Goal: Transaction & Acquisition: Purchase product/service

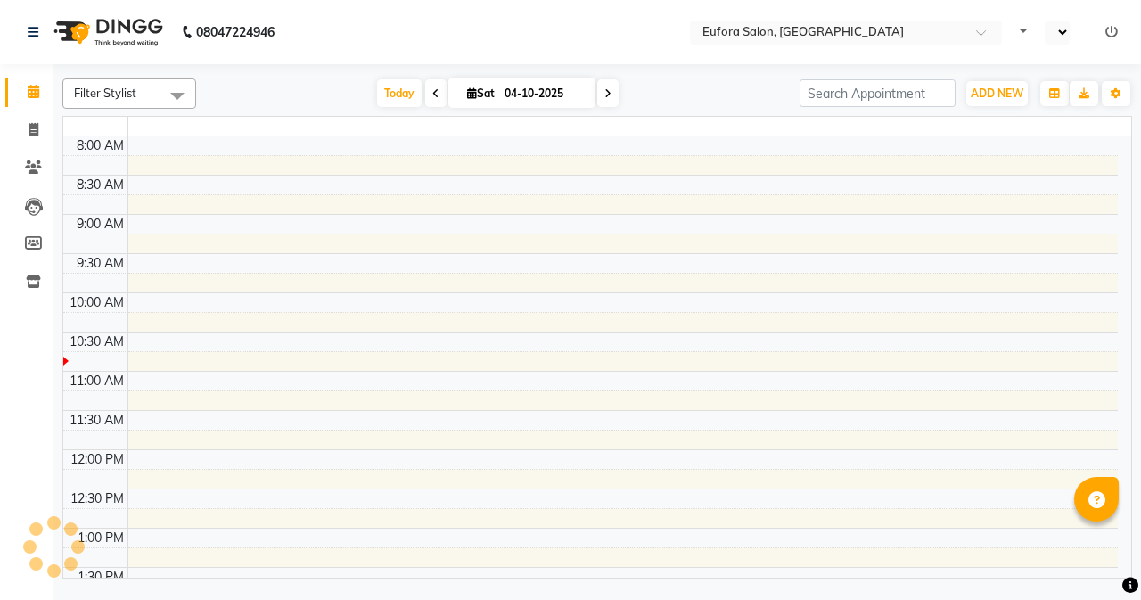
select select "en"
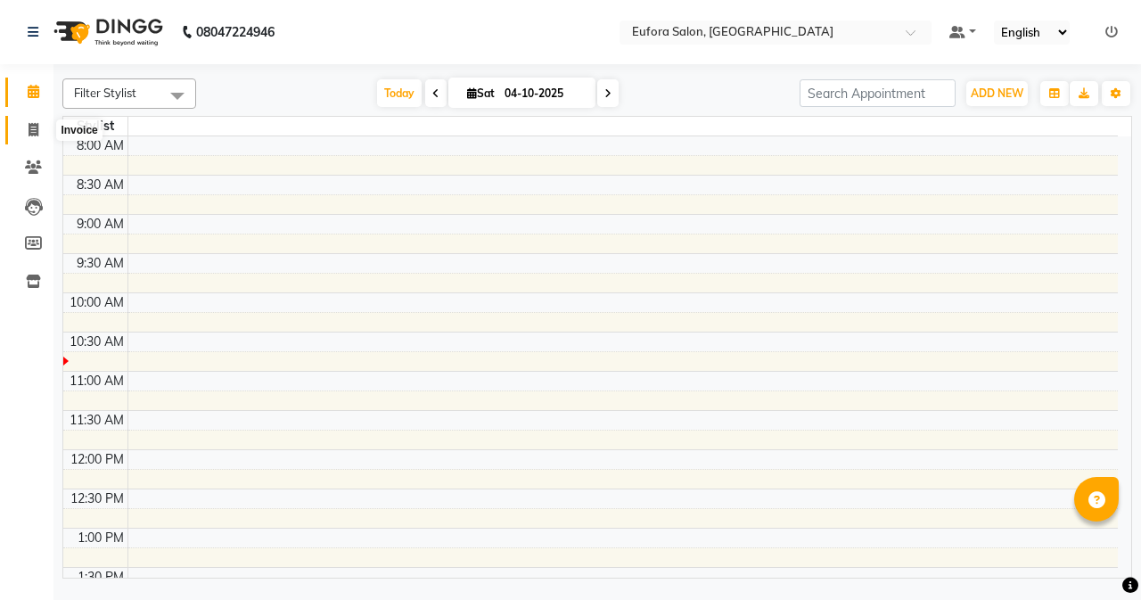
click at [33, 127] on icon at bounding box center [34, 129] width 10 height 13
select select "service"
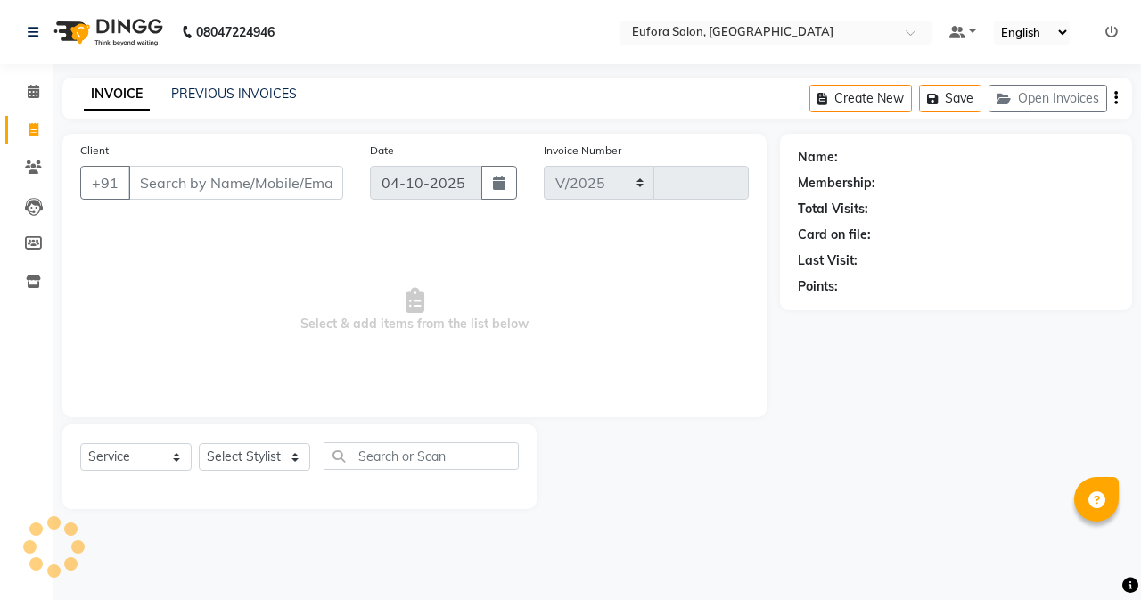
select select "6684"
type input "0786"
click at [26, 84] on span at bounding box center [33, 92] width 31 height 21
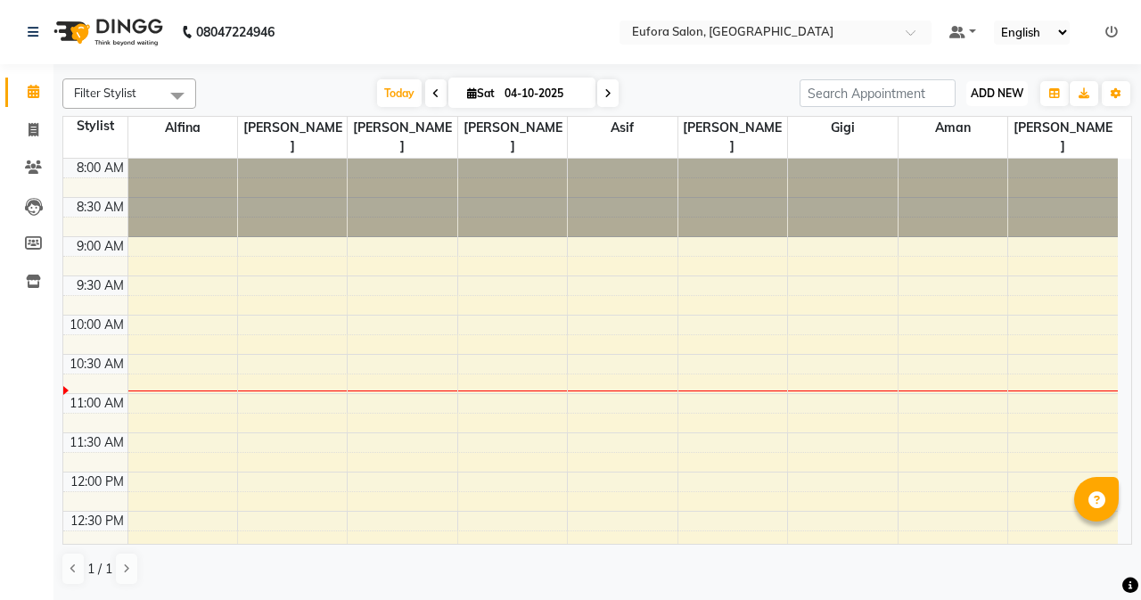
click at [1015, 103] on button "ADD NEW Toggle Dropdown" at bounding box center [997, 93] width 62 height 25
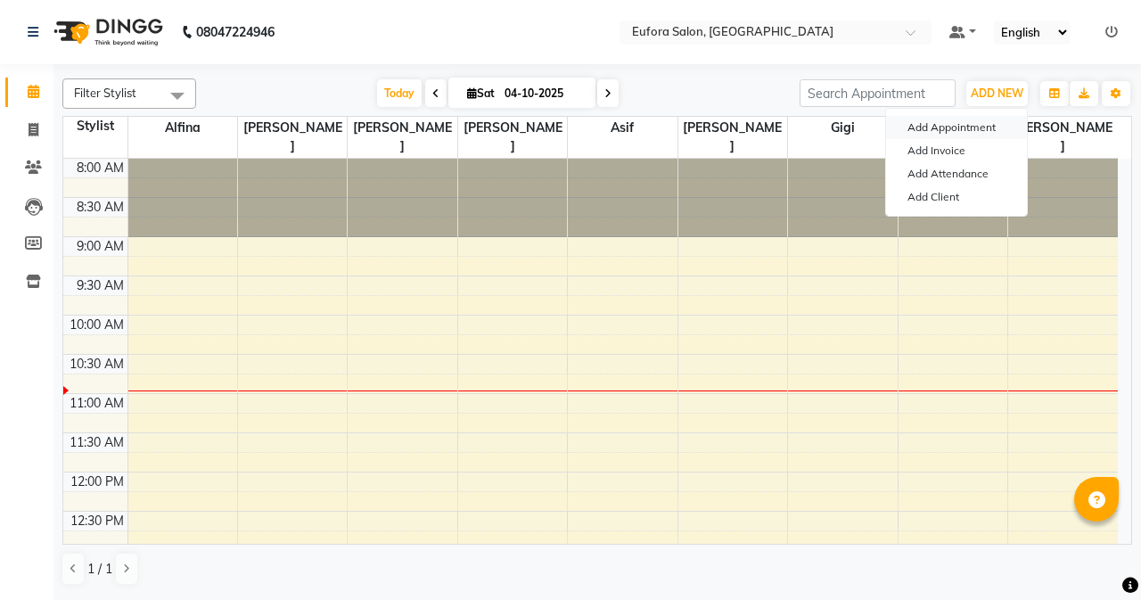
click at [956, 133] on button "Add Appointment" at bounding box center [956, 127] width 141 height 23
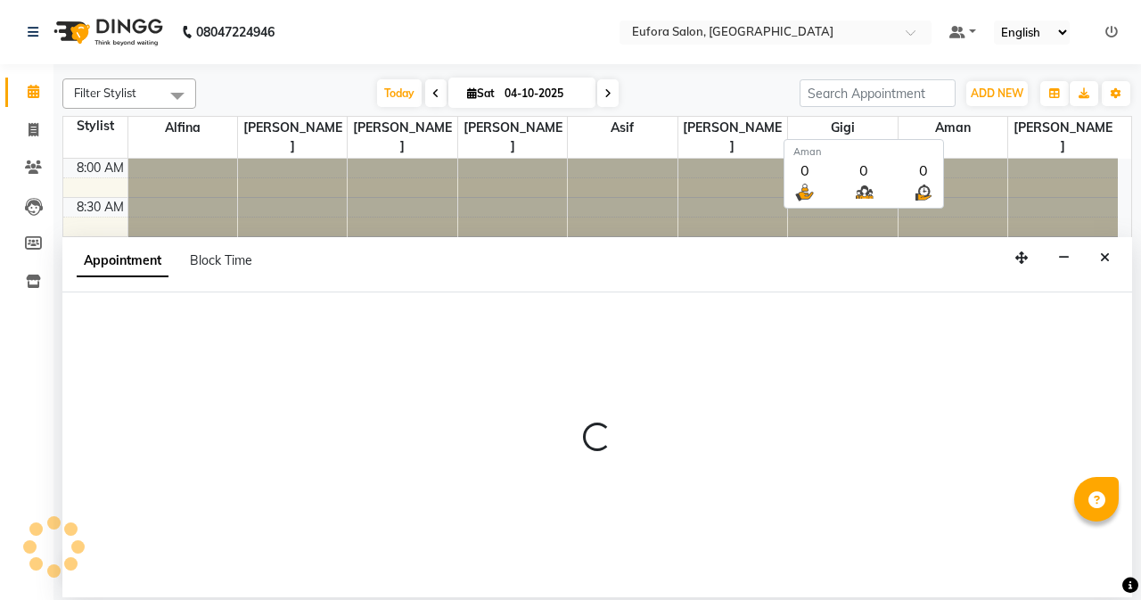
select select "540"
select select "tentative"
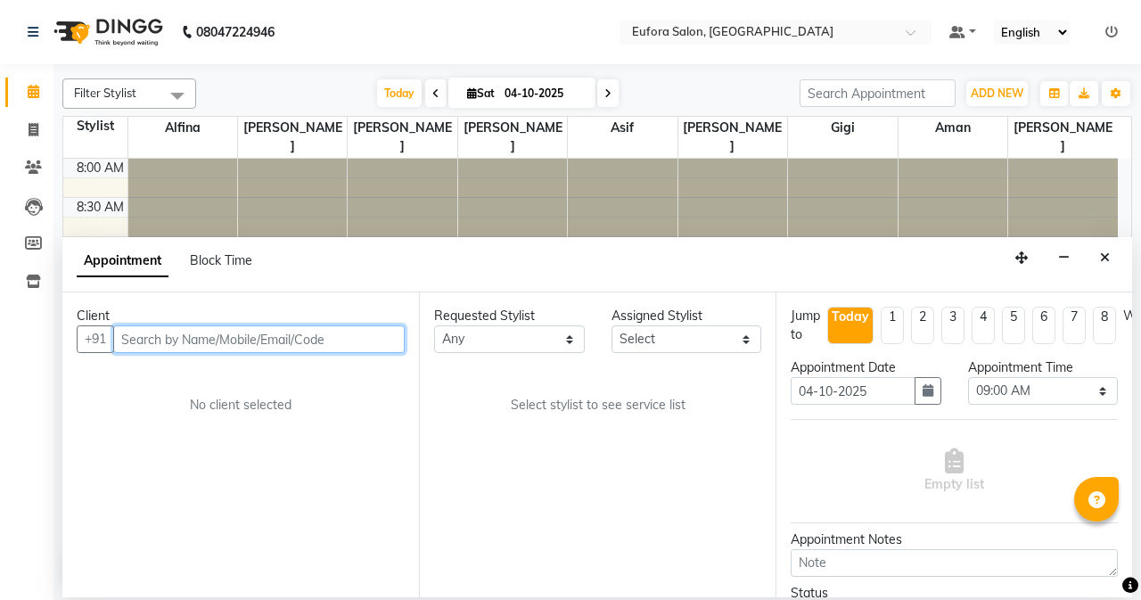
click at [142, 337] on input "text" at bounding box center [259, 339] width 292 height 28
type input "9923301130"
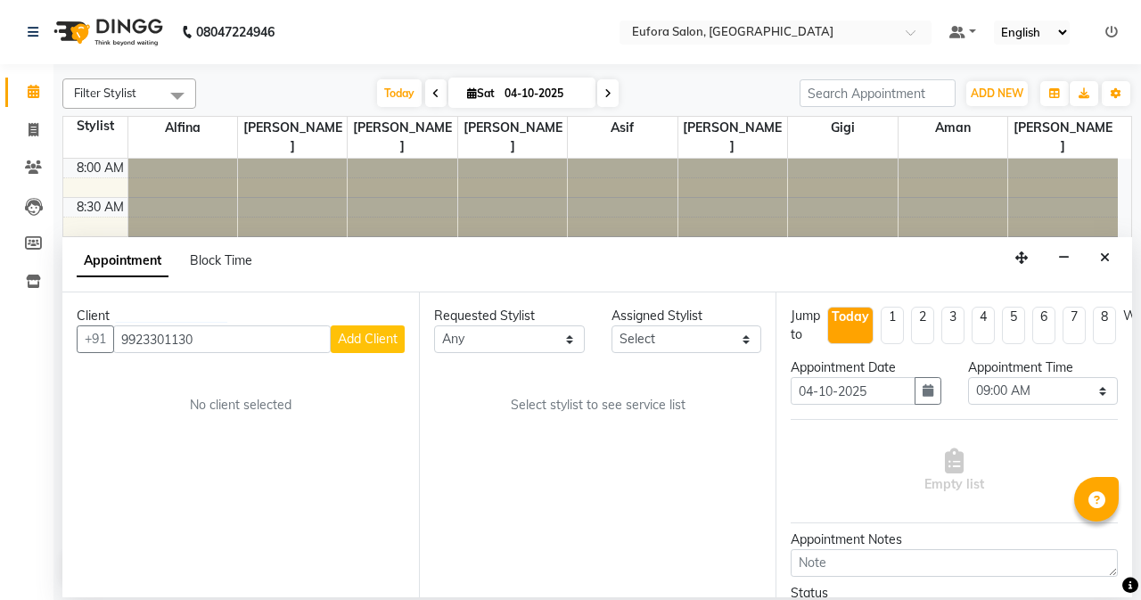
click at [358, 345] on span "Add Client" at bounding box center [368, 339] width 60 height 16
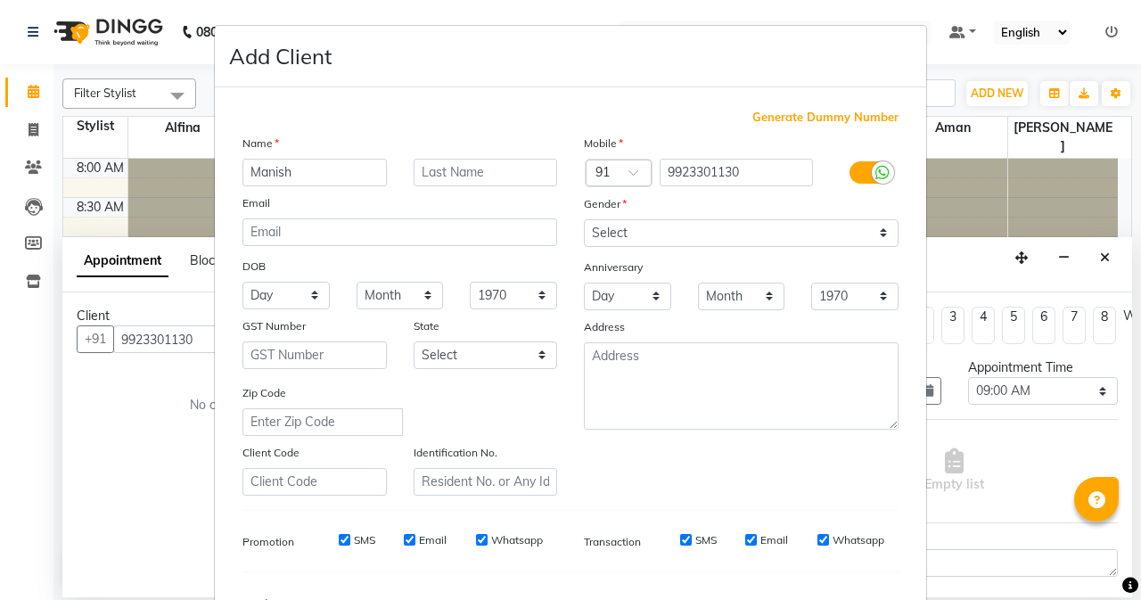
type input "Manish"
click at [430, 181] on input "text" at bounding box center [486, 173] width 144 height 28
type input "[PERSON_NAME]"
click at [654, 224] on select "Select [DEMOGRAPHIC_DATA] [DEMOGRAPHIC_DATA] Other Prefer Not To Say" at bounding box center [741, 233] width 315 height 28
select select "[DEMOGRAPHIC_DATA]"
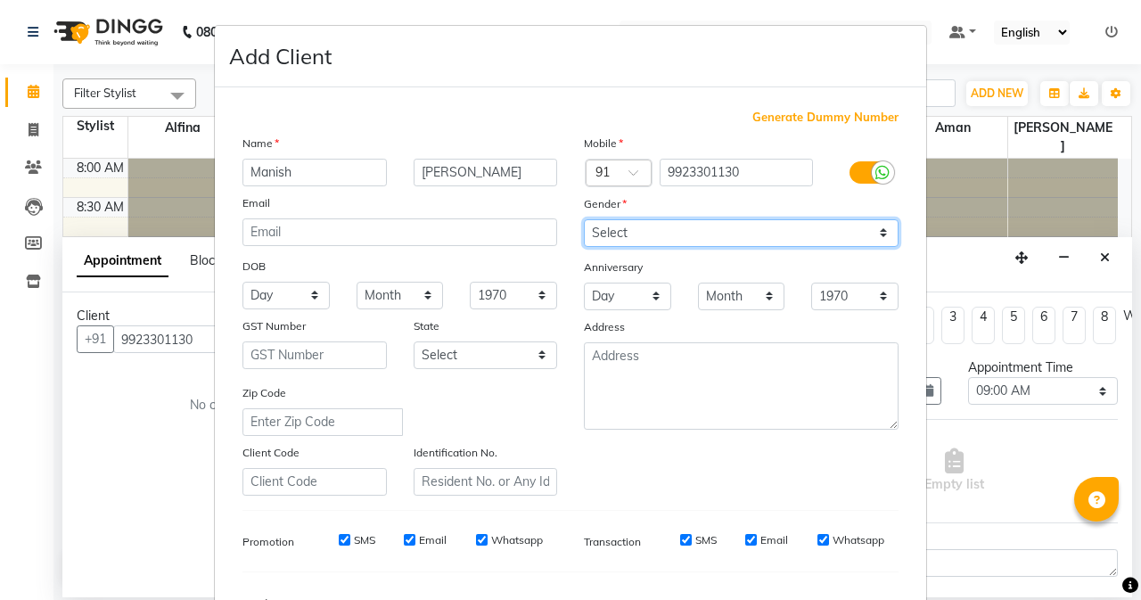
click at [584, 219] on select "Select [DEMOGRAPHIC_DATA] [DEMOGRAPHIC_DATA] Other Prefer Not To Say" at bounding box center [741, 233] width 315 height 28
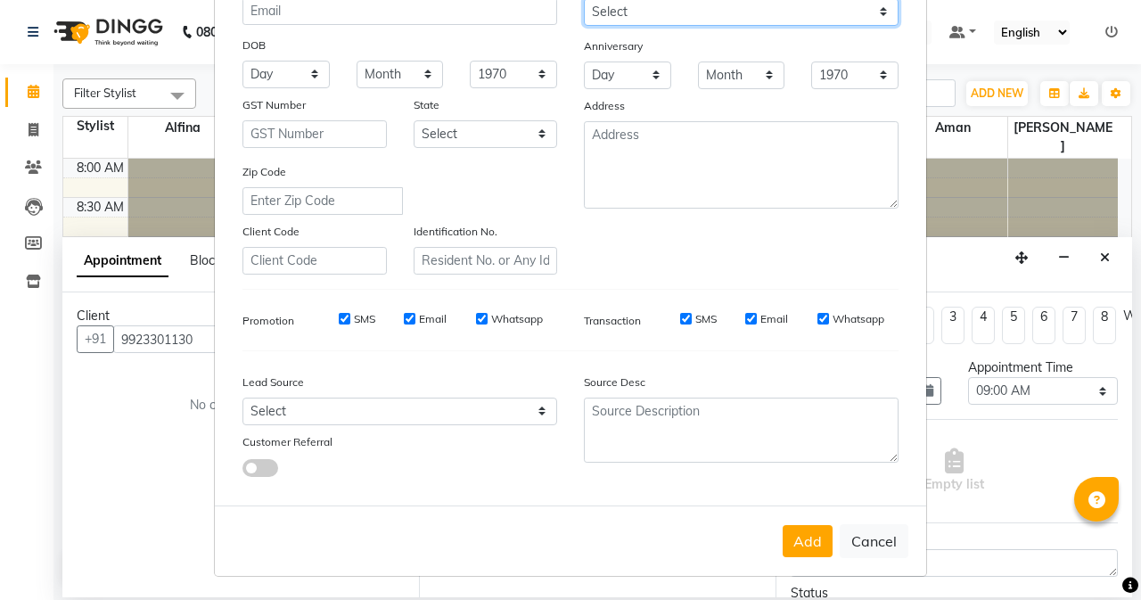
scroll to position [223, 0]
click at [790, 546] on button "Add" at bounding box center [808, 539] width 50 height 32
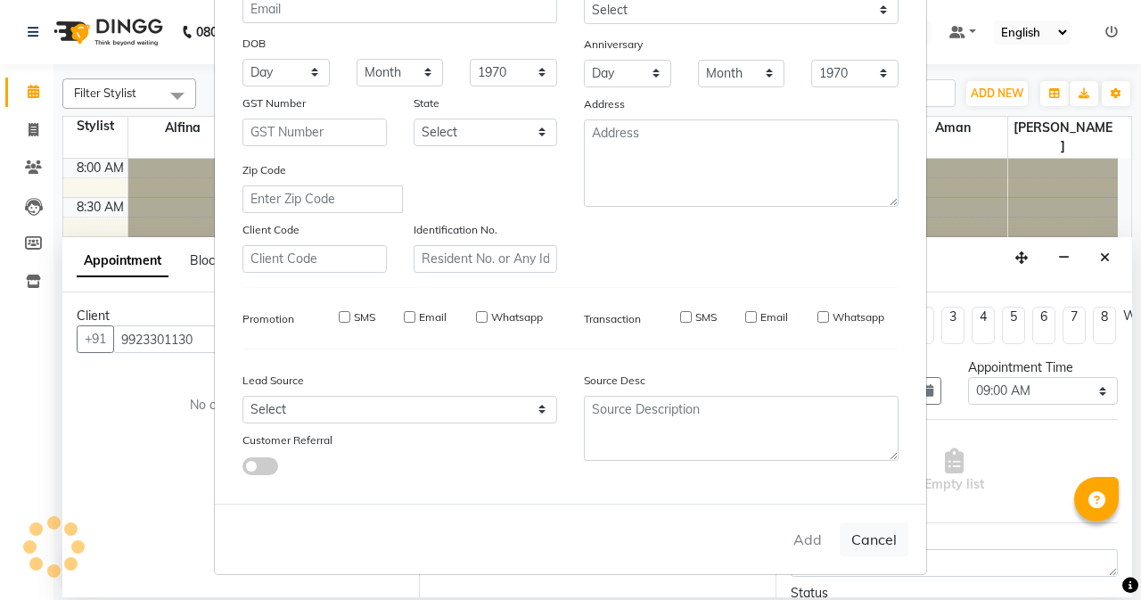
select select
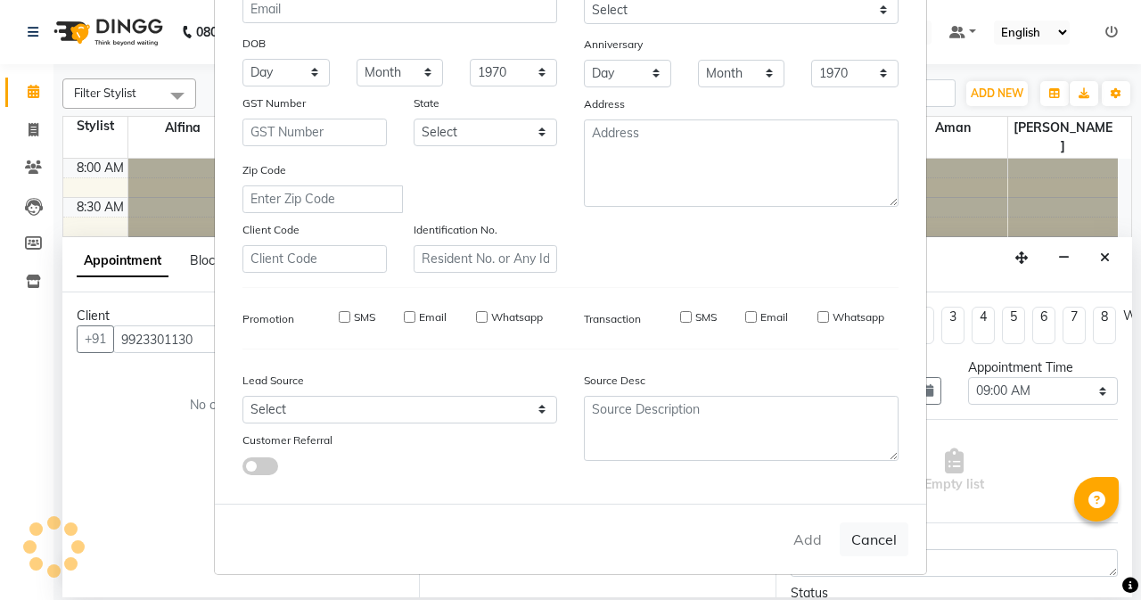
select select
checkbox input "false"
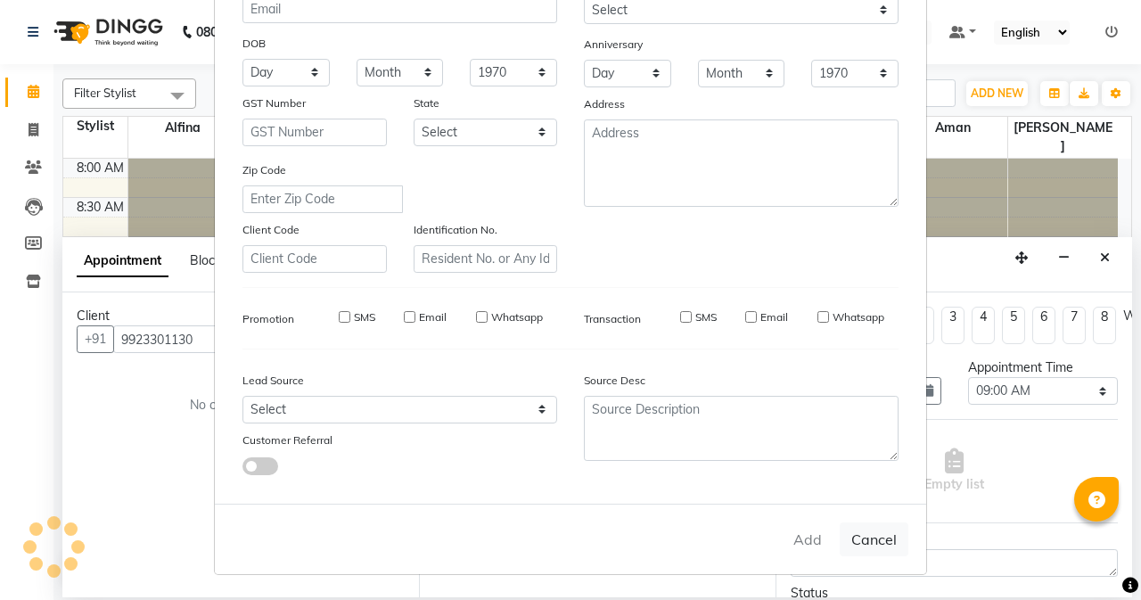
checkbox input "false"
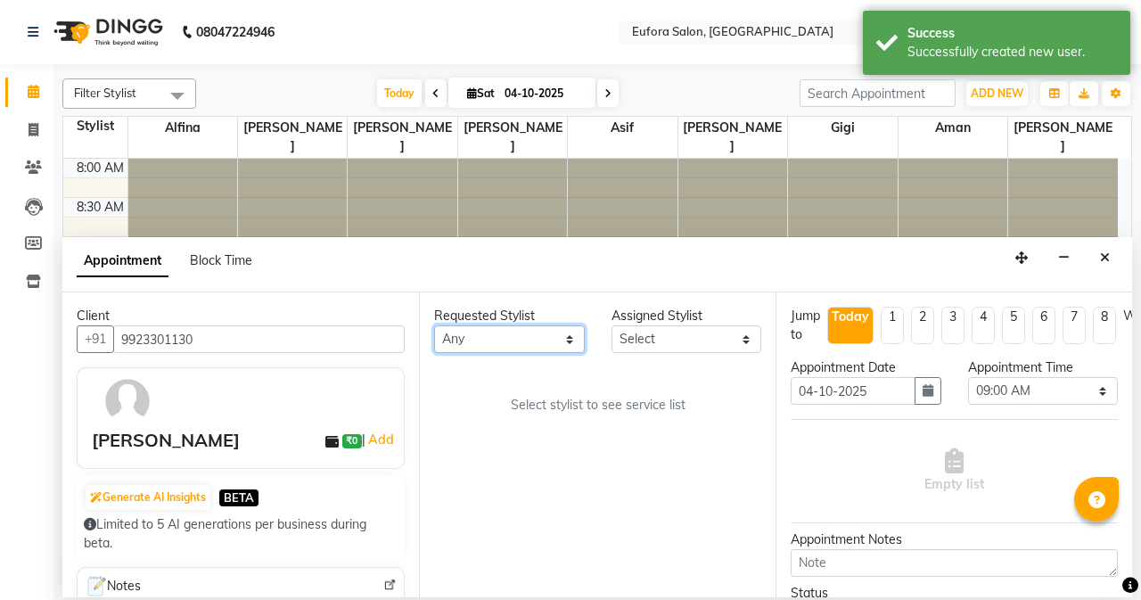
click at [518, 335] on select "Any [PERSON_NAME] [PERSON_NAME] Gigi [PERSON_NAME] [PERSON_NAME]" at bounding box center [509, 339] width 151 height 28
select select "75755"
click at [434, 325] on select "Any [PERSON_NAME] [PERSON_NAME] Gigi [PERSON_NAME] [PERSON_NAME]" at bounding box center [509, 339] width 151 height 28
select select "75755"
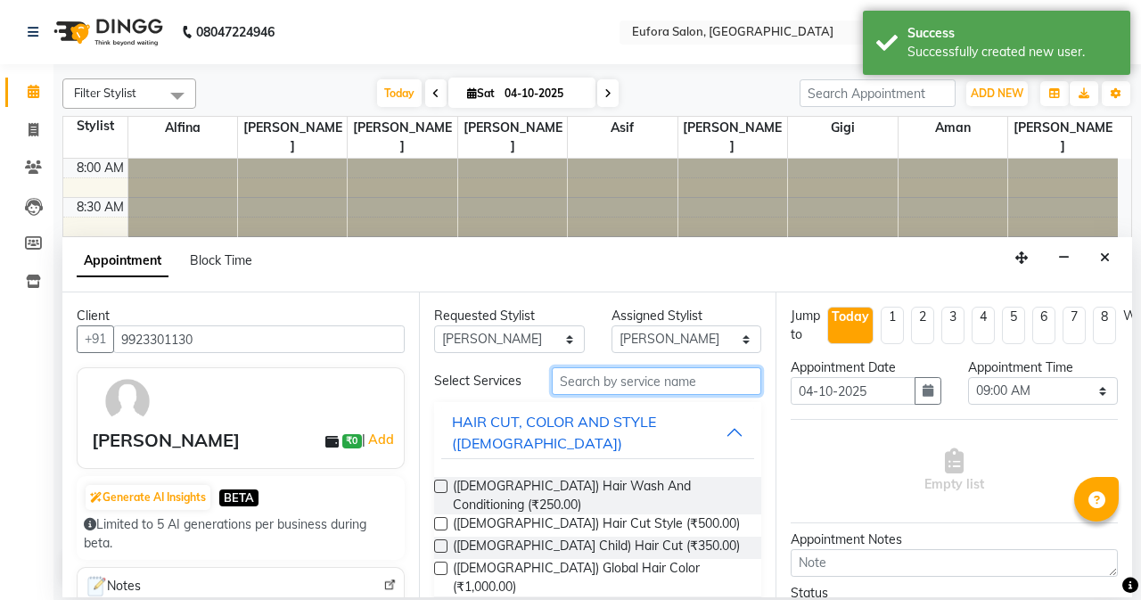
click at [621, 379] on input "text" at bounding box center [657, 381] width 210 height 28
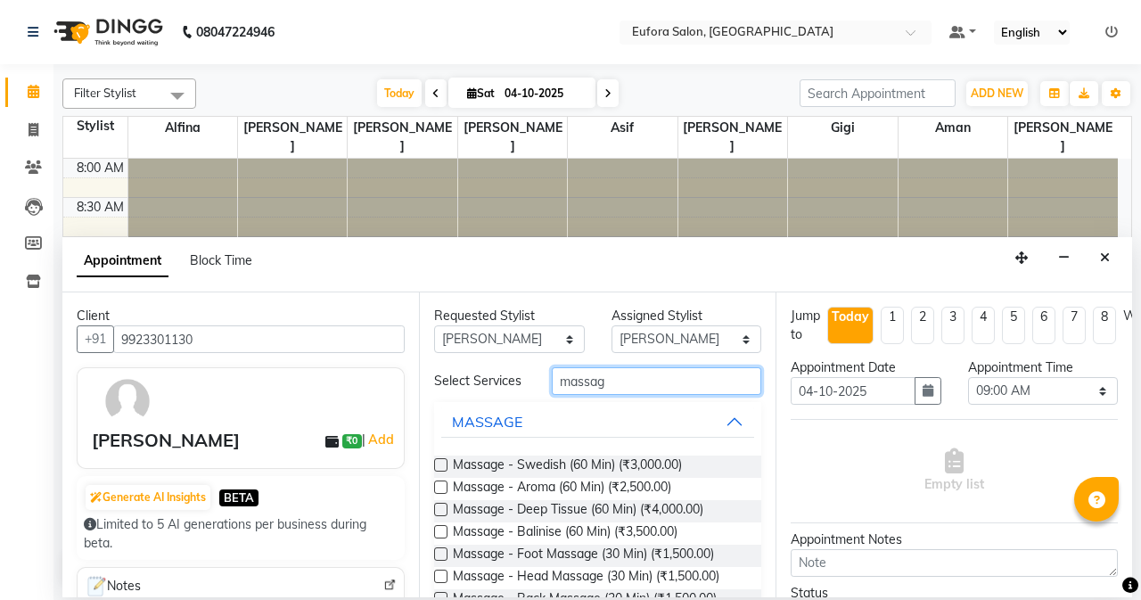
type input "massag"
click at [442, 484] on label at bounding box center [440, 487] width 13 height 13
click at [442, 484] on input "checkbox" at bounding box center [440, 489] width 12 height 12
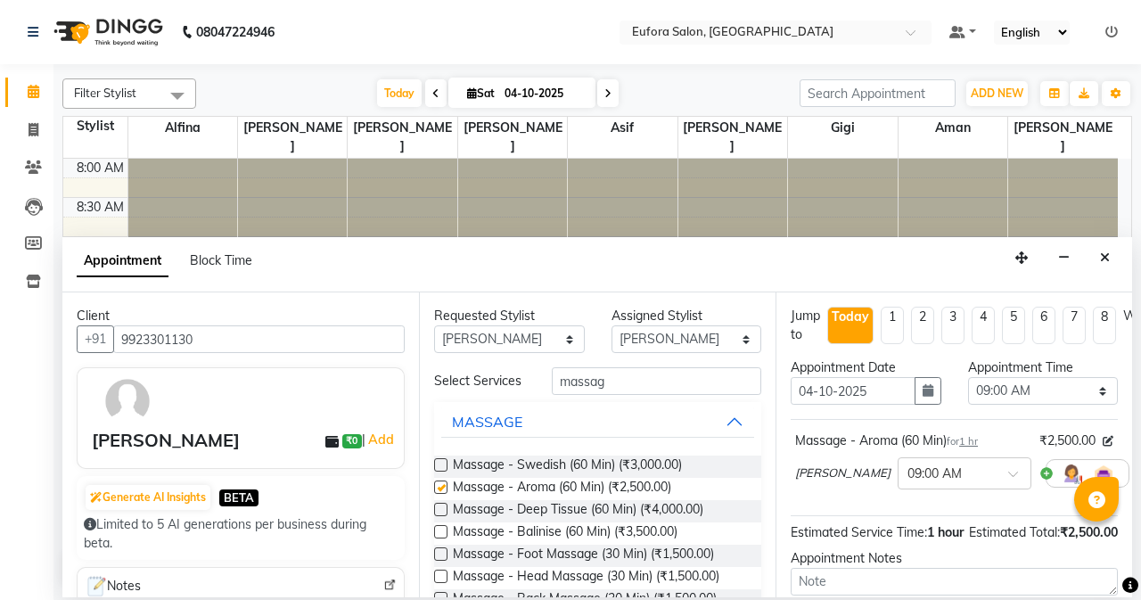
checkbox input "false"
click at [995, 395] on select "Select 09:00 AM 09:15 AM 09:30 AM 09:45 AM 10:00 AM 10:15 AM 10:30 AM 10:45 AM …" at bounding box center [1043, 391] width 151 height 28
select select "750"
click at [968, 377] on select "Select 09:00 AM 09:15 AM 09:30 AM 09:45 AM 10:00 AM 10:15 AM 10:30 AM 10:45 AM …" at bounding box center [1043, 391] width 151 height 28
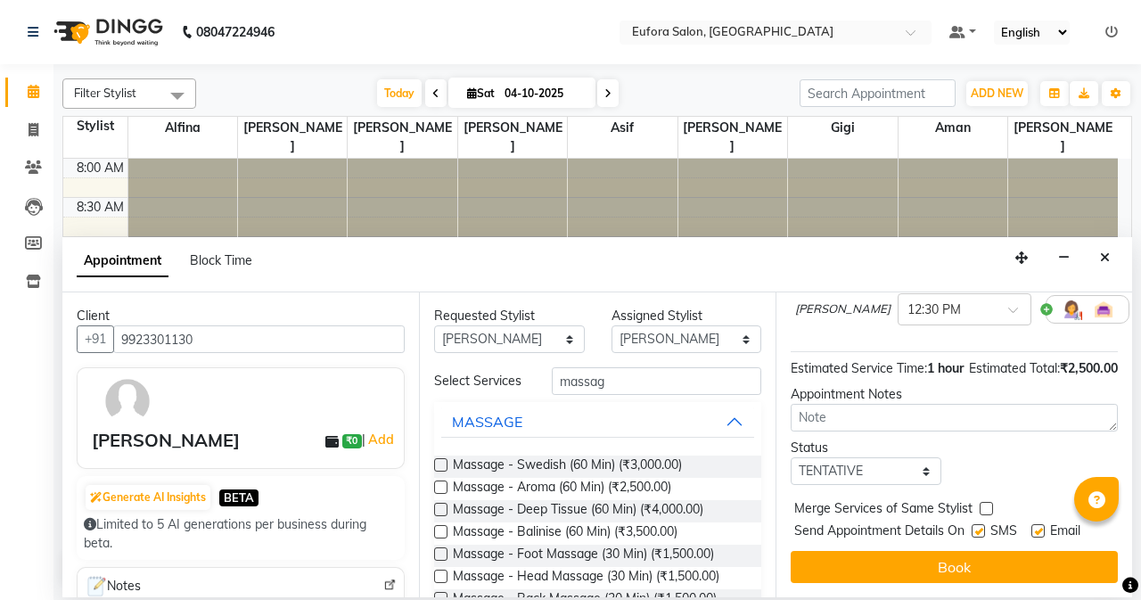
scroll to position [196, 0]
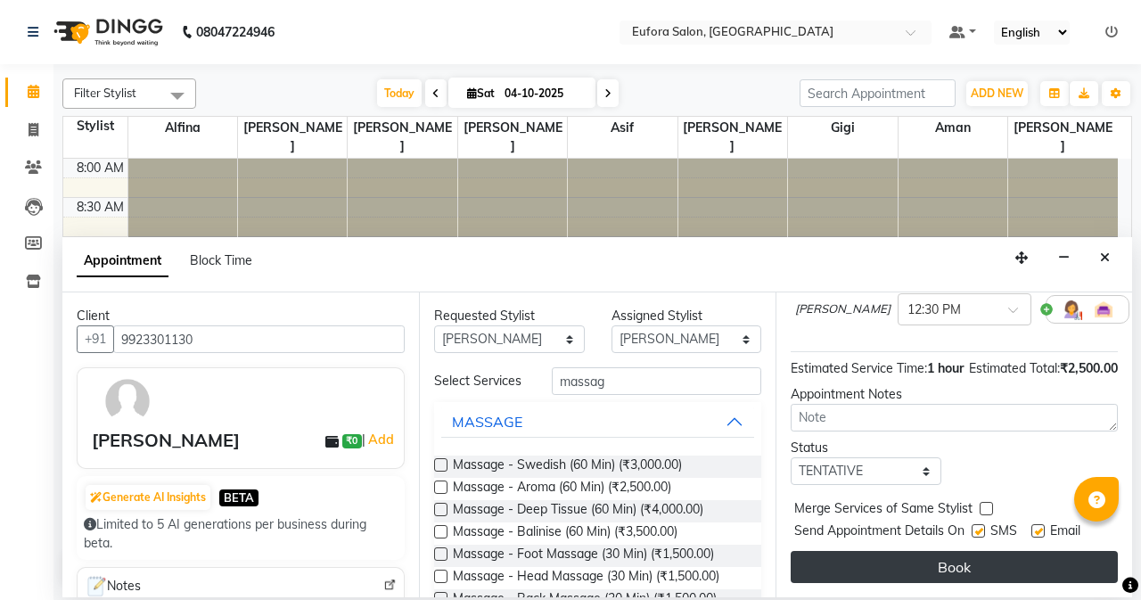
click at [957, 563] on button "Book" at bounding box center [954, 567] width 327 height 32
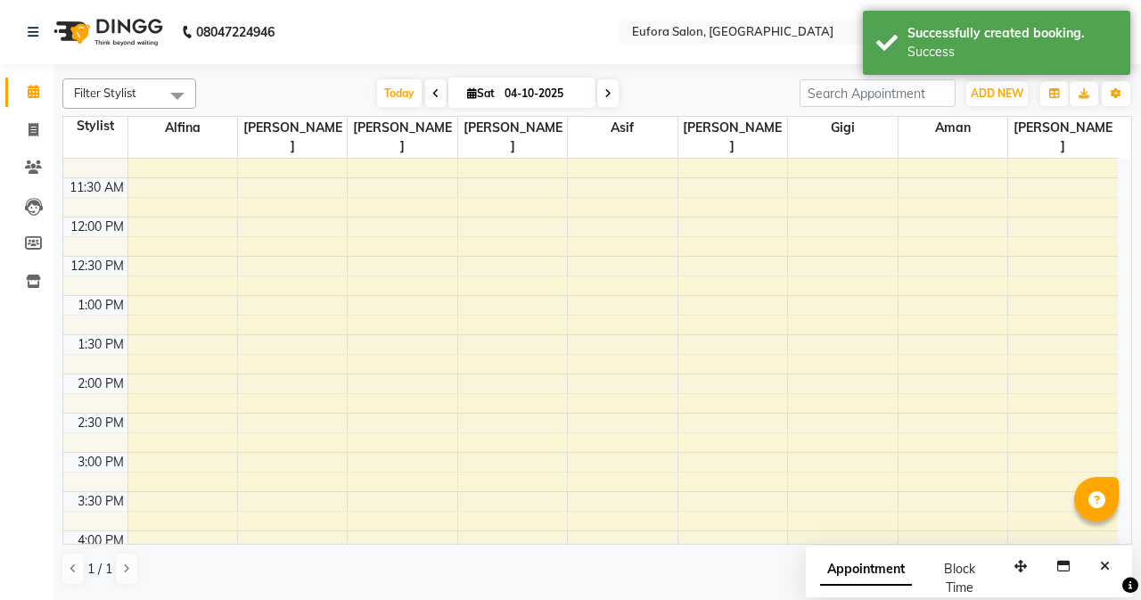
scroll to position [169, 0]
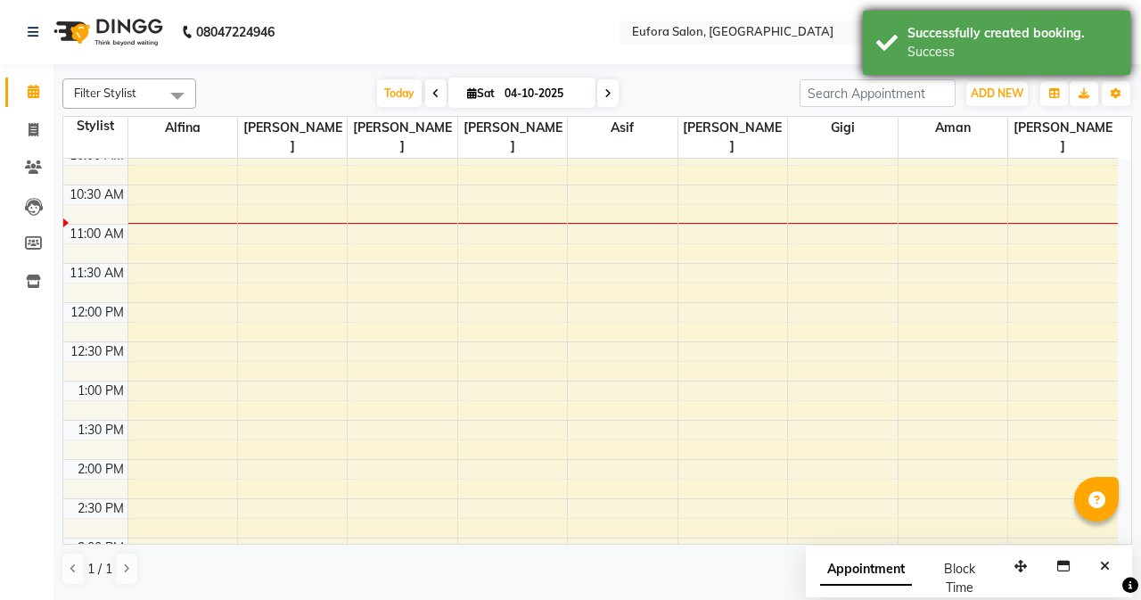
click at [951, 39] on div "Successfully created booking." at bounding box center [1013, 33] width 210 height 19
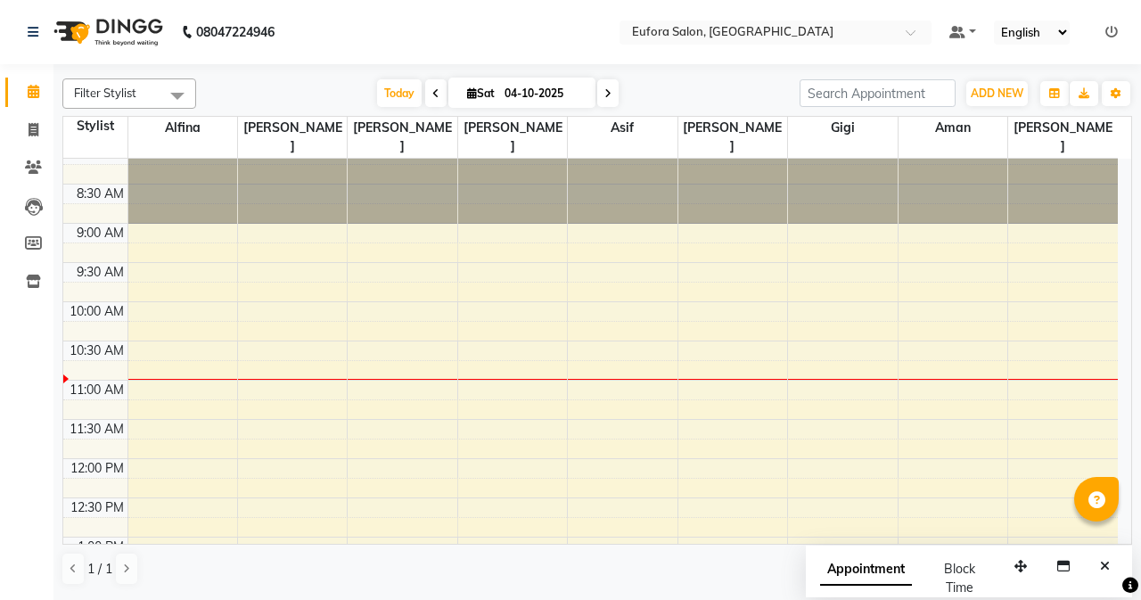
scroll to position [0, 0]
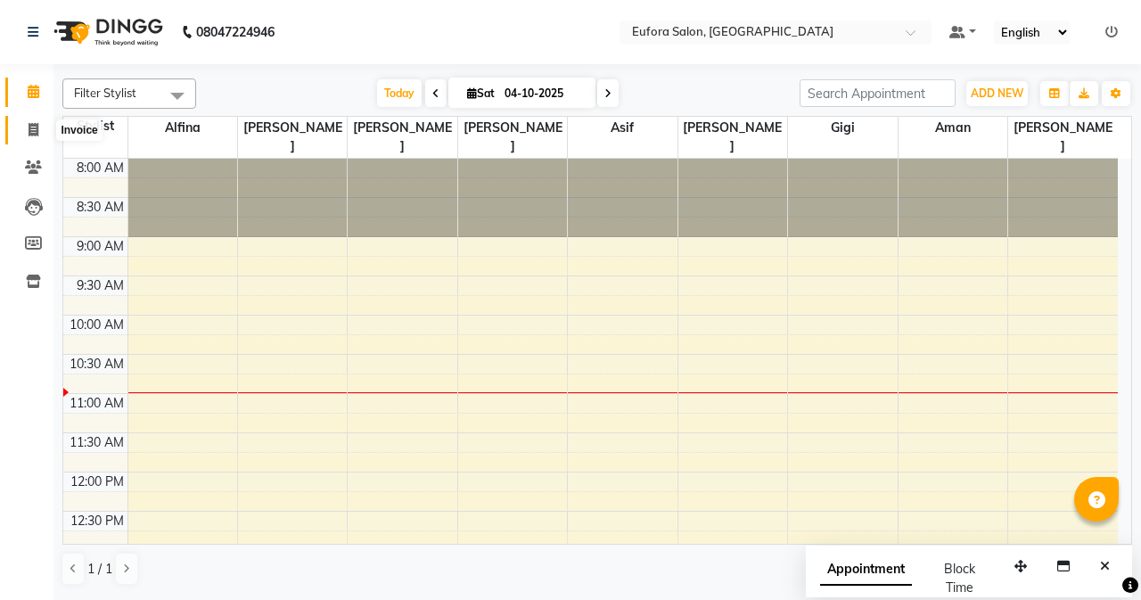
click at [36, 127] on icon at bounding box center [34, 129] width 10 height 13
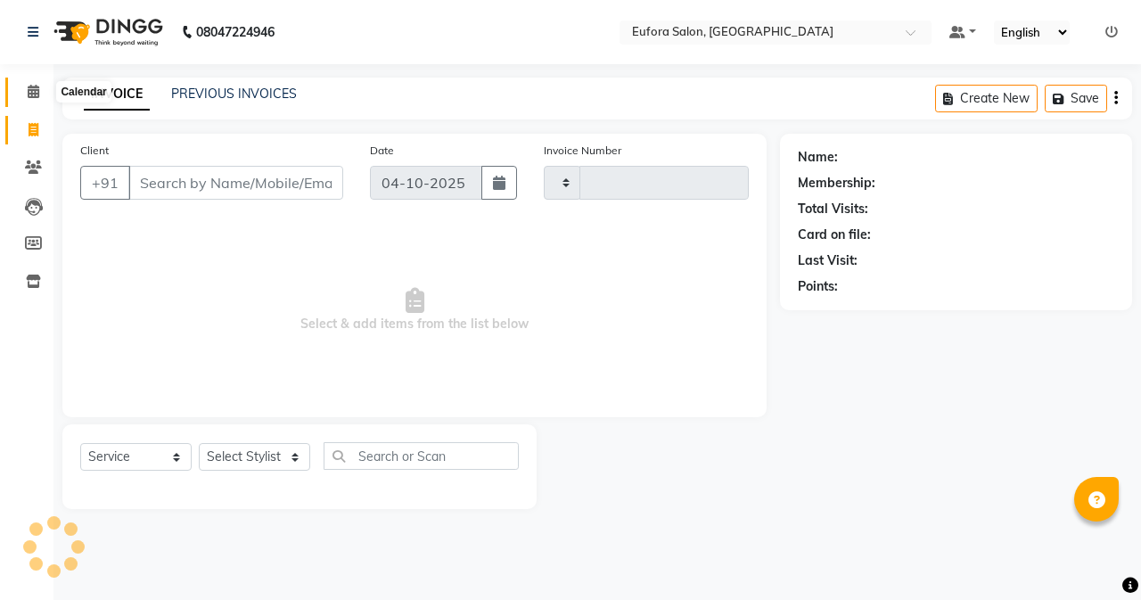
click at [32, 95] on icon at bounding box center [34, 91] width 12 height 13
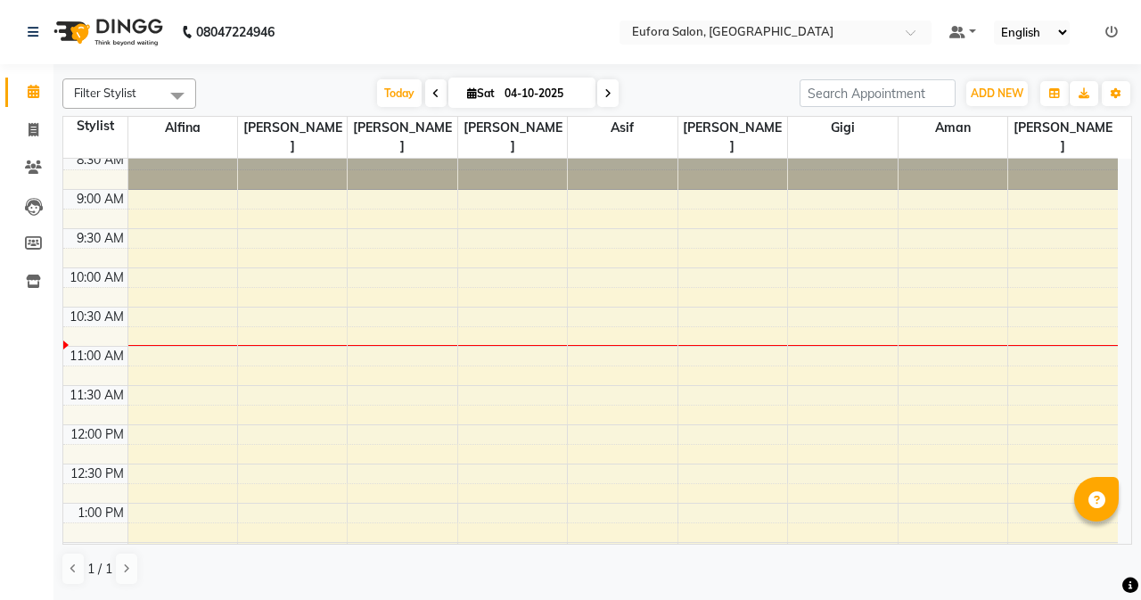
scroll to position [89, 0]
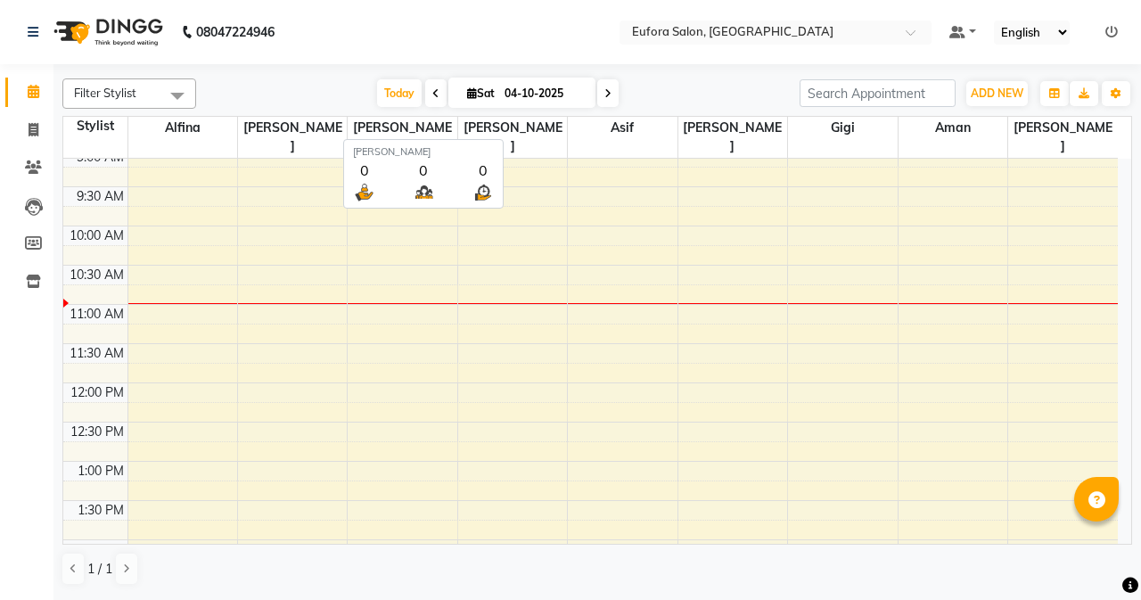
click at [505, 136] on span "[PERSON_NAME]" at bounding box center [512, 137] width 109 height 41
click at [509, 128] on span "[PERSON_NAME]" at bounding box center [512, 137] width 109 height 41
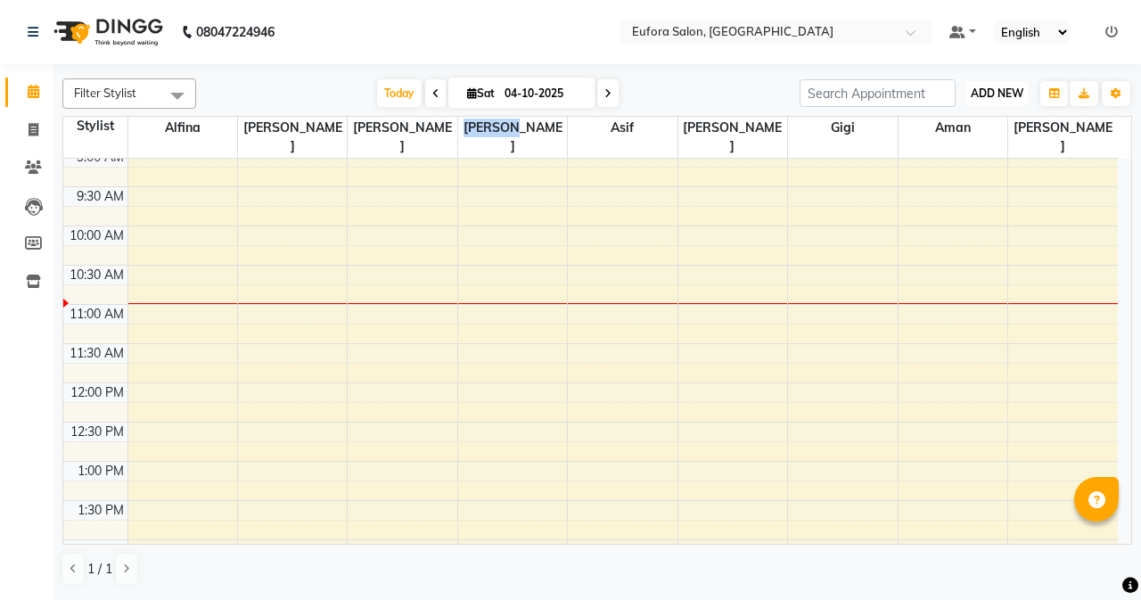
click at [1023, 95] on span "ADD NEW" at bounding box center [997, 92] width 53 height 13
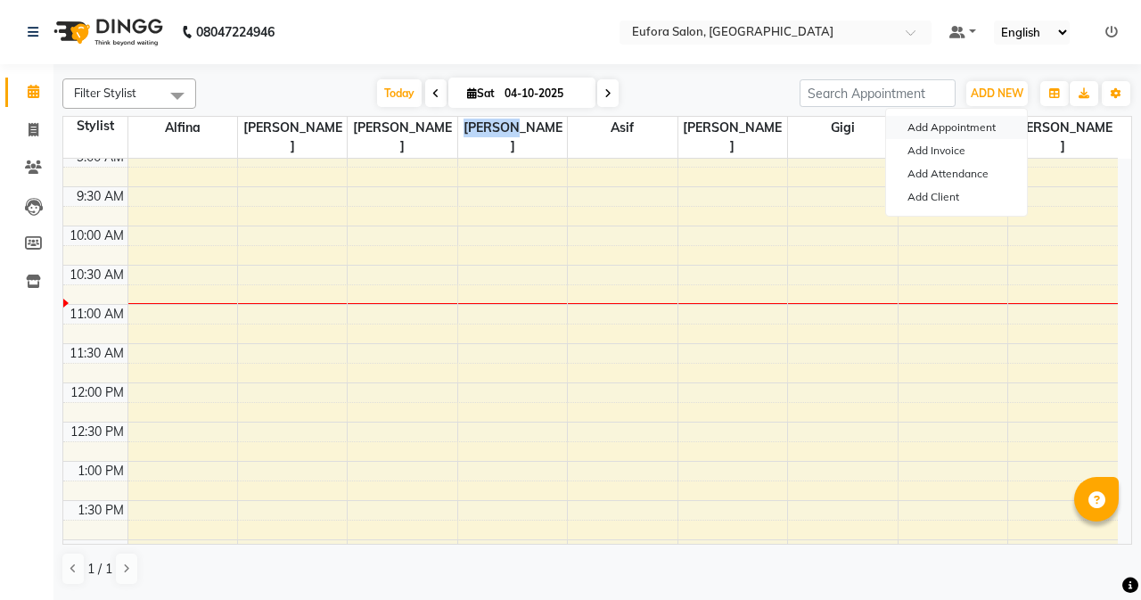
click at [966, 128] on button "Add Appointment" at bounding box center [956, 127] width 141 height 23
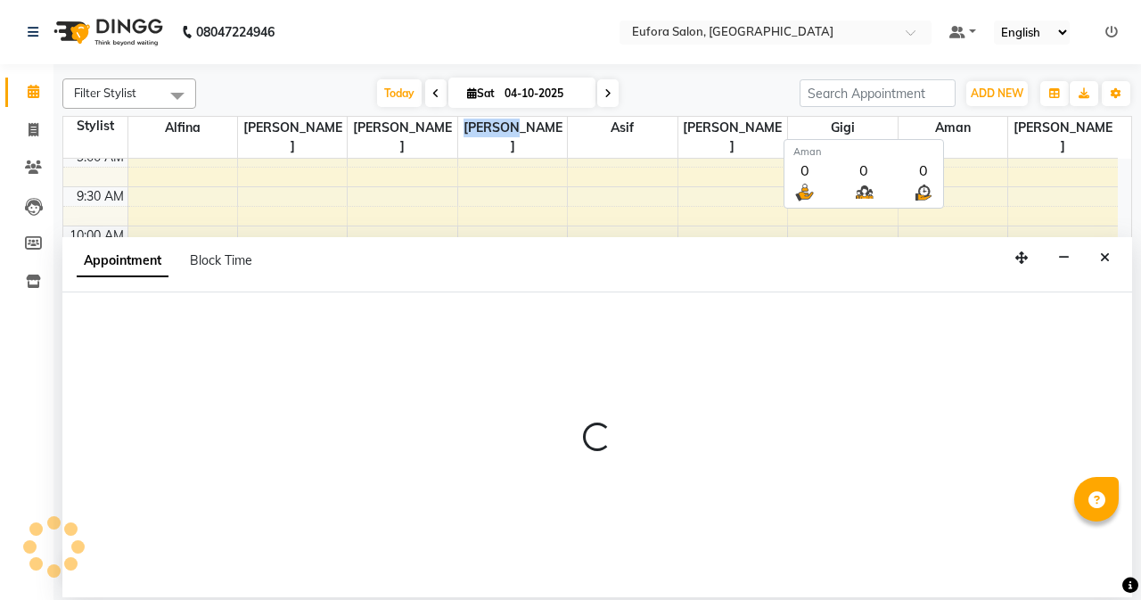
select select "tentative"
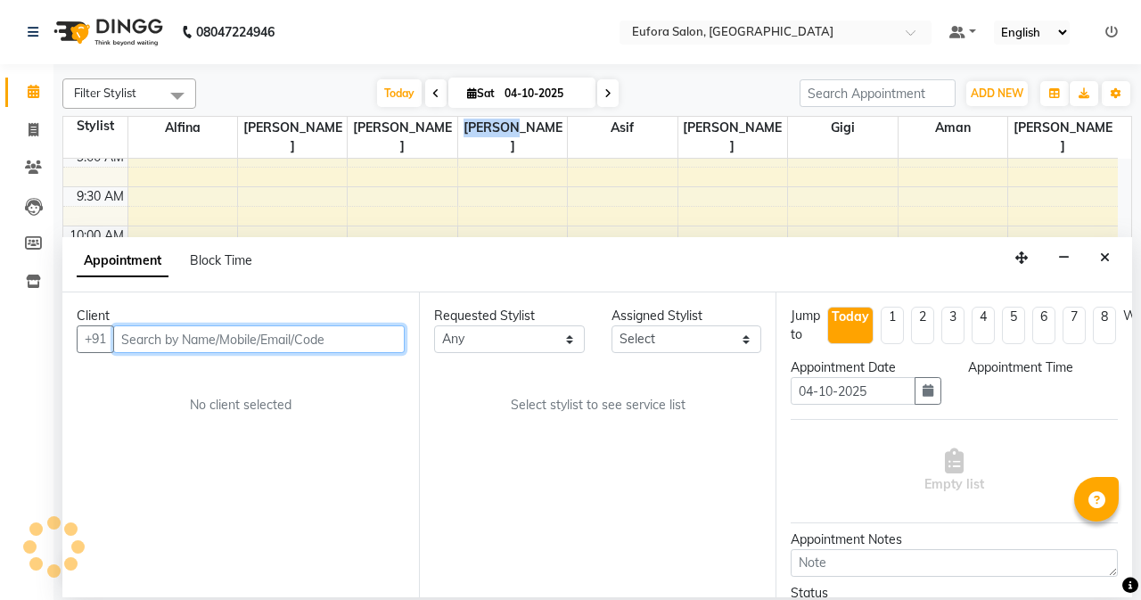
select select "540"
click at [227, 340] on input "text" at bounding box center [259, 339] width 292 height 28
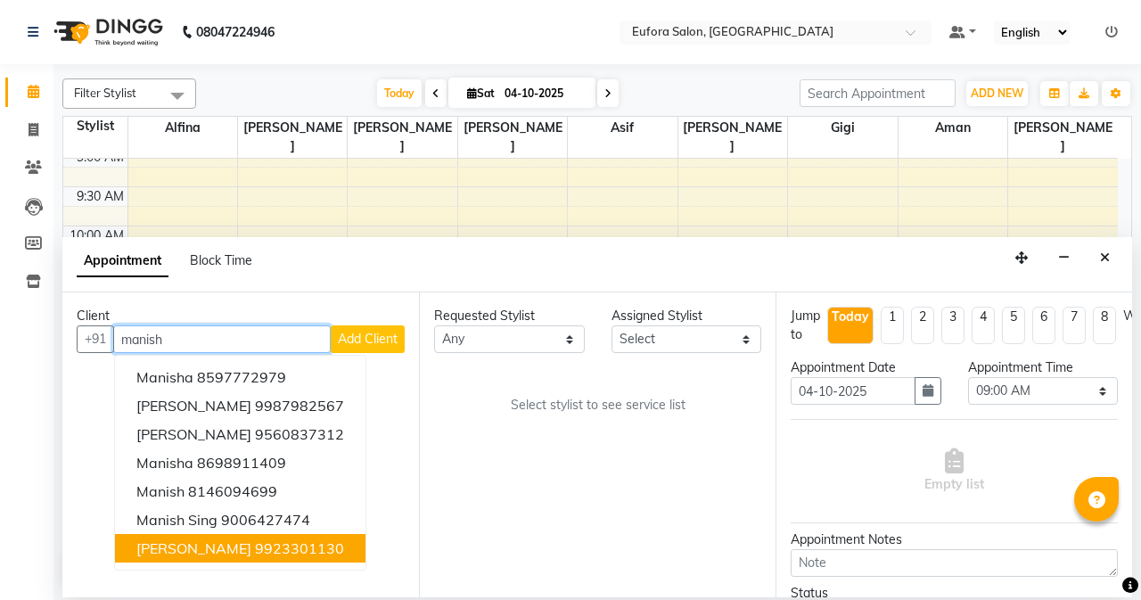
click at [264, 552] on ngb-highlight "9923301130" at bounding box center [299, 548] width 89 height 18
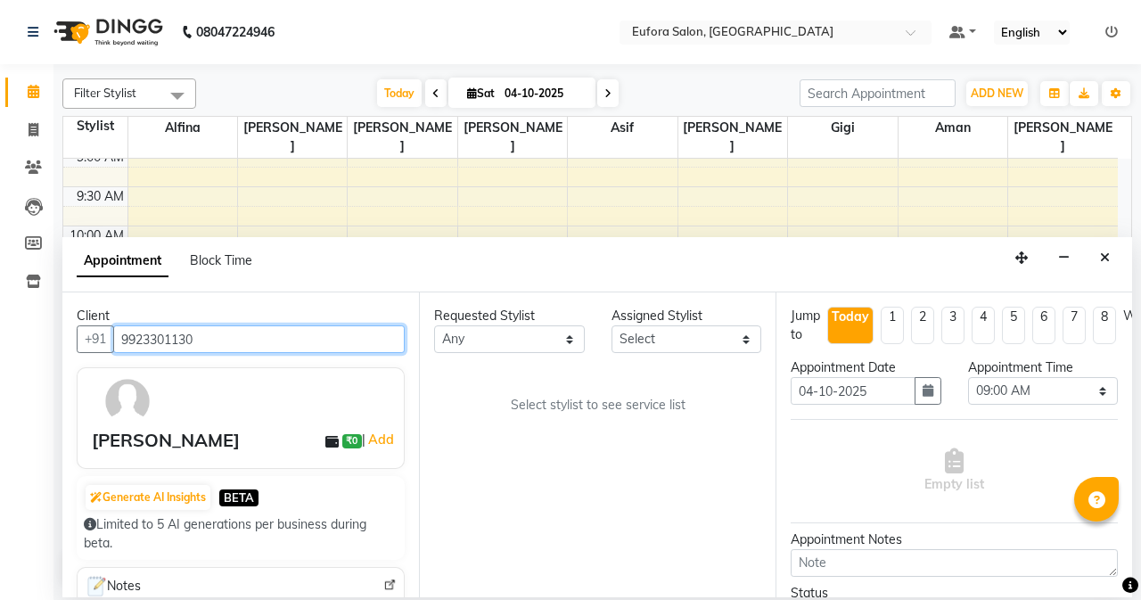
type input "9923301130"
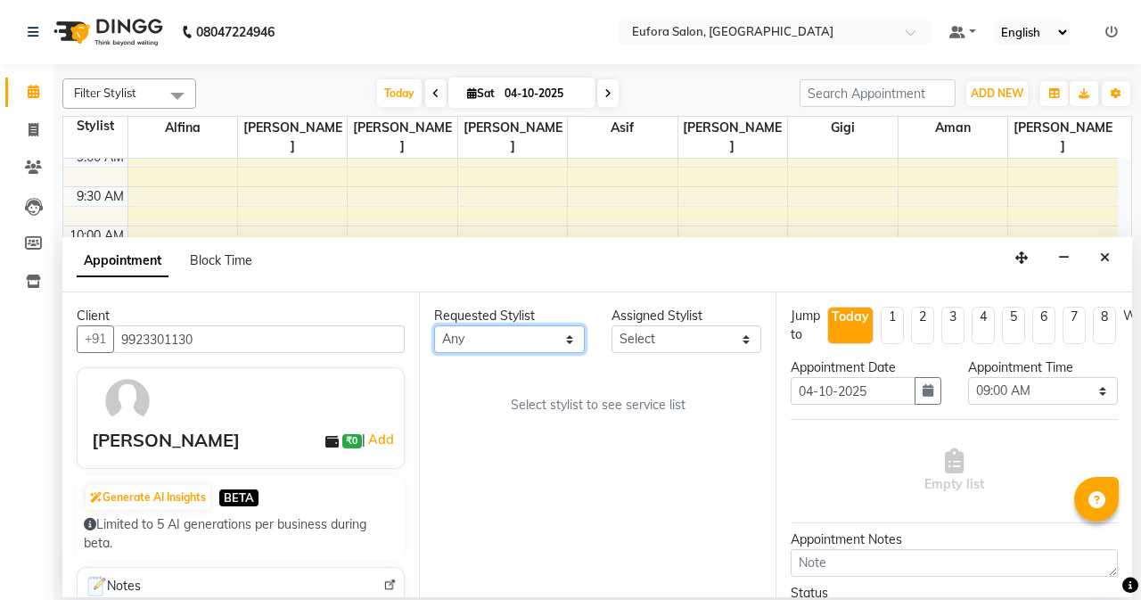
click at [472, 339] on select "Any [PERSON_NAME] [PERSON_NAME] Gigi [PERSON_NAME] [PERSON_NAME]" at bounding box center [509, 339] width 151 height 28
select select "75755"
click at [434, 325] on select "Any [PERSON_NAME] [PERSON_NAME] Gigi [PERSON_NAME] [PERSON_NAME]" at bounding box center [509, 339] width 151 height 28
select select "75755"
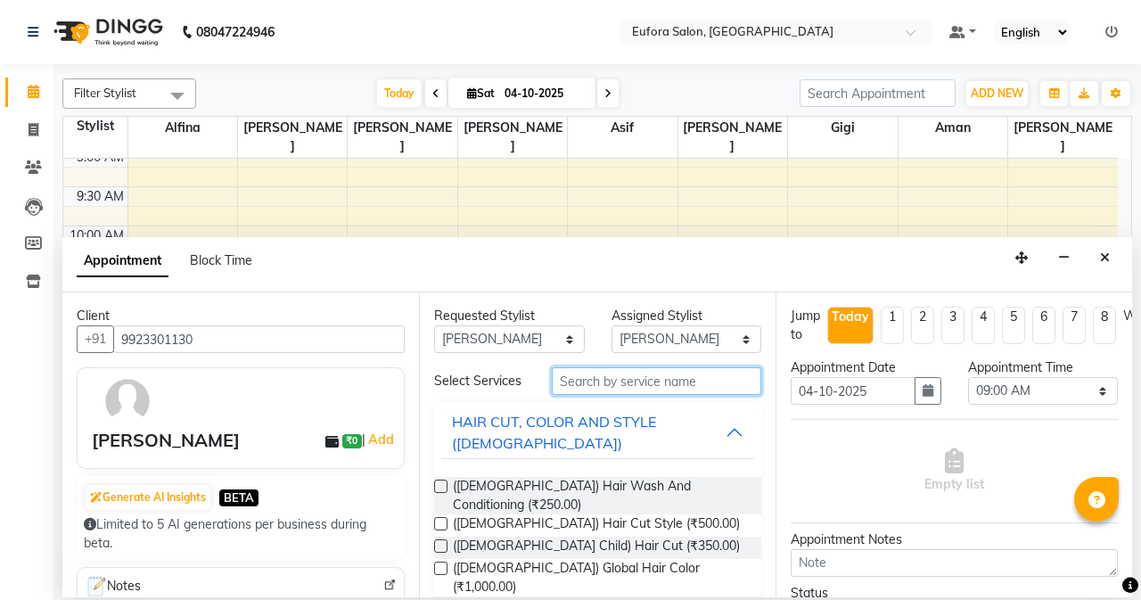
click at [634, 387] on input "text" at bounding box center [657, 381] width 210 height 28
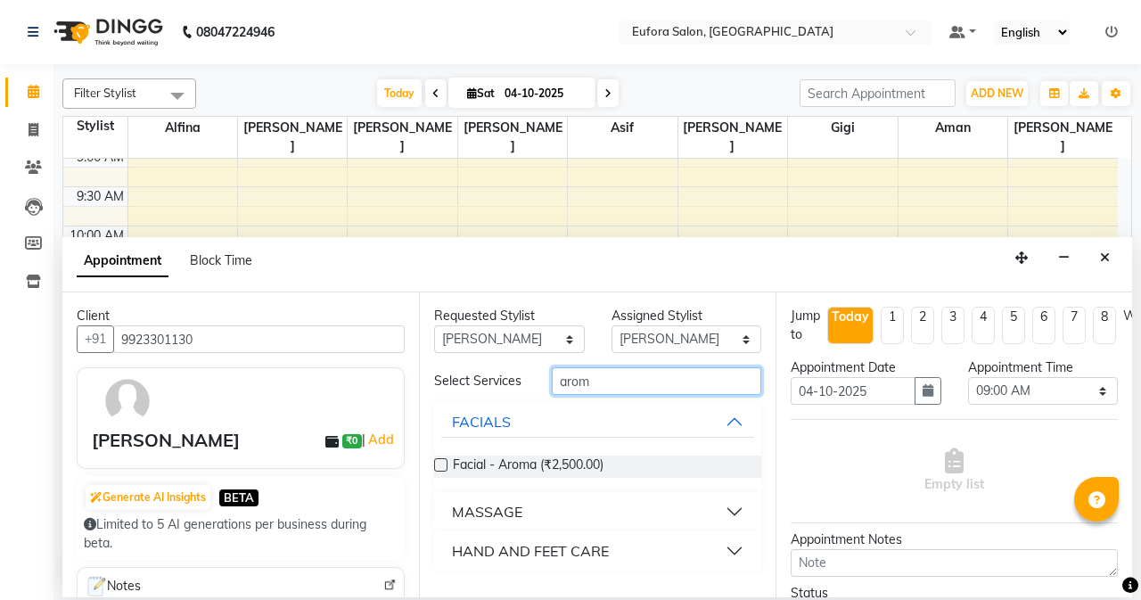
type input "arom"
click at [440, 467] on label at bounding box center [440, 464] width 13 height 13
click at [440, 467] on input "checkbox" at bounding box center [440, 467] width 12 height 12
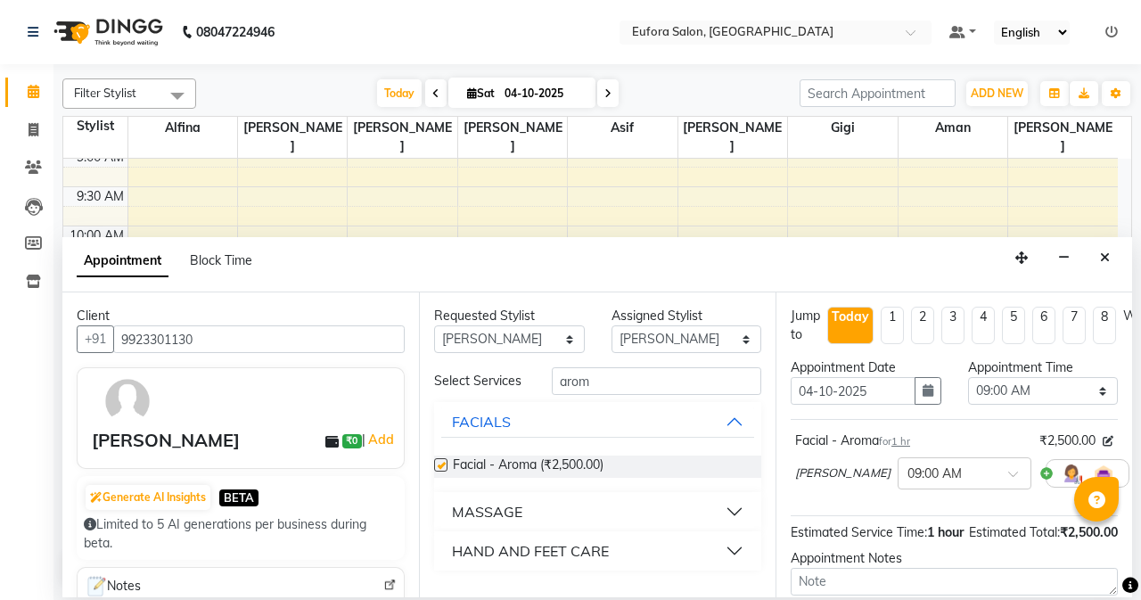
checkbox input "false"
click at [1005, 388] on select "Select 09:00 AM 09:15 AM 09:30 AM 09:45 AM 10:00 AM 10:15 AM 10:30 AM 10:45 AM …" at bounding box center [1043, 391] width 151 height 28
select select "750"
click at [968, 377] on select "Select 09:00 AM 09:15 AM 09:30 AM 09:45 AM 10:00 AM 10:15 AM 10:30 AM 10:45 AM …" at bounding box center [1043, 391] width 151 height 28
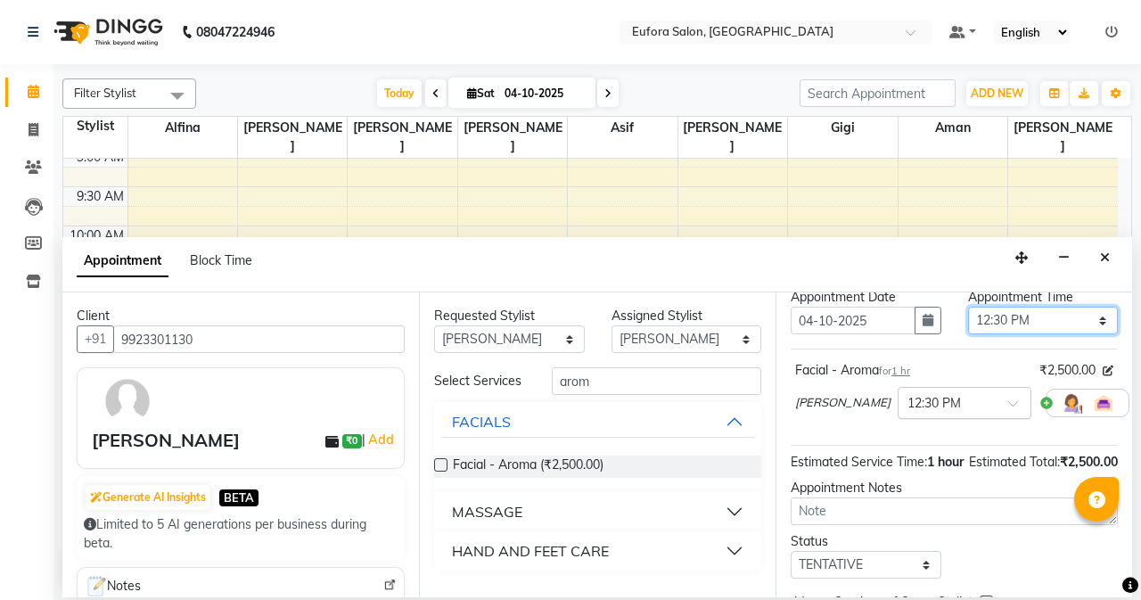
scroll to position [196, 0]
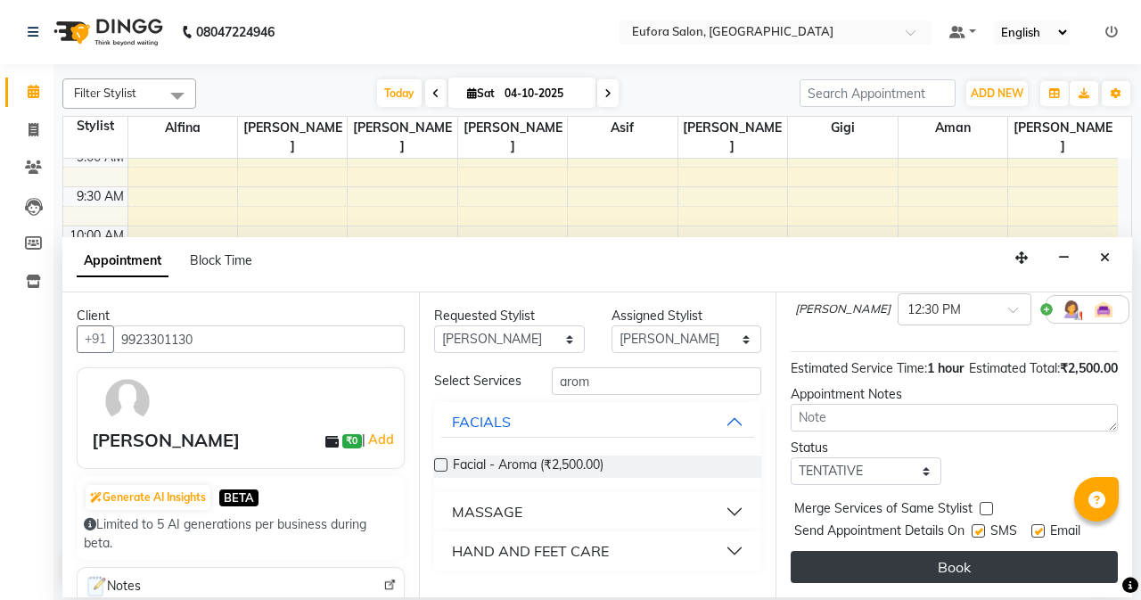
click at [956, 552] on button "Book" at bounding box center [954, 567] width 327 height 32
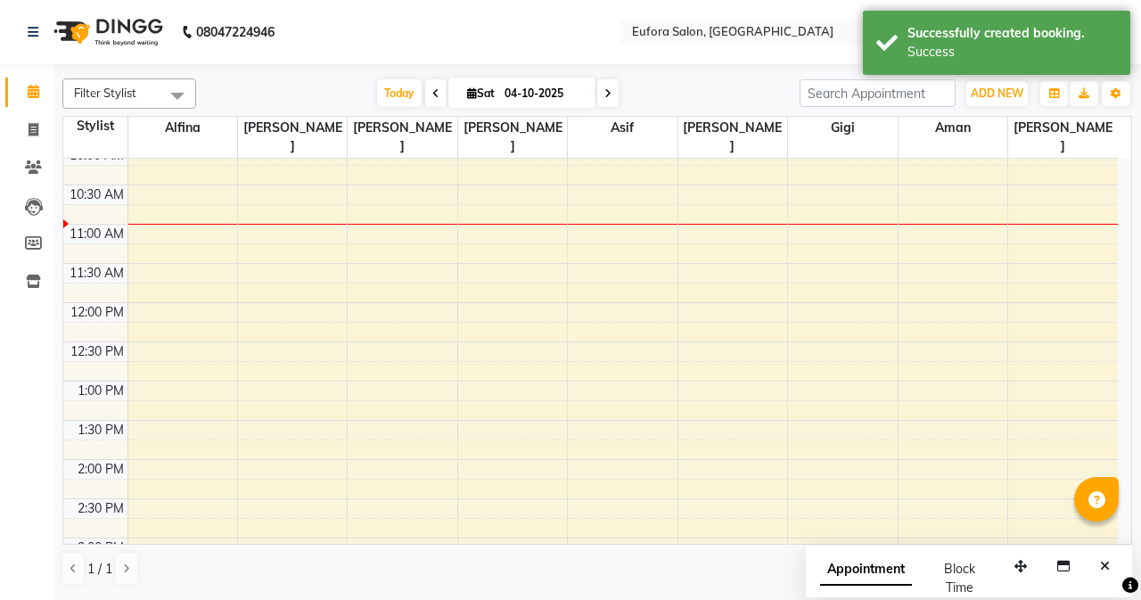
scroll to position [0, 0]
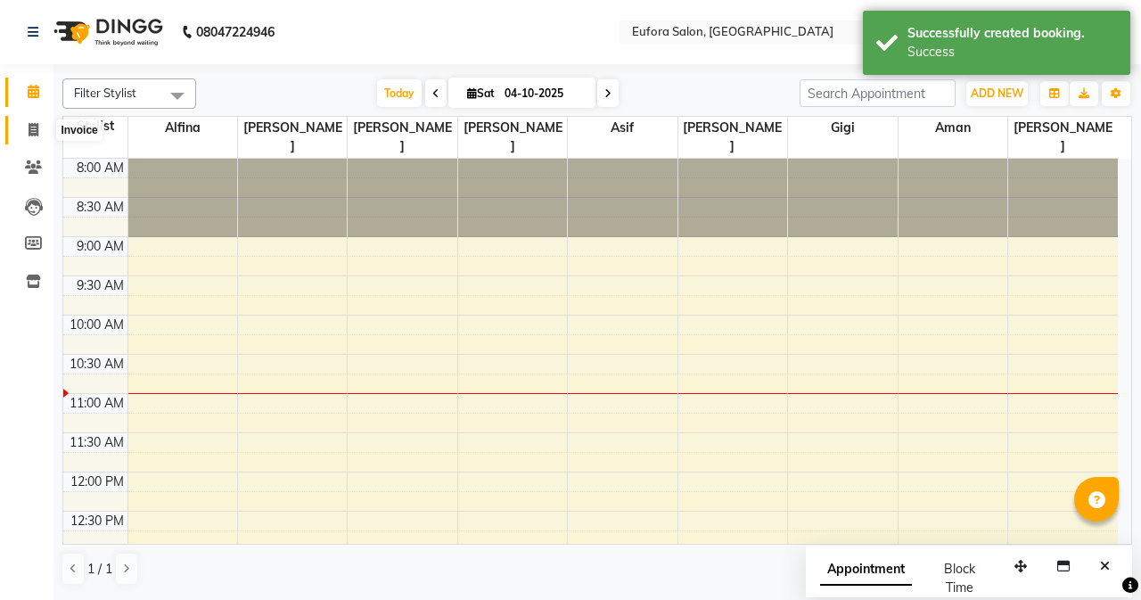
click at [22, 127] on span at bounding box center [33, 130] width 31 height 21
select select "service"
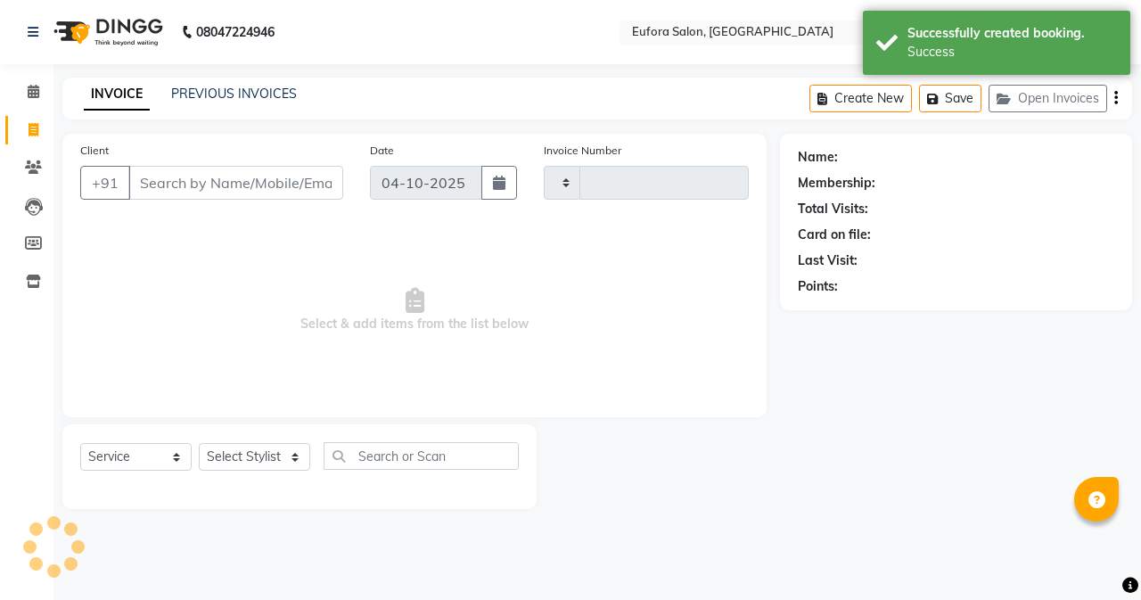
type input "0786"
select select "6684"
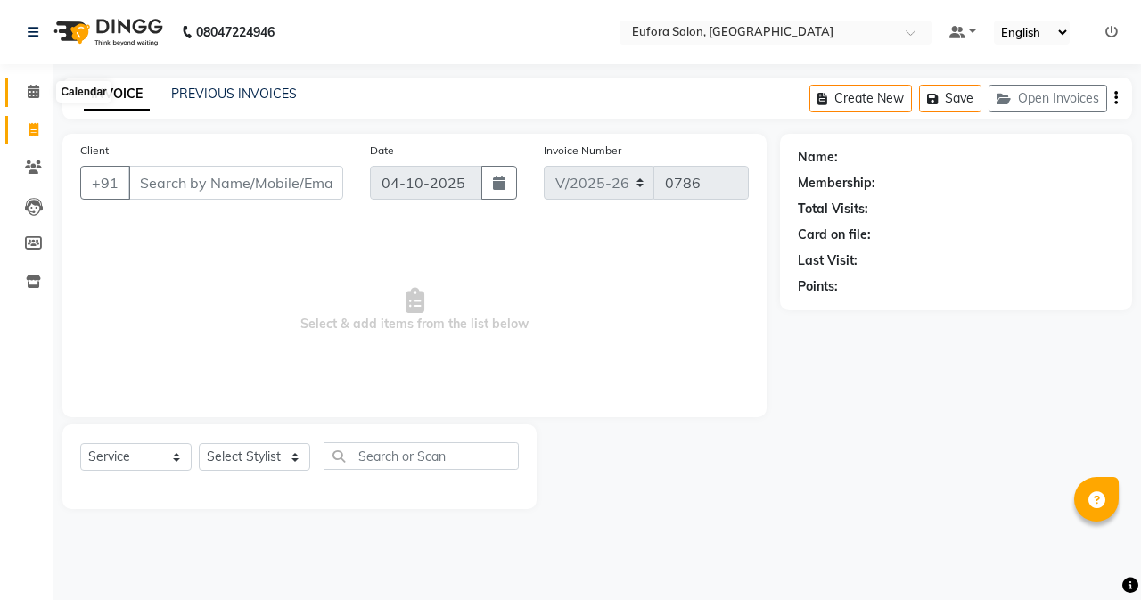
click at [32, 92] on icon at bounding box center [34, 91] width 12 height 13
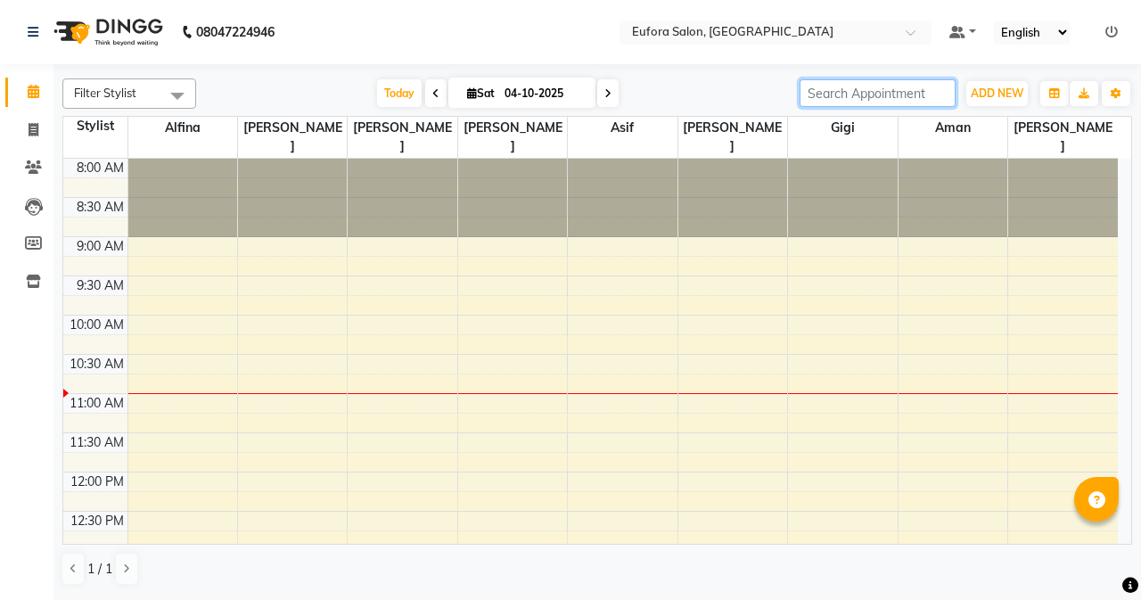
click at [820, 92] on input "search" at bounding box center [878, 93] width 156 height 28
type input "m"
type input "[PERSON_NAME]"
click at [1116, 90] on icon "button" at bounding box center [1116, 93] width 11 height 11
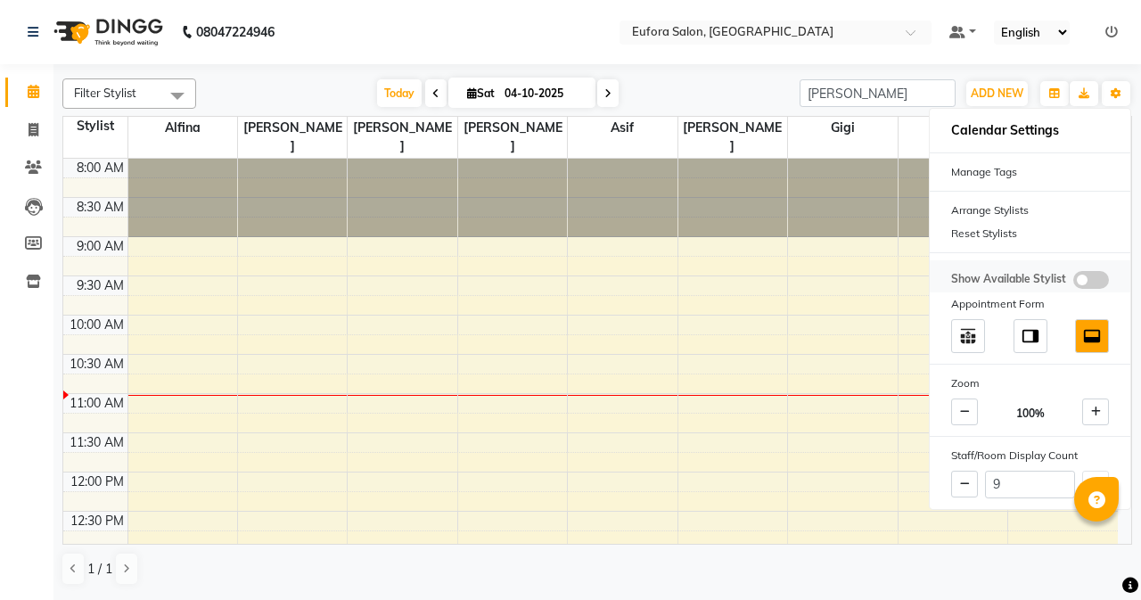
click at [1092, 285] on span at bounding box center [1091, 280] width 36 height 18
click at [1073, 283] on input "checkbox" at bounding box center [1073, 283] width 0 height 0
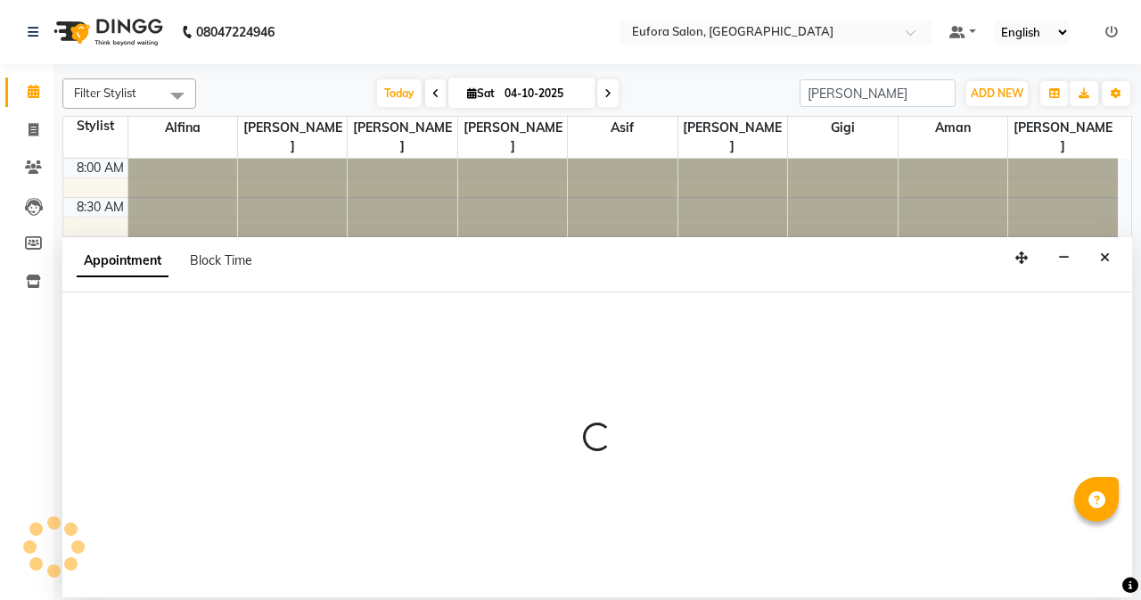
select select "87949"
select select "585"
select select "tentative"
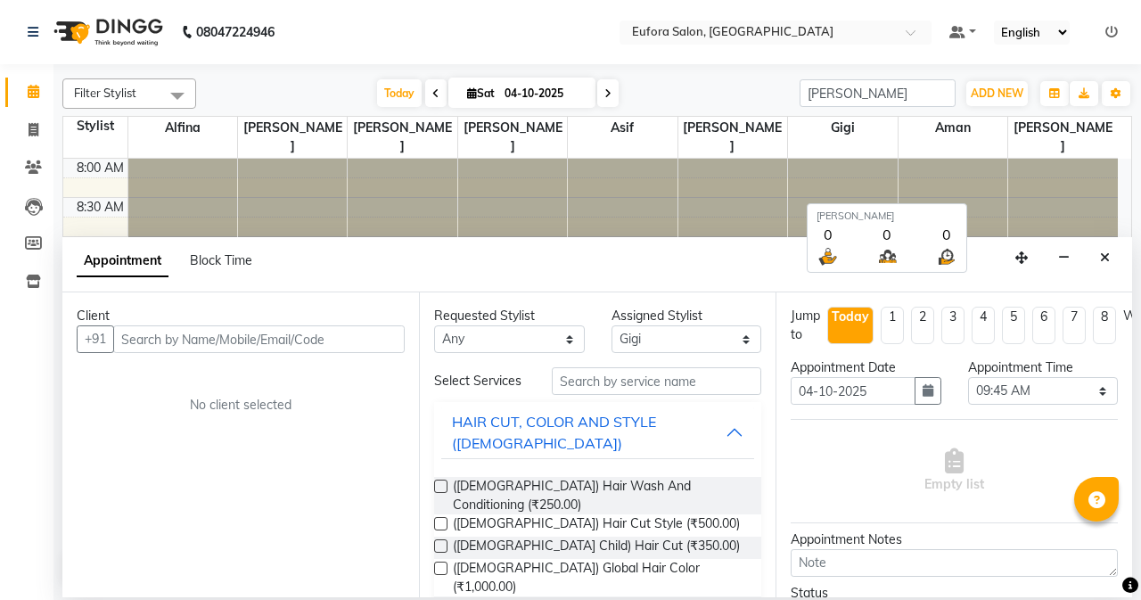
click at [491, 135] on span "[PERSON_NAME]" at bounding box center [512, 137] width 109 height 41
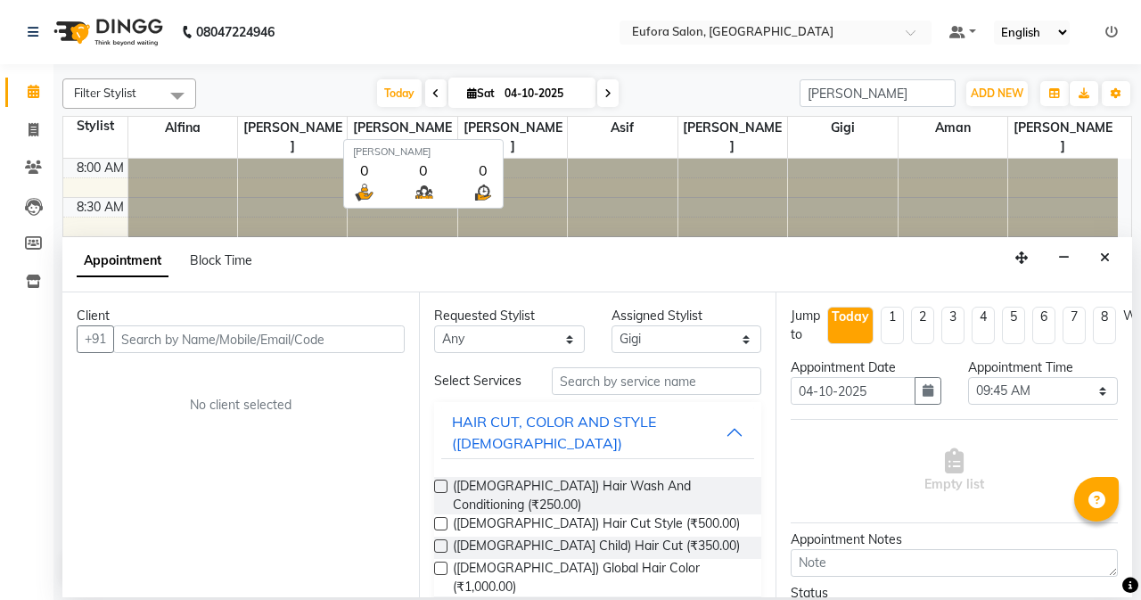
click at [494, 127] on span "[PERSON_NAME]" at bounding box center [512, 137] width 109 height 41
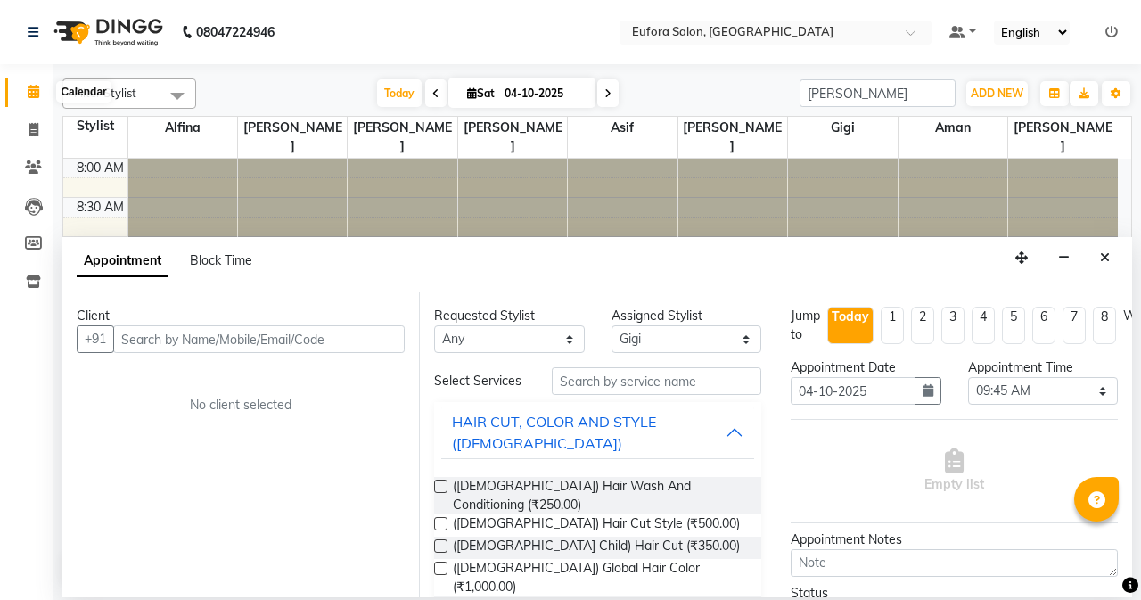
click at [30, 92] on icon at bounding box center [34, 91] width 12 height 13
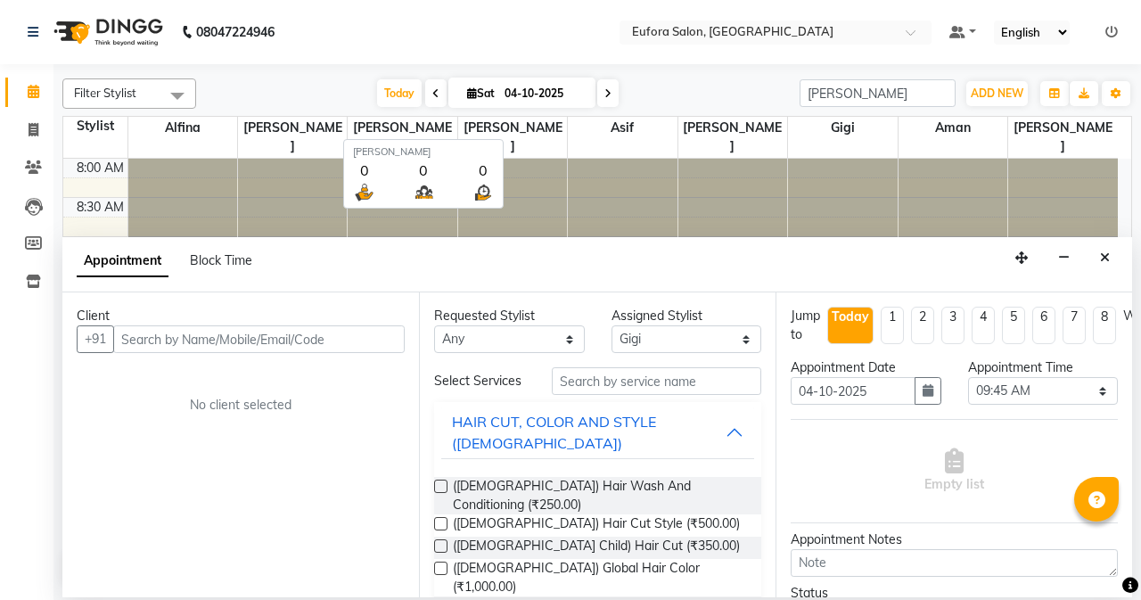
click at [508, 130] on span "[PERSON_NAME]" at bounding box center [512, 137] width 109 height 41
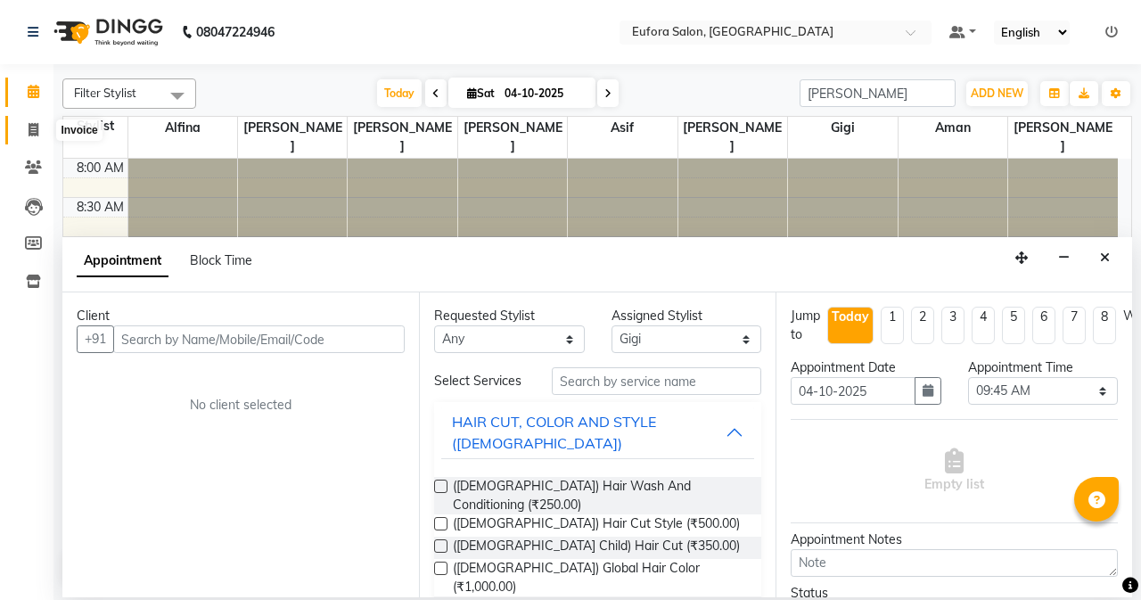
click at [39, 128] on span at bounding box center [33, 130] width 31 height 21
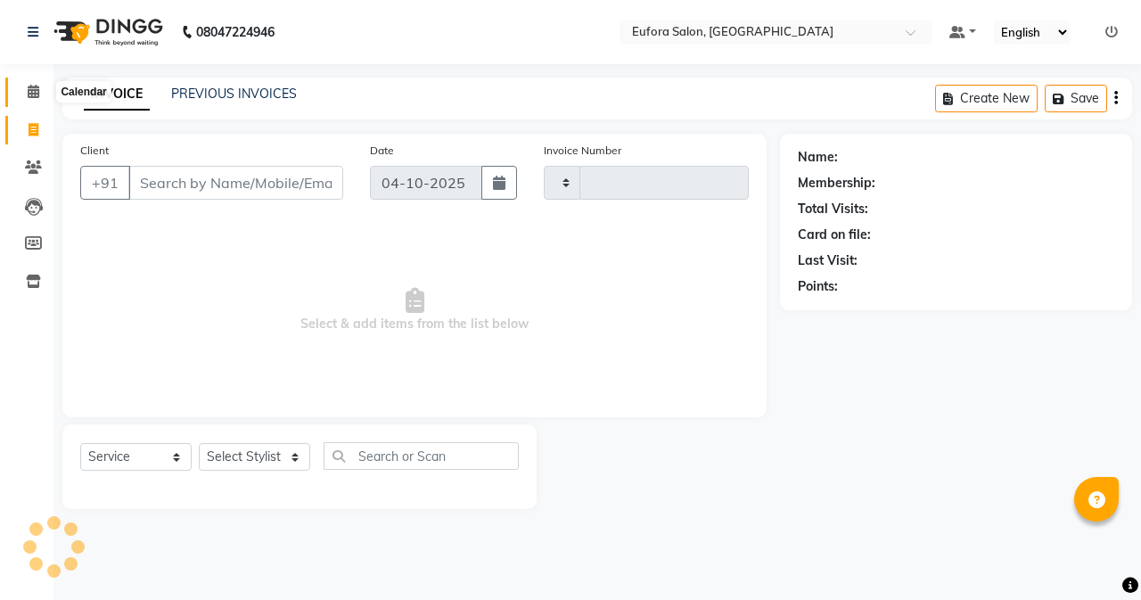
click at [41, 95] on span at bounding box center [33, 92] width 31 height 21
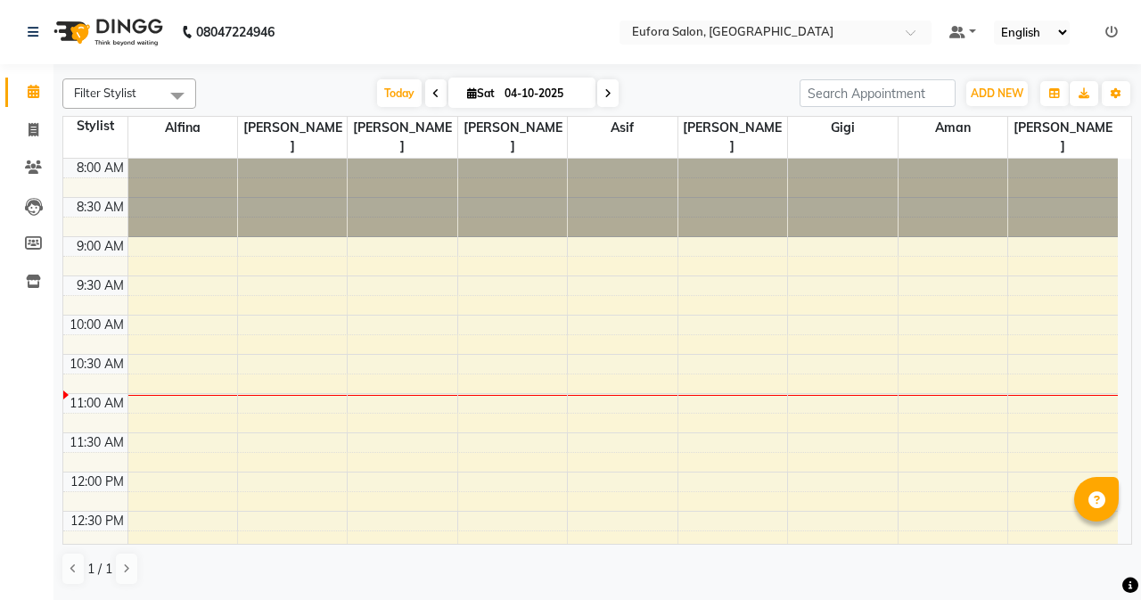
select select "75755"
select select "tentative"
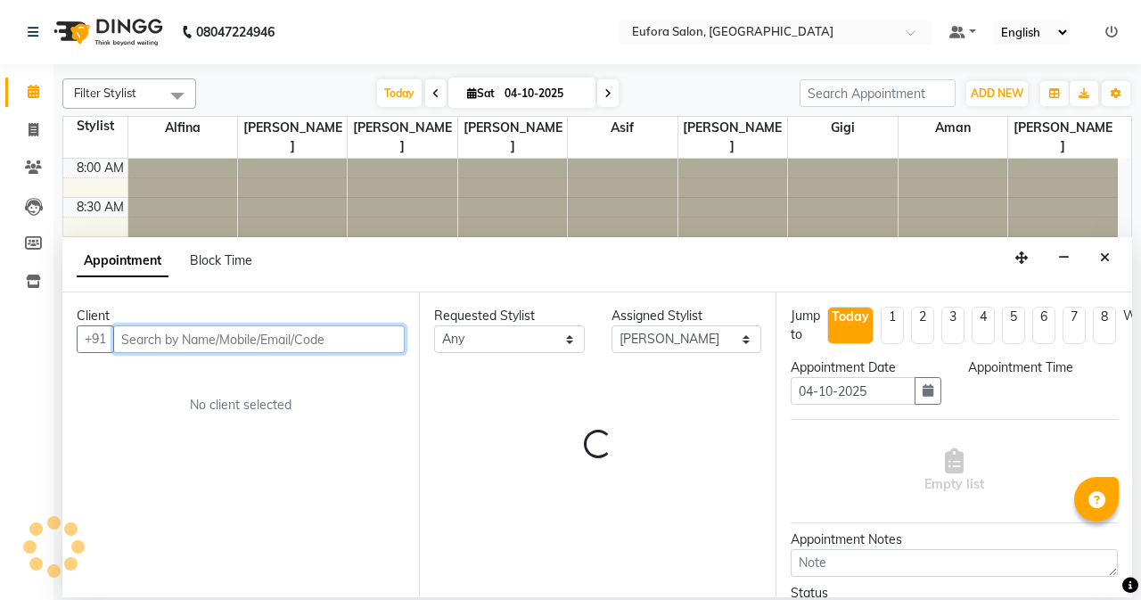
select select "750"
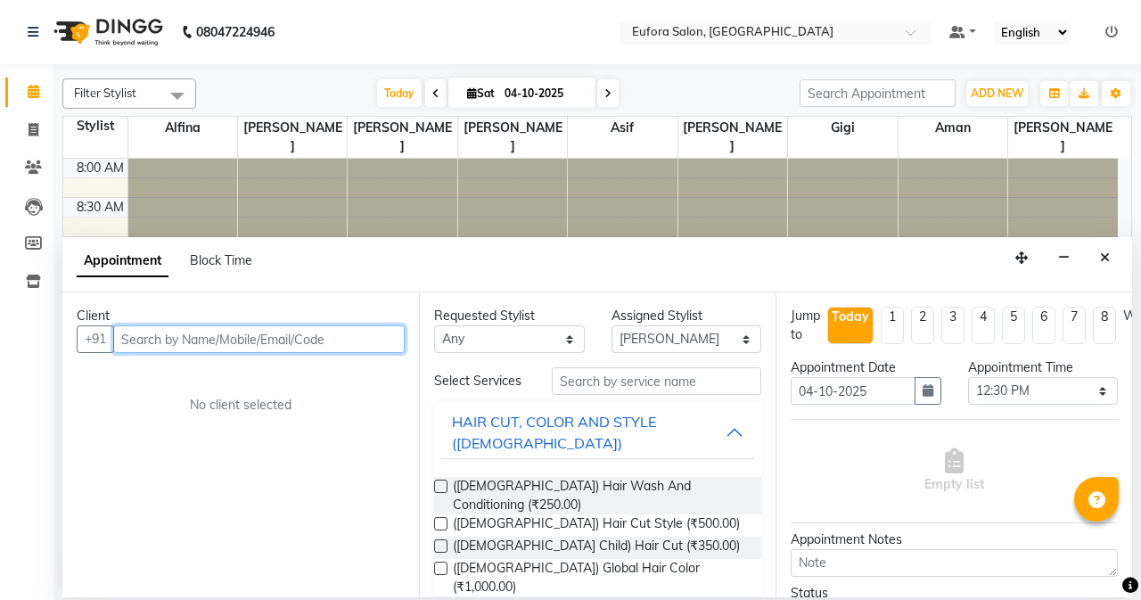
click at [142, 343] on input "text" at bounding box center [259, 339] width 292 height 28
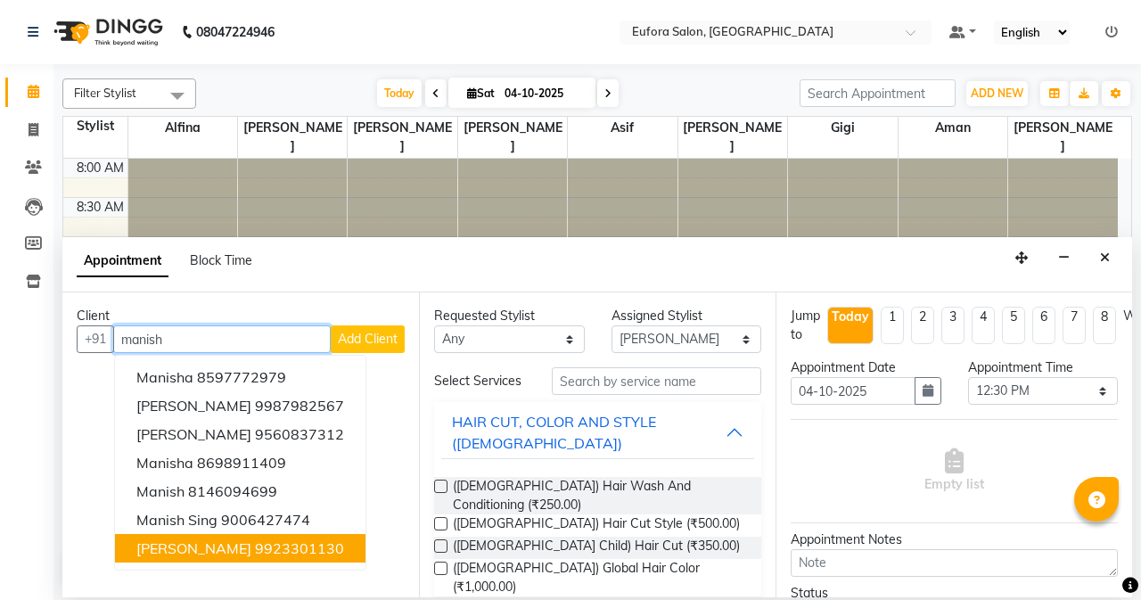
click at [238, 550] on span "[PERSON_NAME]" at bounding box center [193, 548] width 115 height 18
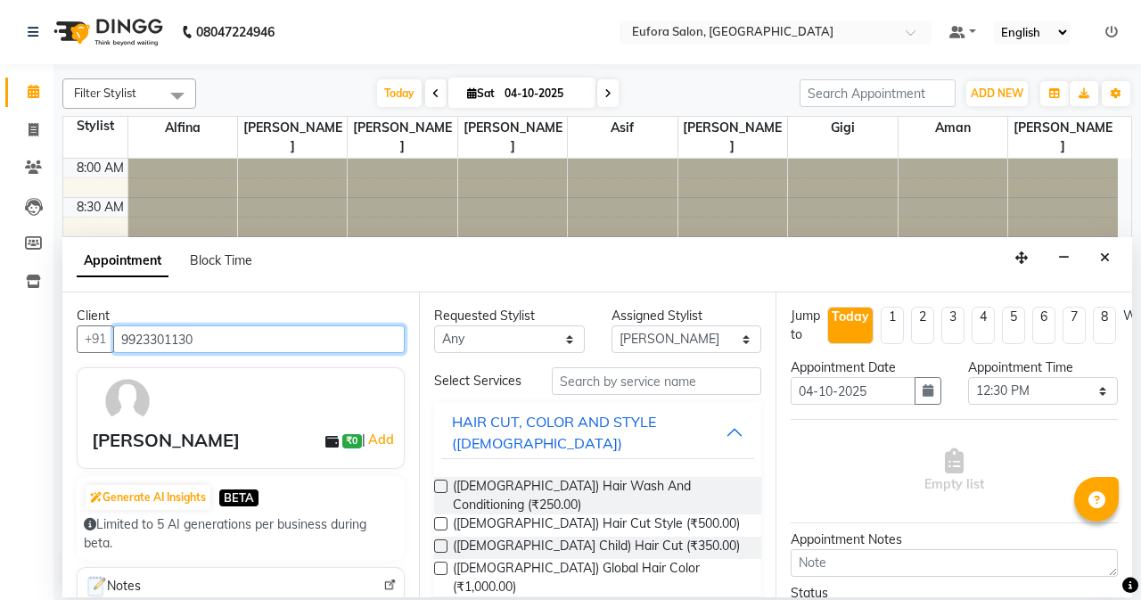
type input "9923301130"
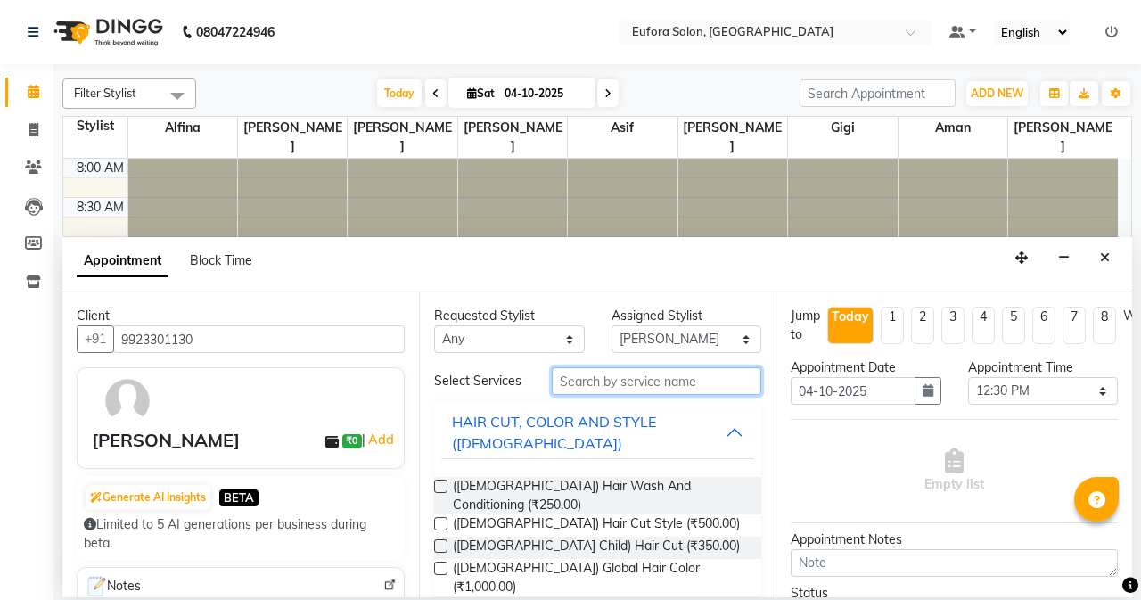
click at [578, 389] on input "text" at bounding box center [657, 381] width 210 height 28
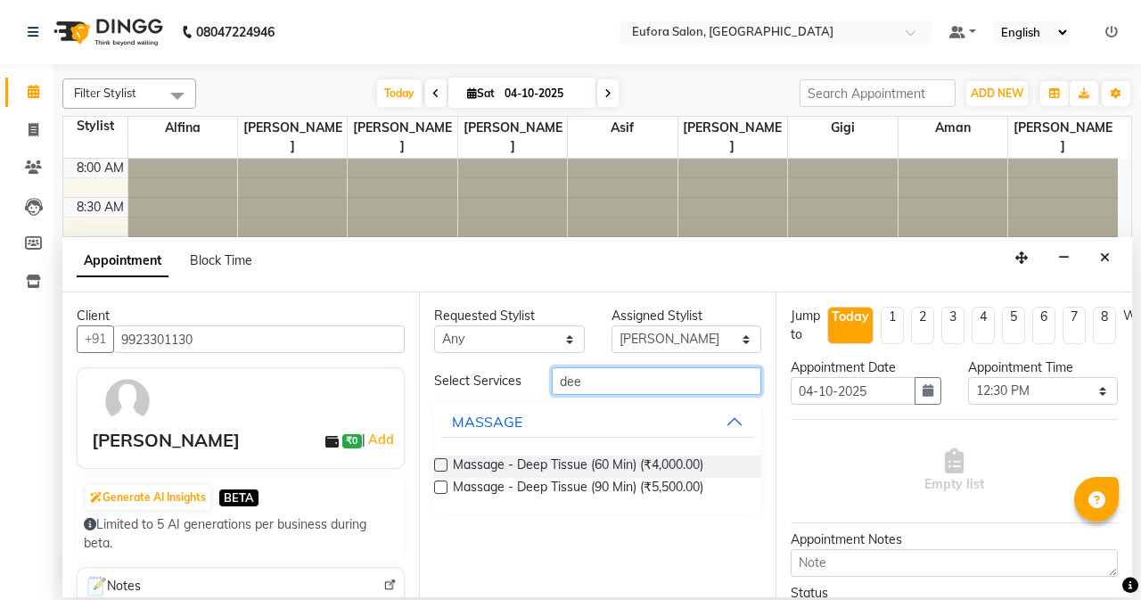
type input "dee"
click at [436, 460] on label at bounding box center [440, 464] width 13 height 13
click at [436, 461] on input "checkbox" at bounding box center [440, 467] width 12 height 12
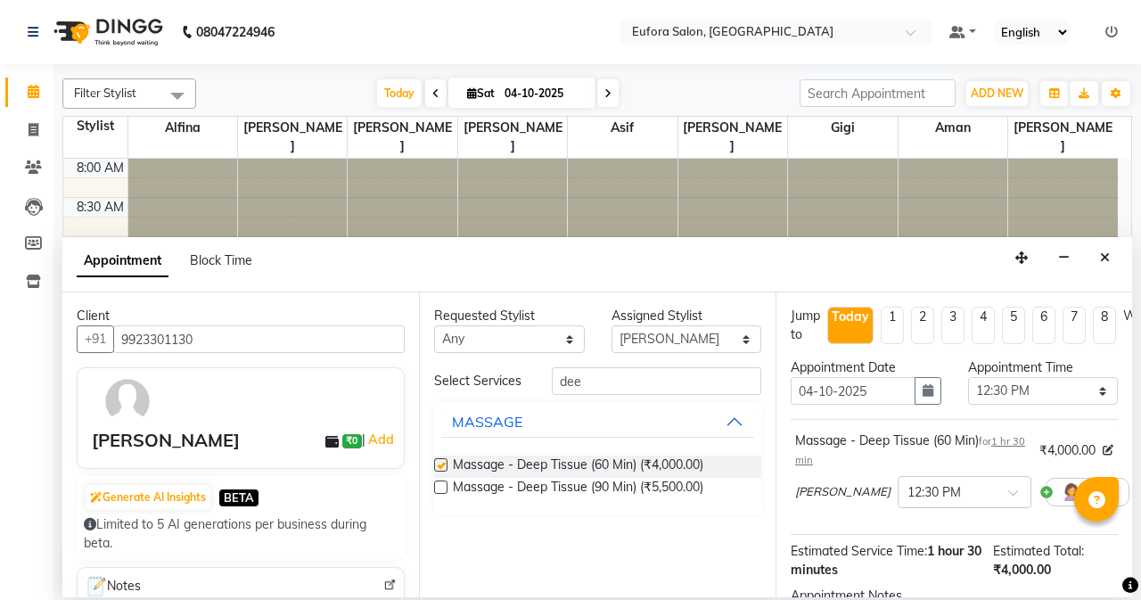
checkbox input "false"
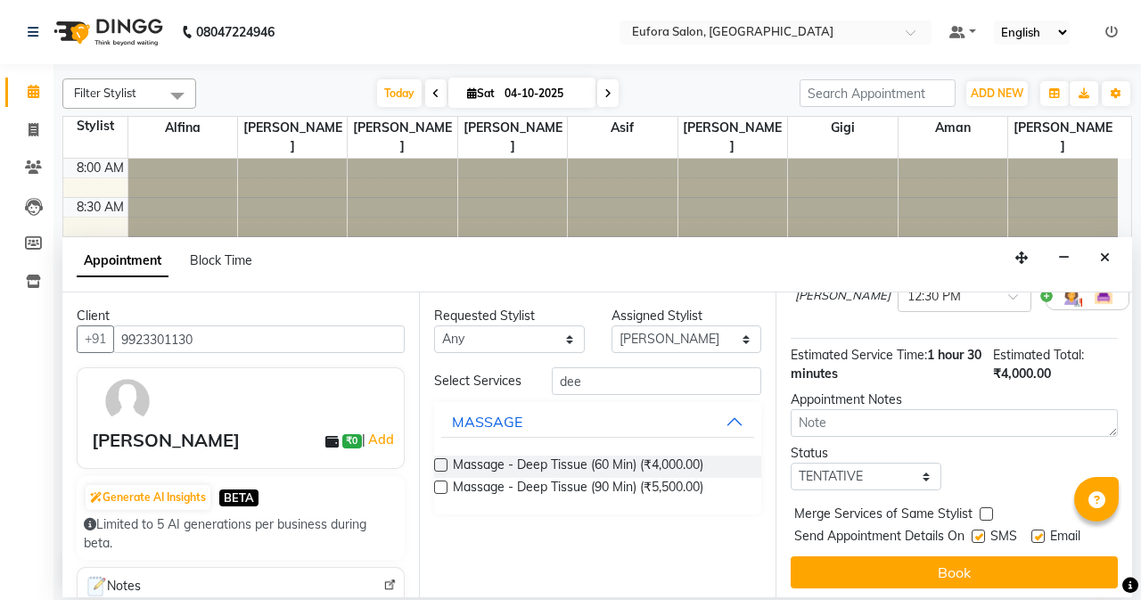
scroll to position [215, 0]
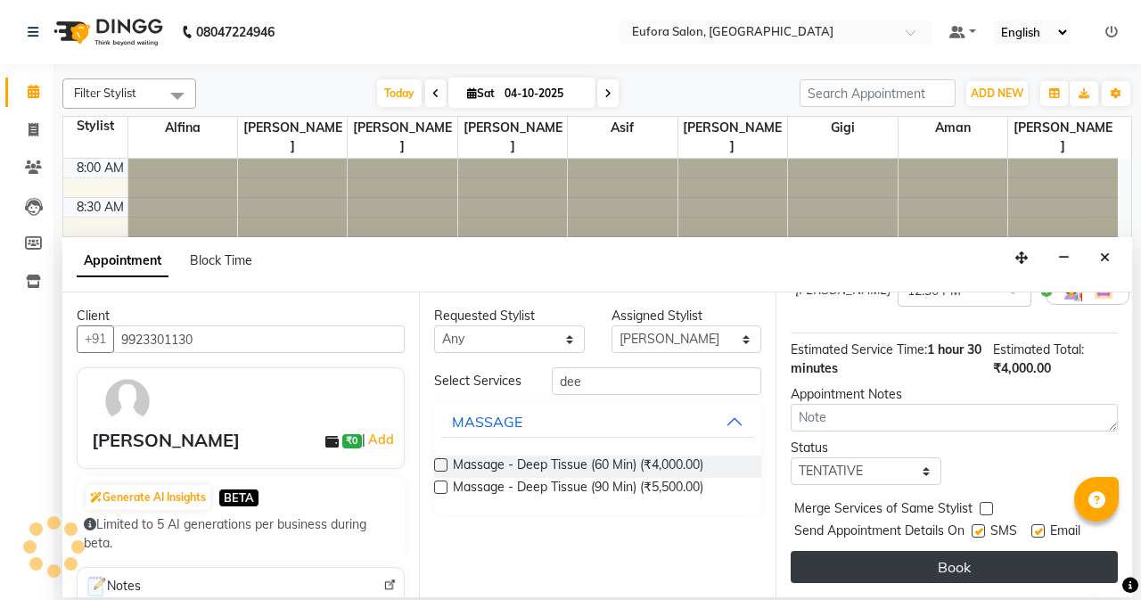
click at [971, 551] on button "Book" at bounding box center [954, 567] width 327 height 32
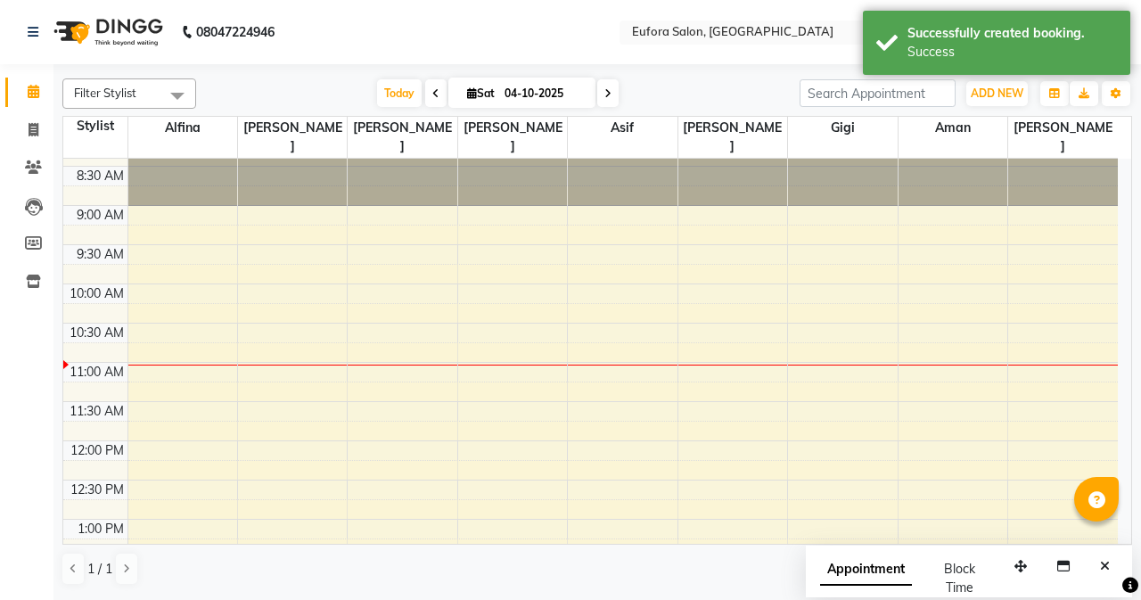
scroll to position [0, 0]
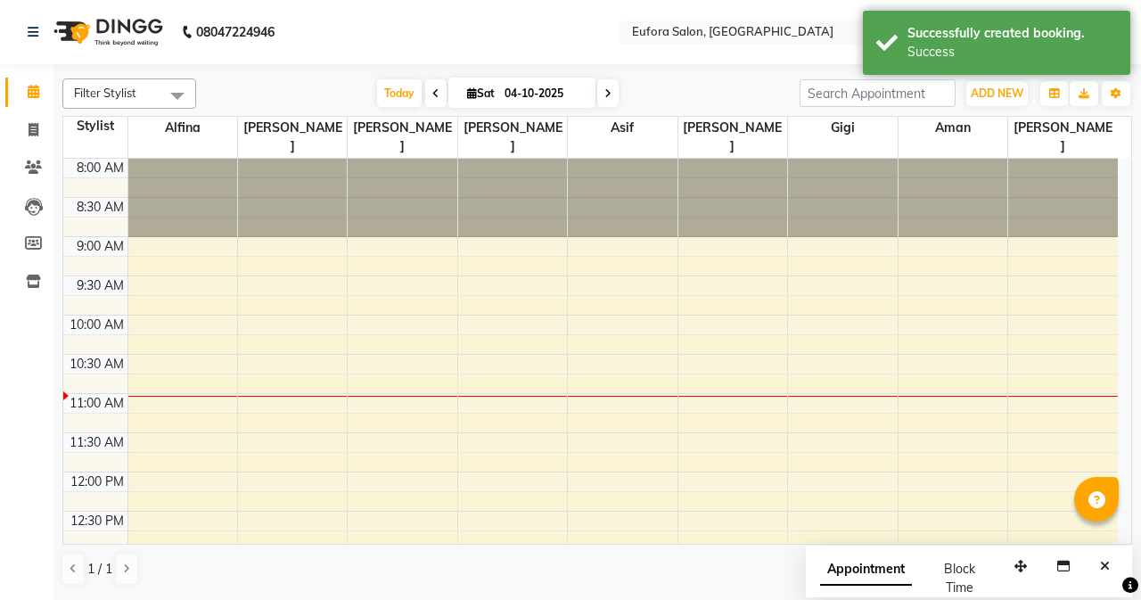
click at [432, 97] on icon at bounding box center [435, 93] width 7 height 11
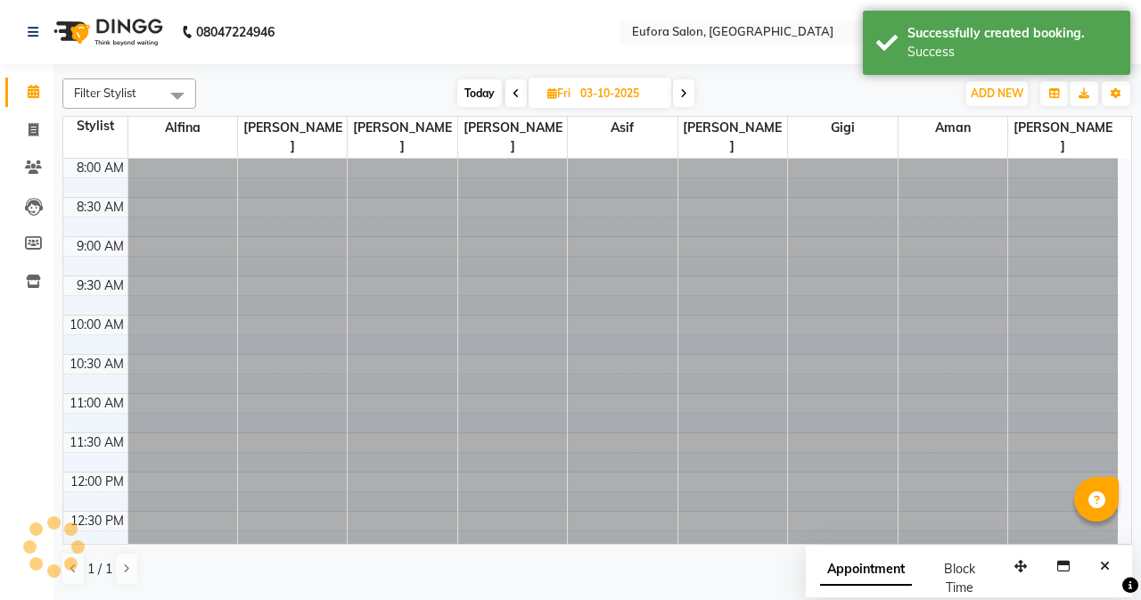
scroll to position [236, 0]
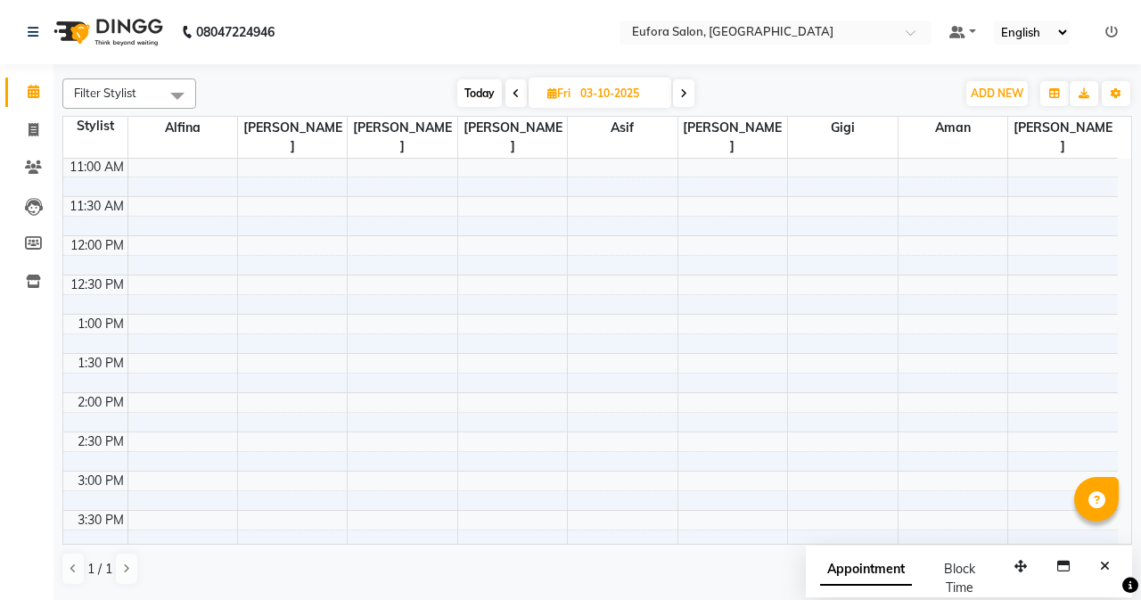
click at [685, 98] on icon at bounding box center [683, 93] width 7 height 11
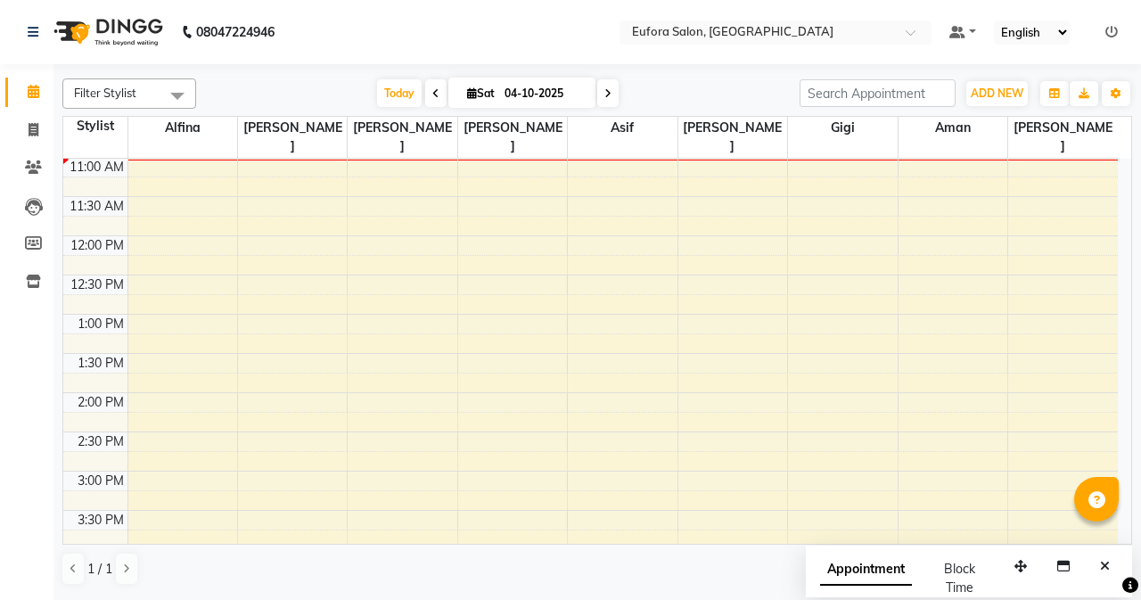
click at [614, 95] on span at bounding box center [607, 93] width 21 height 28
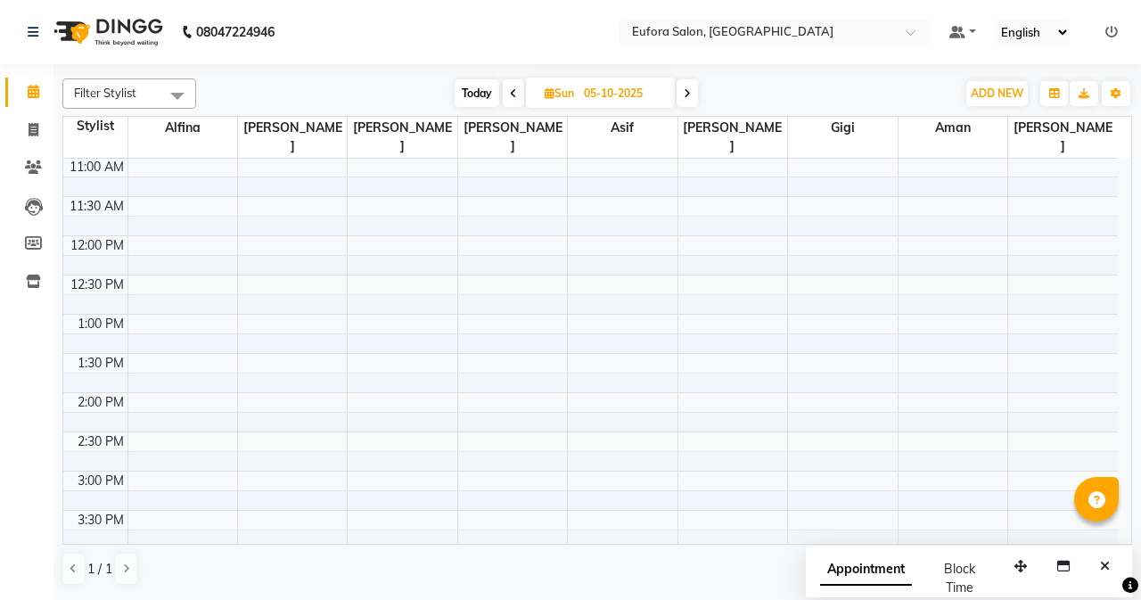
click at [686, 96] on icon at bounding box center [687, 93] width 7 height 11
click at [514, 92] on icon at bounding box center [512, 93] width 7 height 11
click at [514, 92] on icon at bounding box center [513, 93] width 7 height 11
type input "04-10-2025"
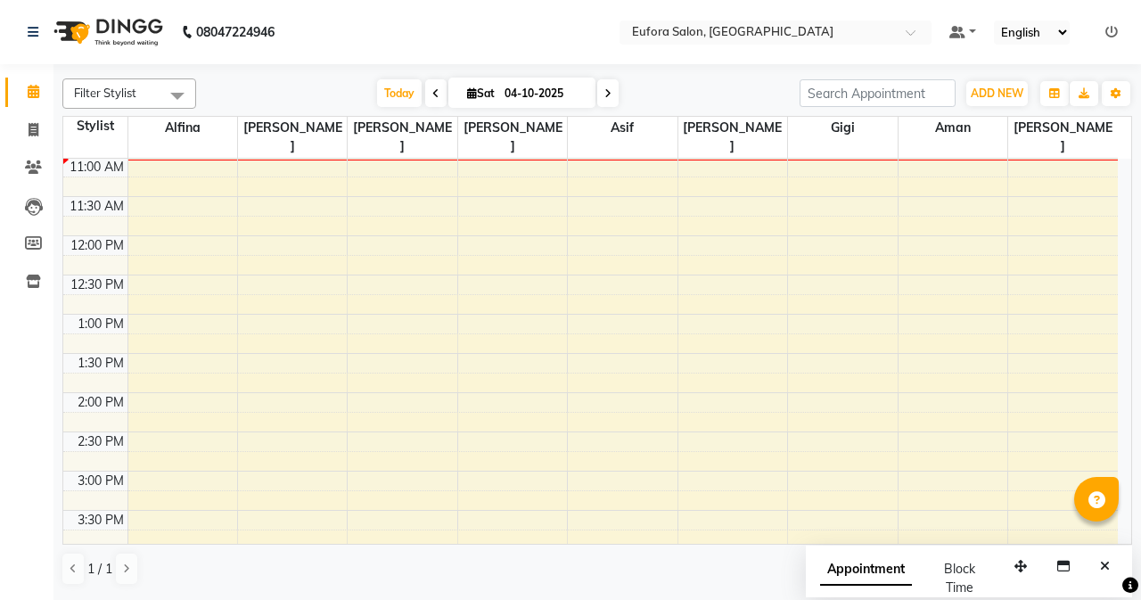
click at [119, 93] on span "Filter Stylist" at bounding box center [105, 93] width 62 height 14
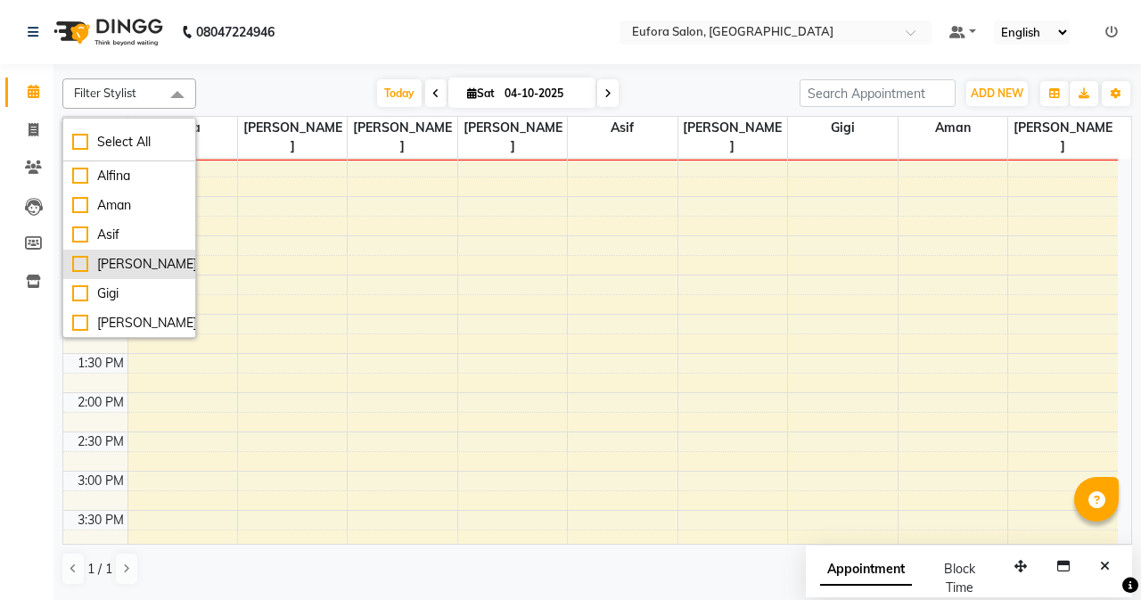
click at [77, 259] on div "[PERSON_NAME]" at bounding box center [129, 264] width 114 height 19
checkbox input "true"
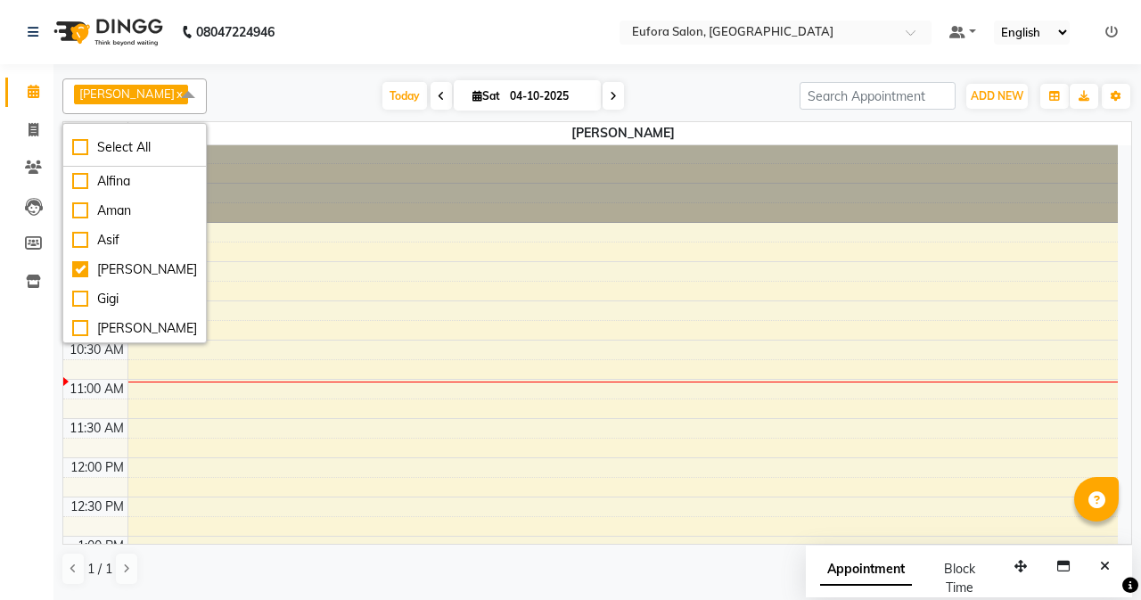
scroll to position [0, 0]
click at [1046, 91] on button "button" at bounding box center [1054, 96] width 29 height 25
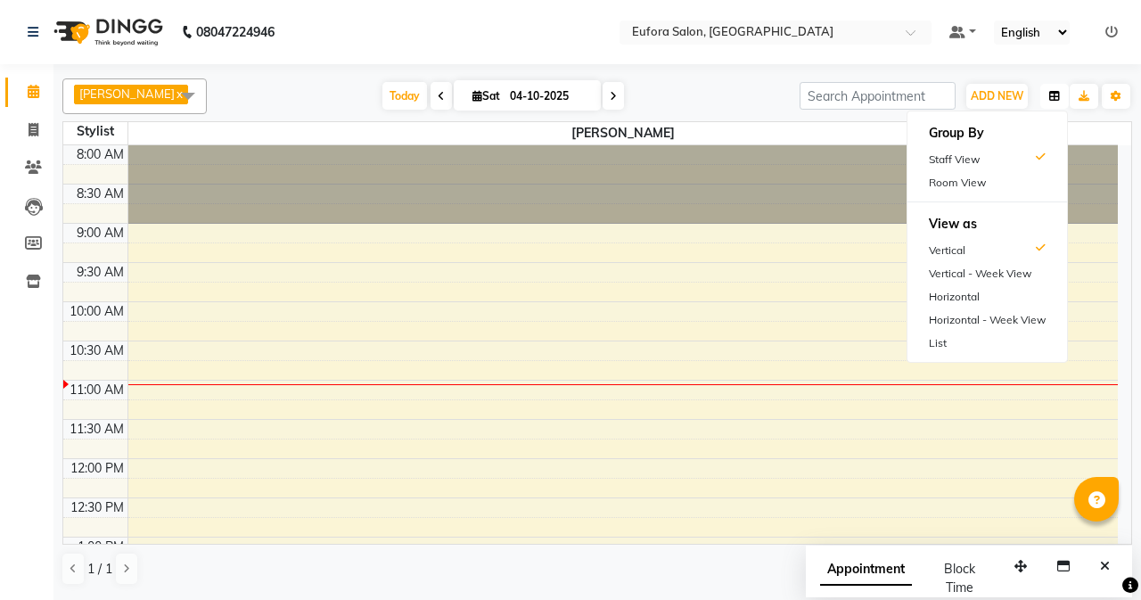
click at [1046, 91] on button "button" at bounding box center [1054, 96] width 29 height 25
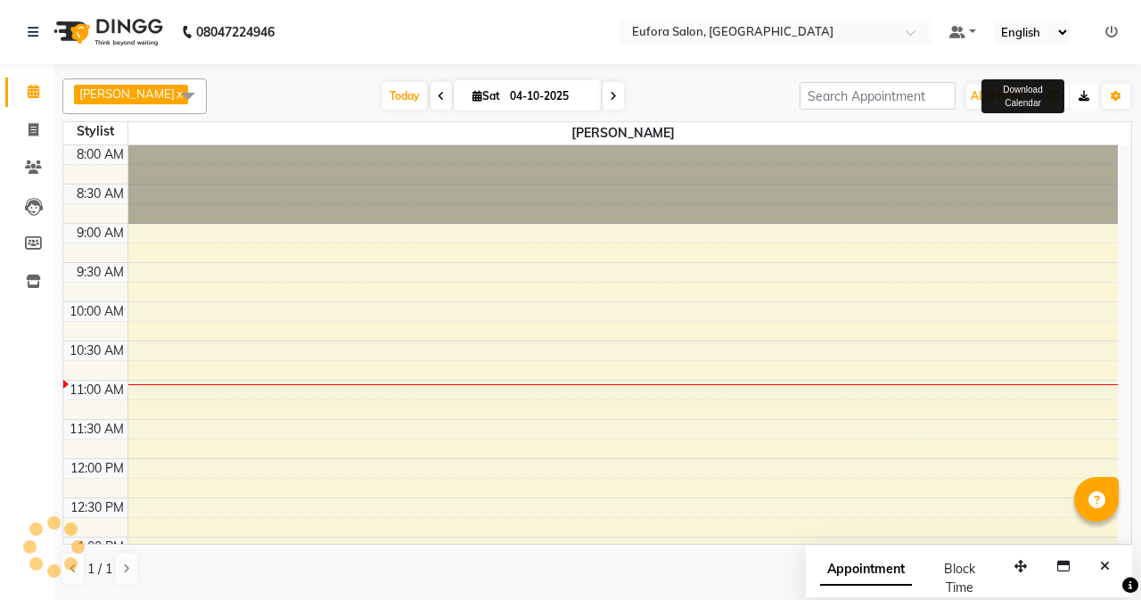
click at [1086, 93] on icon "button" at bounding box center [1084, 96] width 11 height 11
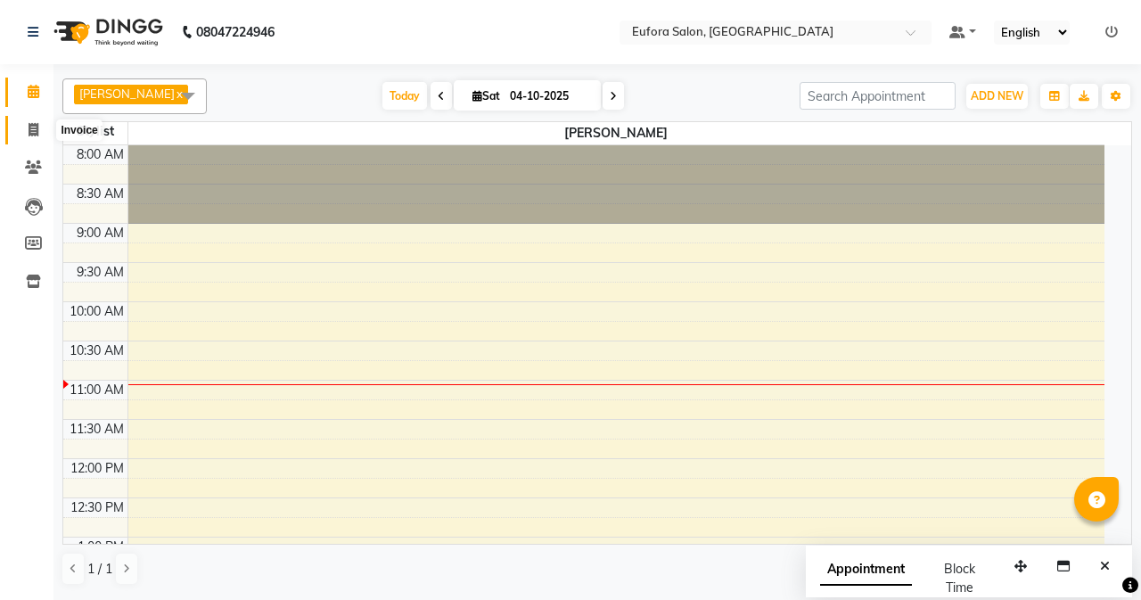
click at [41, 130] on span at bounding box center [33, 130] width 31 height 21
select select "service"
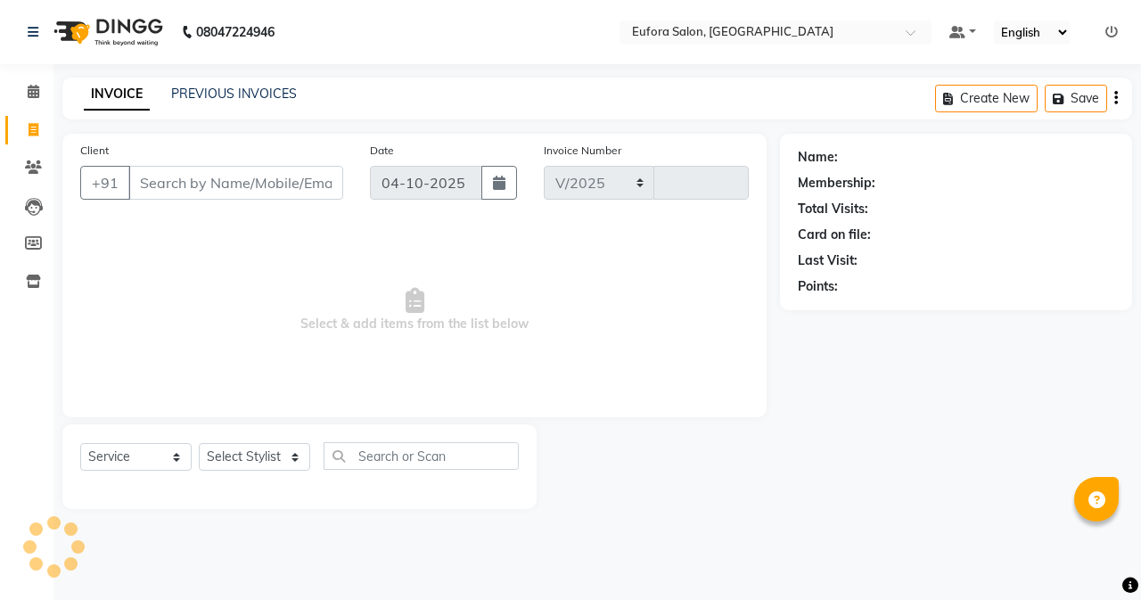
select select "6684"
type input "0786"
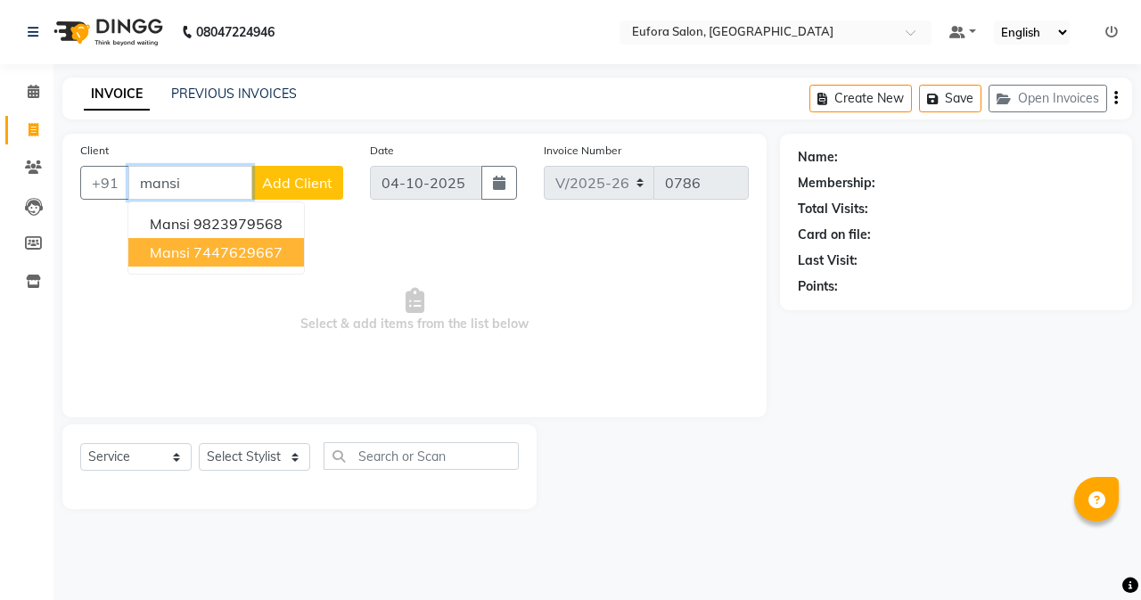
click at [226, 257] on ngb-highlight "7447629667" at bounding box center [237, 252] width 89 height 18
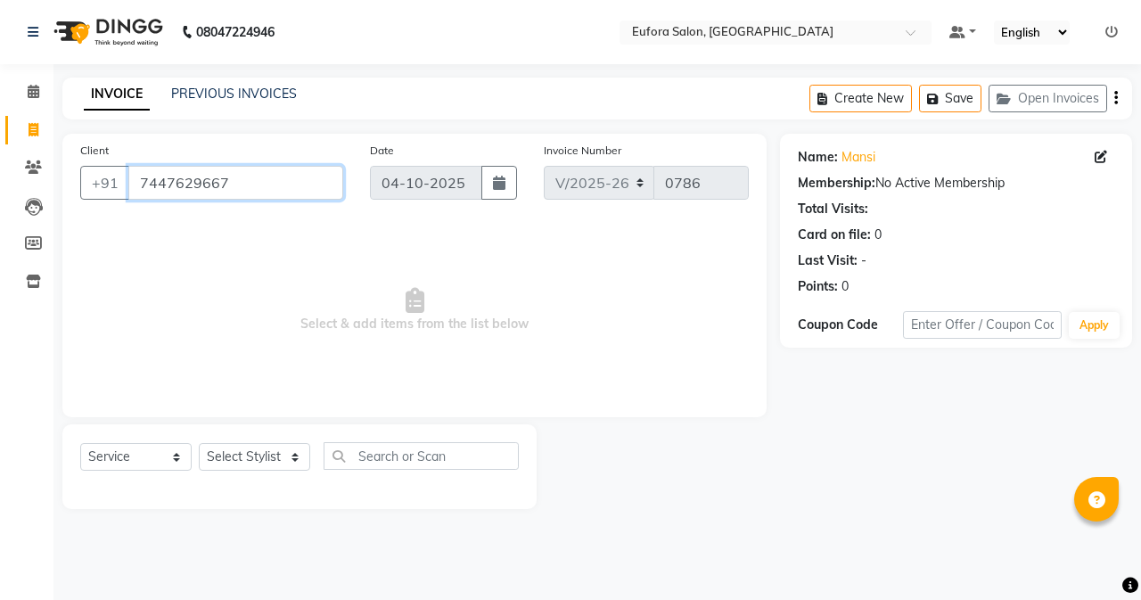
drag, startPoint x: 234, startPoint y: 189, endPoint x: 140, endPoint y: 186, distance: 93.7
click at [140, 186] on input "7447629667" at bounding box center [235, 183] width 215 height 34
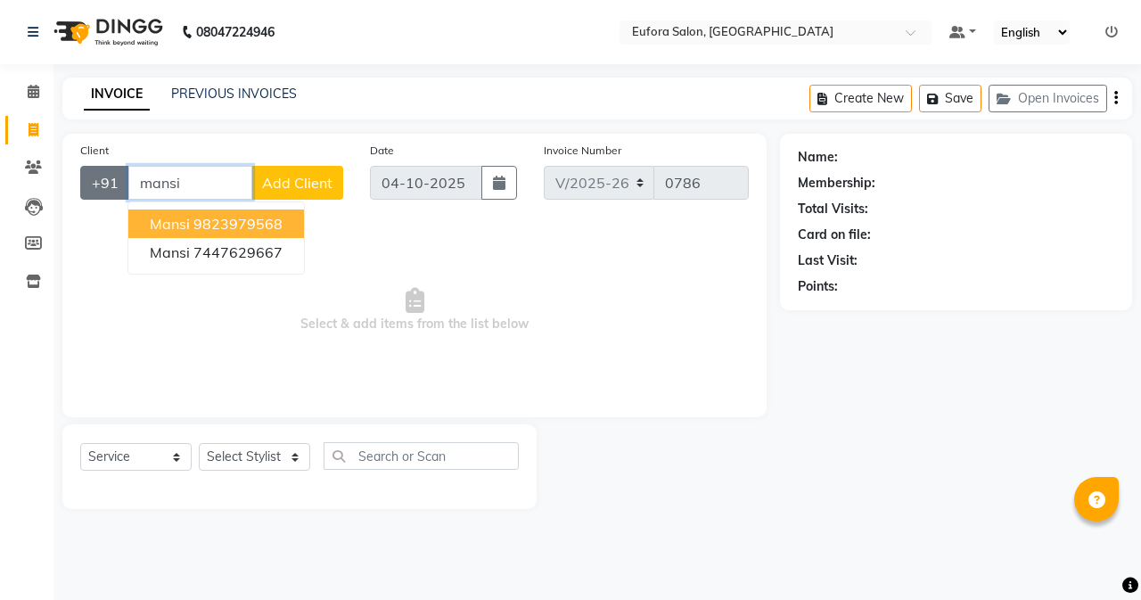
drag, startPoint x: 202, startPoint y: 193, endPoint x: 123, endPoint y: 191, distance: 79.4
click at [123, 191] on div "+91 [PERSON_NAME] 9823979568 [PERSON_NAME] 7447629667 Add Client" at bounding box center [211, 183] width 263 height 34
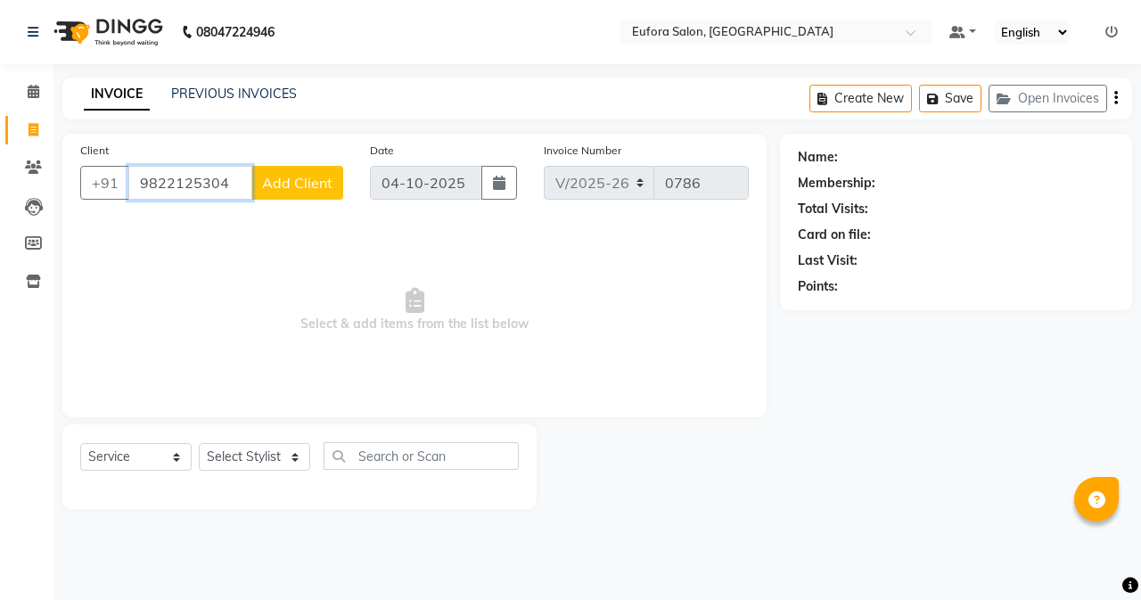
type input "9822125304"
click at [317, 201] on div "Client [PHONE_NUMBER] Add Client" at bounding box center [212, 177] width 290 height 73
click at [314, 191] on span "Add Client" at bounding box center [297, 183] width 70 height 18
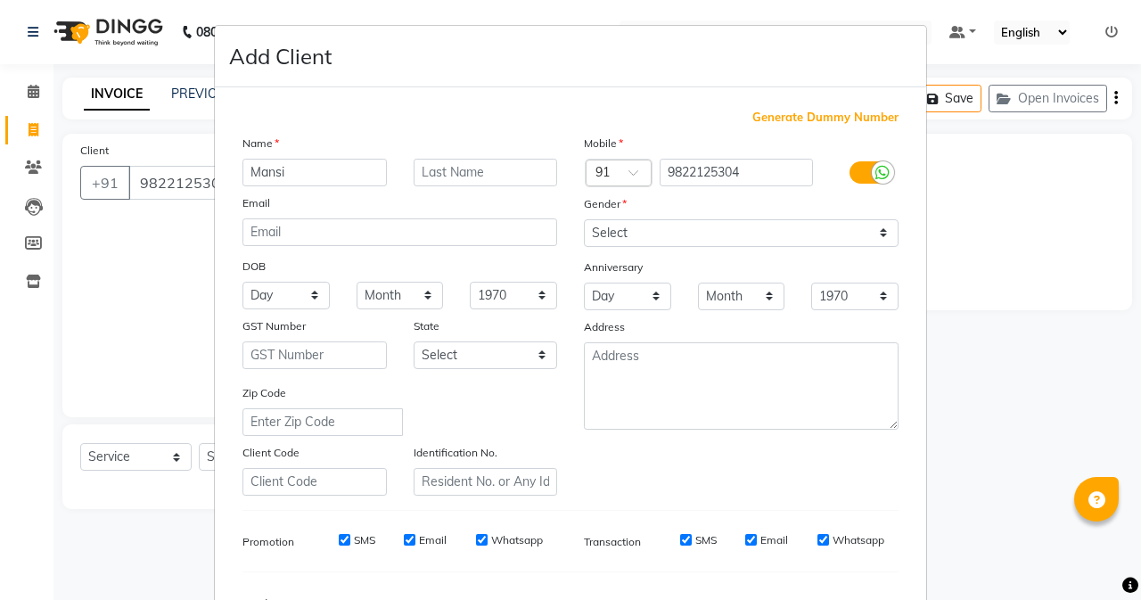
type input "Mansi"
click at [481, 171] on input "text" at bounding box center [486, 173] width 144 height 28
type input "Remje"
click at [619, 222] on select "Select [DEMOGRAPHIC_DATA] [DEMOGRAPHIC_DATA] Other Prefer Not To Say" at bounding box center [741, 233] width 315 height 28
select select "[DEMOGRAPHIC_DATA]"
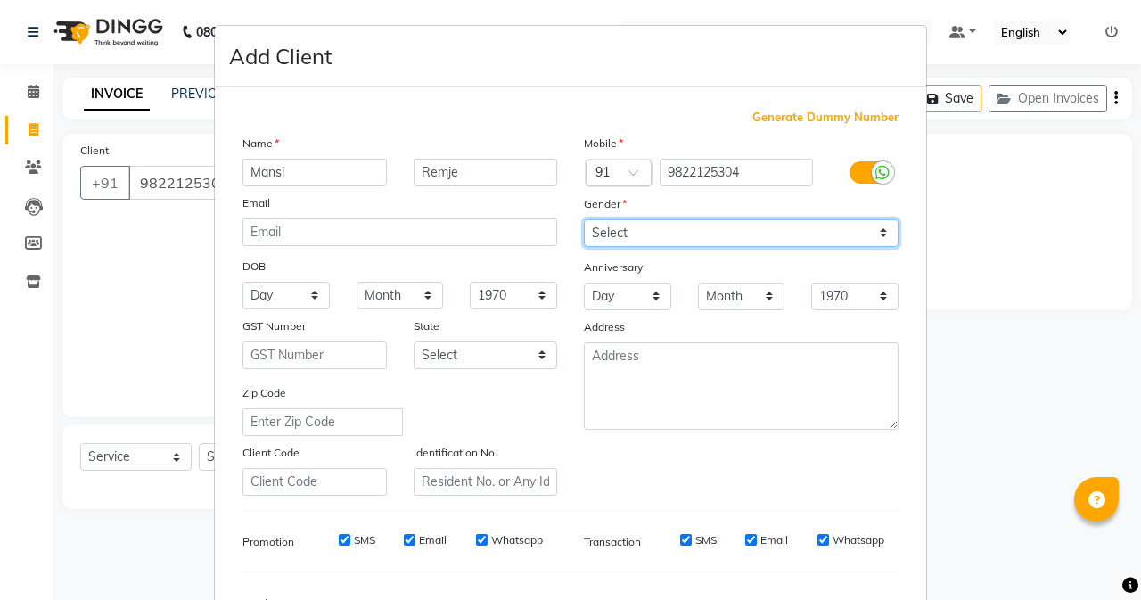
click at [584, 219] on select "Select [DEMOGRAPHIC_DATA] [DEMOGRAPHIC_DATA] Other Prefer Not To Say" at bounding box center [741, 233] width 315 height 28
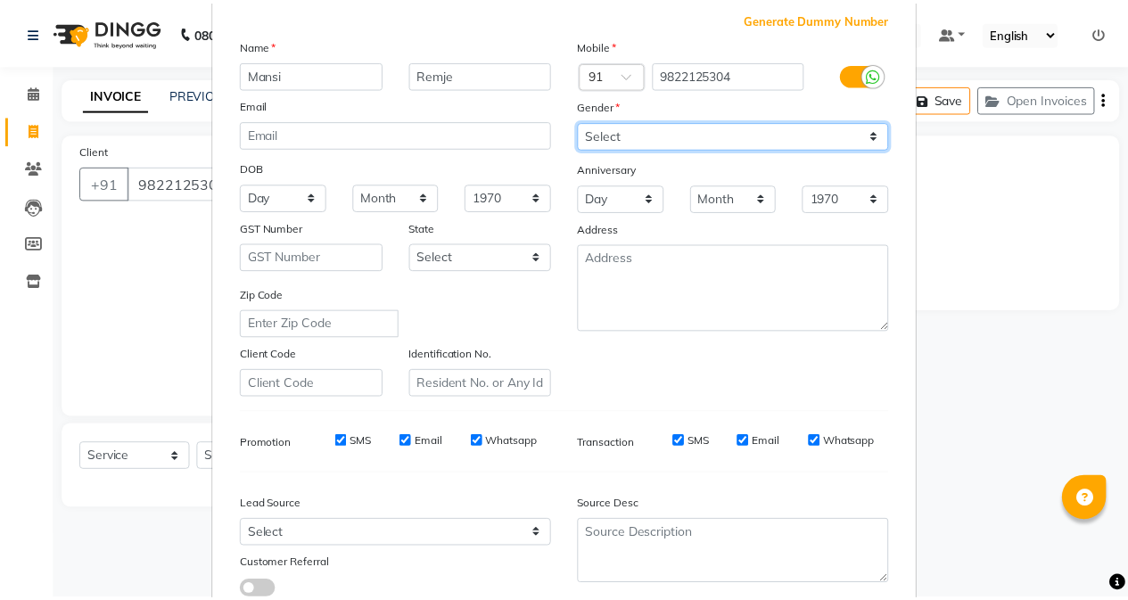
scroll to position [223, 0]
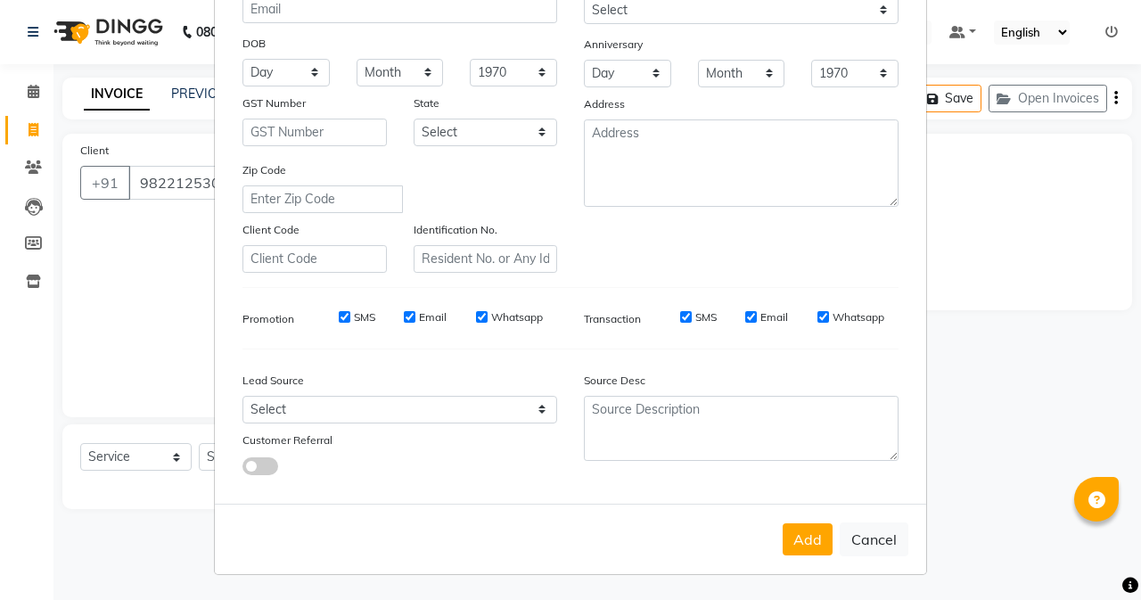
click at [804, 557] on div "Add Cancel" at bounding box center [570, 539] width 711 height 70
click at [802, 534] on button "Add" at bounding box center [808, 539] width 50 height 32
select select
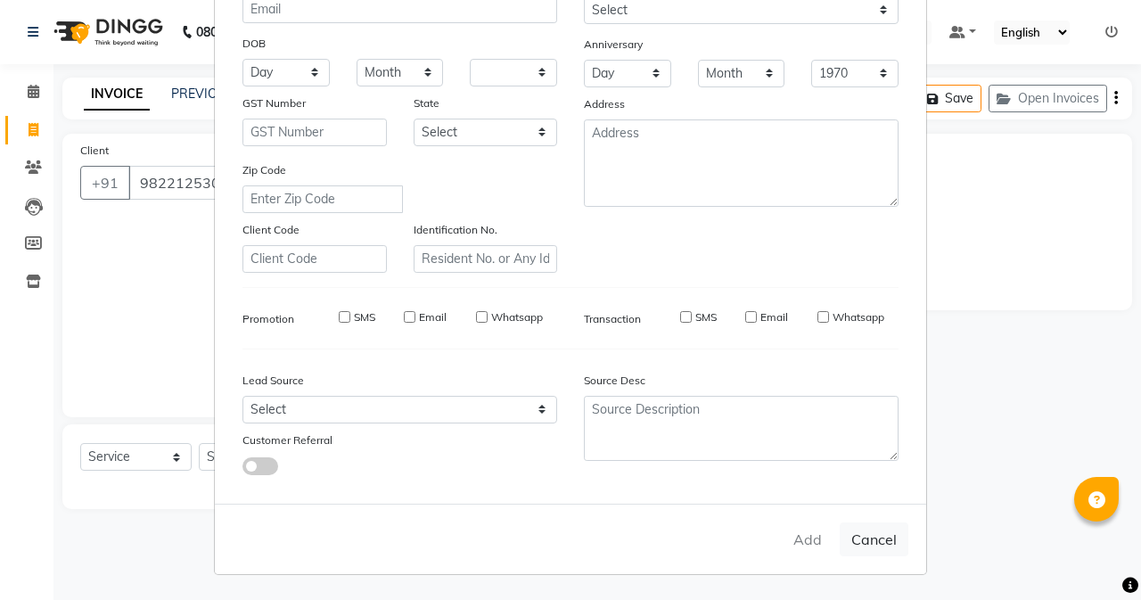
select select
checkbox input "false"
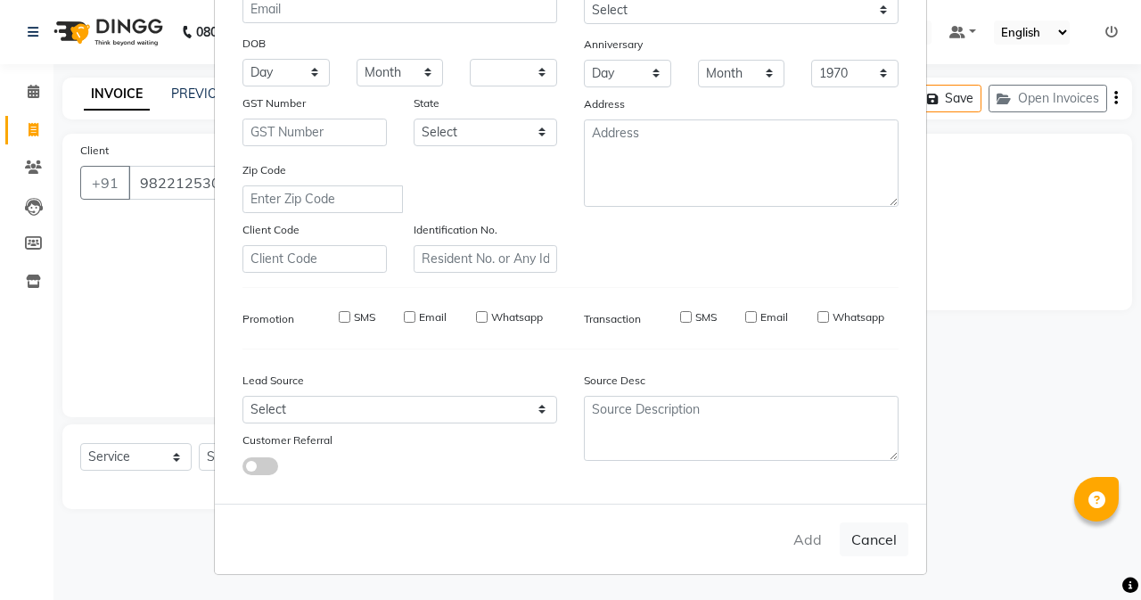
checkbox input "false"
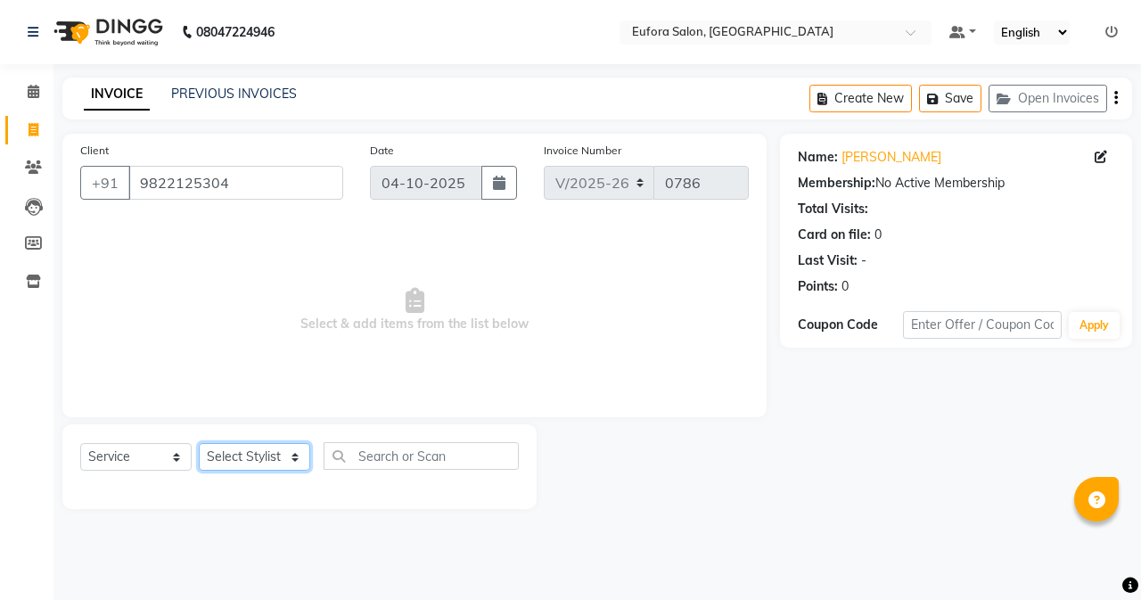
click at [216, 456] on select "Select Stylist [PERSON_NAME] [PERSON_NAME] Gigi [PERSON_NAME] Roshan [PERSON_NA…" at bounding box center [254, 457] width 111 height 28
select select "87949"
click at [199, 443] on select "Select Stylist [PERSON_NAME] [PERSON_NAME] Gigi [PERSON_NAME] Roshan [PERSON_NA…" at bounding box center [254, 457] width 111 height 28
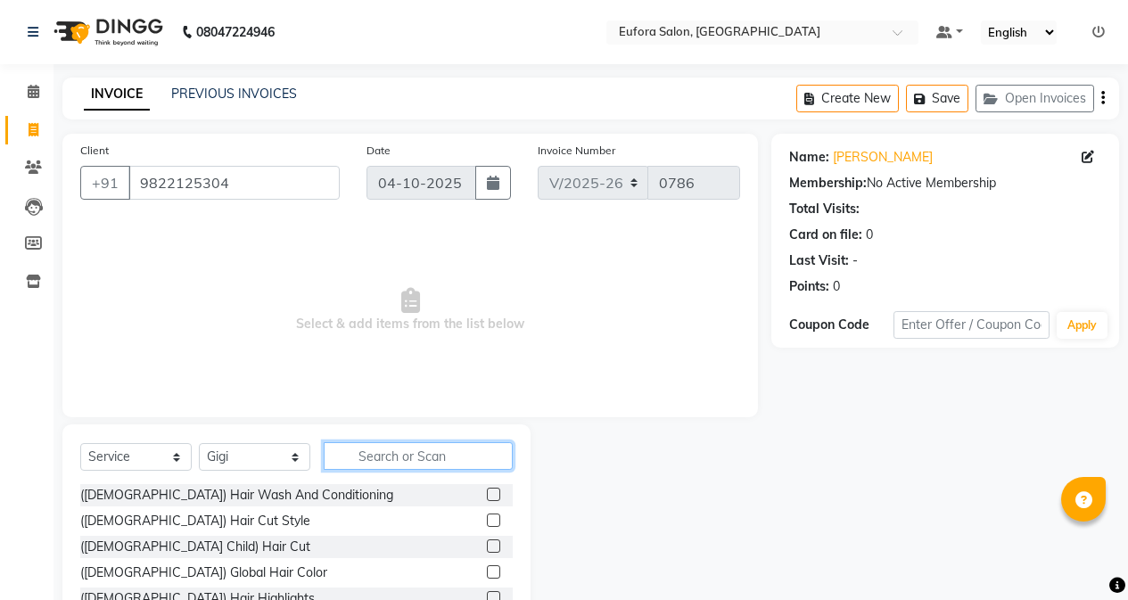
click at [373, 461] on input "text" at bounding box center [418, 456] width 189 height 28
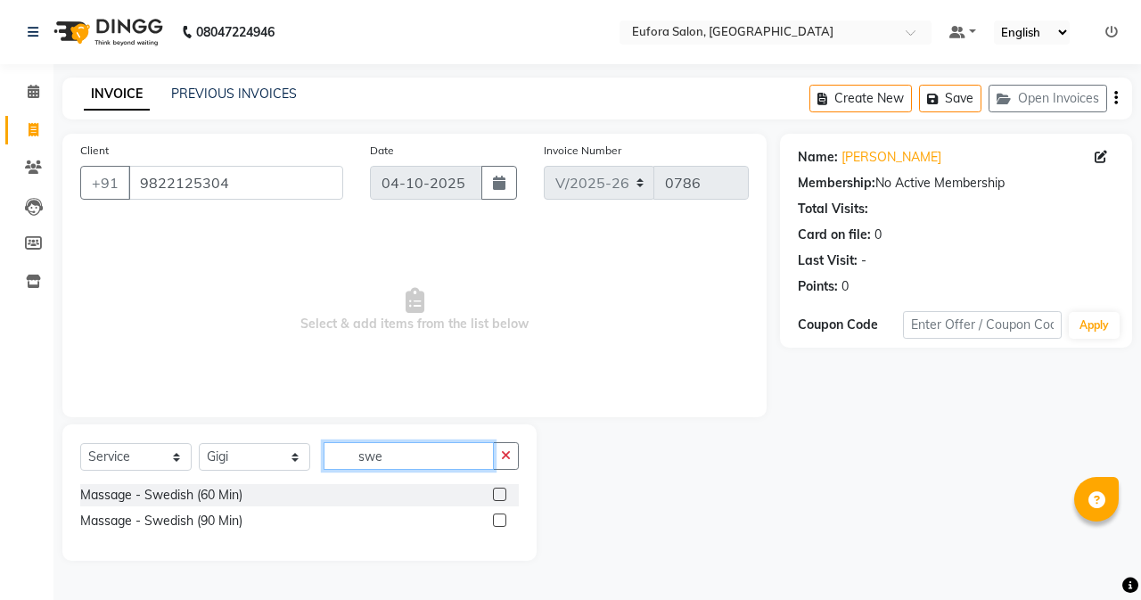
type input "swe"
click at [501, 496] on label at bounding box center [499, 494] width 13 height 13
click at [501, 496] on input "checkbox" at bounding box center [499, 495] width 12 height 12
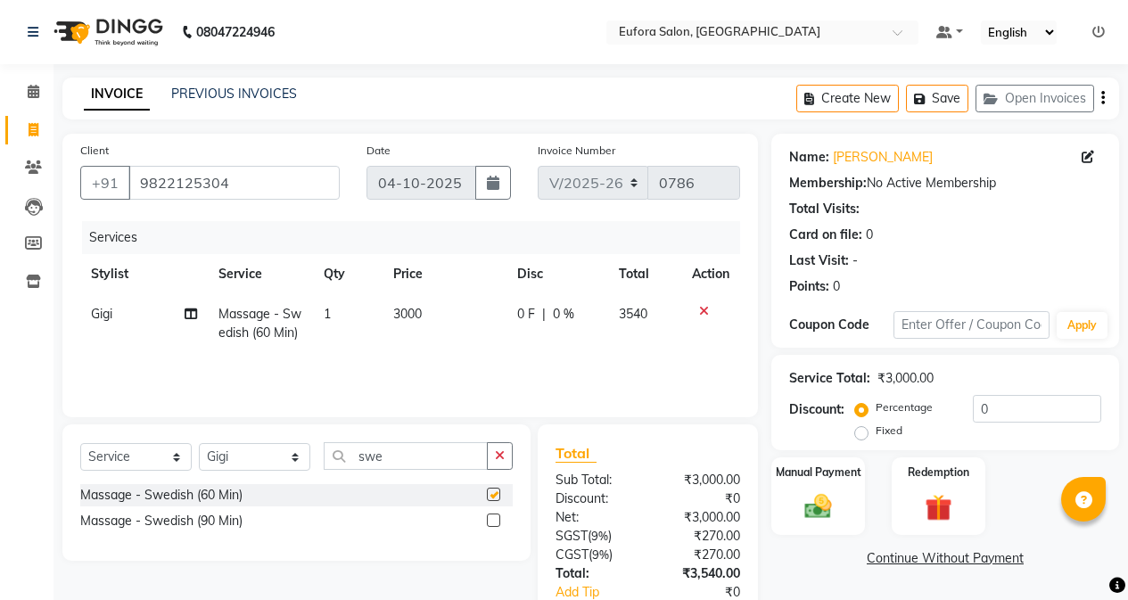
checkbox input "false"
click at [943, 105] on button "Save" at bounding box center [937, 99] width 62 height 28
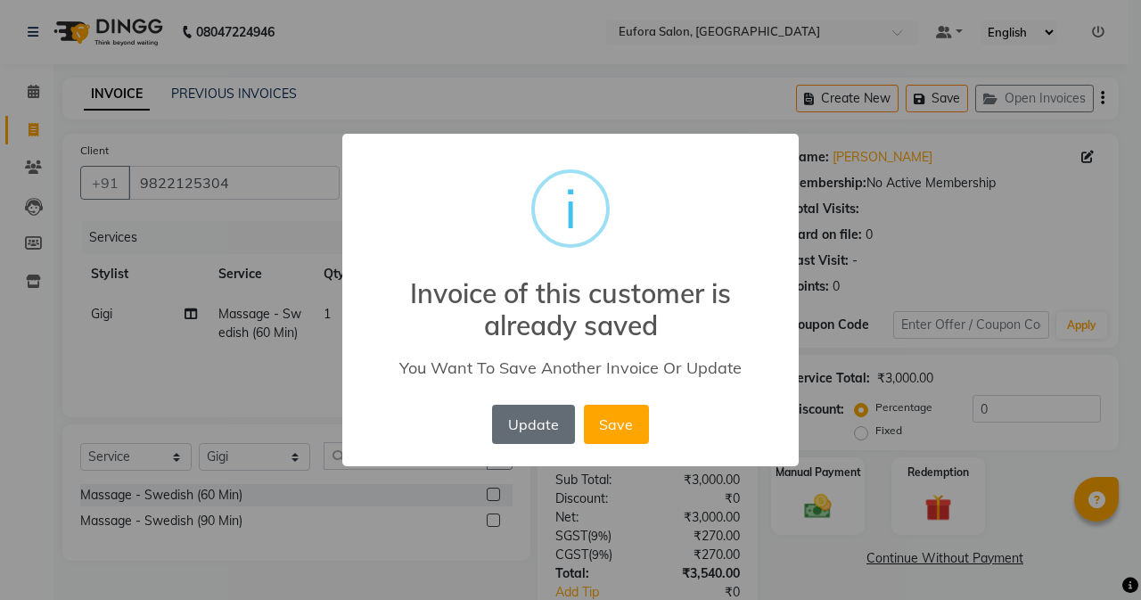
click at [543, 436] on button "Update" at bounding box center [533, 424] width 82 height 39
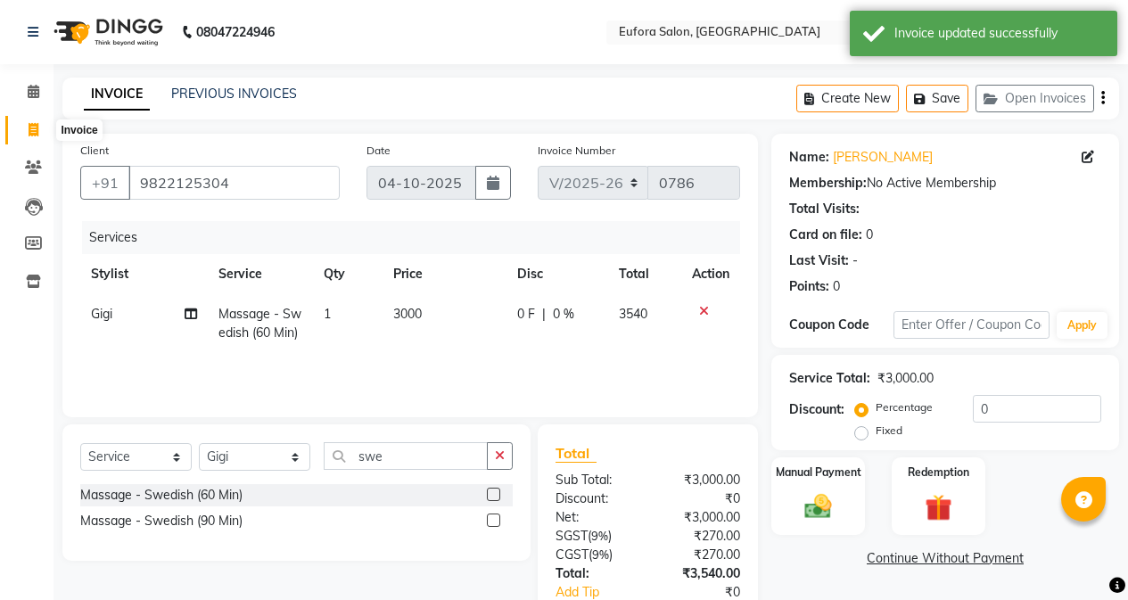
click at [29, 125] on icon at bounding box center [34, 129] width 10 height 13
select select "service"
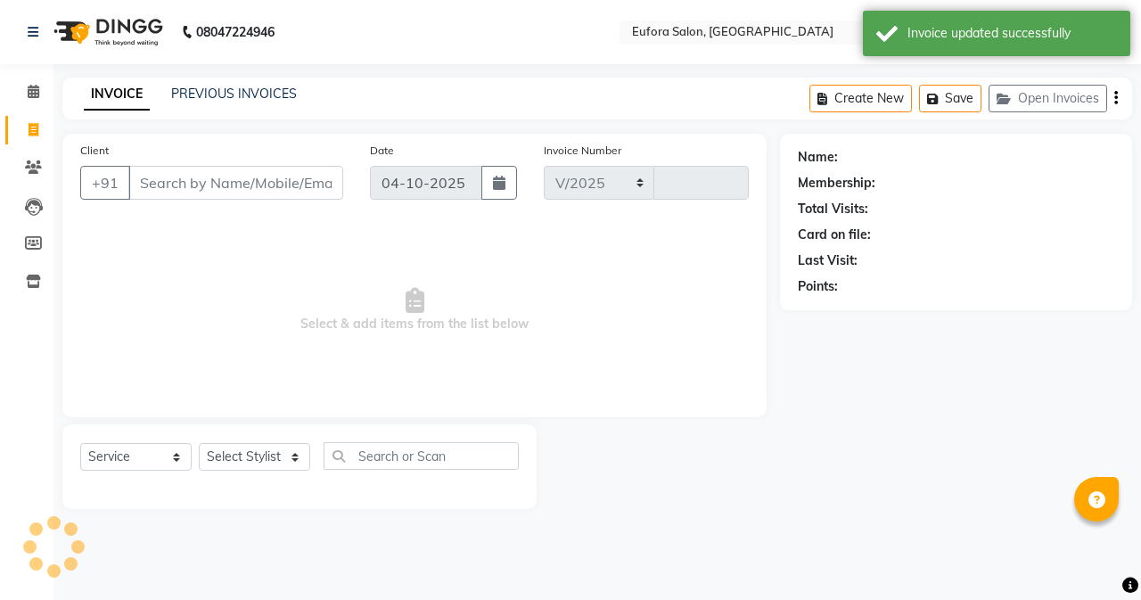
select select "6684"
type input "0786"
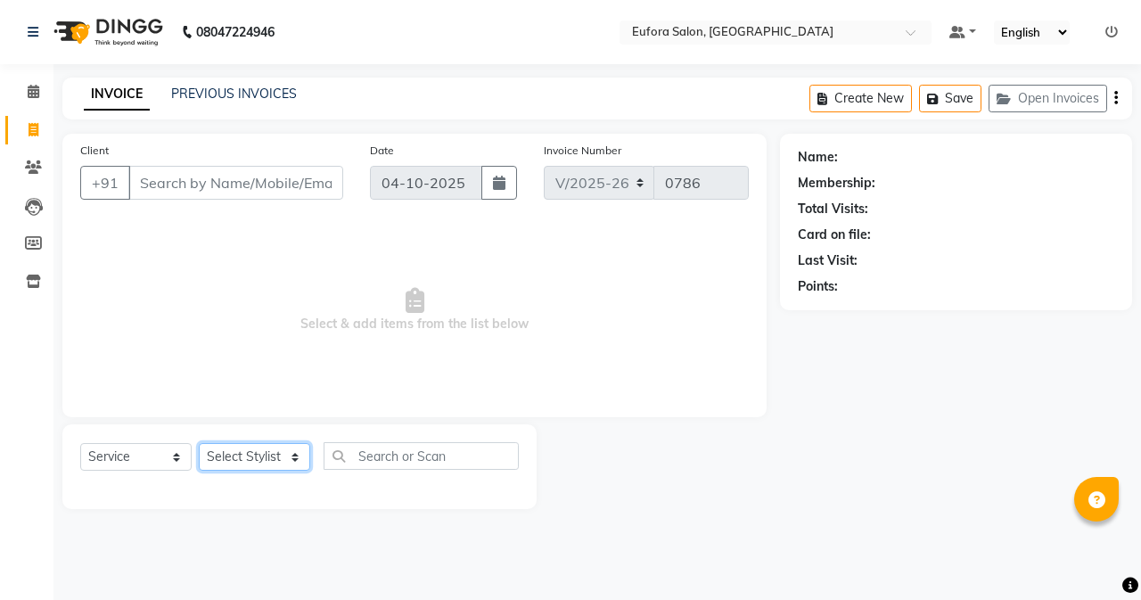
click at [255, 464] on select "Select Stylist [PERSON_NAME] [PERSON_NAME] Gigi [PERSON_NAME] Roshan [PERSON_NA…" at bounding box center [254, 457] width 111 height 28
select select "84471"
click at [199, 443] on select "Select Stylist [PERSON_NAME] [PERSON_NAME] Gigi [PERSON_NAME] Roshan [PERSON_NA…" at bounding box center [254, 457] width 111 height 28
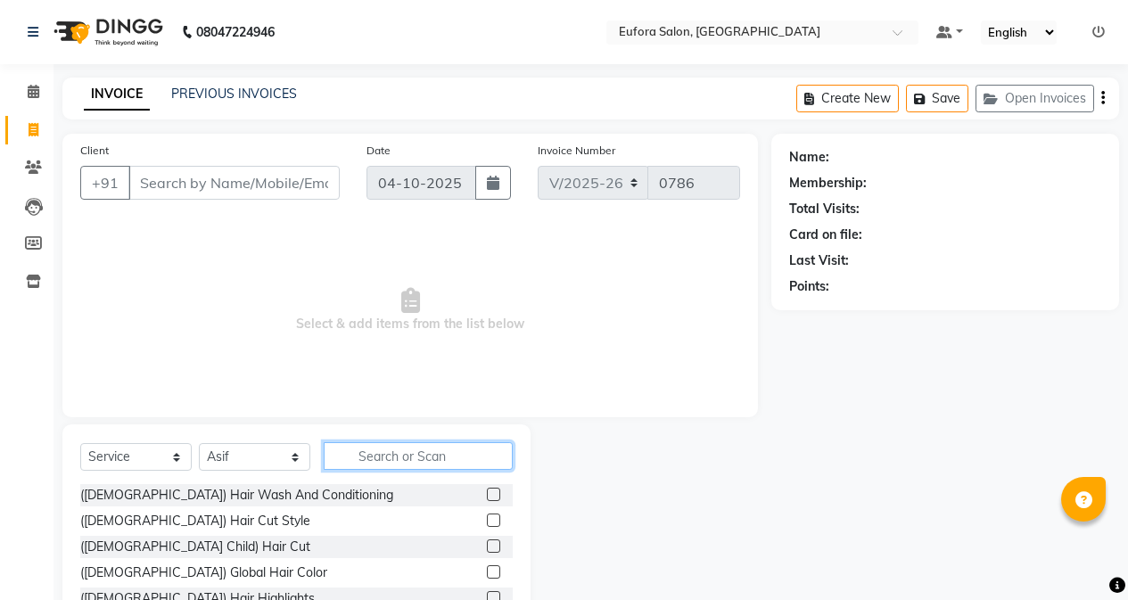
click at [344, 459] on input "text" at bounding box center [418, 456] width 189 height 28
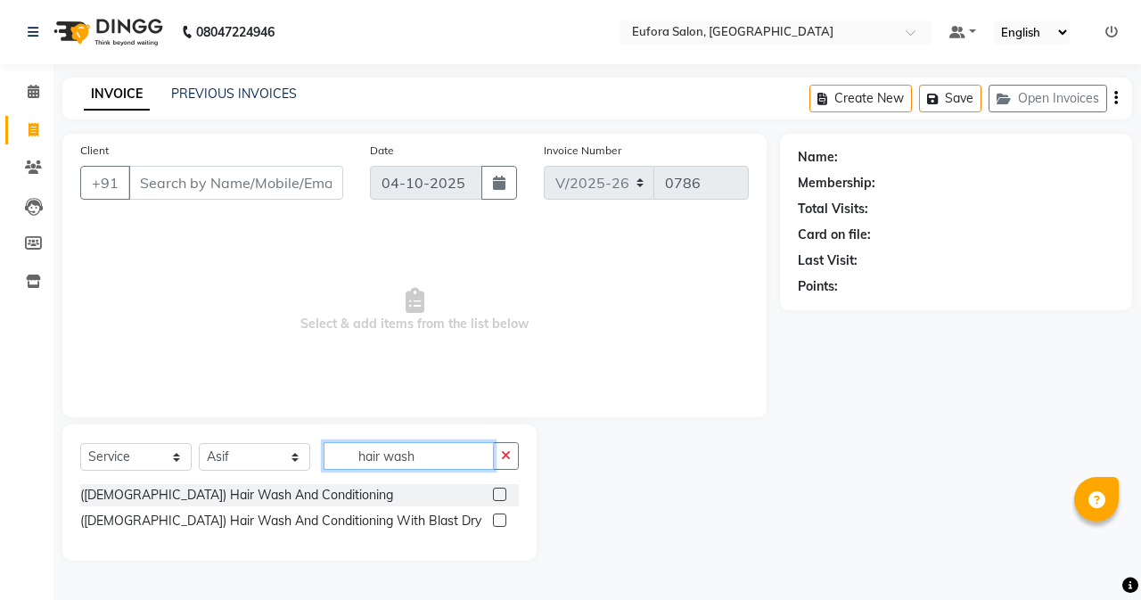
type input "hair wash"
click at [502, 523] on label at bounding box center [499, 520] width 13 height 13
click at [502, 523] on input "checkbox" at bounding box center [499, 521] width 12 height 12
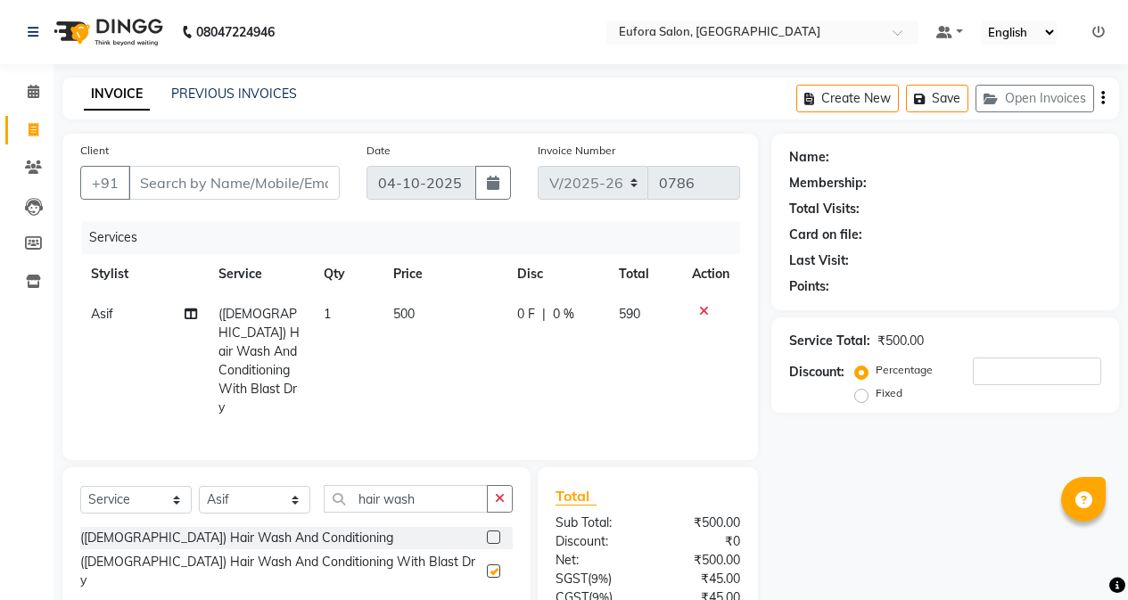
checkbox input "false"
drag, startPoint x: 422, startPoint y: 475, endPoint x: 310, endPoint y: 471, distance: 111.5
click at [310, 485] on div "Select Service Product Membership Package Voucher Prepaid Gift Card Select Styl…" at bounding box center [296, 506] width 432 height 42
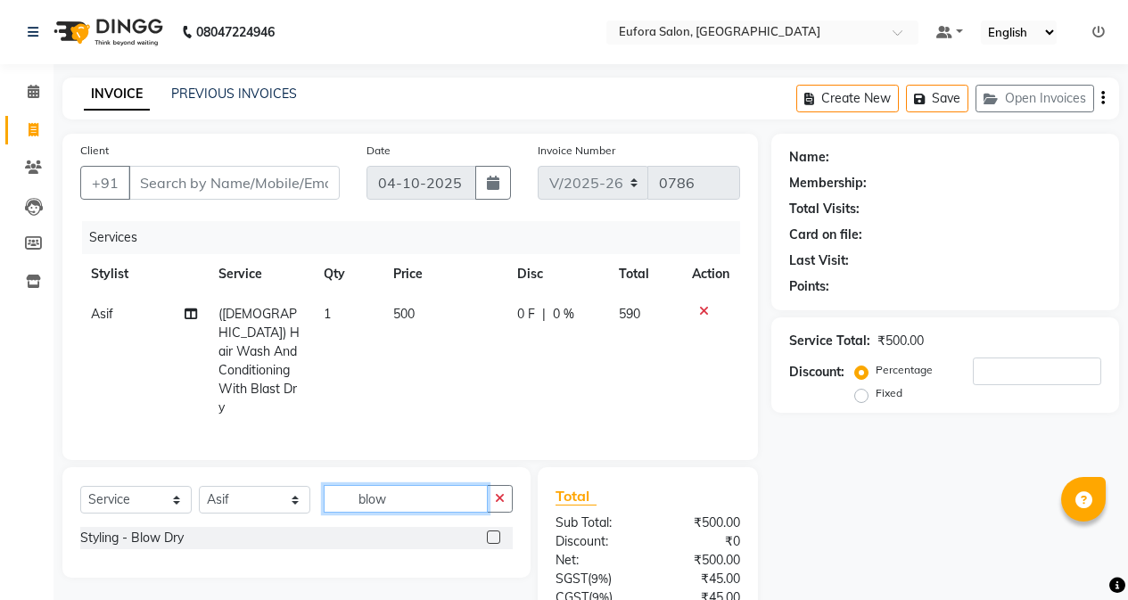
type input "blow"
click at [489, 530] on label at bounding box center [493, 536] width 13 height 13
click at [489, 532] on input "checkbox" at bounding box center [493, 538] width 12 height 12
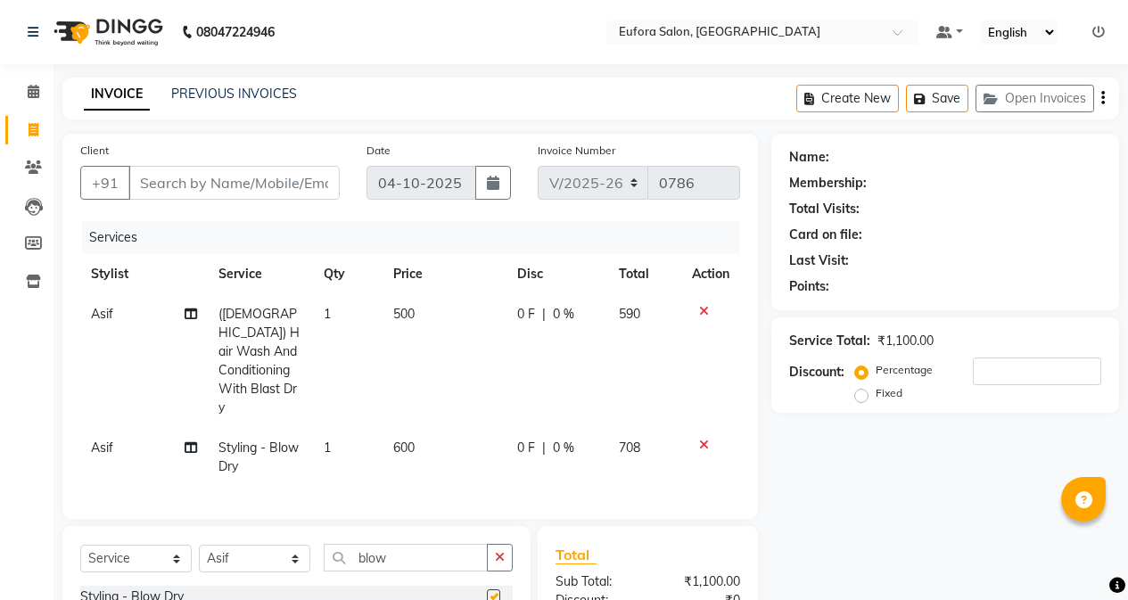
checkbox input "false"
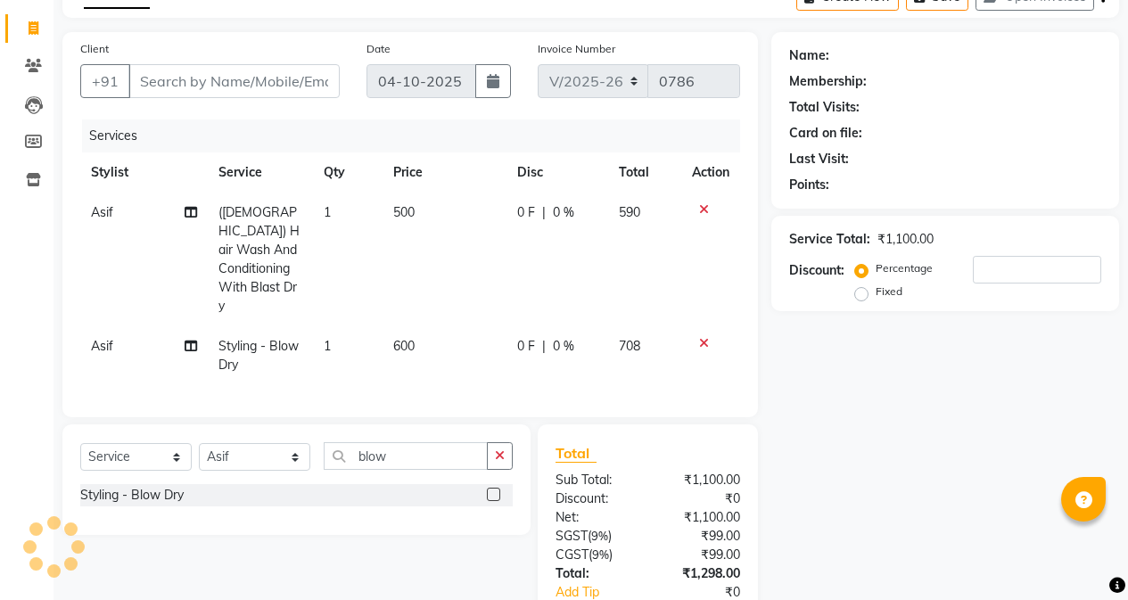
scroll to position [12, 0]
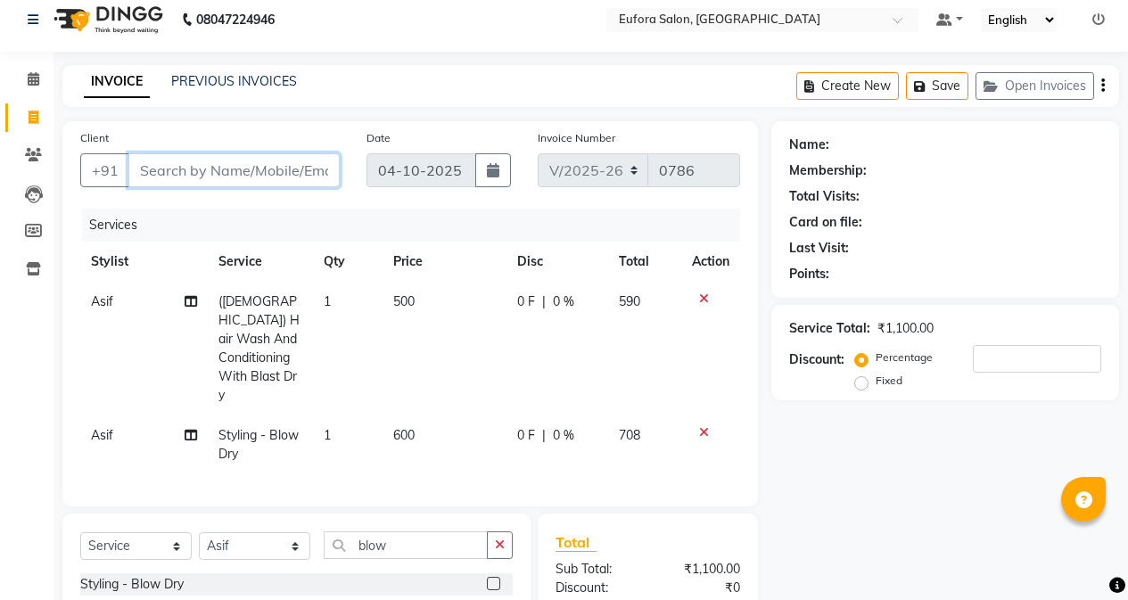
click at [171, 166] on input "Client" at bounding box center [233, 170] width 211 height 34
type input "w"
type input "0"
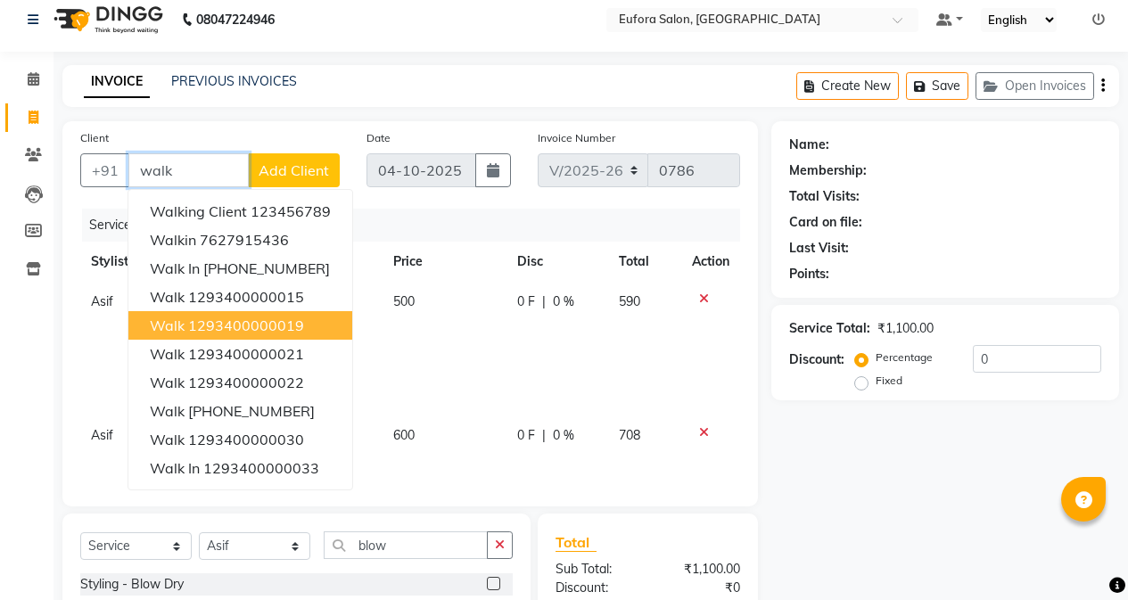
click at [236, 339] on button "walk 1293400000019" at bounding box center [240, 325] width 224 height 29
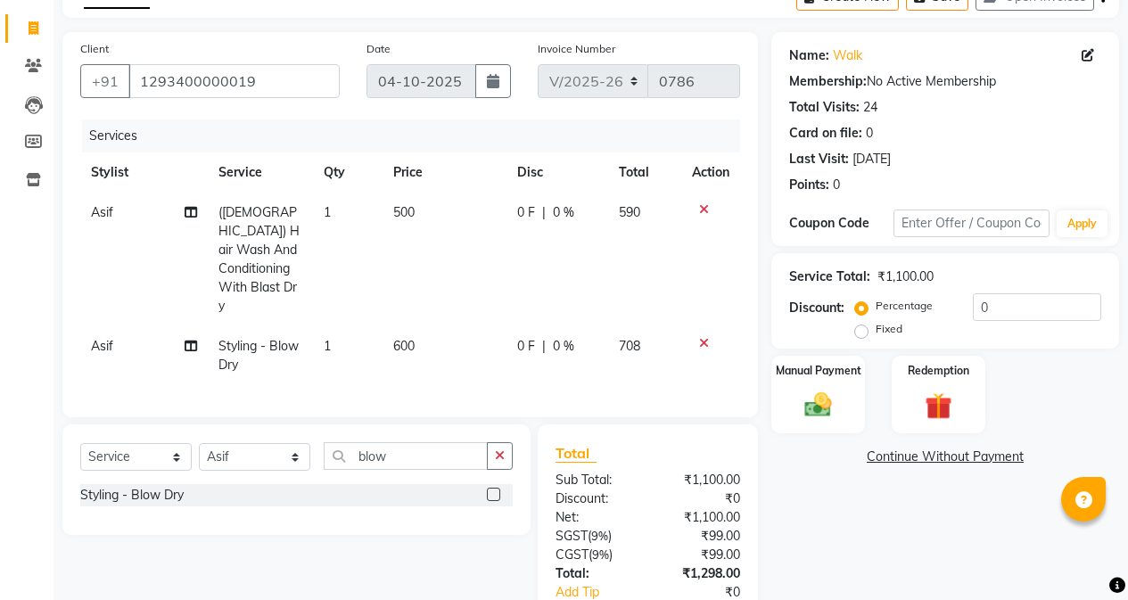
scroll to position [0, 0]
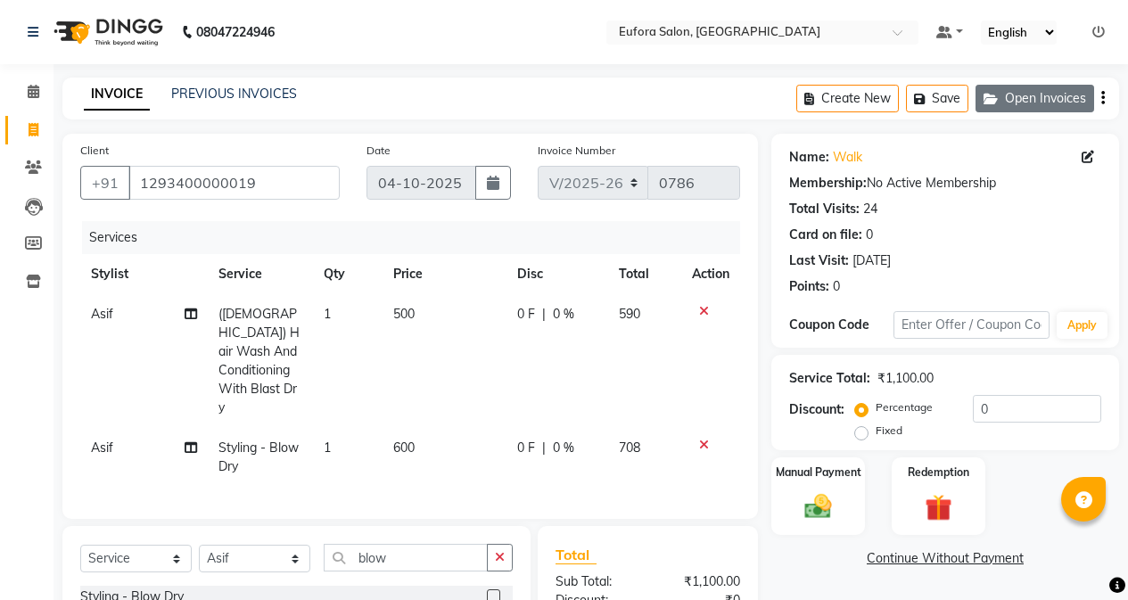
click at [1021, 101] on button "Open Invoices" at bounding box center [1034, 99] width 119 height 28
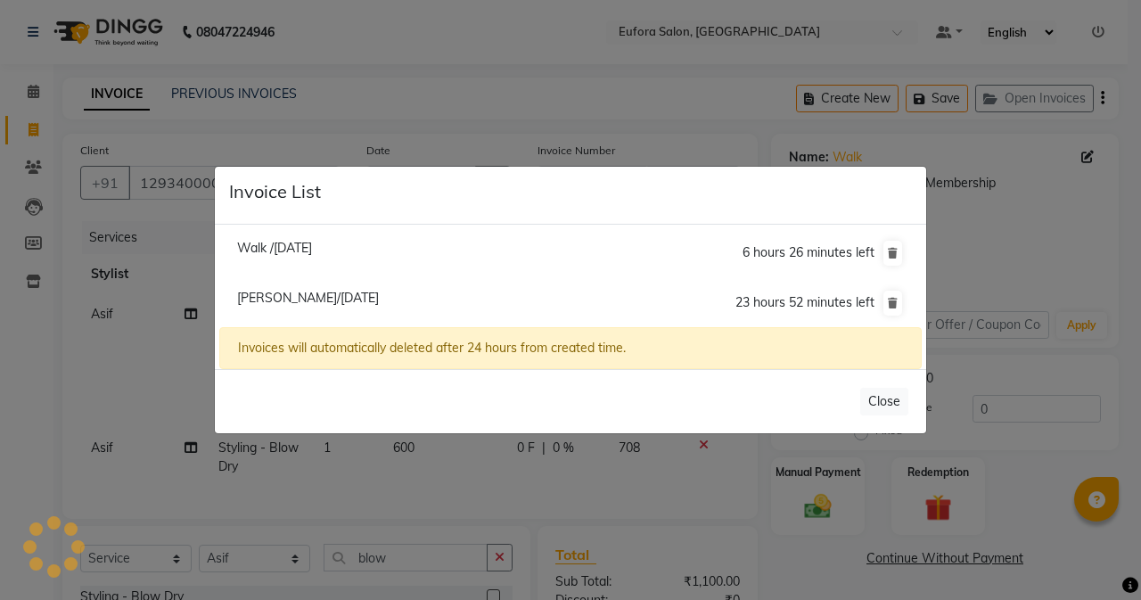
click at [281, 296] on span "[PERSON_NAME]/[DATE]" at bounding box center [308, 298] width 142 height 16
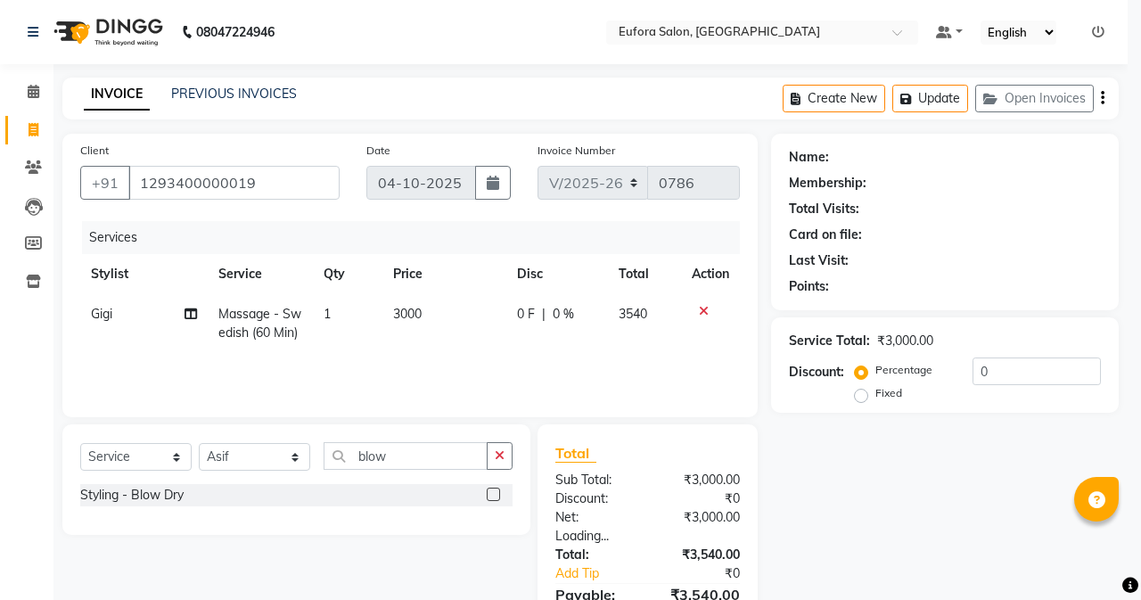
type input "9822125304"
click at [281, 284] on li "[PERSON_NAME]/[DATE] 23 hours 52 minutes left" at bounding box center [570, 259] width 703 height 50
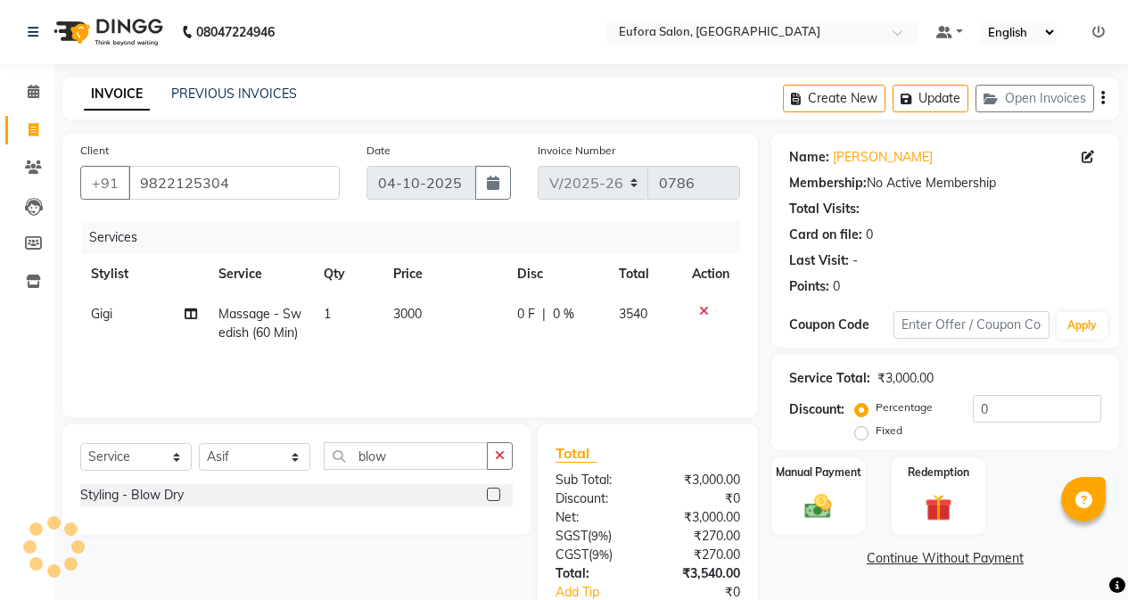
select select
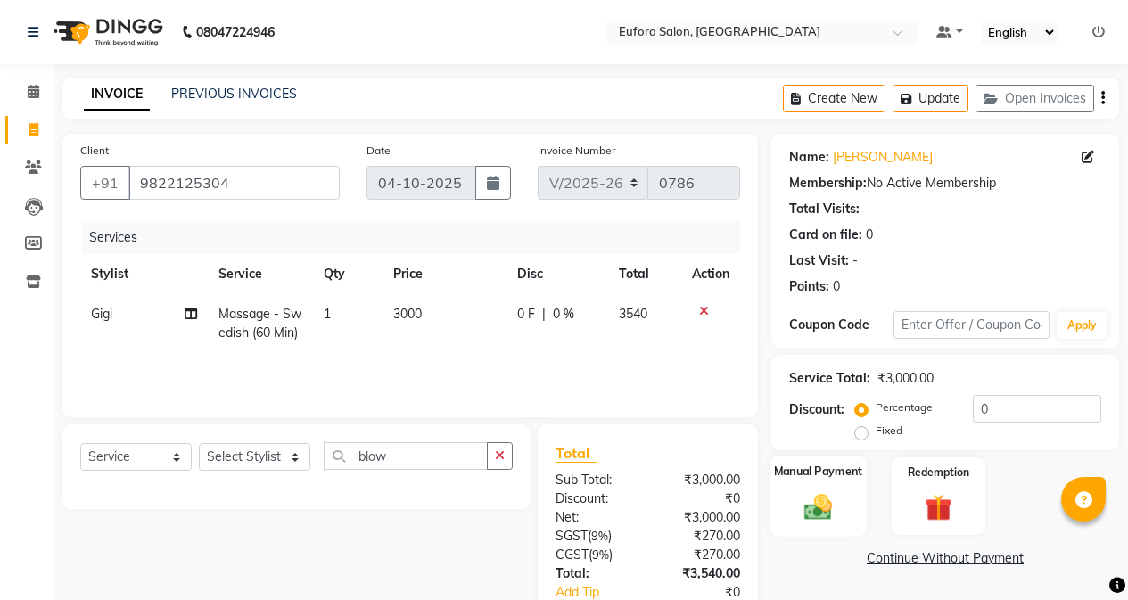
click at [853, 496] on div "Manual Payment" at bounding box center [817, 496] width 97 height 81
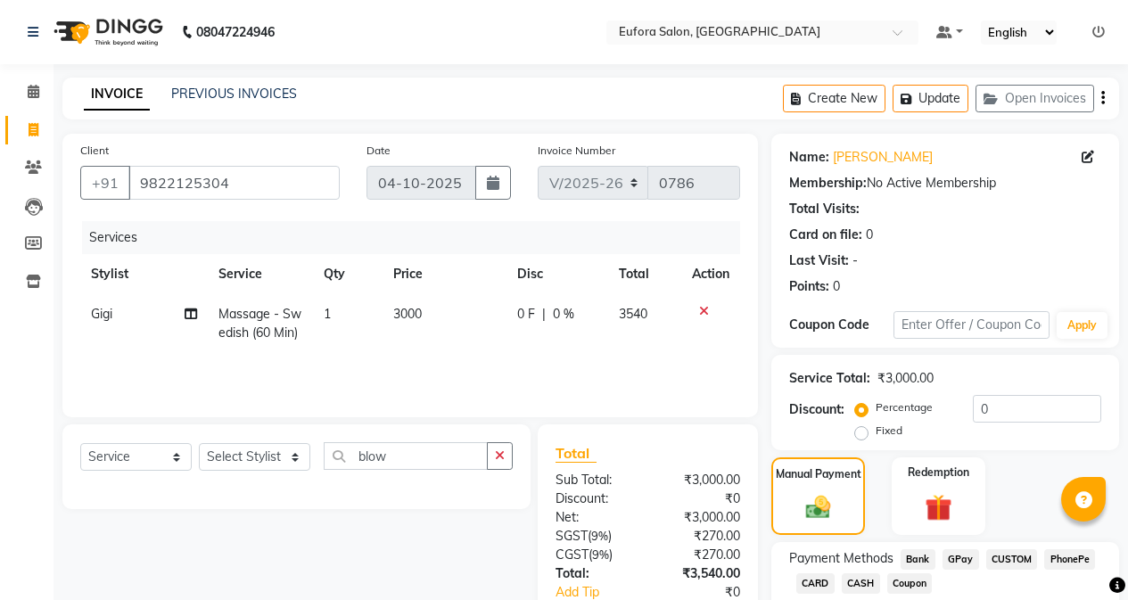
scroll to position [113, 0]
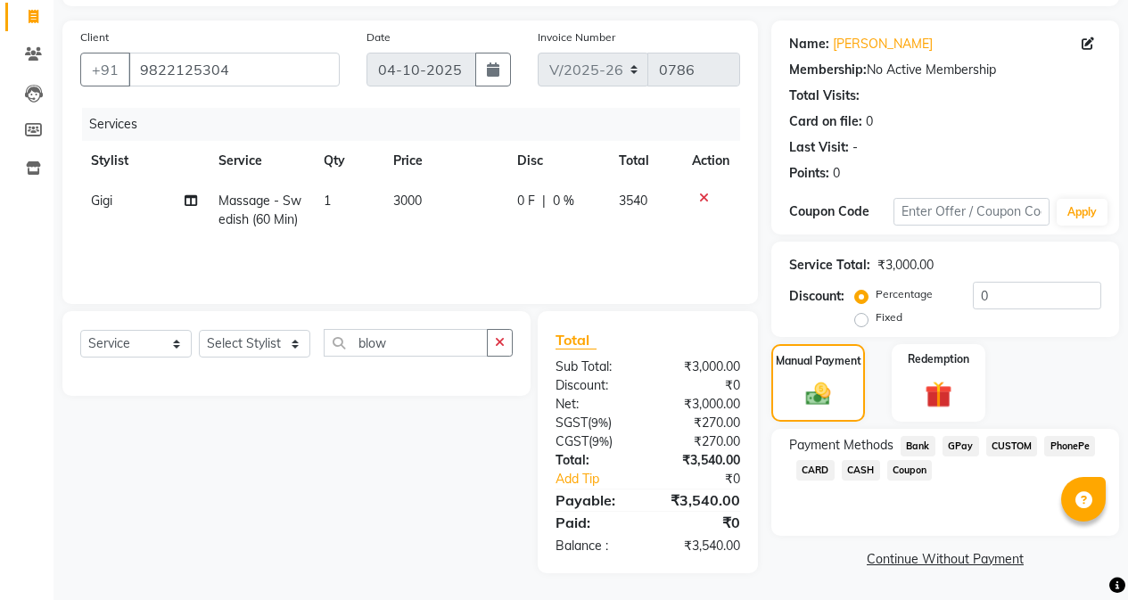
click at [831, 472] on span "CARD" at bounding box center [815, 470] width 38 height 21
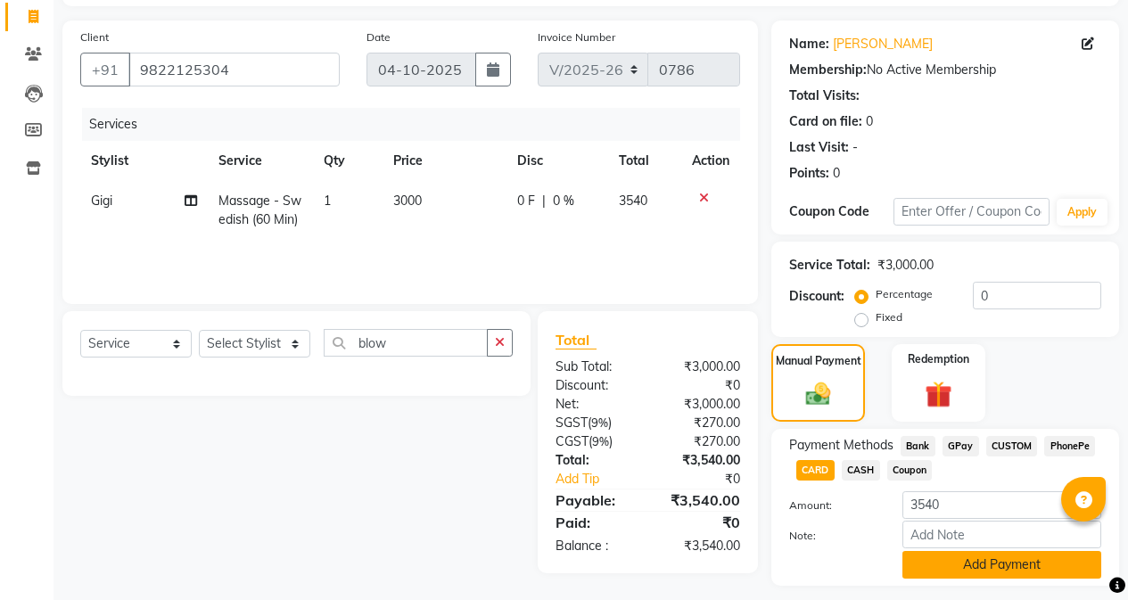
click at [987, 569] on button "Add Payment" at bounding box center [1001, 565] width 199 height 28
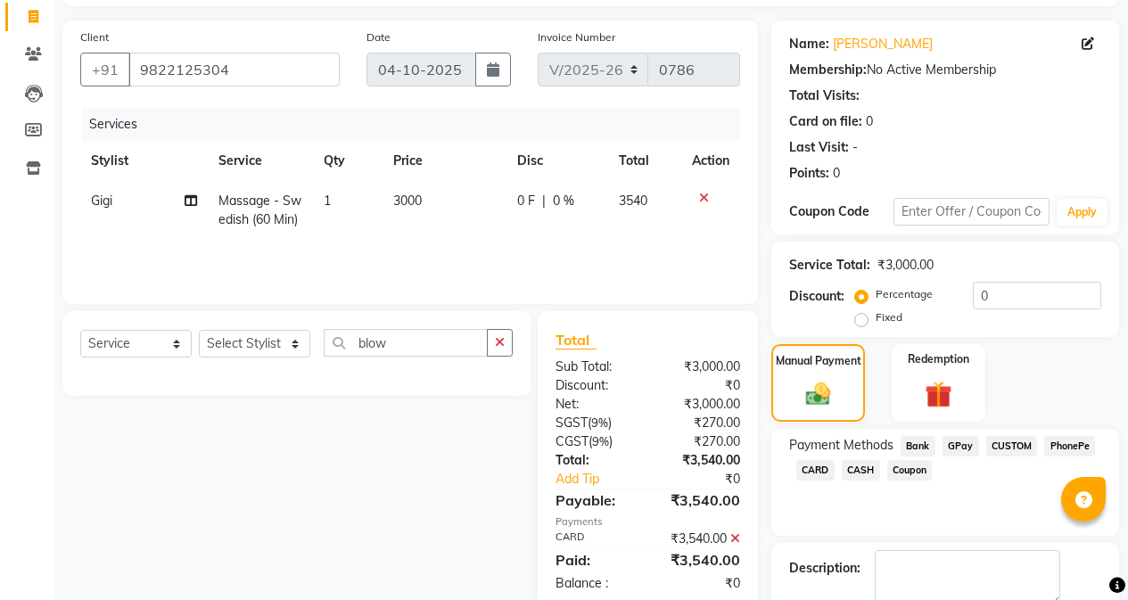
scroll to position [202, 0]
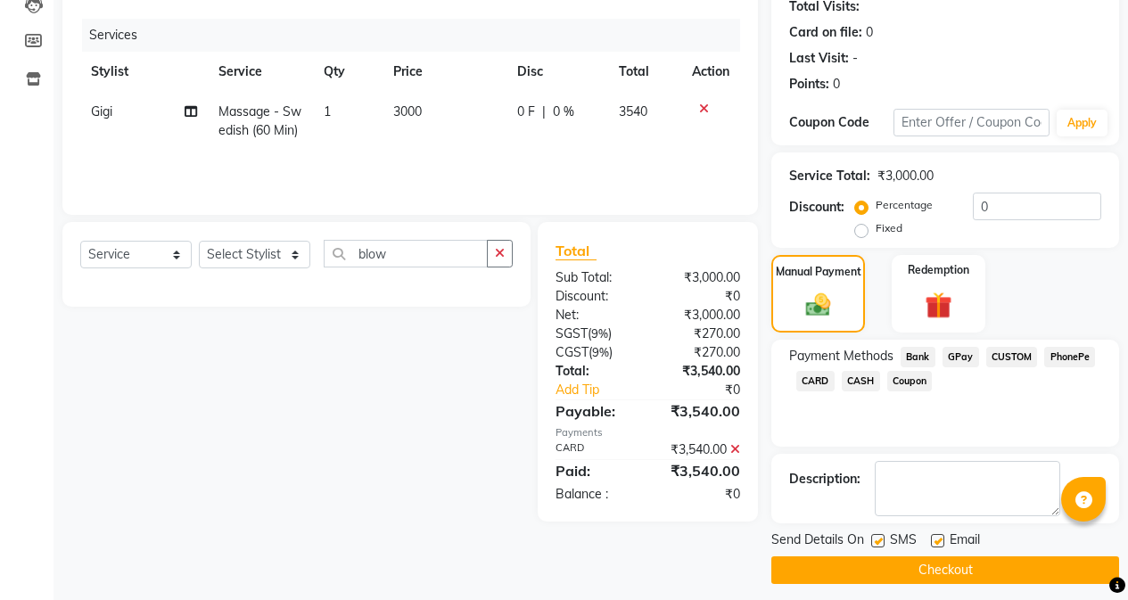
click at [974, 574] on button "Checkout" at bounding box center [945, 570] width 348 height 28
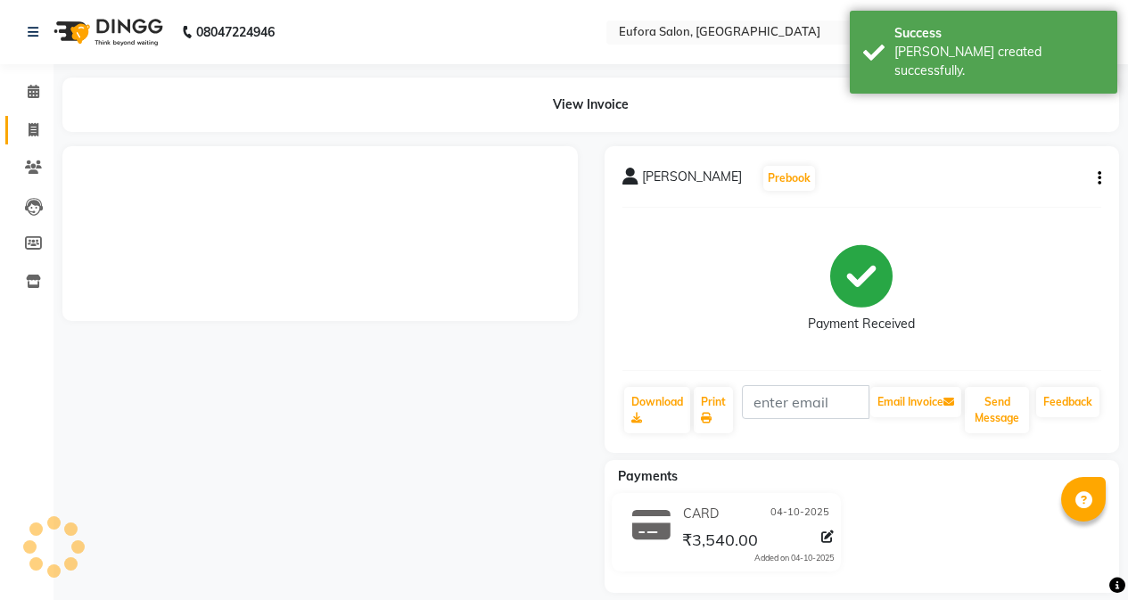
click at [30, 134] on icon at bounding box center [34, 129] width 10 height 13
select select "service"
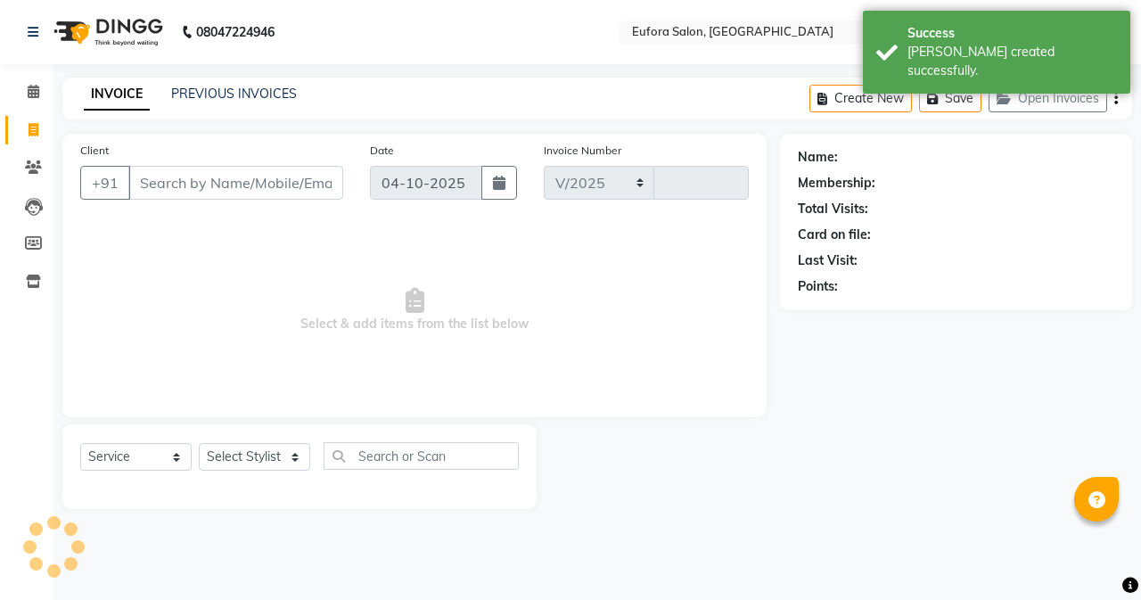
select select "6684"
type input "0787"
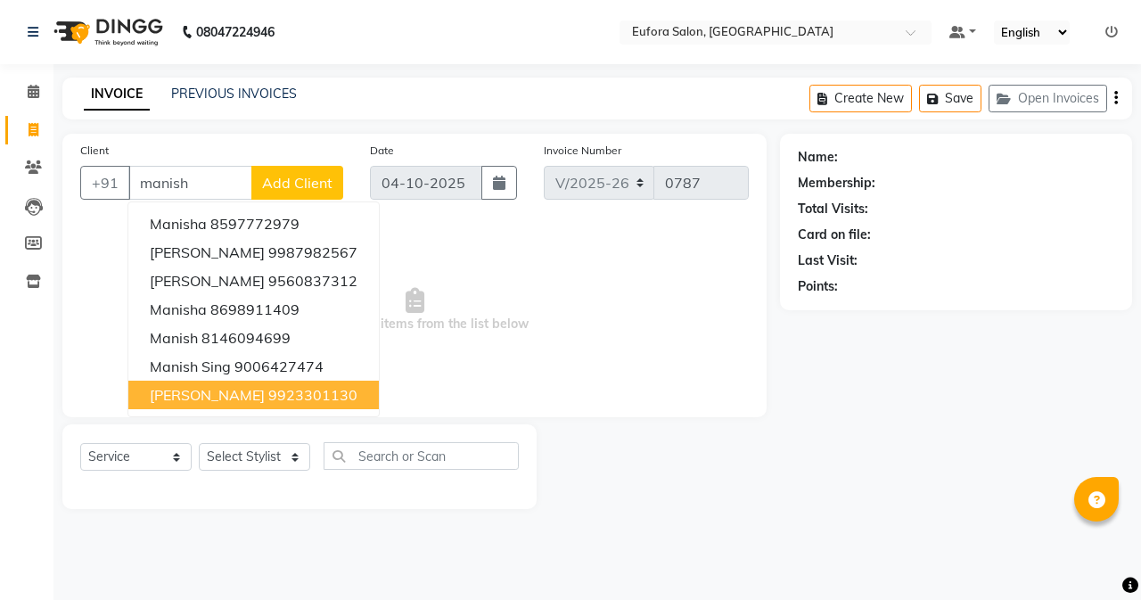
click at [192, 395] on span "[PERSON_NAME]" at bounding box center [207, 395] width 115 height 18
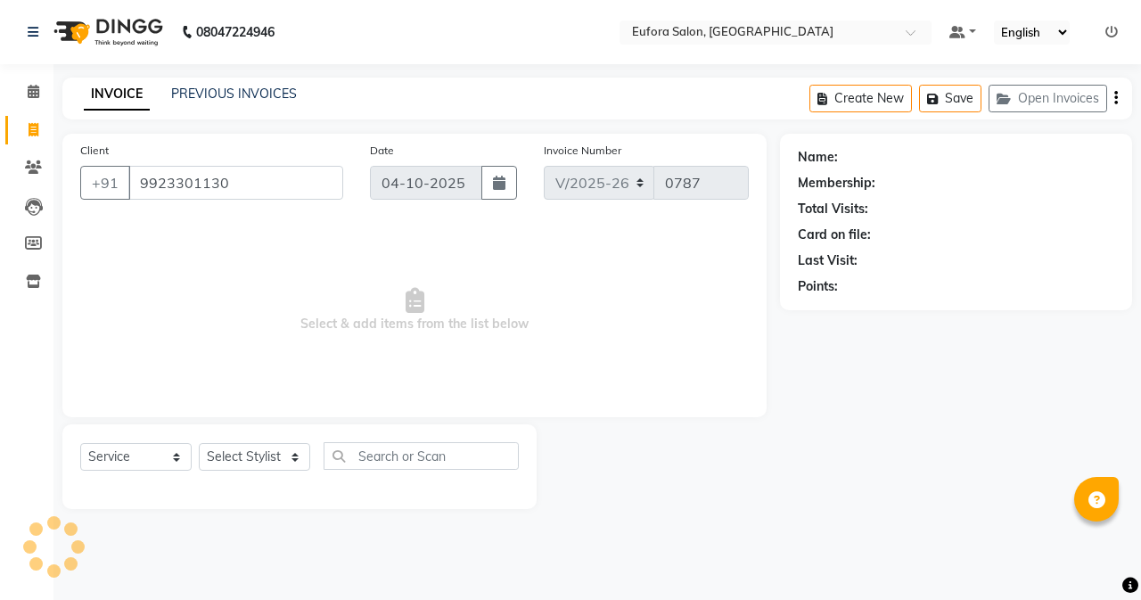
type input "9923301130"
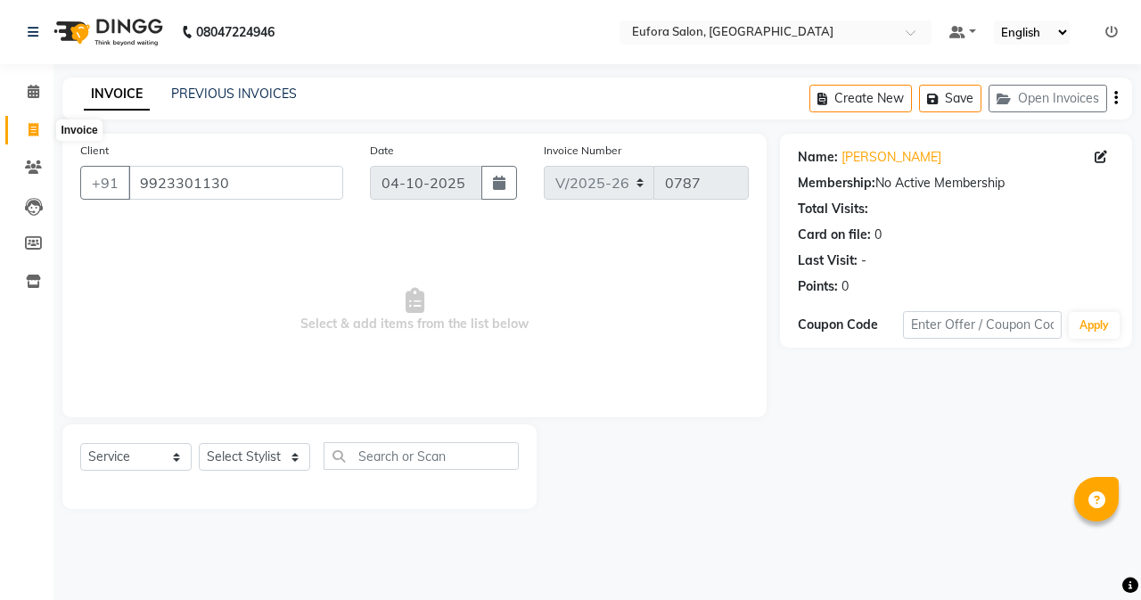
click at [37, 125] on icon at bounding box center [34, 129] width 10 height 13
select select "service"
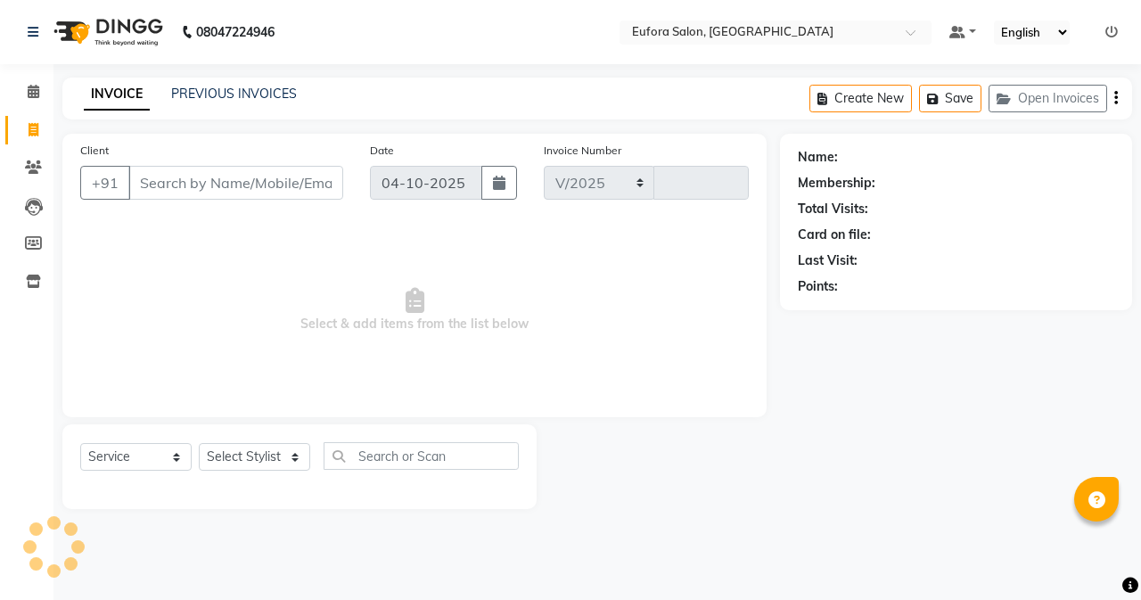
select select "6684"
type input "0787"
click at [177, 182] on input "Client" at bounding box center [235, 183] width 215 height 34
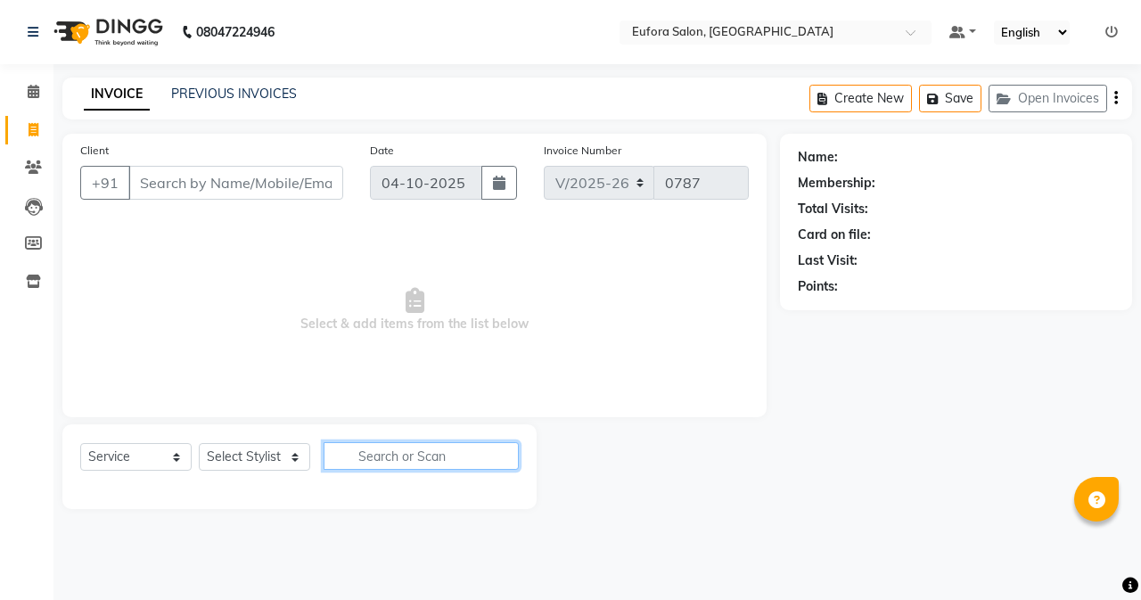
click at [428, 443] on input "text" at bounding box center [421, 456] width 195 height 28
type input "shave"
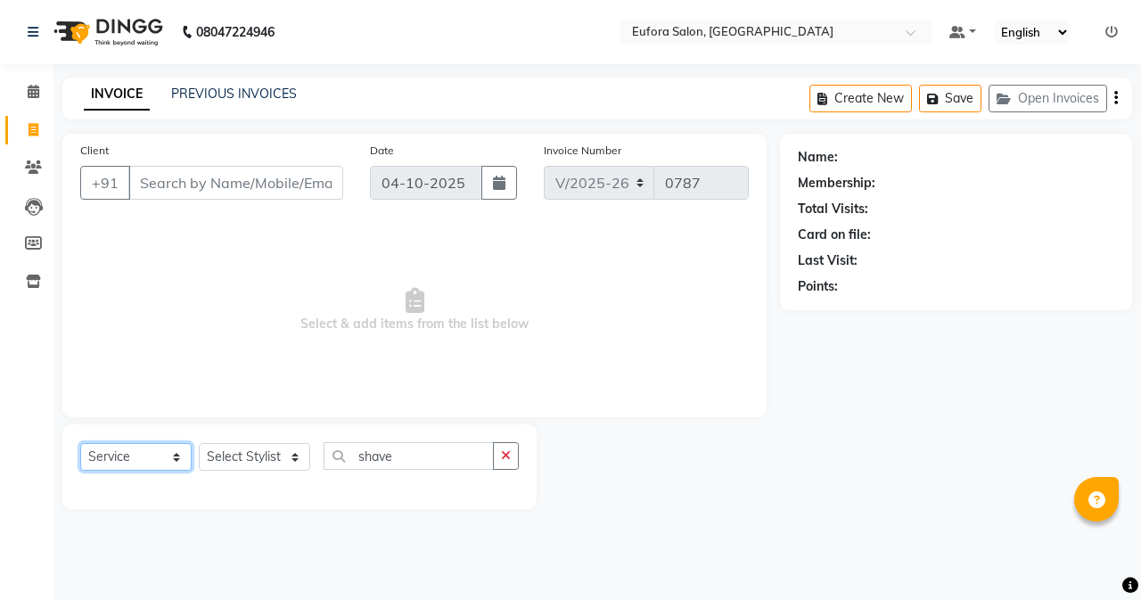
click at [157, 455] on select "Select Service Product Membership Package Voucher Prepaid Gift Card" at bounding box center [135, 457] width 111 height 28
click at [80, 443] on select "Select Service Product Membership Package Voucher Prepaid Gift Card" at bounding box center [135, 457] width 111 height 28
click at [426, 453] on input "shave" at bounding box center [409, 456] width 170 height 28
click at [273, 463] on select "Select Stylist [PERSON_NAME] [PERSON_NAME] Gigi [PERSON_NAME] Roshan [PERSON_NA…" at bounding box center [254, 457] width 111 height 28
select select "84471"
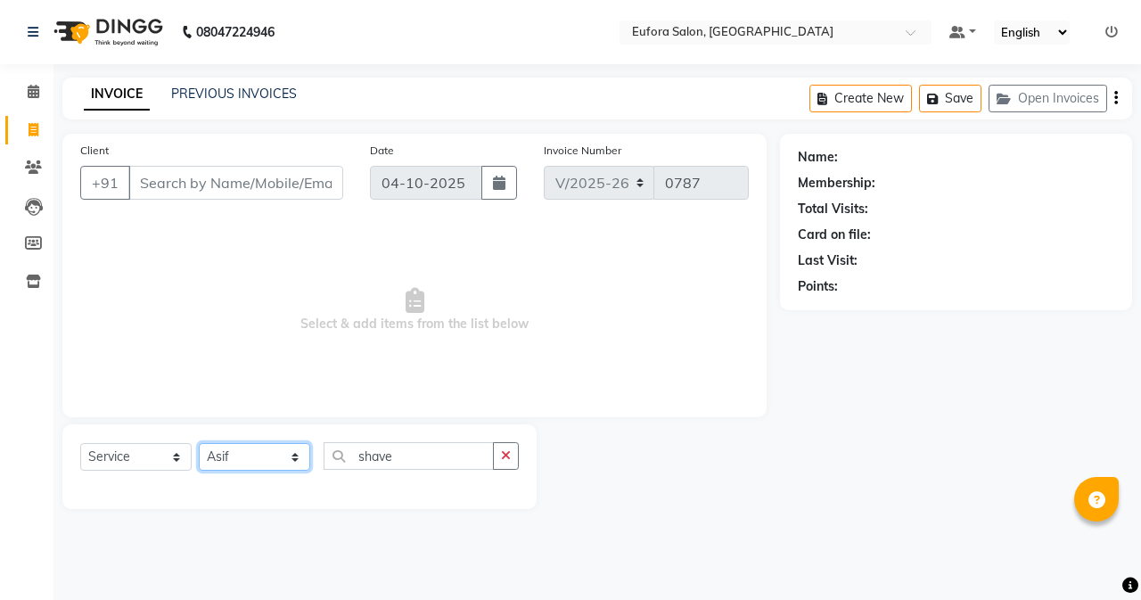
click at [199, 443] on select "Select Stylist [PERSON_NAME] [PERSON_NAME] Gigi [PERSON_NAME] Roshan [PERSON_NA…" at bounding box center [254, 457] width 111 height 28
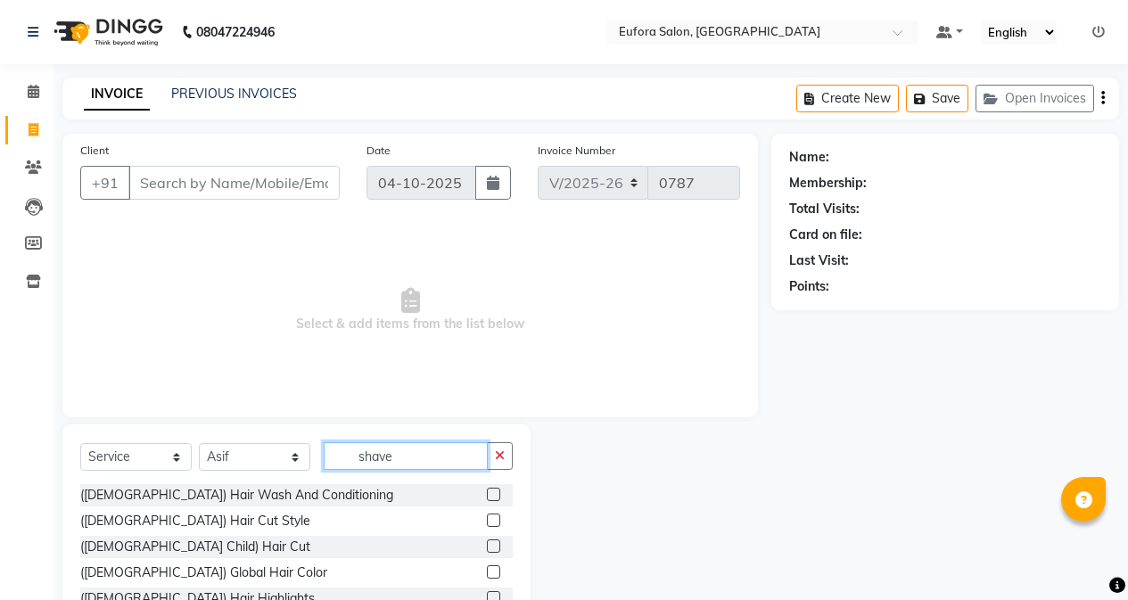
drag, startPoint x: 412, startPoint y: 456, endPoint x: 310, endPoint y: 468, distance: 102.4
click at [310, 468] on div "Select Service Product Membership Package Voucher Prepaid Gift Card Select Styl…" at bounding box center [296, 463] width 432 height 42
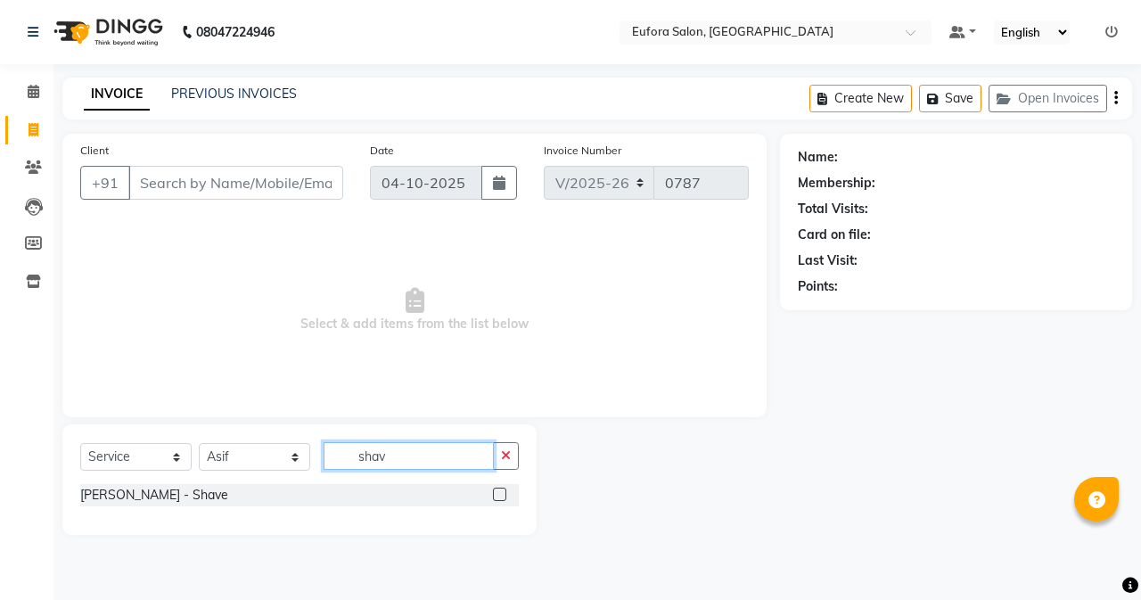
type input "shave"
click at [495, 497] on label at bounding box center [499, 494] width 13 height 13
click at [495, 497] on input "checkbox" at bounding box center [499, 495] width 12 height 12
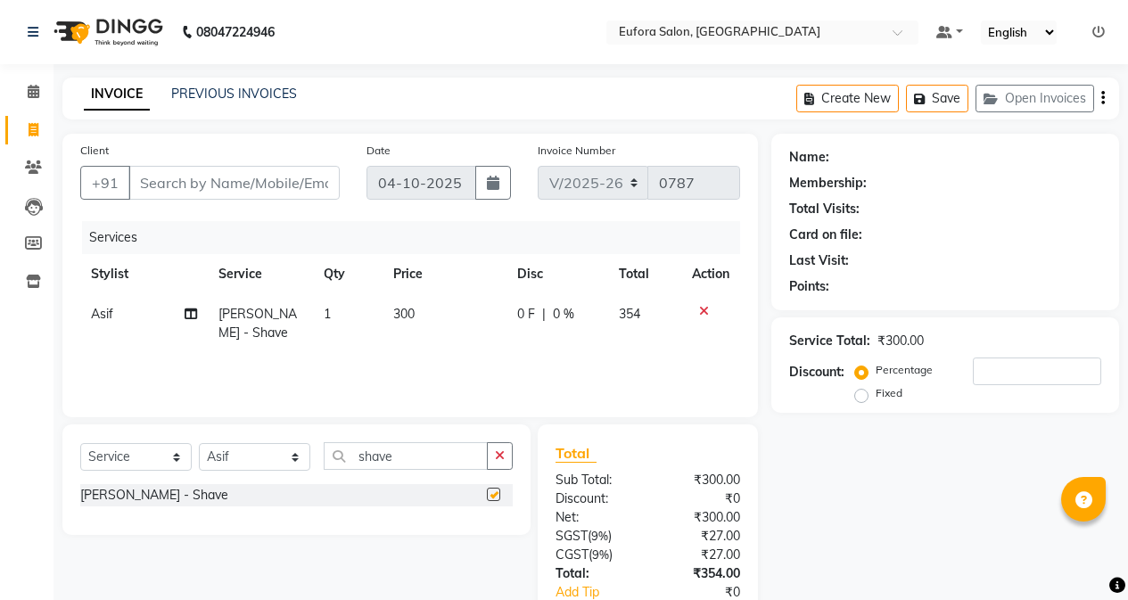
checkbox input "false"
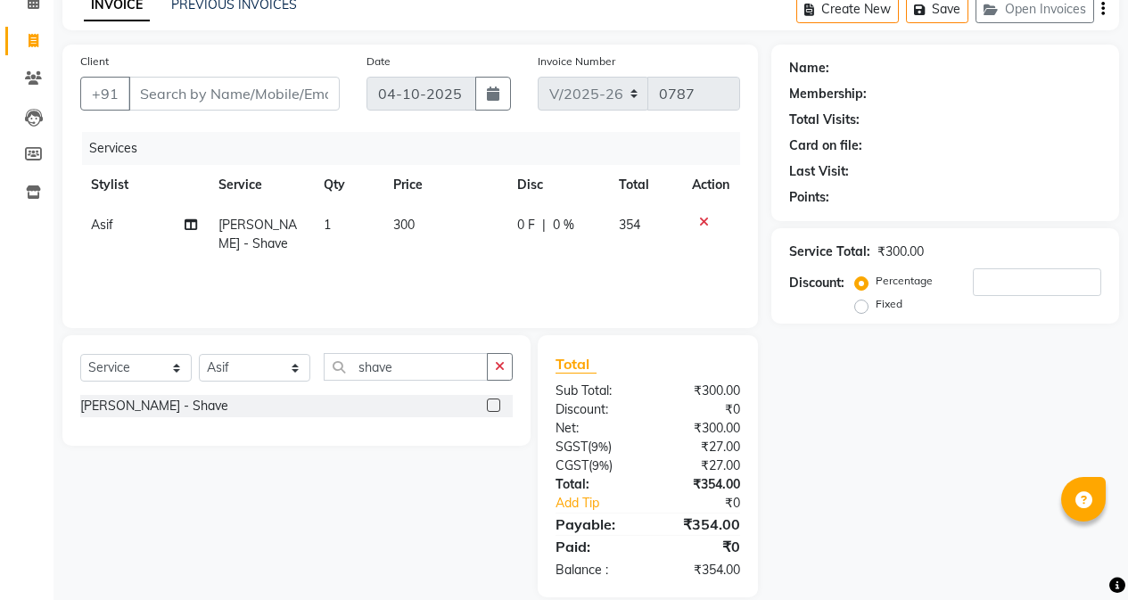
scroll to position [113, 0]
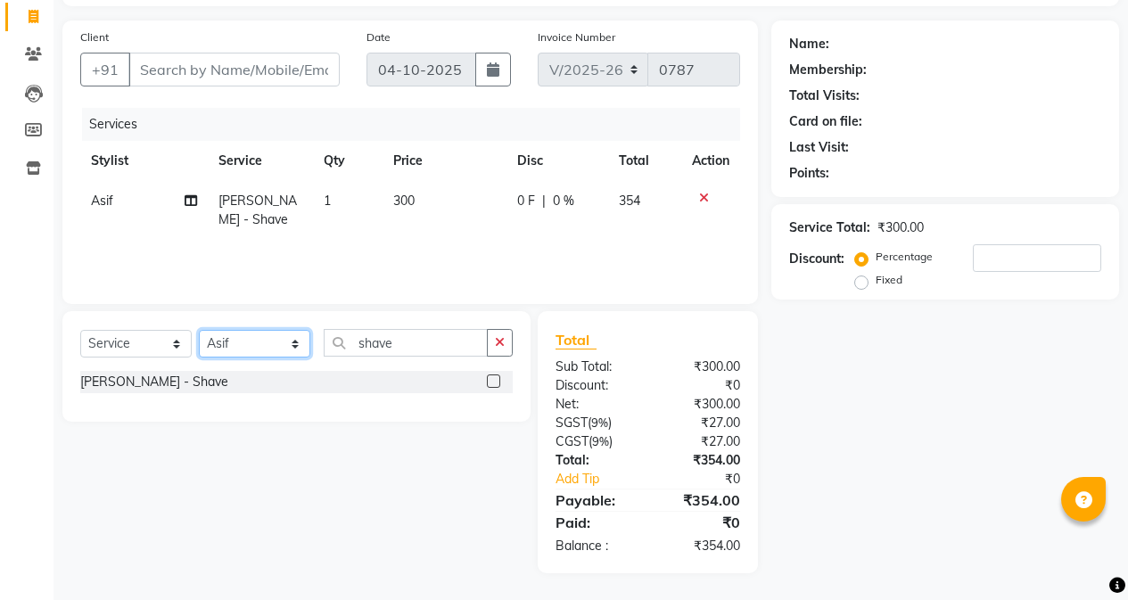
click at [240, 342] on select "Select Stylist [PERSON_NAME] [PERSON_NAME] Gigi [PERSON_NAME] Roshan [PERSON_NA…" at bounding box center [254, 344] width 111 height 28
click at [169, 66] on input "Client" at bounding box center [233, 70] width 211 height 34
click at [169, 71] on input "Client" at bounding box center [233, 70] width 211 height 34
click at [159, 69] on input "Client" at bounding box center [233, 70] width 211 height 34
type input "w"
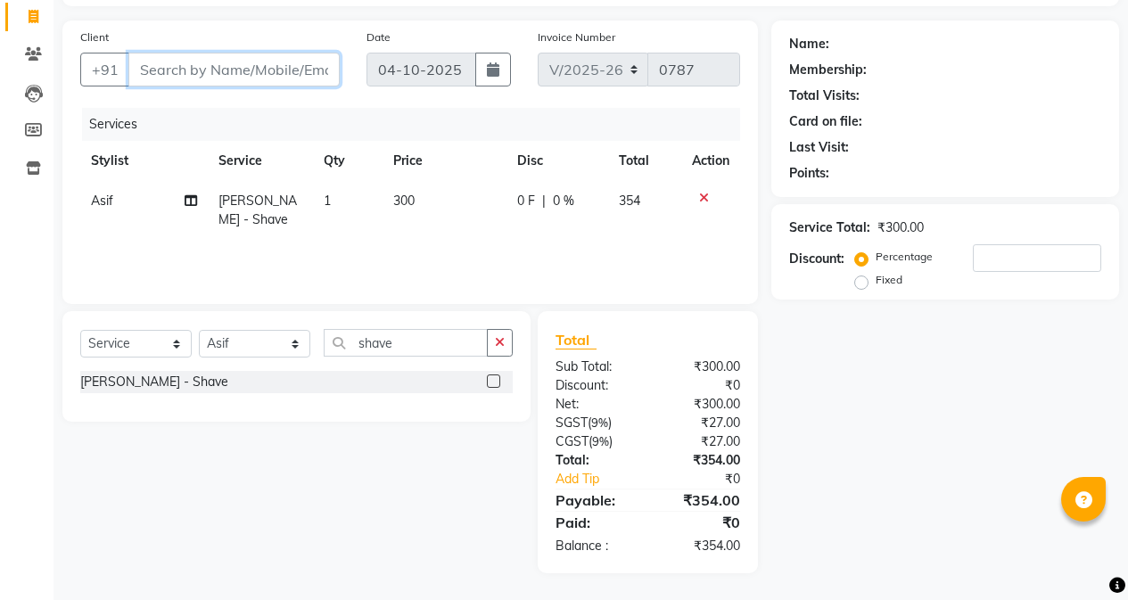
type input "0"
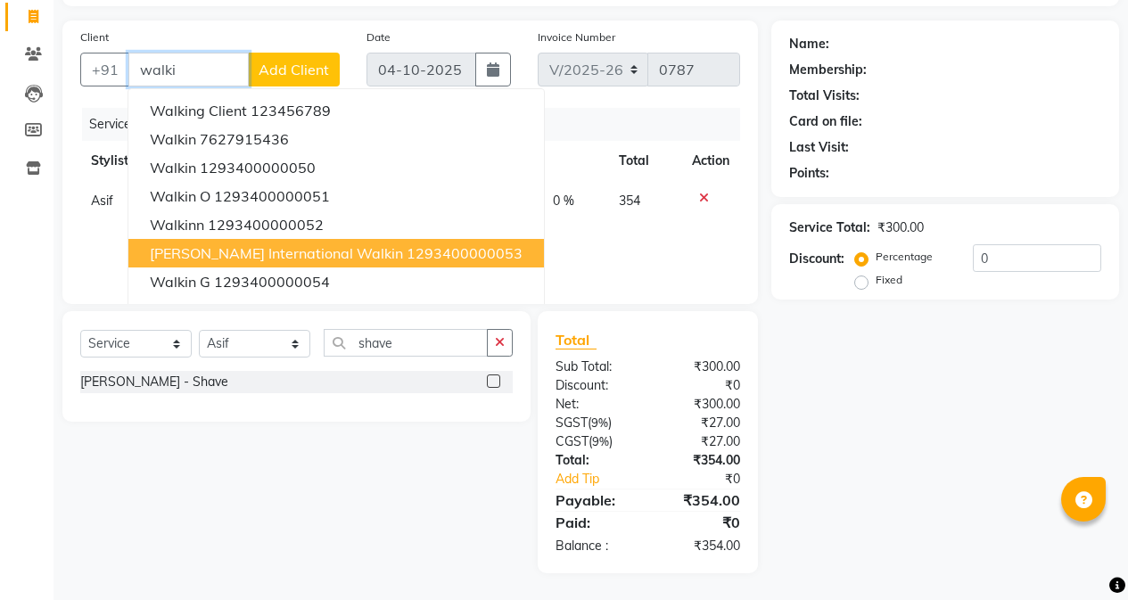
type input "walki"
click at [550, 250] on div "Services Stylist Service Qty Price Disc Total Action [PERSON_NAME] - Shave 1 30…" at bounding box center [410, 197] width 660 height 178
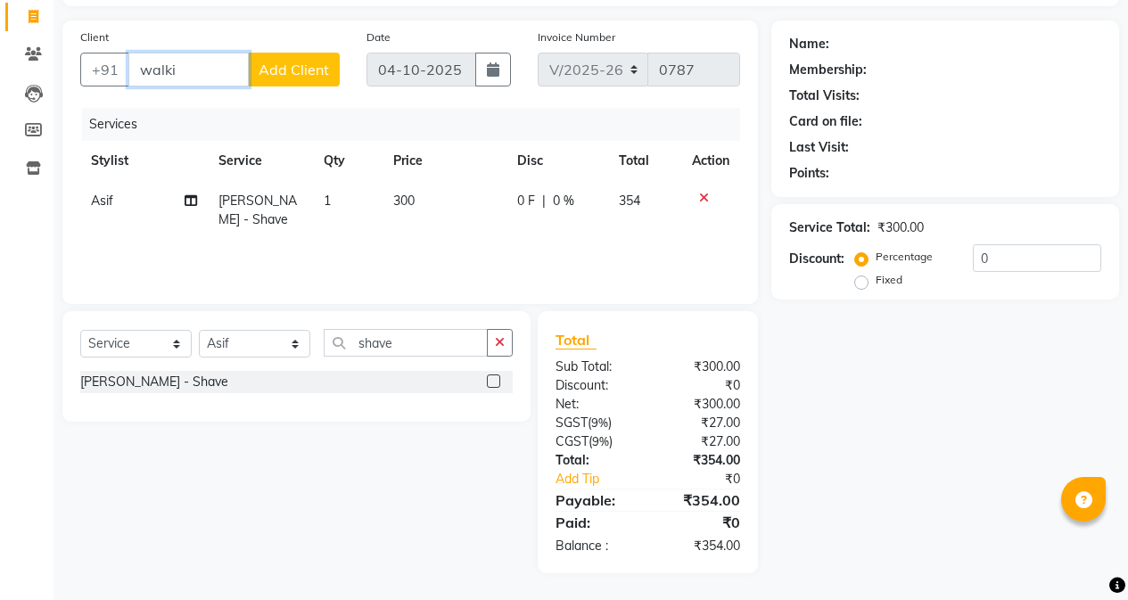
drag, startPoint x: 195, startPoint y: 68, endPoint x: 127, endPoint y: 78, distance: 69.5
click at [128, 78] on input "walki" at bounding box center [188, 70] width 120 height 34
click at [413, 206] on span "300" at bounding box center [403, 201] width 21 height 16
select select "84471"
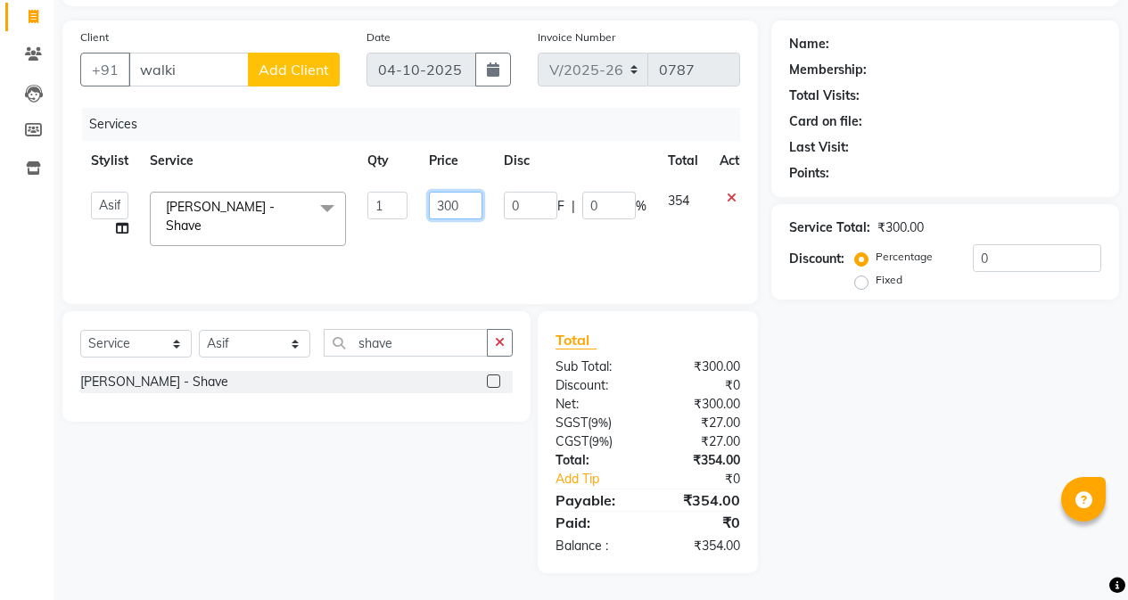
click at [472, 214] on input "300" at bounding box center [455, 206] width 53 height 28
drag, startPoint x: 472, startPoint y: 214, endPoint x: 408, endPoint y: 219, distance: 63.5
click at [408, 219] on tr "[PERSON_NAME] [PERSON_NAME] Gigi [PERSON_NAME] [PERSON_NAME] [PERSON_NAME] - Sh…" at bounding box center [423, 219] width 687 height 76
type input "450"
click at [414, 232] on div "Services Stylist Service Qty Price Disc Total Action [PERSON_NAME] [PERSON_NAME…" at bounding box center [410, 197] width 660 height 178
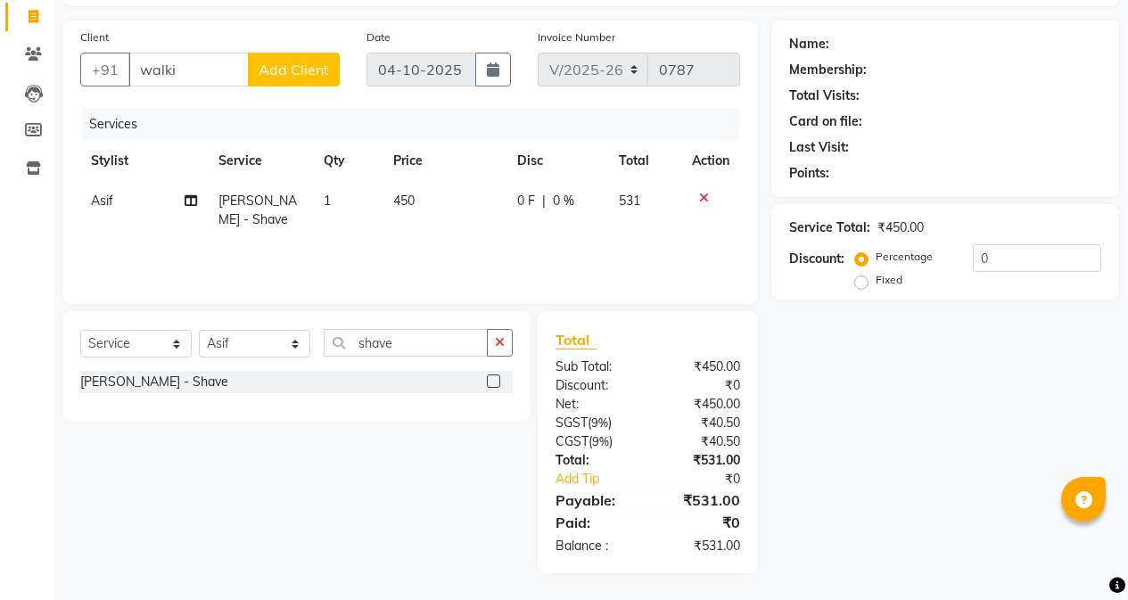
click at [424, 207] on td "450" at bounding box center [444, 210] width 124 height 59
select select "84471"
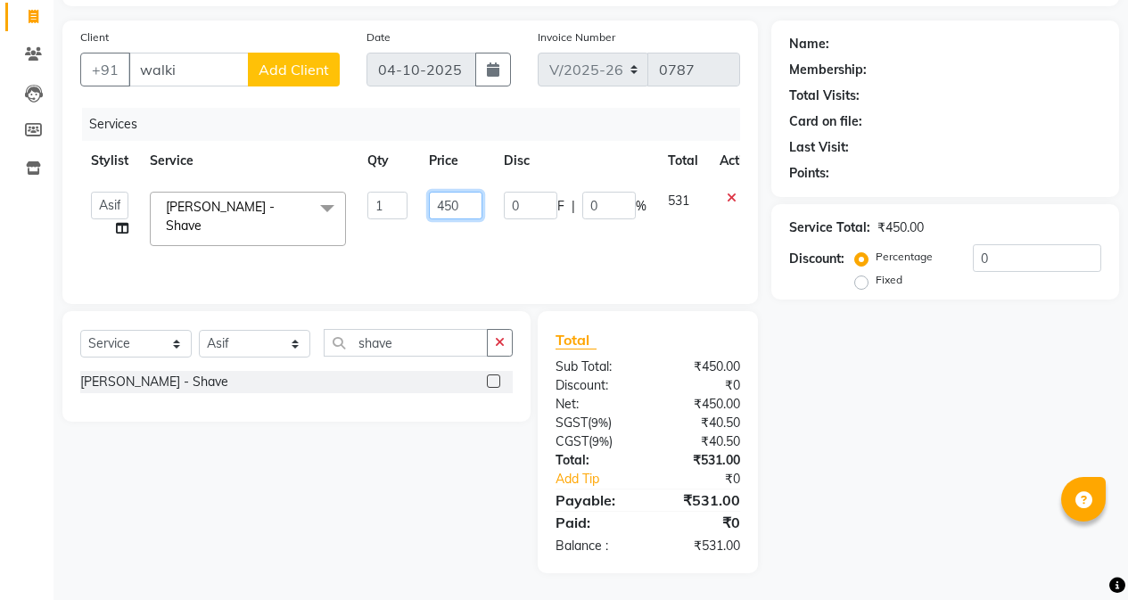
drag, startPoint x: 462, startPoint y: 201, endPoint x: 440, endPoint y: 205, distance: 21.7
click at [440, 205] on input "450" at bounding box center [455, 206] width 53 height 28
type input "449"
click at [461, 232] on td "449" at bounding box center [455, 219] width 75 height 76
select select "84471"
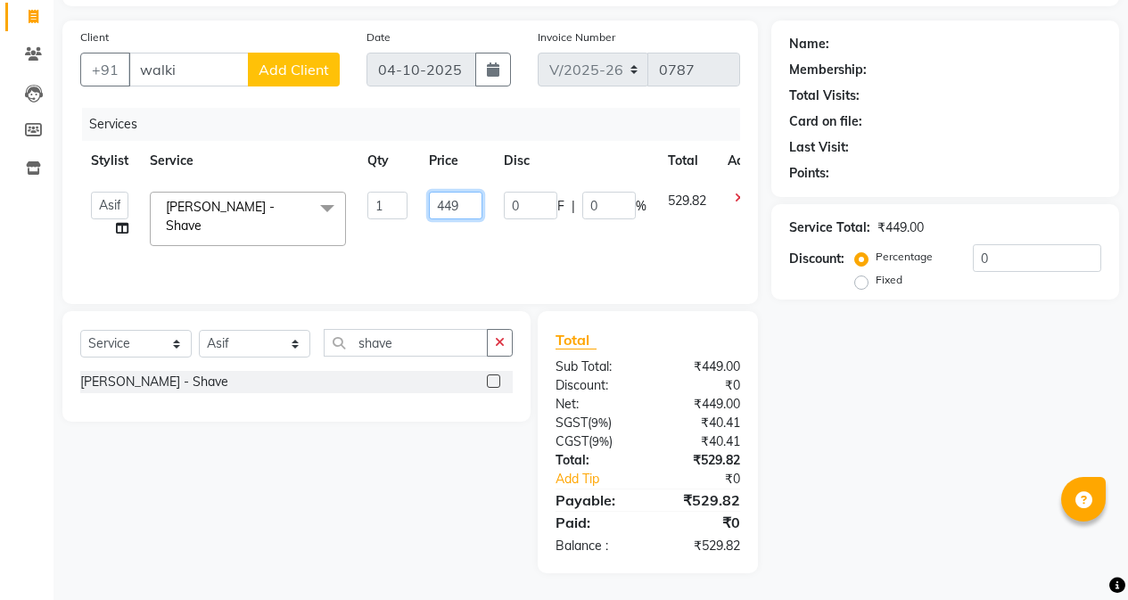
drag, startPoint x: 448, startPoint y: 209, endPoint x: 504, endPoint y: 212, distance: 56.3
click at [504, 212] on tr "[PERSON_NAME] [PERSON_NAME] Gigi [PERSON_NAME] [PERSON_NAME] [PERSON_NAME] - Sh…" at bounding box center [427, 219] width 695 height 76
type input "430"
click at [509, 236] on div "Services Stylist Service Qty Price Disc Total Action [PERSON_NAME] [PERSON_NAME…" at bounding box center [410, 197] width 660 height 178
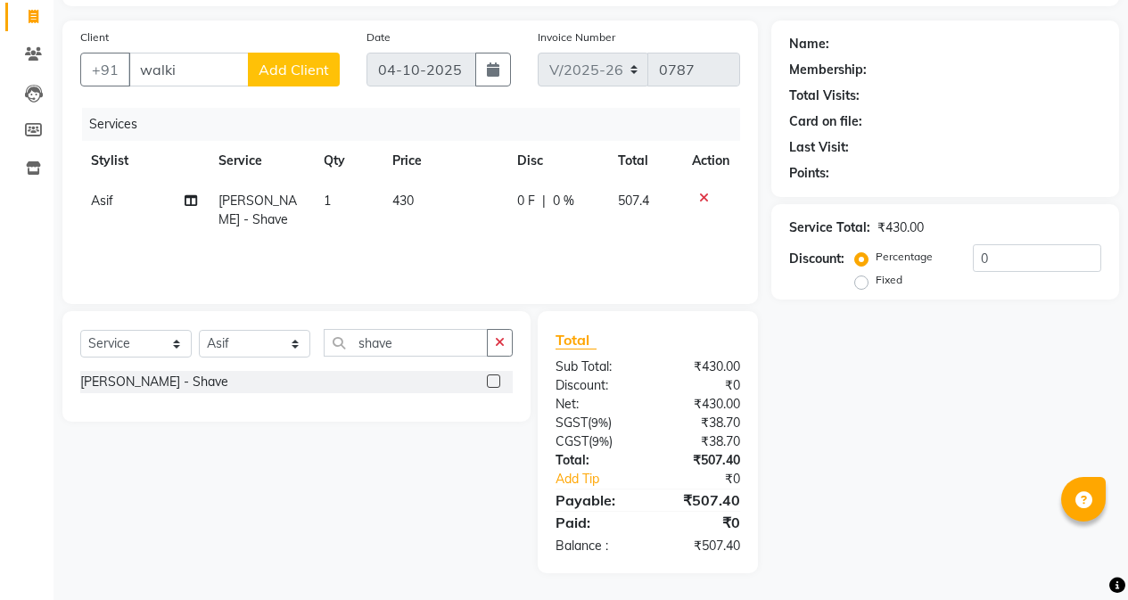
click at [432, 201] on td "430" at bounding box center [444, 210] width 124 height 59
select select "84471"
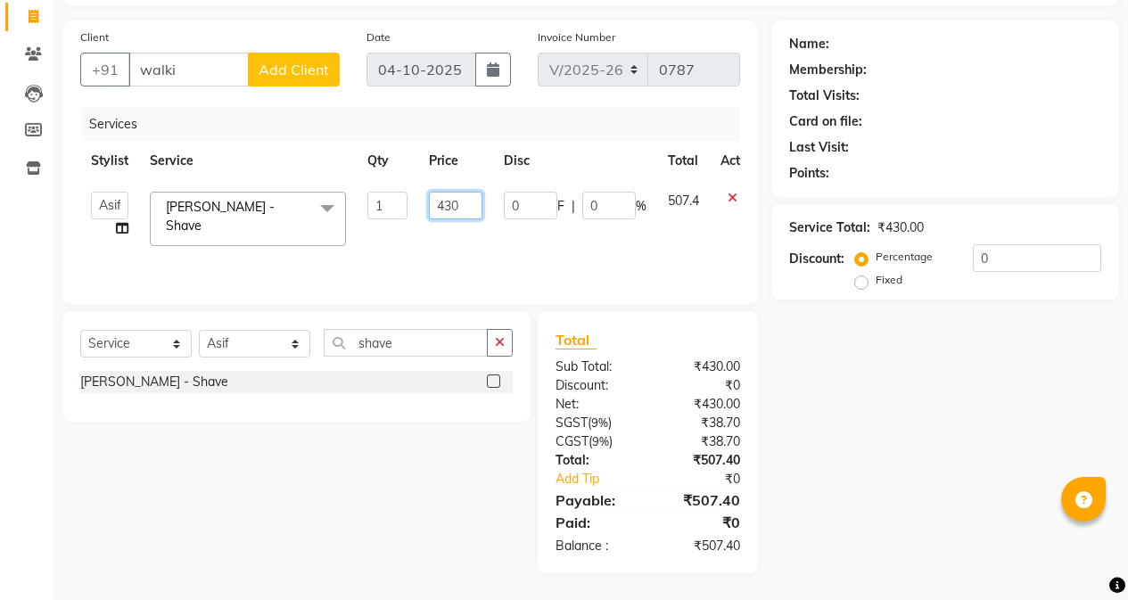
drag, startPoint x: 445, startPoint y: 208, endPoint x: 487, endPoint y: 208, distance: 41.9
click at [487, 208] on td "430" at bounding box center [455, 219] width 75 height 76
type input "420"
click at [492, 240] on div "Services Stylist Service Qty Price Disc Total Action [PERSON_NAME] [PERSON_NAME…" at bounding box center [410, 197] width 660 height 178
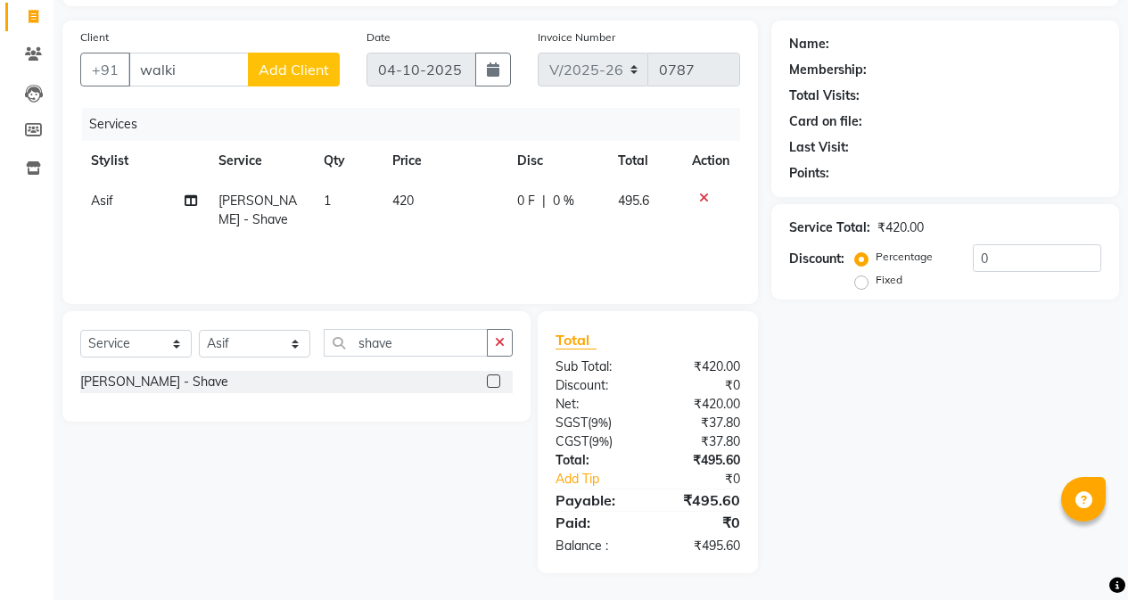
click at [451, 210] on td "420" at bounding box center [444, 210] width 124 height 59
select select "84471"
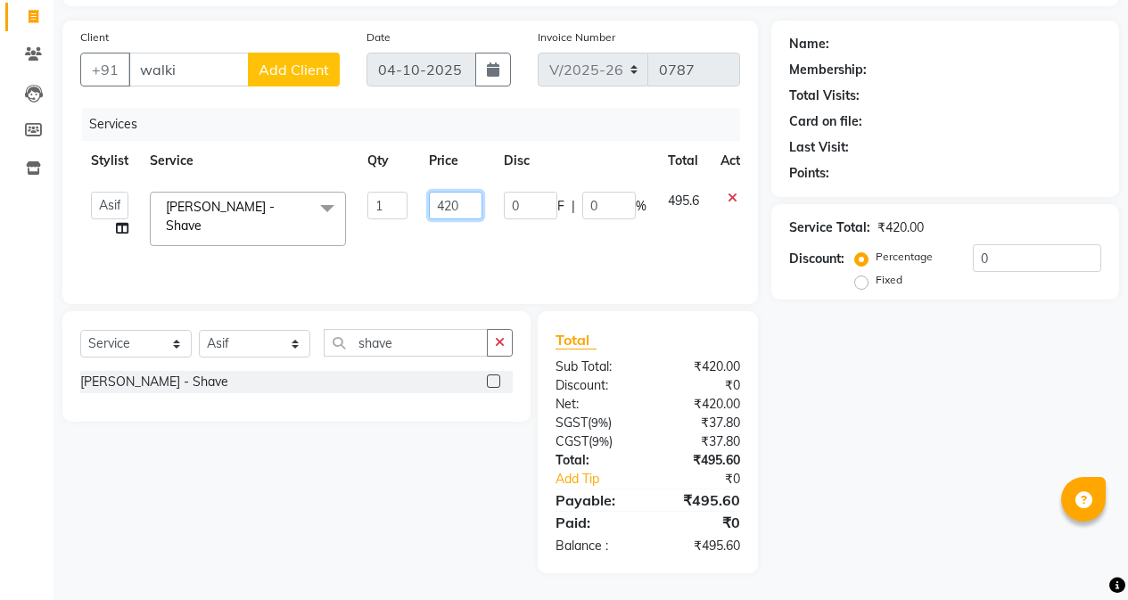
click at [467, 209] on input "420" at bounding box center [455, 206] width 53 height 28
type input "425"
click at [482, 228] on div "Services Stylist Service Qty Price Disc Total Action [PERSON_NAME] [PERSON_NAME…" at bounding box center [410, 197] width 660 height 178
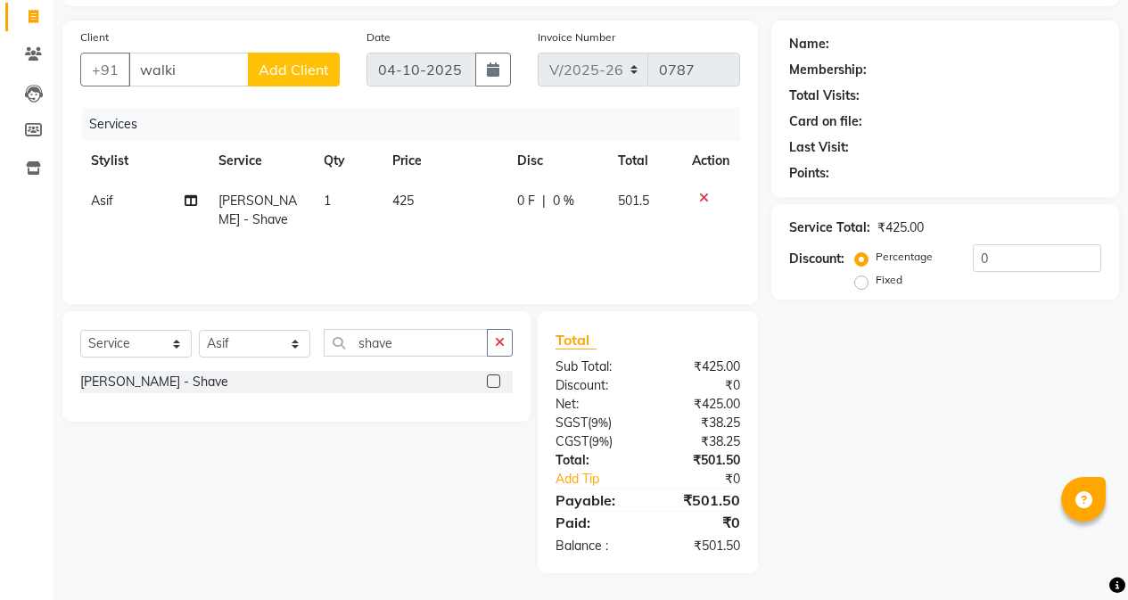
click at [464, 204] on td "425" at bounding box center [444, 210] width 124 height 59
select select "84471"
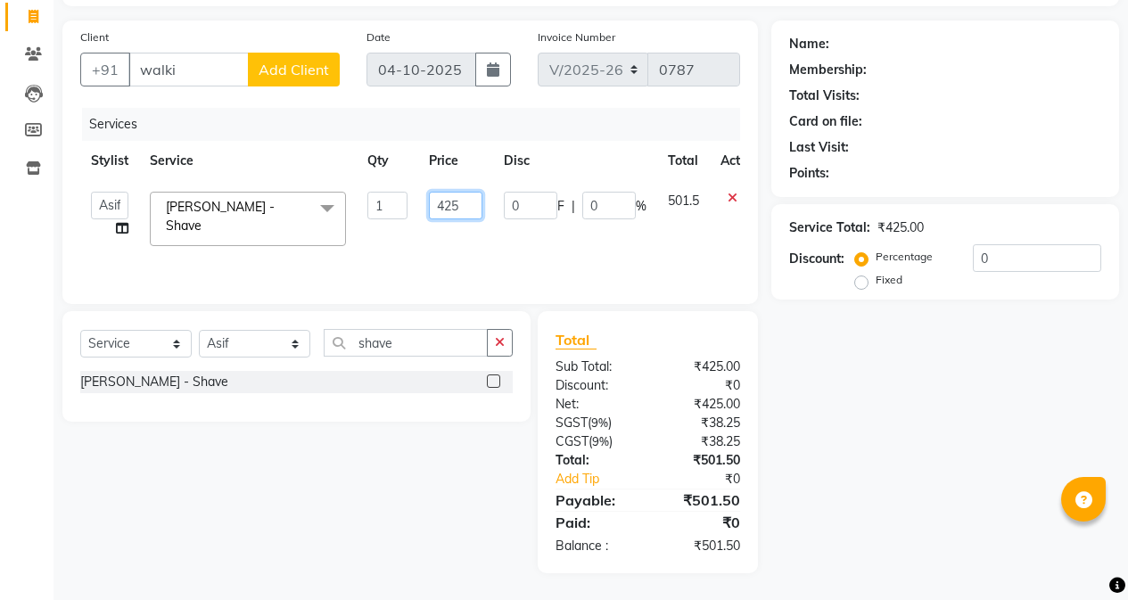
click at [477, 200] on input "425" at bounding box center [455, 206] width 53 height 28
type input "424"
click at [495, 246] on div "Services Stylist Service Qty Price Disc Total Action [PERSON_NAME] [PERSON_NAME…" at bounding box center [410, 197] width 660 height 178
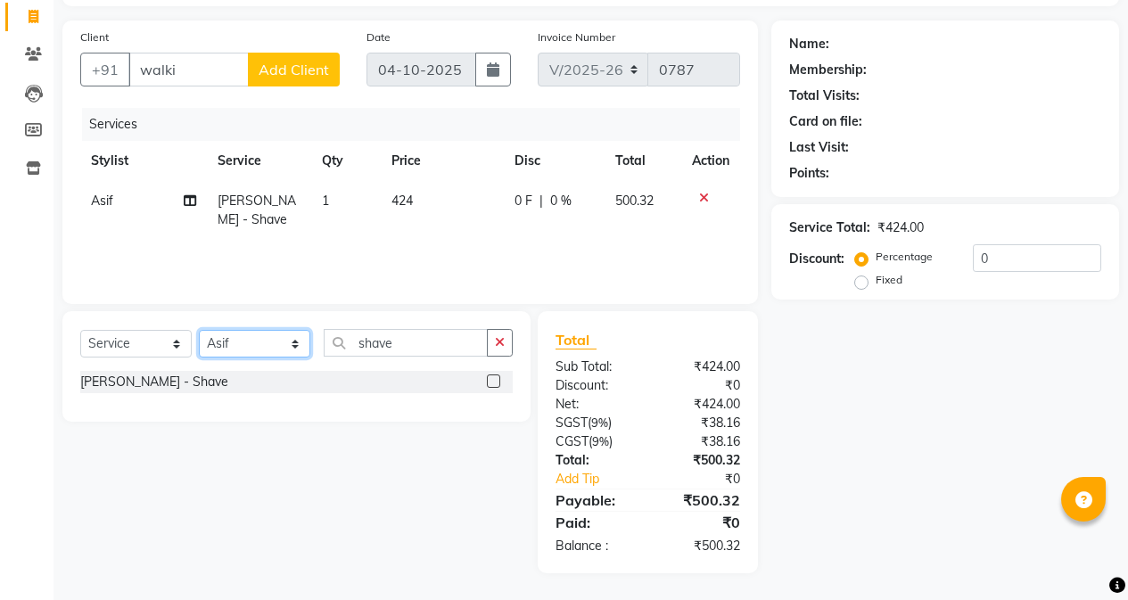
click at [251, 342] on select "Select Stylist [PERSON_NAME] [PERSON_NAME] Gigi [PERSON_NAME] Roshan [PERSON_NA…" at bounding box center [254, 344] width 111 height 28
click at [199, 330] on select "Select Stylist [PERSON_NAME] [PERSON_NAME] Gigi [PERSON_NAME] Roshan [PERSON_NA…" at bounding box center [254, 344] width 111 height 28
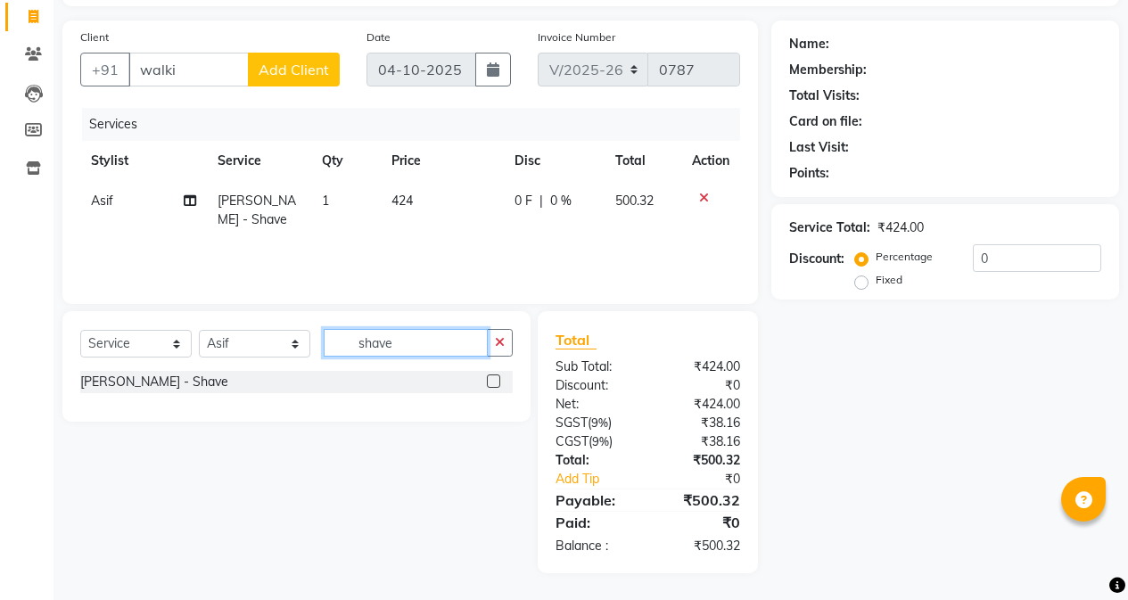
drag, startPoint x: 404, startPoint y: 343, endPoint x: 351, endPoint y: 339, distance: 52.8
click at [351, 339] on input "shave" at bounding box center [406, 343] width 164 height 28
type input "alfina"
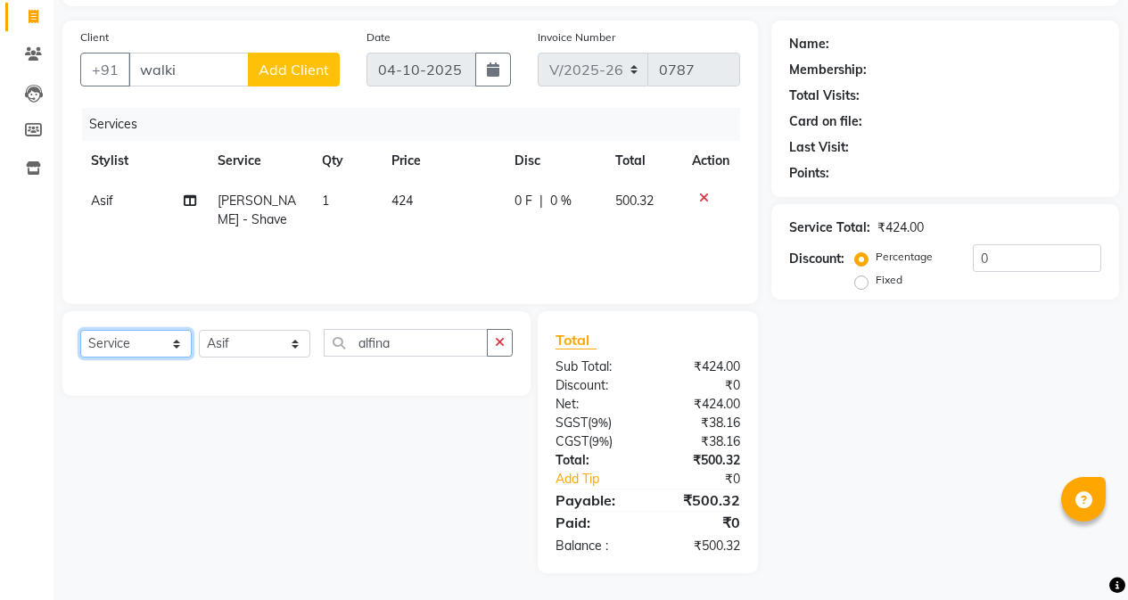
click at [179, 345] on select "Select Service Product Membership Package Voucher Prepaid Gift Card" at bounding box center [135, 344] width 111 height 28
click at [80, 330] on select "Select Service Product Membership Package Voucher Prepaid Gift Card" at bounding box center [135, 344] width 111 height 28
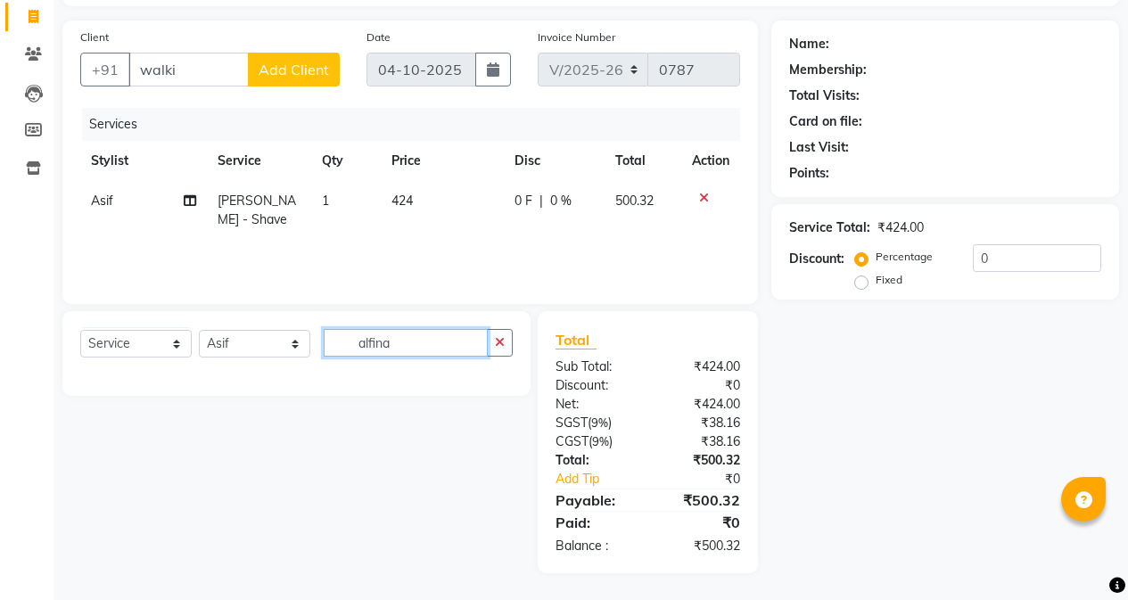
drag, startPoint x: 431, startPoint y: 353, endPoint x: 296, endPoint y: 353, distance: 134.6
click at [296, 353] on div "Select Service Product Membership Package Voucher Prepaid Gift Card Select Styl…" at bounding box center [296, 350] width 432 height 42
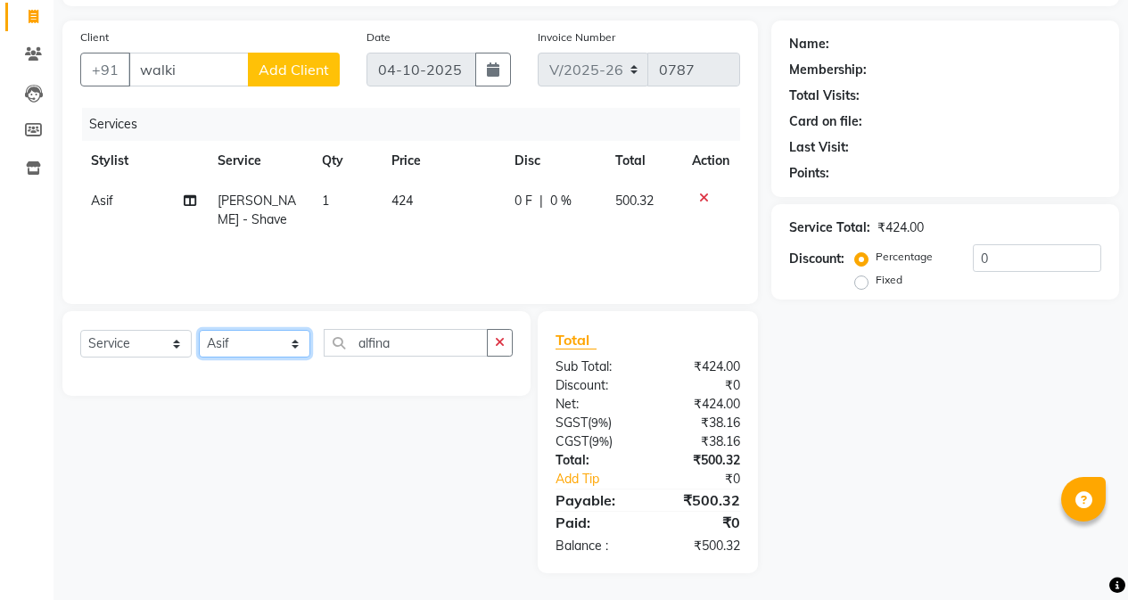
click at [286, 340] on select "Select Stylist [PERSON_NAME] [PERSON_NAME] Gigi [PERSON_NAME] Roshan [PERSON_NA…" at bounding box center [254, 344] width 111 height 28
select select "69833"
click at [199, 330] on select "Select Stylist [PERSON_NAME] [PERSON_NAME] Gigi [PERSON_NAME] Roshan [PERSON_NA…" at bounding box center [254, 344] width 111 height 28
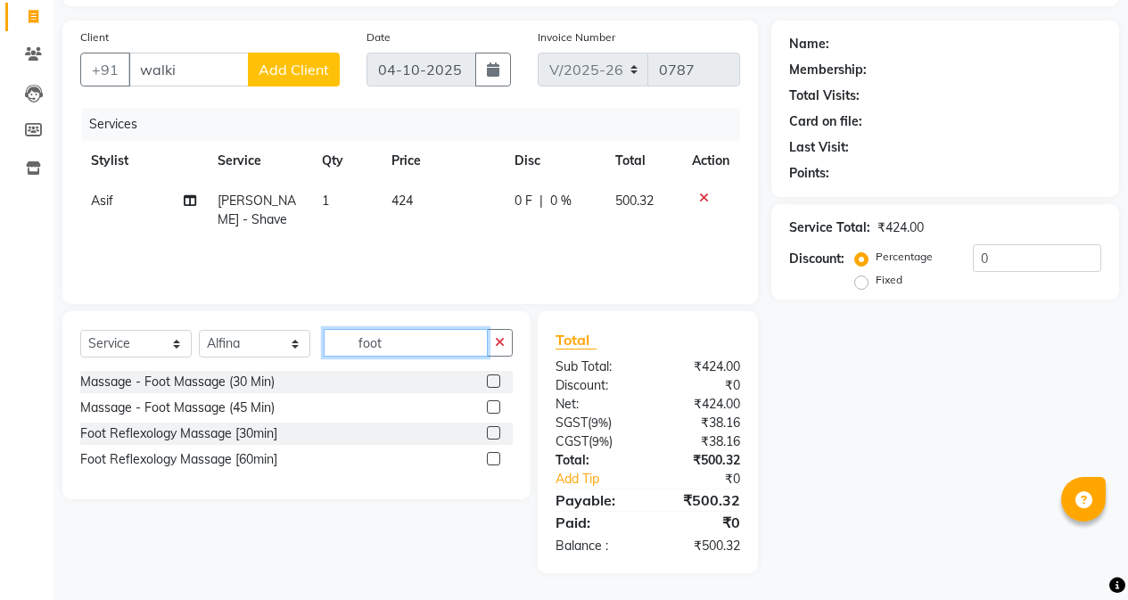
type input "foot"
click at [488, 374] on label at bounding box center [493, 380] width 13 height 13
click at [488, 376] on input "checkbox" at bounding box center [493, 382] width 12 height 12
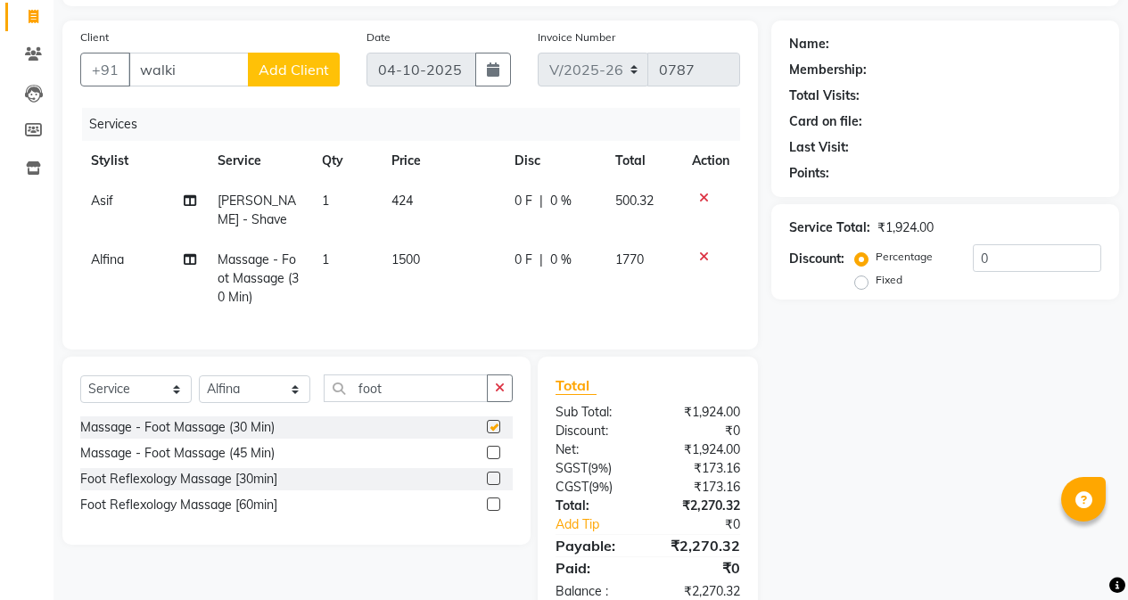
checkbox input "false"
click at [456, 271] on td "1500" at bounding box center [442, 279] width 123 height 78
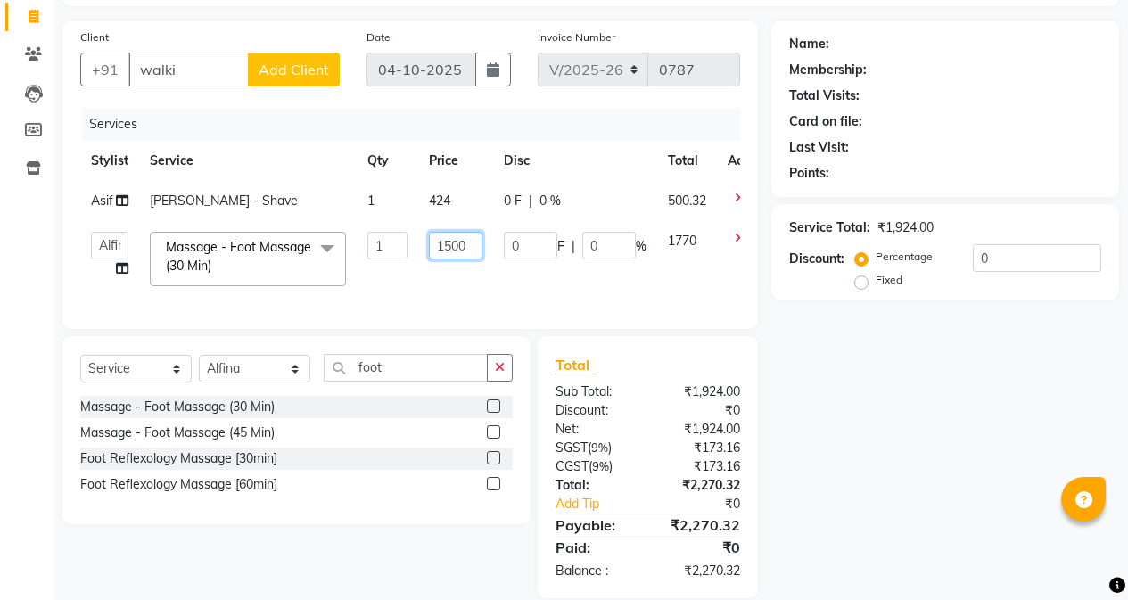
click at [468, 248] on input "1500" at bounding box center [455, 246] width 53 height 28
drag, startPoint x: 468, startPoint y: 248, endPoint x: 418, endPoint y: 251, distance: 50.0
click at [418, 251] on td "1500" at bounding box center [455, 259] width 75 height 76
type input "1250"
click at [424, 258] on td "1250" at bounding box center [455, 259] width 75 height 76
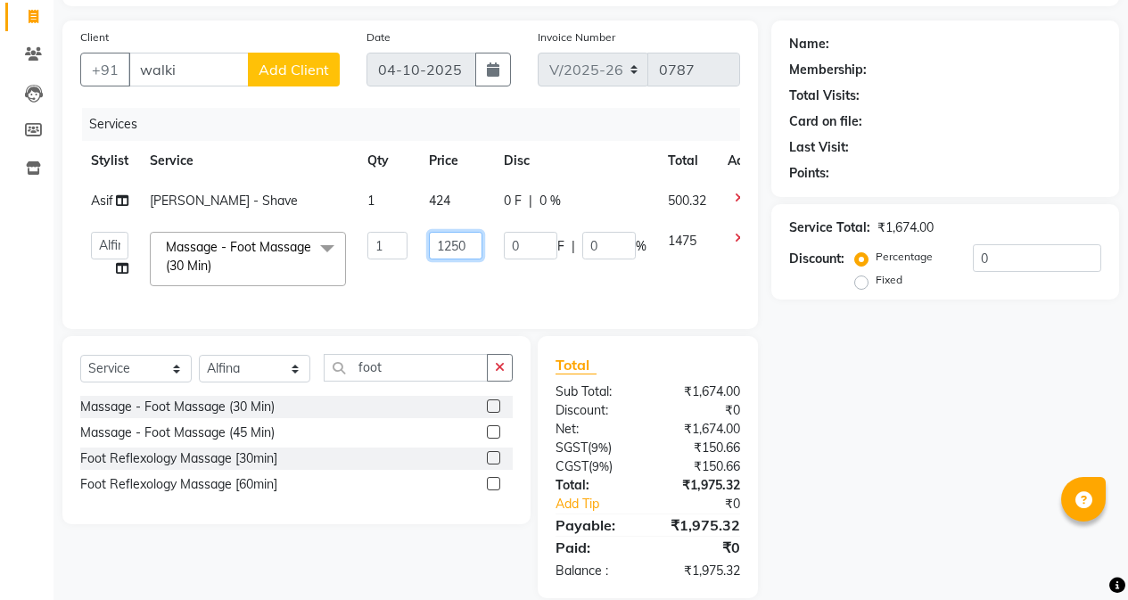
drag, startPoint x: 449, startPoint y: 244, endPoint x: 509, endPoint y: 251, distance: 60.2
click at [509, 251] on tr "[PERSON_NAME] [PERSON_NAME] Gigi [PERSON_NAME] Roshan [PERSON_NAME] Massage - F…" at bounding box center [427, 259] width 695 height 76
type input "1260"
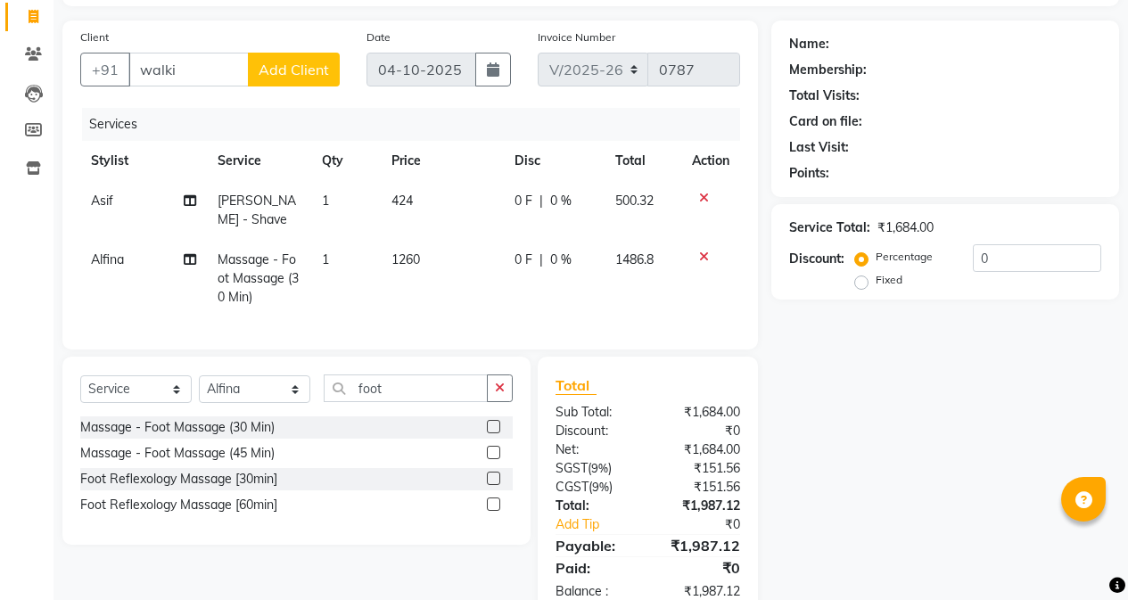
click at [513, 285] on td "0 F | 0 %" at bounding box center [554, 279] width 101 height 78
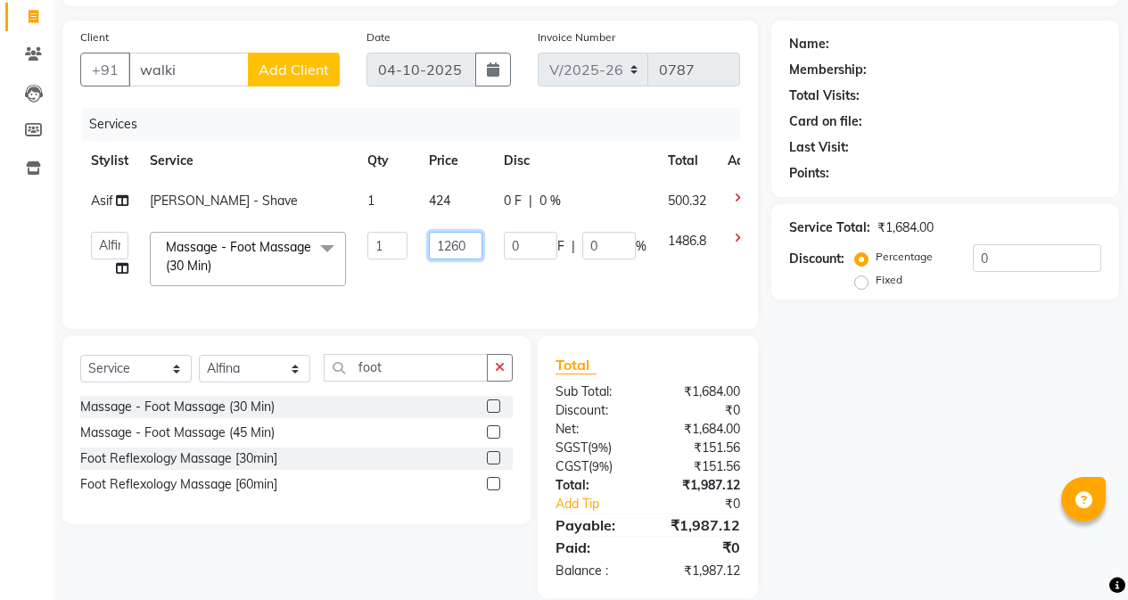
drag, startPoint x: 449, startPoint y: 247, endPoint x: 477, endPoint y: 251, distance: 27.9
click at [477, 251] on input "1260" at bounding box center [455, 246] width 53 height 28
type input "1280"
click at [481, 276] on td "1280" at bounding box center [455, 259] width 75 height 76
drag, startPoint x: 450, startPoint y: 245, endPoint x: 497, endPoint y: 251, distance: 46.8
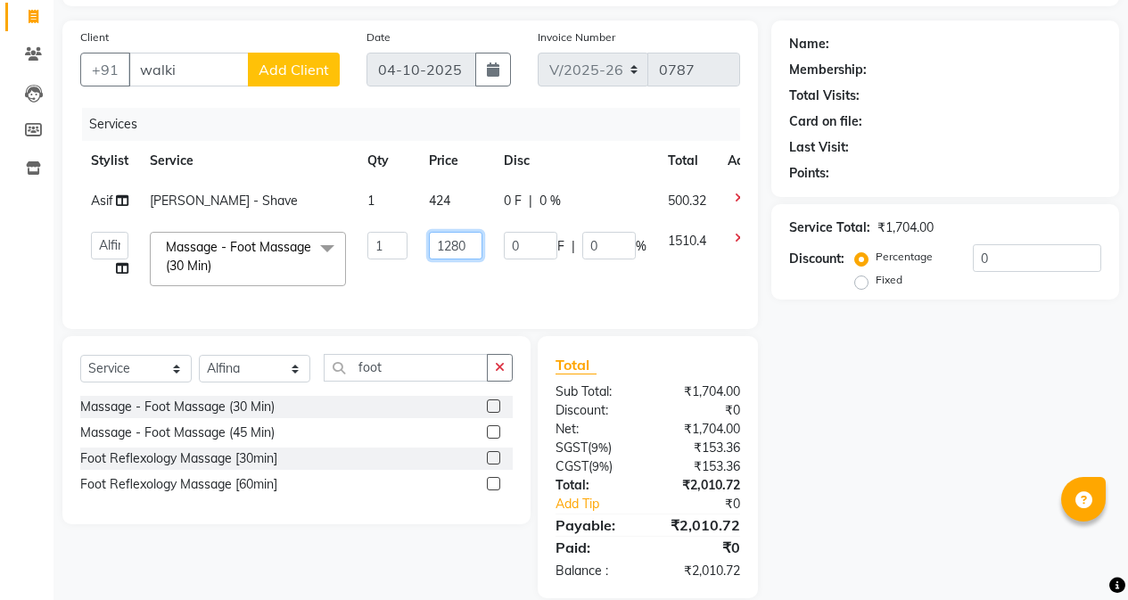
click at [497, 251] on tr "[PERSON_NAME] [PERSON_NAME] Gigi [PERSON_NAME] Roshan [PERSON_NAME] Massage - F…" at bounding box center [427, 259] width 695 height 76
type input "1275"
click at [495, 284] on tr "[PERSON_NAME] [PERSON_NAME] Gigi [PERSON_NAME] Roshan [PERSON_NAME] Massage - F…" at bounding box center [427, 259] width 695 height 76
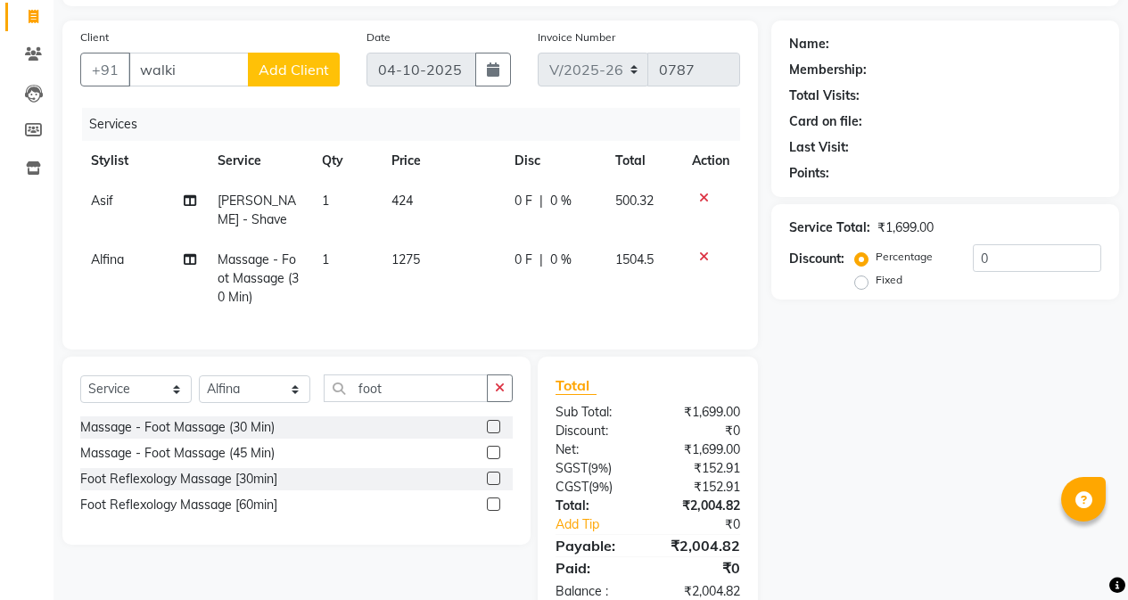
click at [433, 265] on td "1275" at bounding box center [442, 279] width 123 height 78
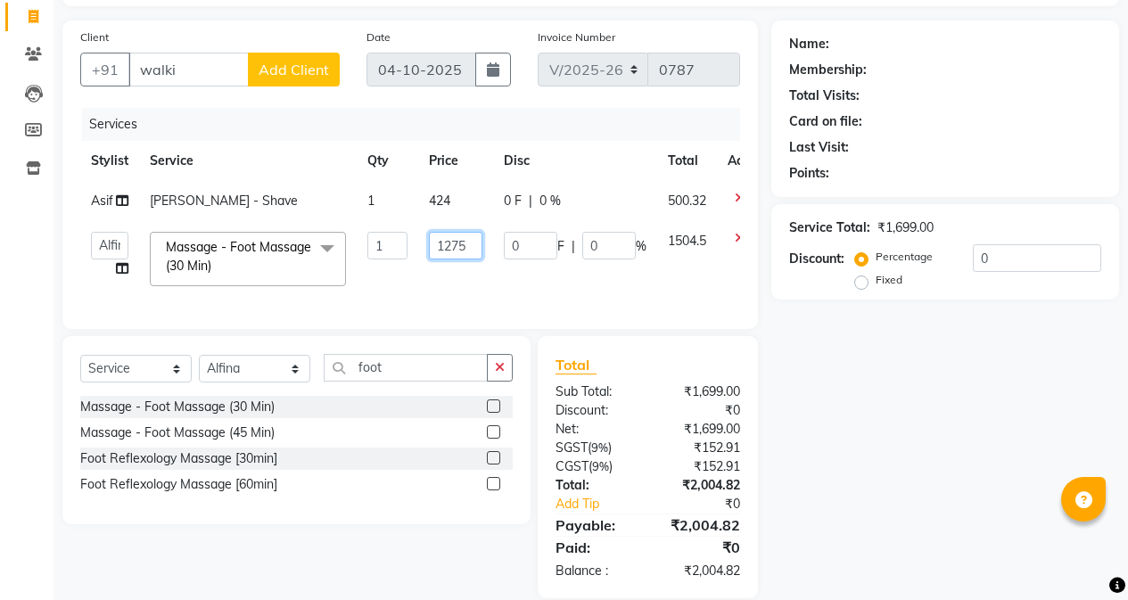
click at [473, 249] on input "1275" at bounding box center [455, 246] width 53 height 28
type input "1270"
click at [486, 275] on td "1270" at bounding box center [455, 259] width 75 height 76
click at [464, 247] on input "1270" at bounding box center [455, 246] width 53 height 28
type input "1271"
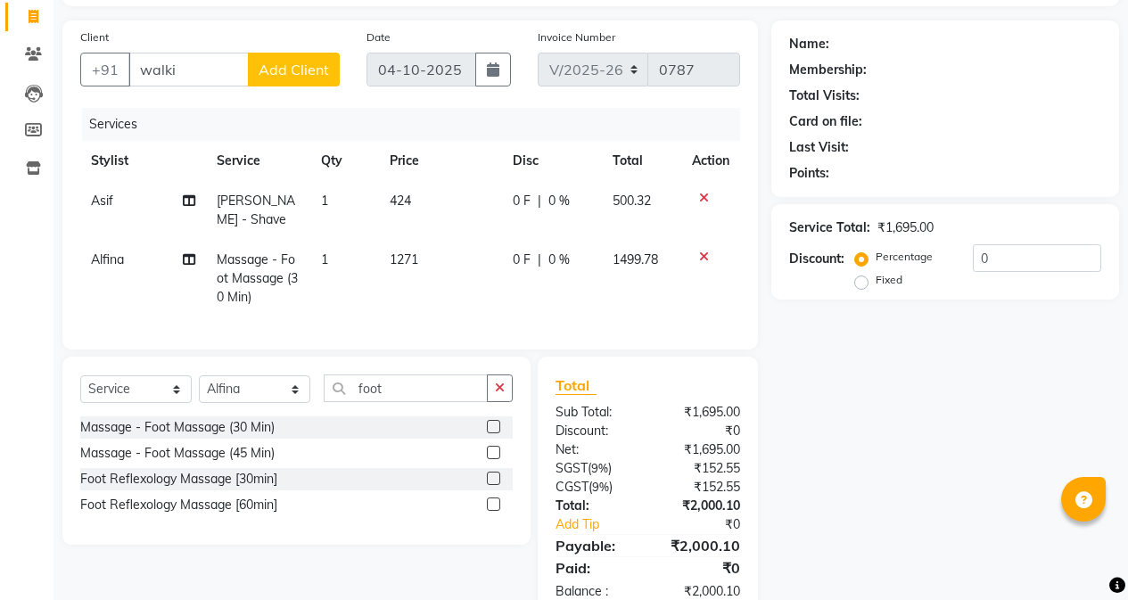
click at [477, 297] on div "Services Stylist Service Qty Price Disc Total Action [PERSON_NAME] - Shave 1 42…" at bounding box center [410, 220] width 660 height 224
click at [444, 247] on td "1271" at bounding box center [440, 279] width 122 height 78
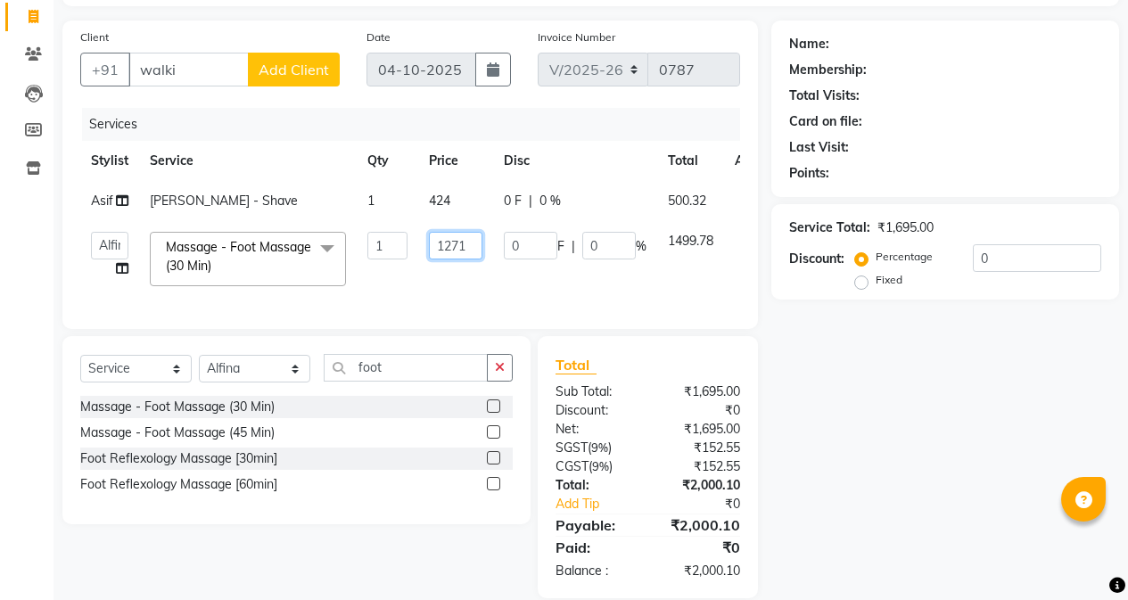
click at [471, 251] on input "1271" at bounding box center [455, 246] width 53 height 28
type input "1272"
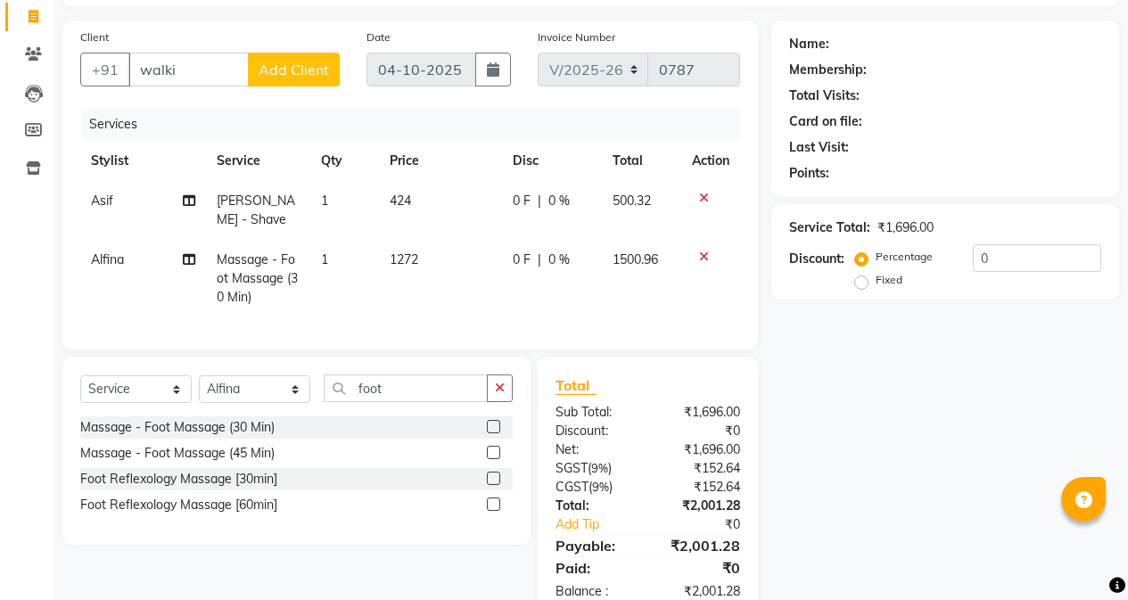
click at [473, 290] on td "1272" at bounding box center [440, 279] width 122 height 78
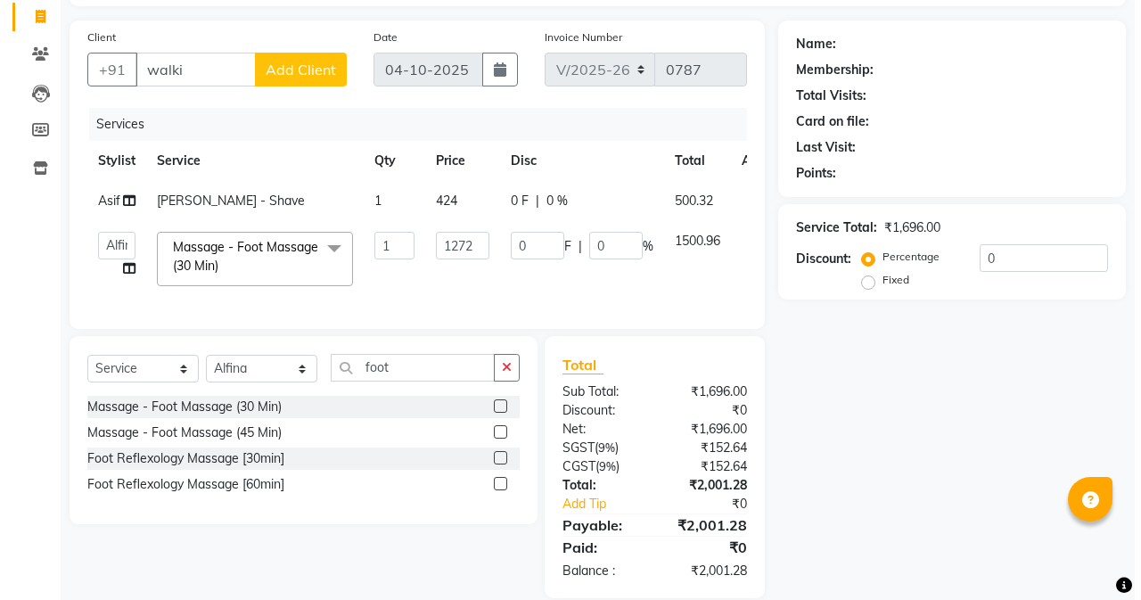
scroll to position [0, 0]
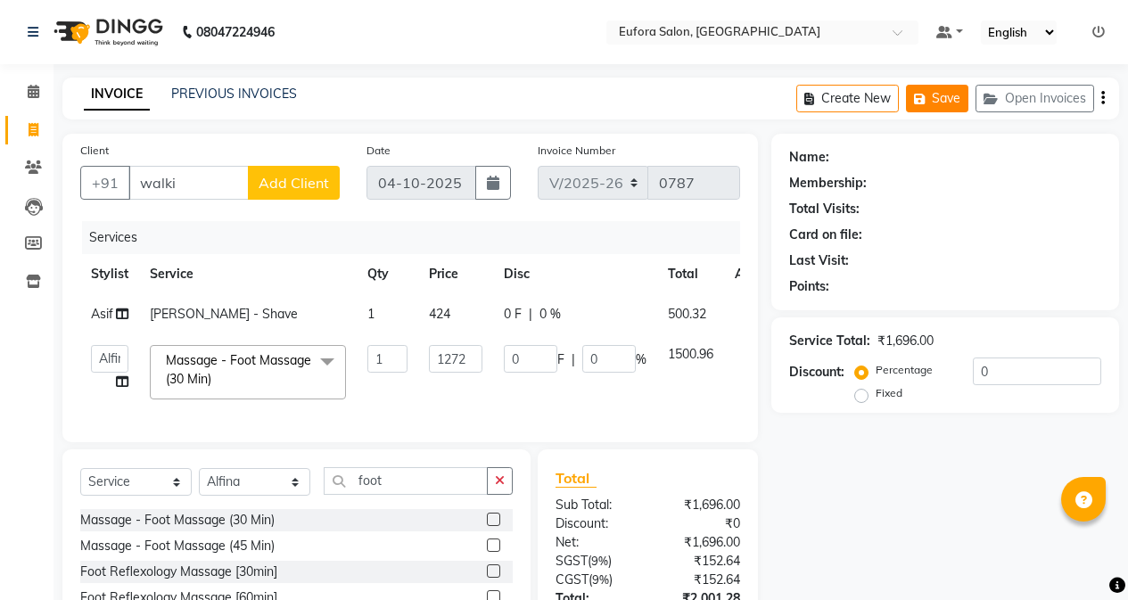
click at [936, 97] on button "Save" at bounding box center [937, 99] width 62 height 28
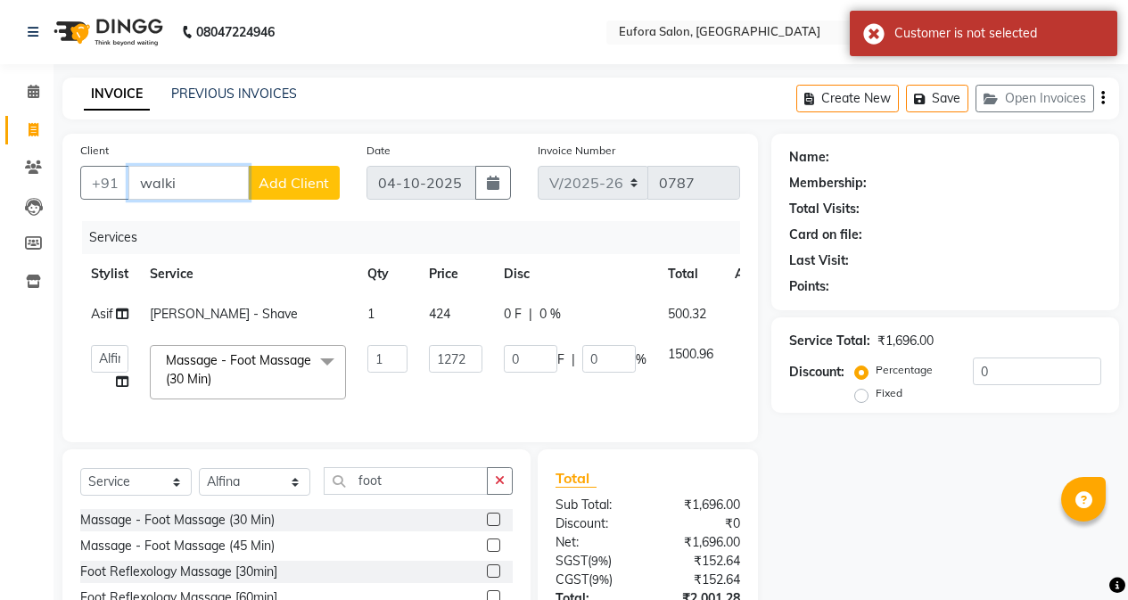
click at [197, 185] on input "walki" at bounding box center [188, 183] width 120 height 34
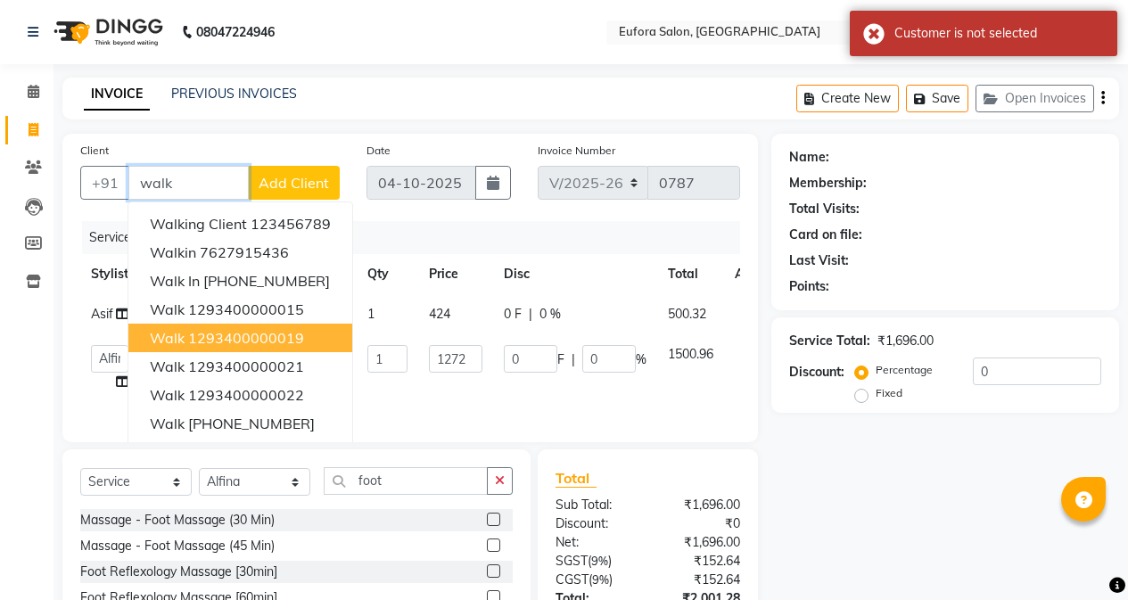
click at [250, 328] on button "walk 1293400000019" at bounding box center [240, 338] width 224 height 29
type input "1293400000019"
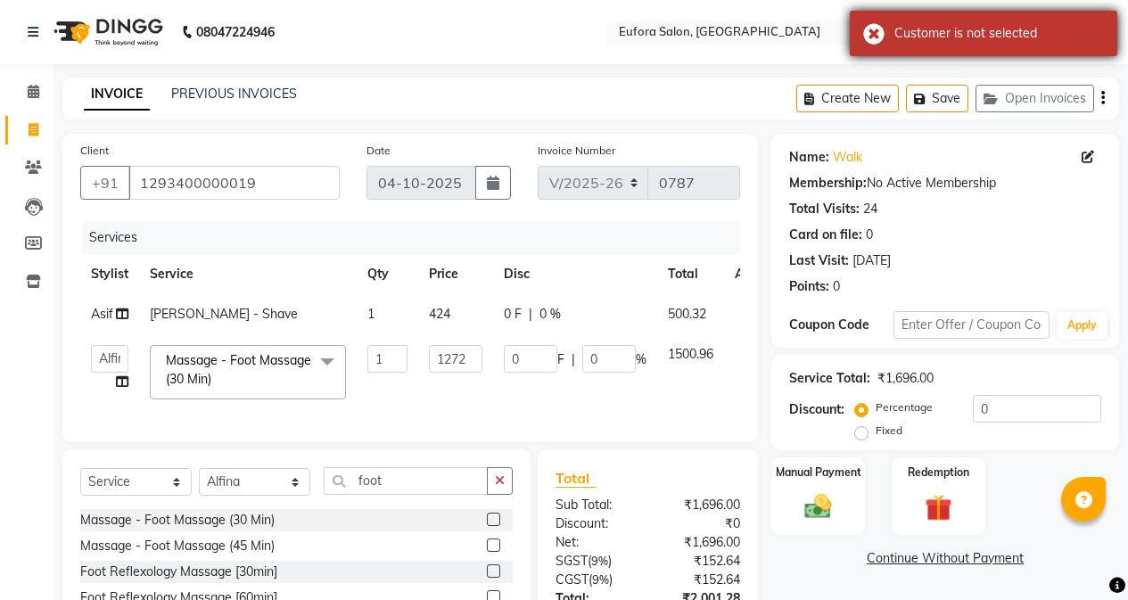
click at [973, 38] on div "Customer is not selected" at bounding box center [999, 33] width 210 height 19
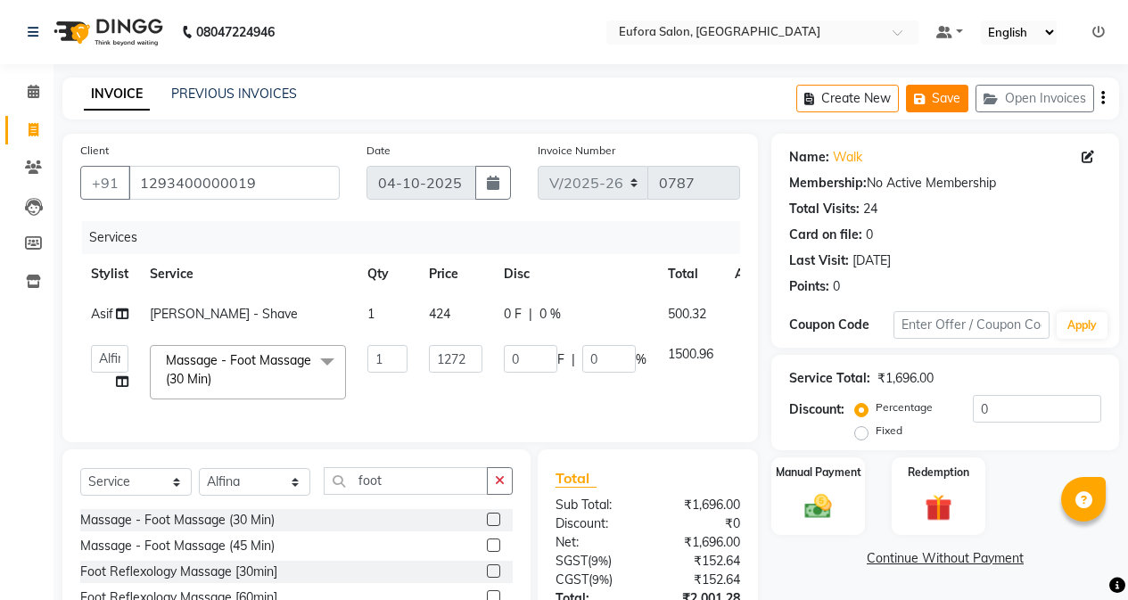
click at [943, 108] on button "Save" at bounding box center [937, 99] width 62 height 28
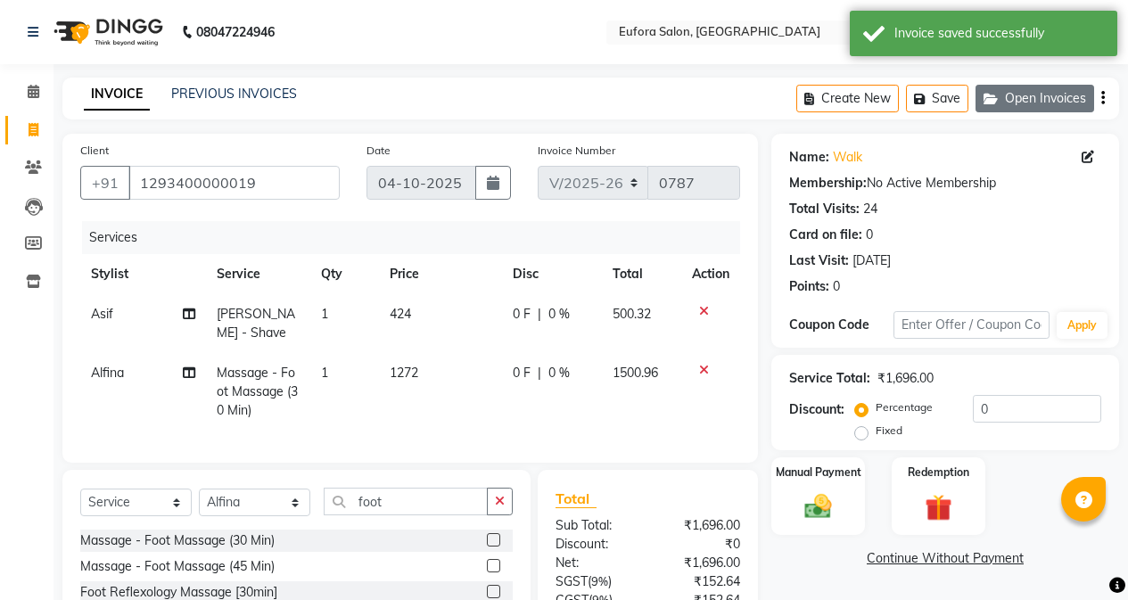
click at [1032, 97] on button "Open Invoices" at bounding box center [1034, 99] width 119 height 28
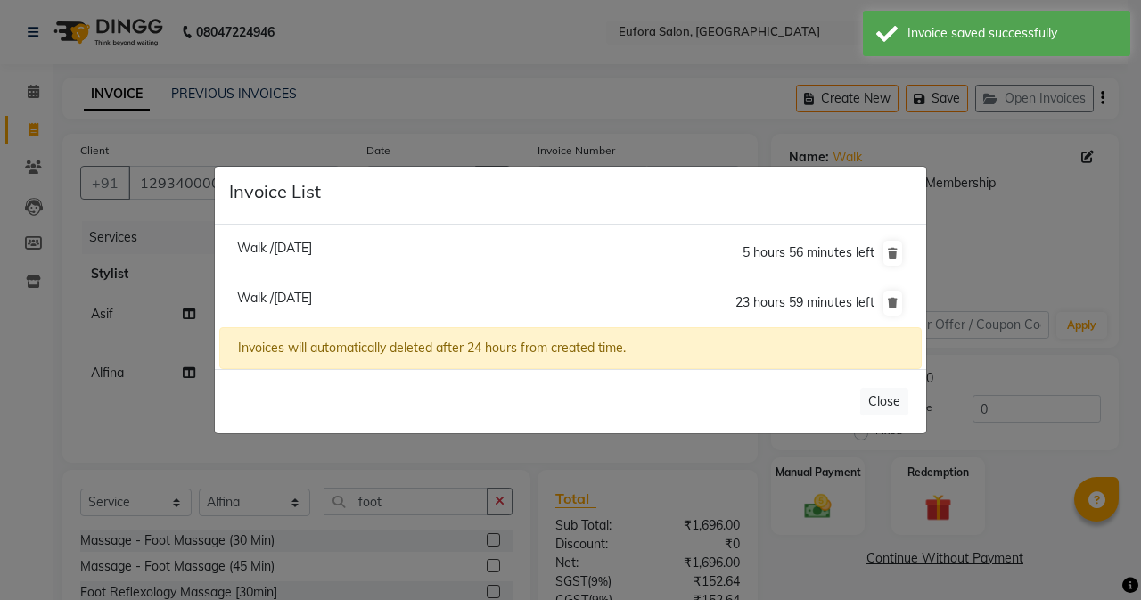
click at [281, 247] on span "Walk /[DATE]" at bounding box center [274, 248] width 75 height 16
type input "03-10-2025"
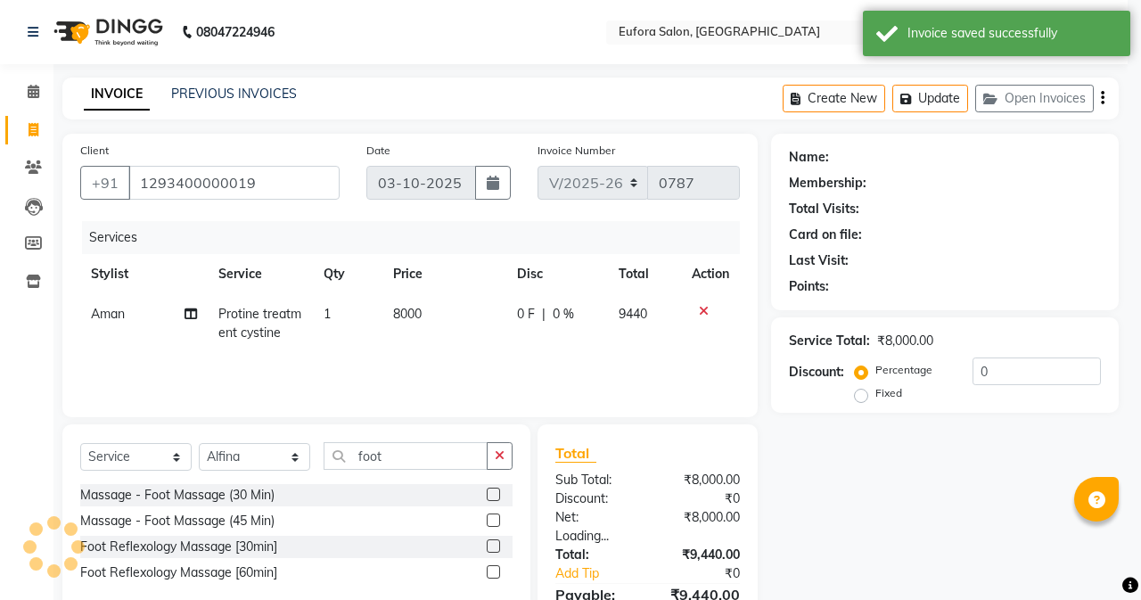
click at [281, 234] on li "Walk /[DATE] 5 hours 56 minutes left" at bounding box center [570, 209] width 703 height 51
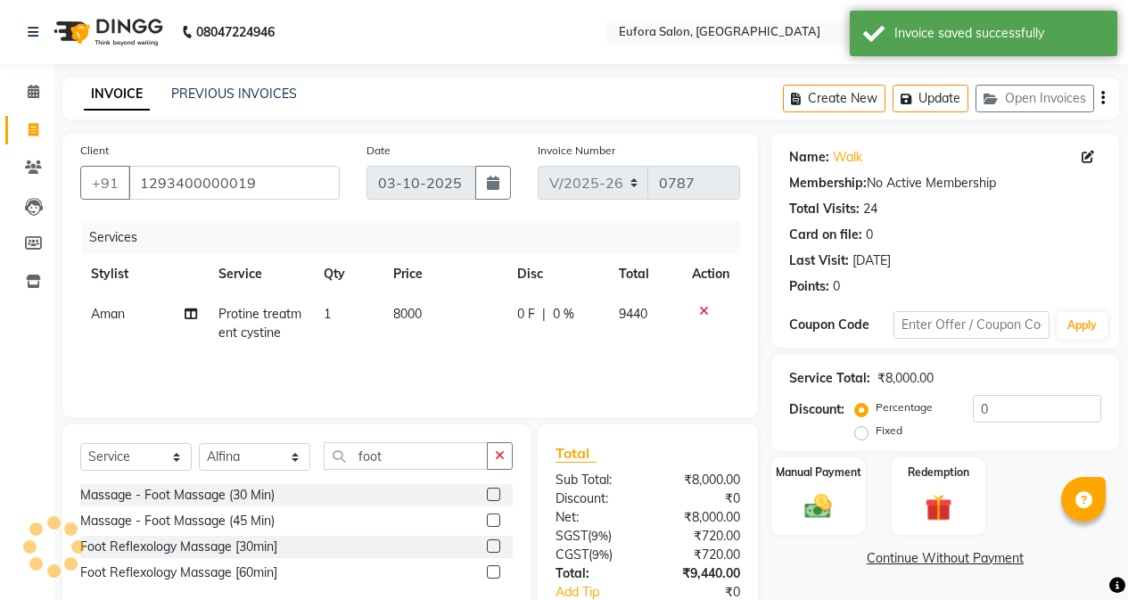
select select
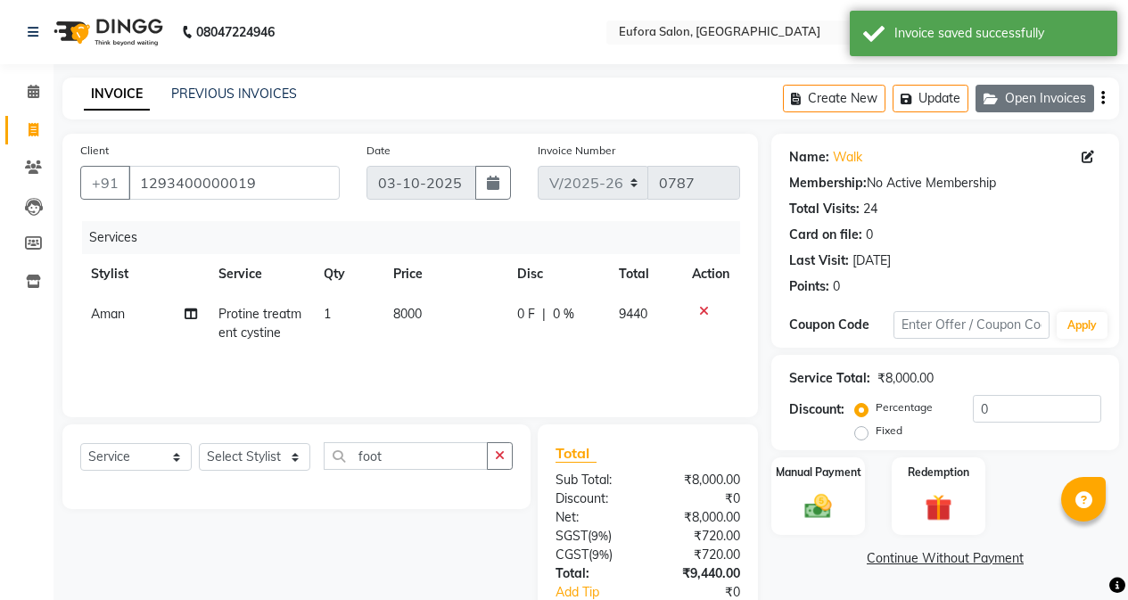
click at [1056, 96] on button "Open Invoices" at bounding box center [1034, 99] width 119 height 28
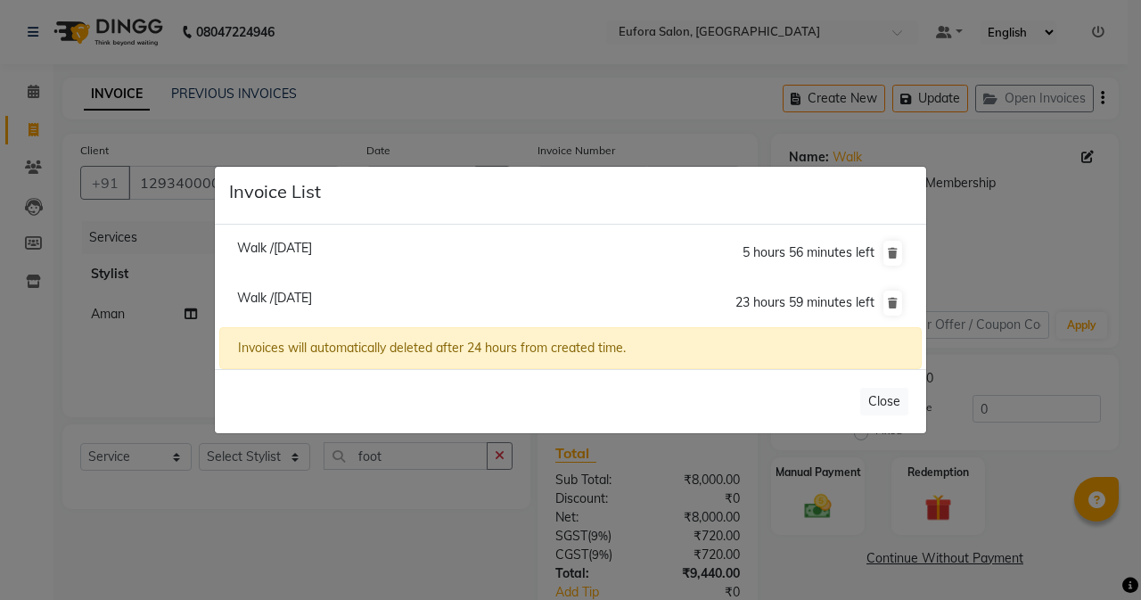
click at [291, 247] on span "Walk /[DATE]" at bounding box center [274, 248] width 75 height 16
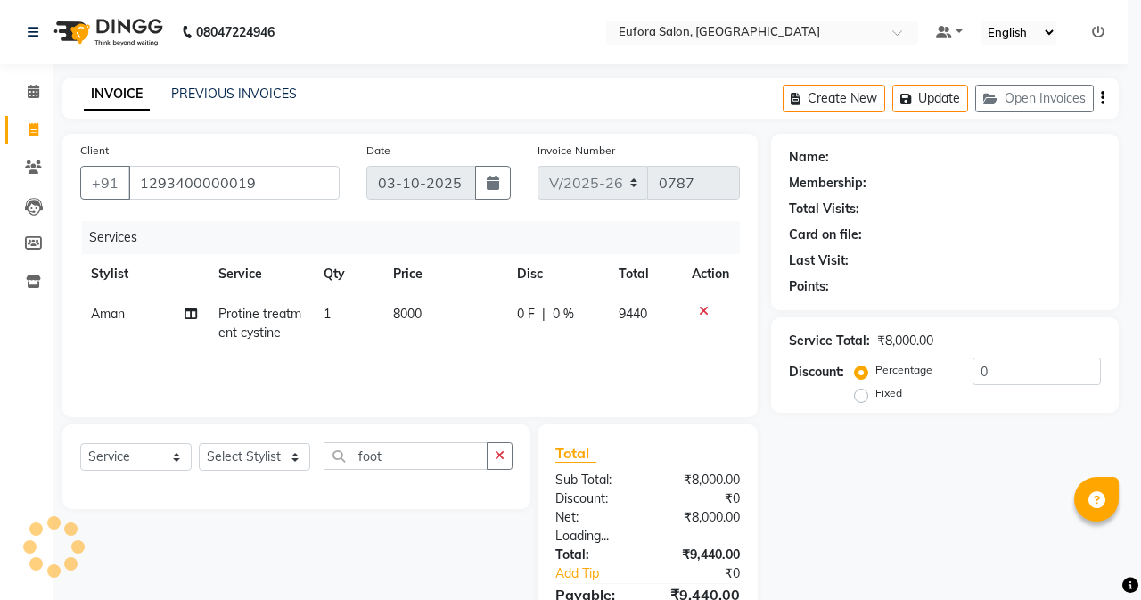
click at [291, 234] on li "Walk /[DATE] 5 hours 55 minutes left" at bounding box center [570, 209] width 703 height 51
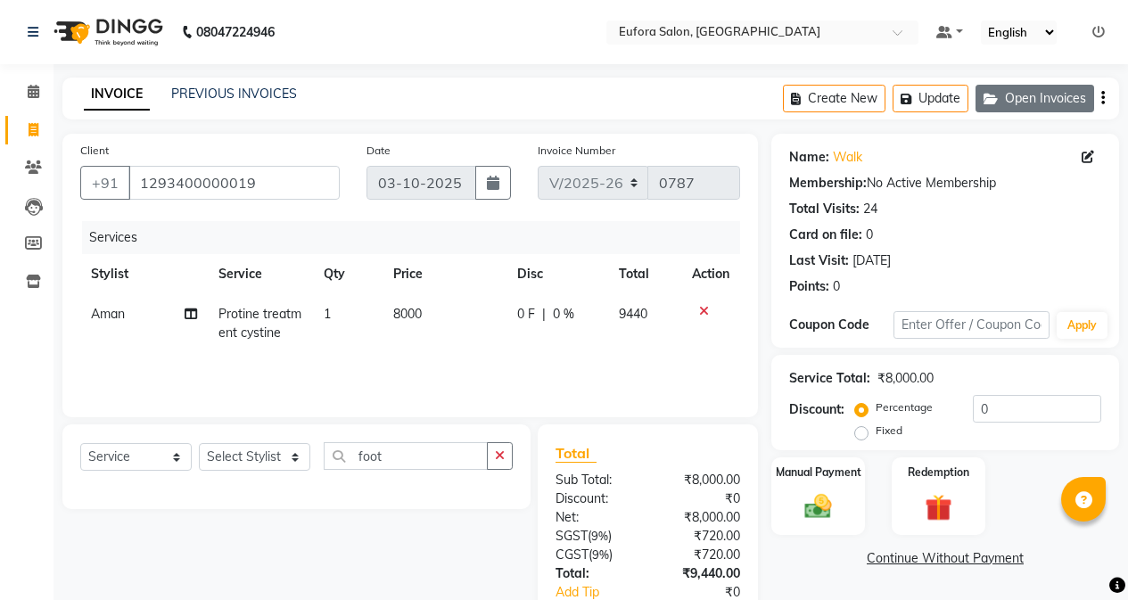
click at [1048, 91] on button "Open Invoices" at bounding box center [1034, 99] width 119 height 28
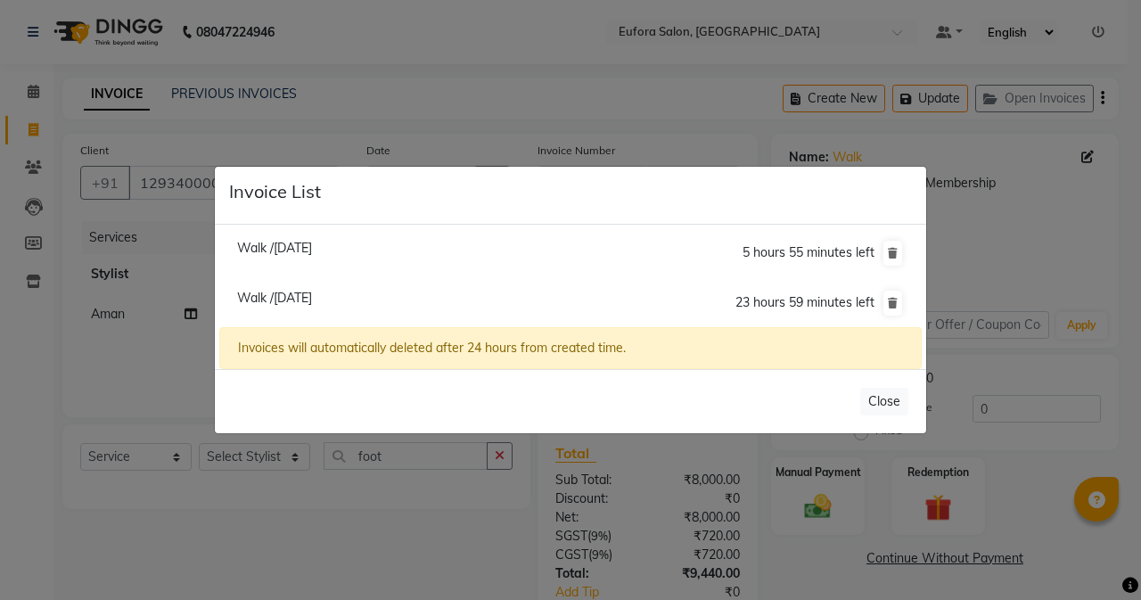
click at [312, 256] on span "Walk /[DATE]" at bounding box center [274, 248] width 75 height 16
click at [332, 256] on ul "Walk /[DATE] 5 hours 55 minutes left Walk /[DATE] 23 hours 59 minutes left" at bounding box center [570, 277] width 703 height 99
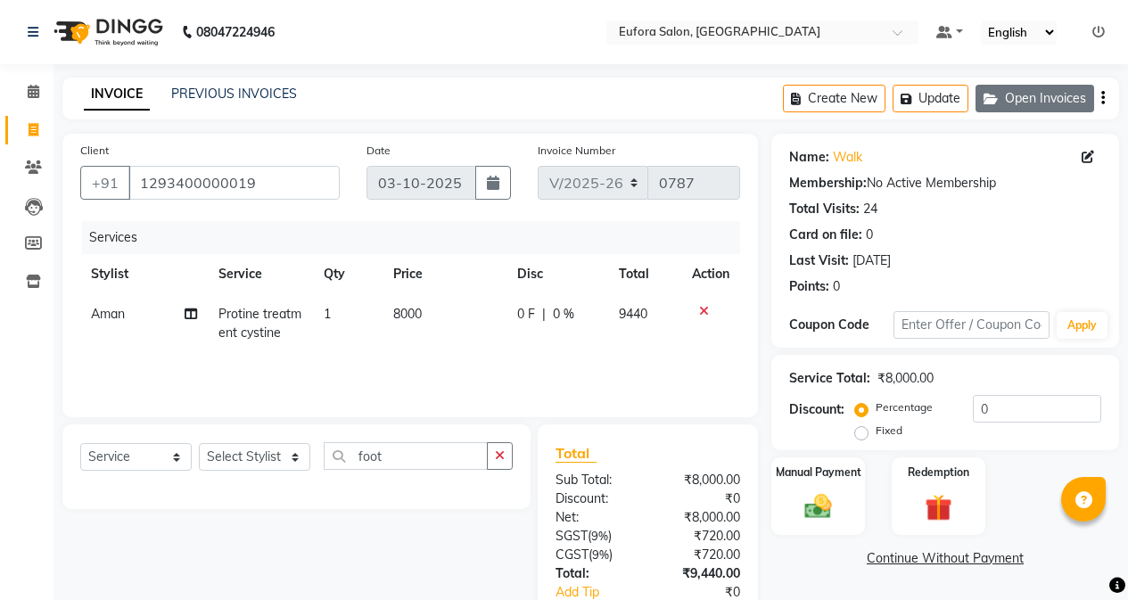
click at [1038, 106] on button "Open Invoices" at bounding box center [1034, 99] width 119 height 28
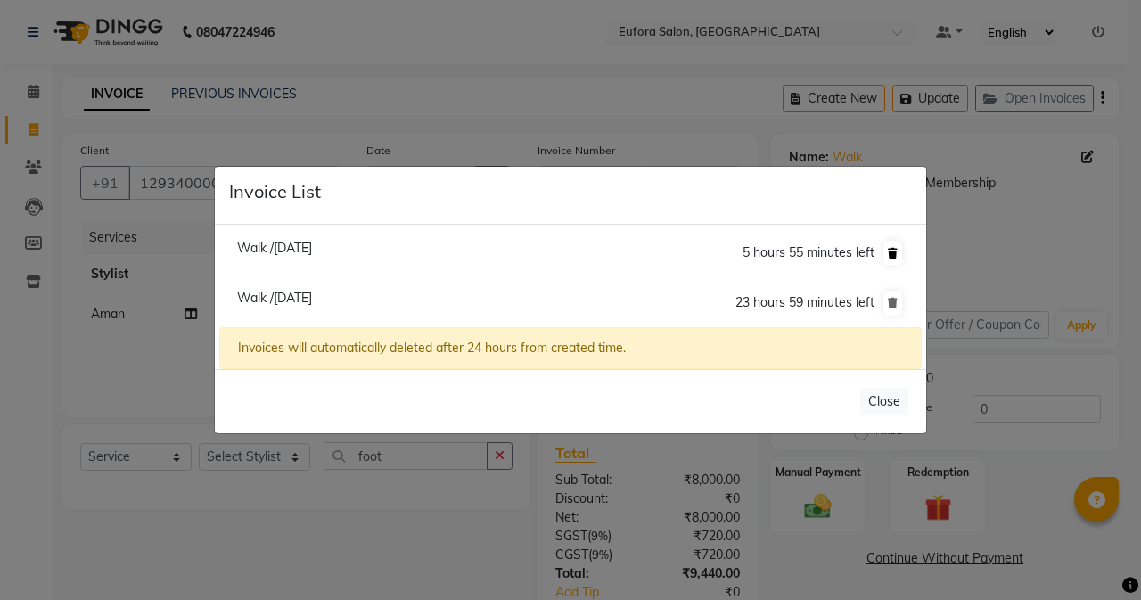
click at [892, 251] on icon at bounding box center [893, 253] width 10 height 11
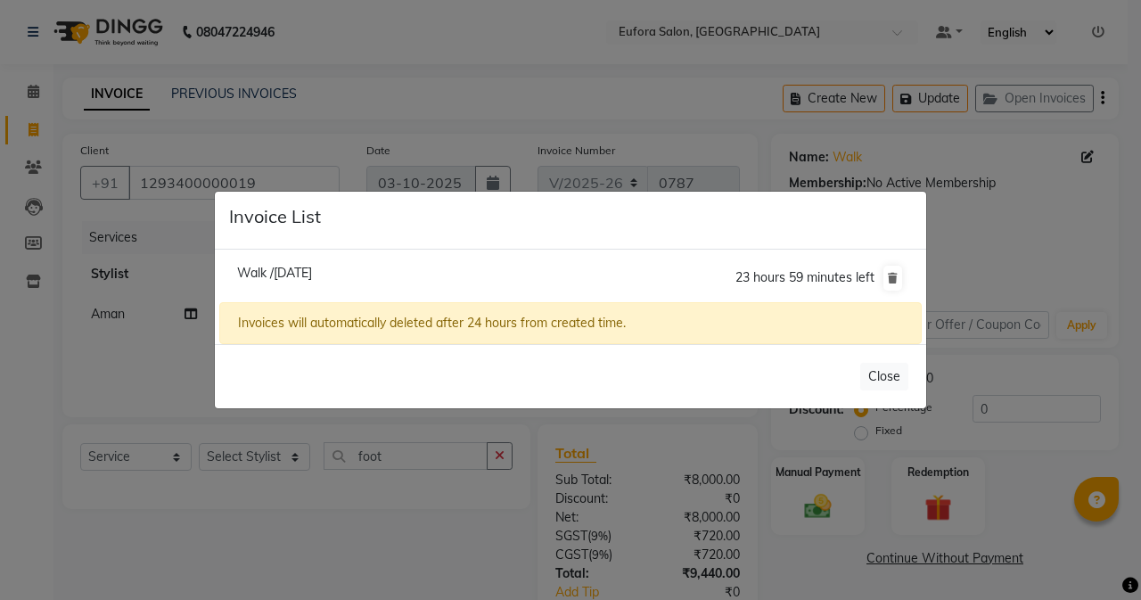
click at [312, 275] on span "Walk /[DATE]" at bounding box center [274, 273] width 75 height 16
type input "04-10-2025"
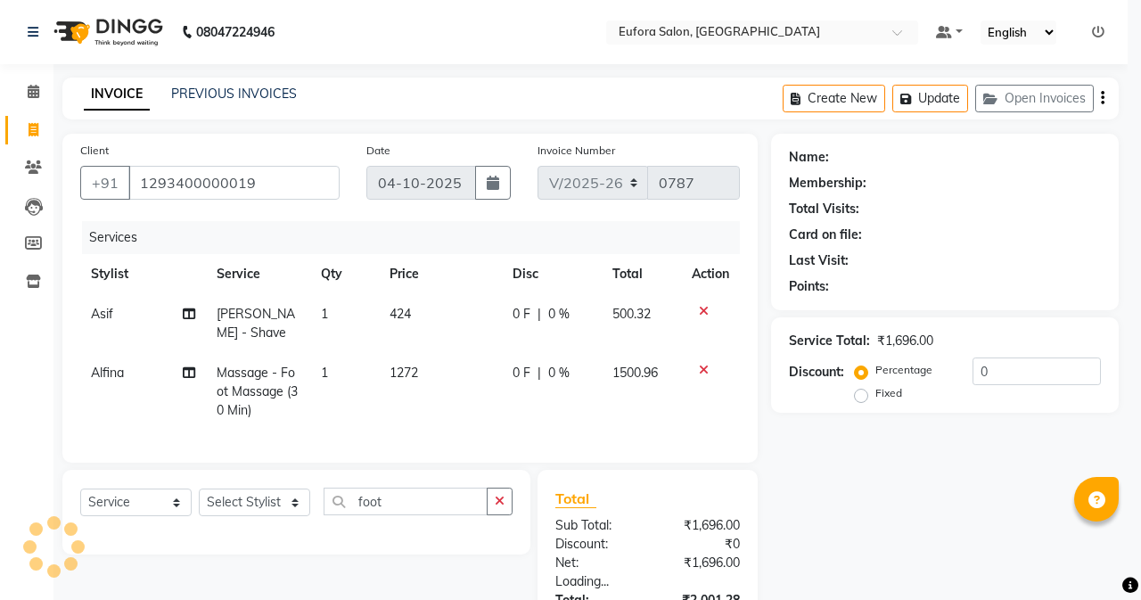
click at [343, 259] on li "Walk /[DATE] 23 hours 59 minutes left" at bounding box center [570, 234] width 703 height 50
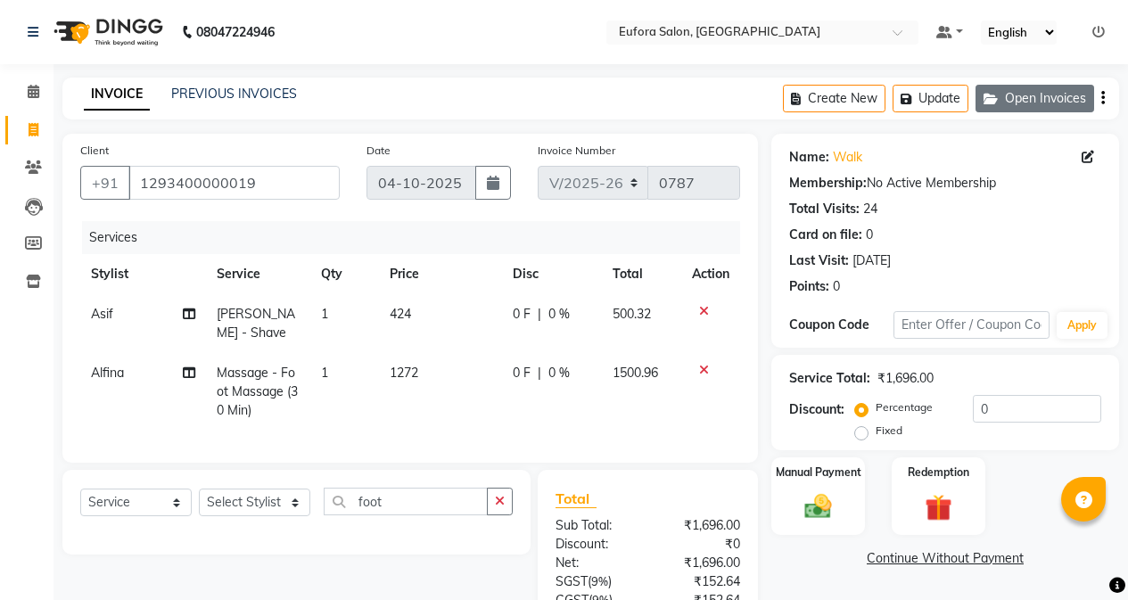
click at [1022, 99] on button "Open Invoices" at bounding box center [1034, 99] width 119 height 28
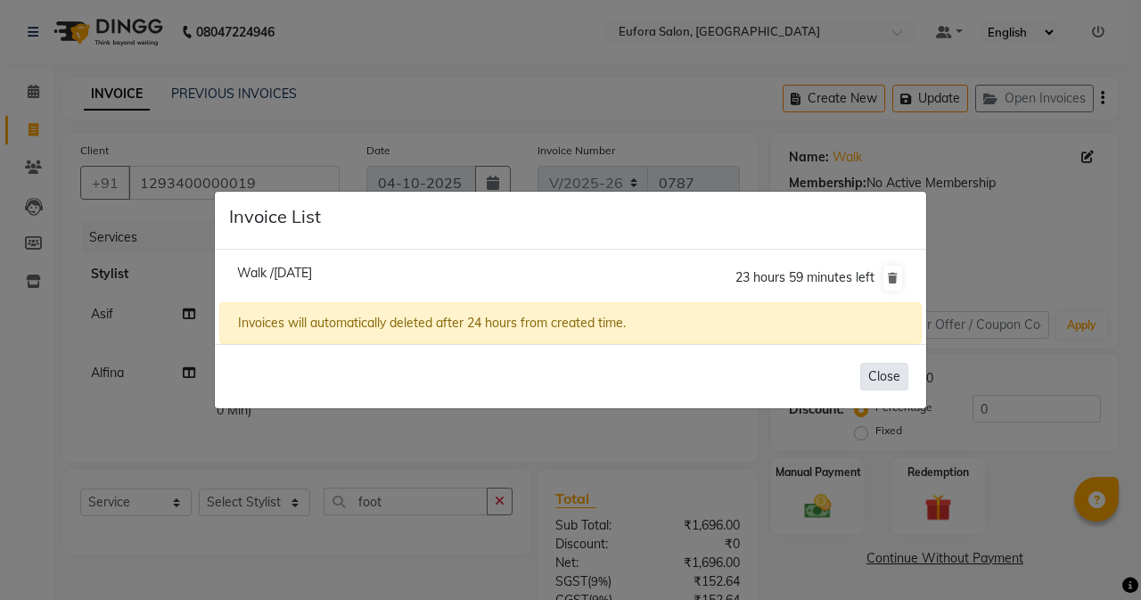
click at [894, 378] on button "Close" at bounding box center [884, 377] width 48 height 28
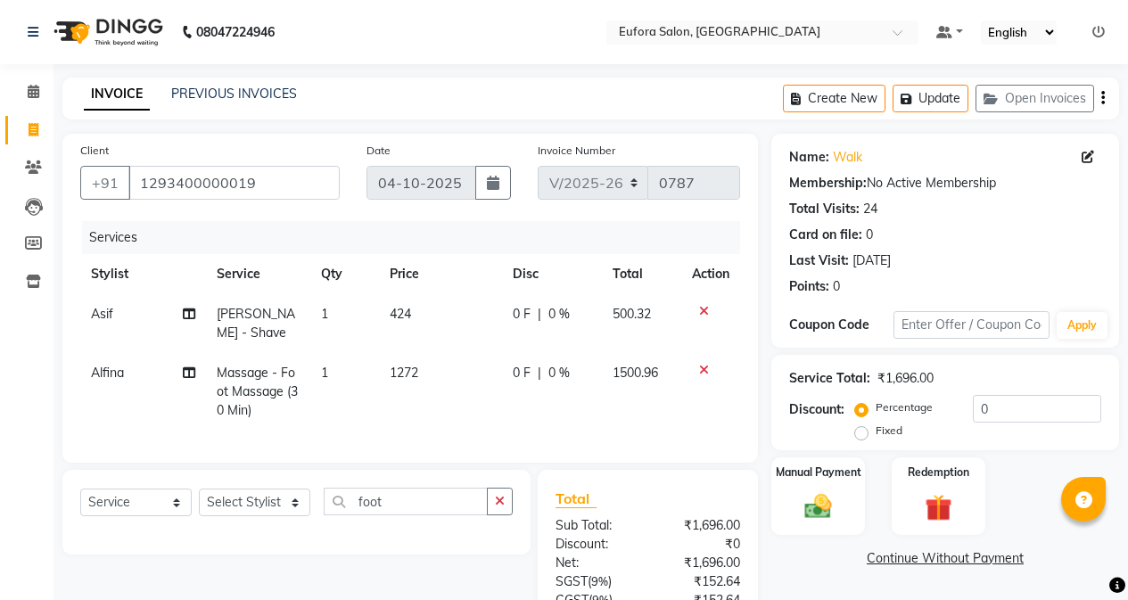
click at [45, 119] on link "Invoice" at bounding box center [26, 130] width 43 height 29
select select "service"
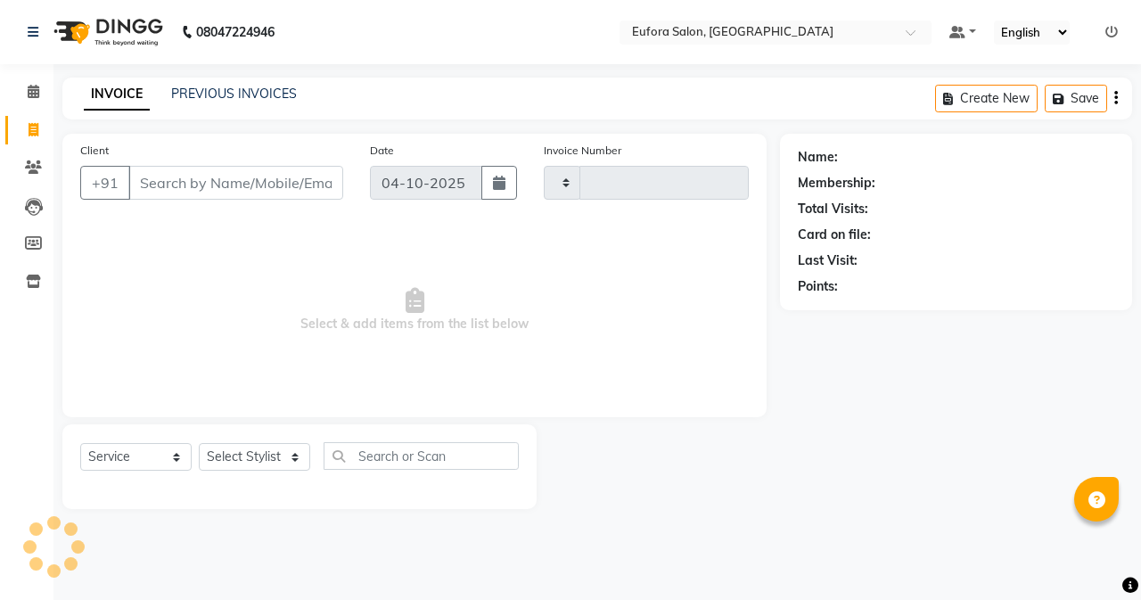
click at [33, 119] on link "Invoice" at bounding box center [26, 130] width 43 height 29
select select "service"
click at [157, 178] on input "Client" at bounding box center [235, 183] width 215 height 34
type input "0787"
select select "6684"
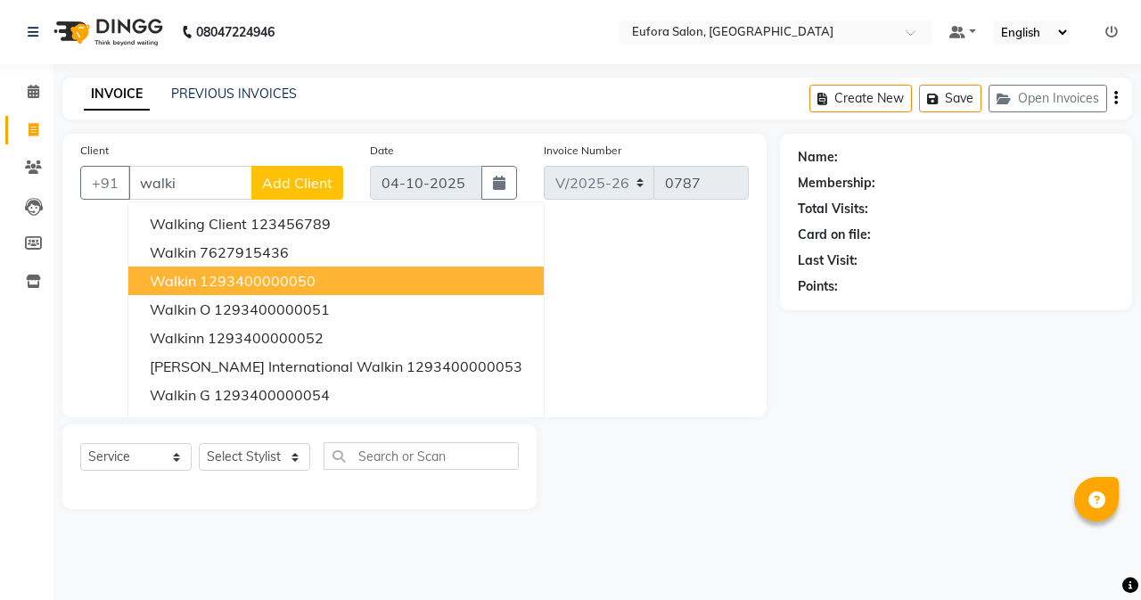
click at [201, 275] on ngb-highlight "1293400000050" at bounding box center [258, 281] width 116 height 18
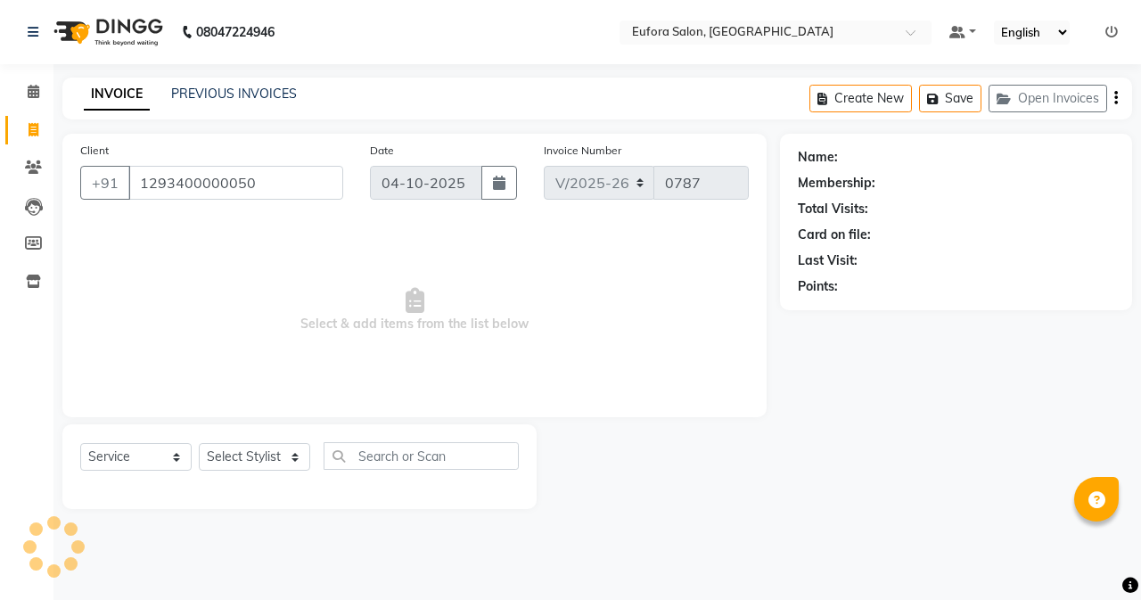
type input "1293400000050"
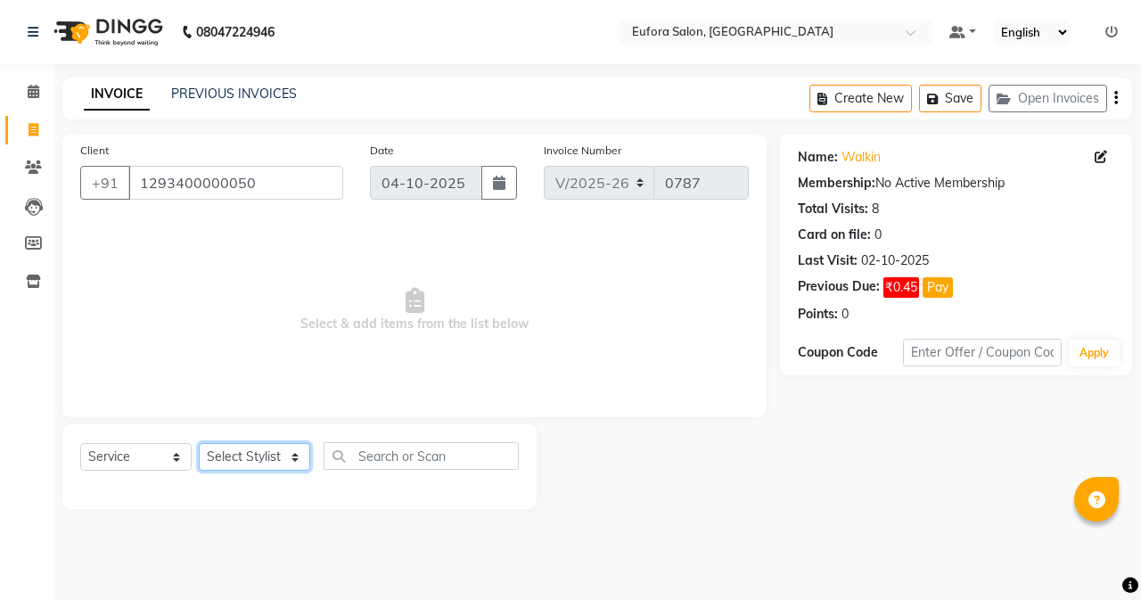
click at [258, 462] on select "Select Stylist [PERSON_NAME] [PERSON_NAME] Gigi [PERSON_NAME] Roshan [PERSON_NA…" at bounding box center [254, 457] width 111 height 28
select select "84471"
click at [199, 443] on select "Select Stylist [PERSON_NAME] [PERSON_NAME] Gigi [PERSON_NAME] Roshan [PERSON_NA…" at bounding box center [254, 457] width 111 height 28
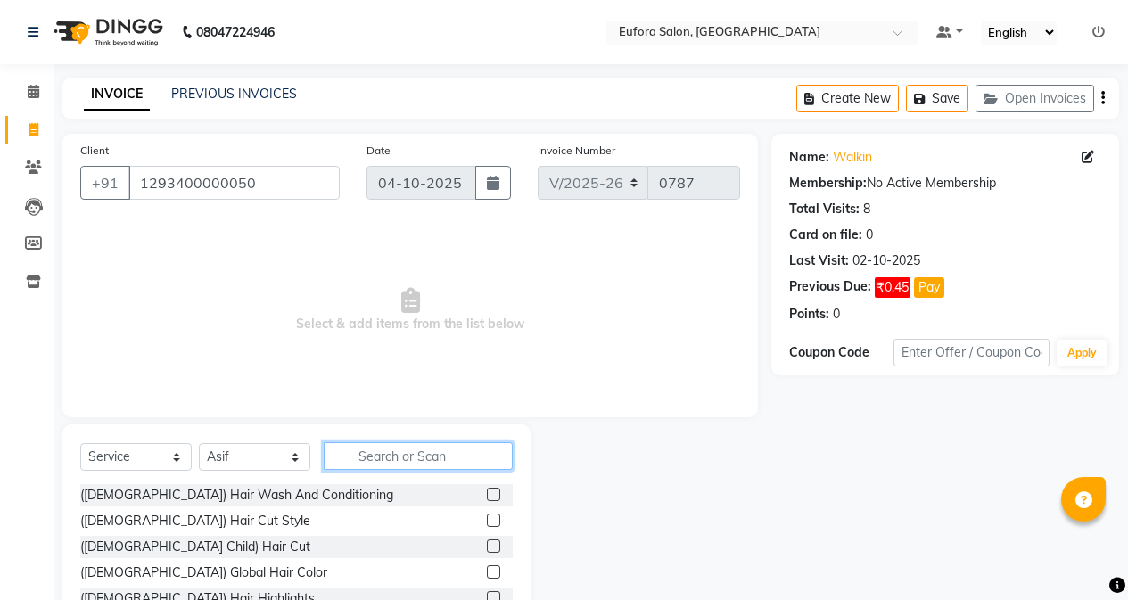
click at [386, 458] on input "text" at bounding box center [418, 456] width 189 height 28
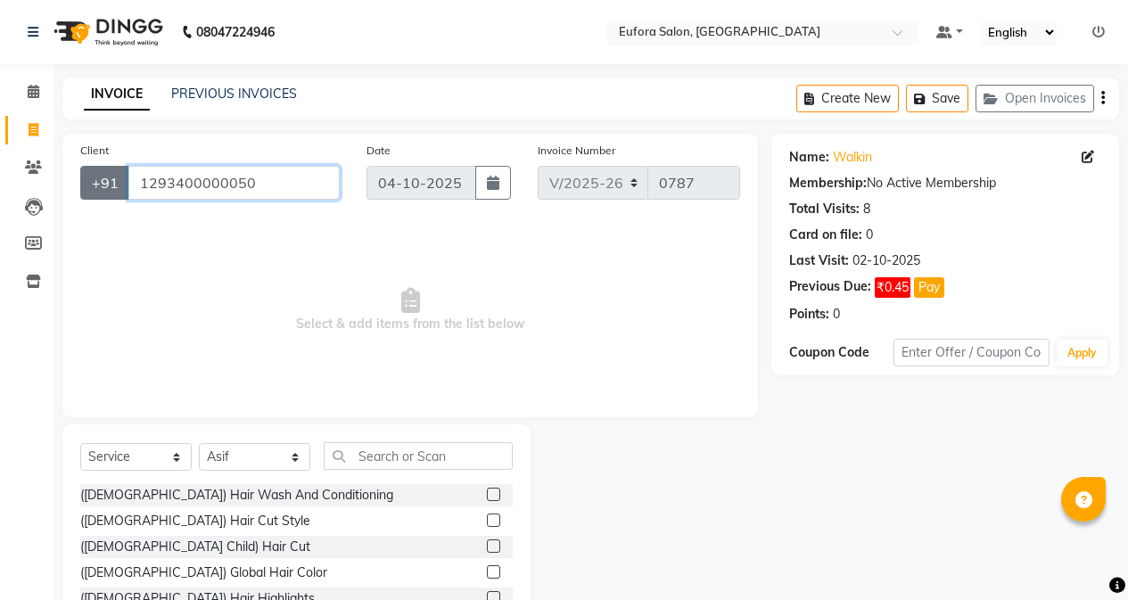
drag, startPoint x: 275, startPoint y: 183, endPoint x: 108, endPoint y: 187, distance: 166.8
click at [108, 187] on div "[PHONE_NUMBER]" at bounding box center [209, 183] width 259 height 34
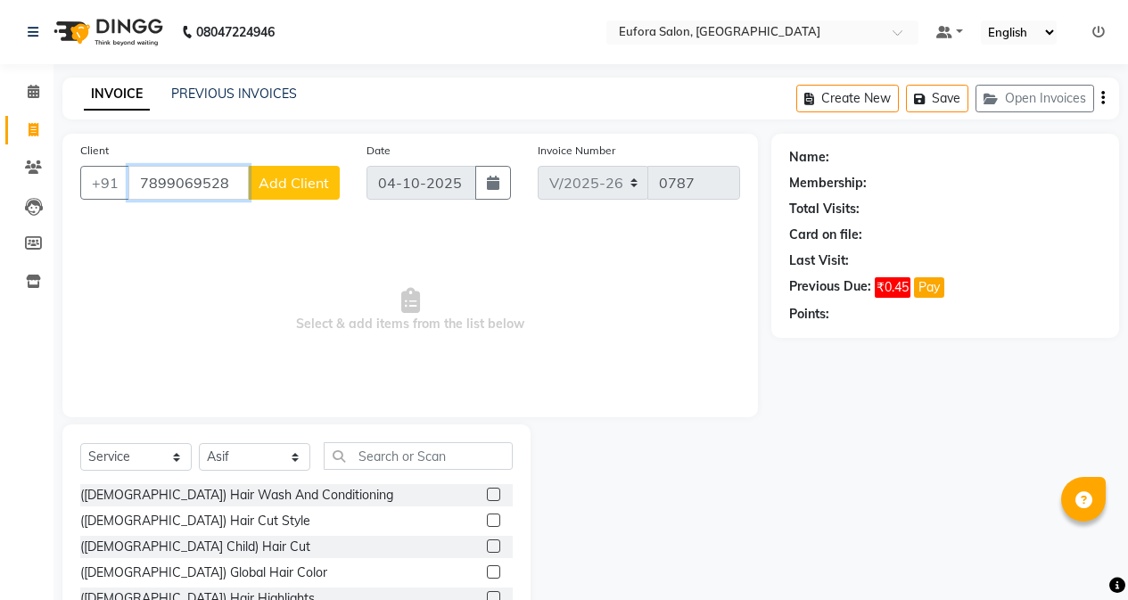
type input "7899069528"
click at [268, 187] on span "Add Client" at bounding box center [294, 183] width 70 height 18
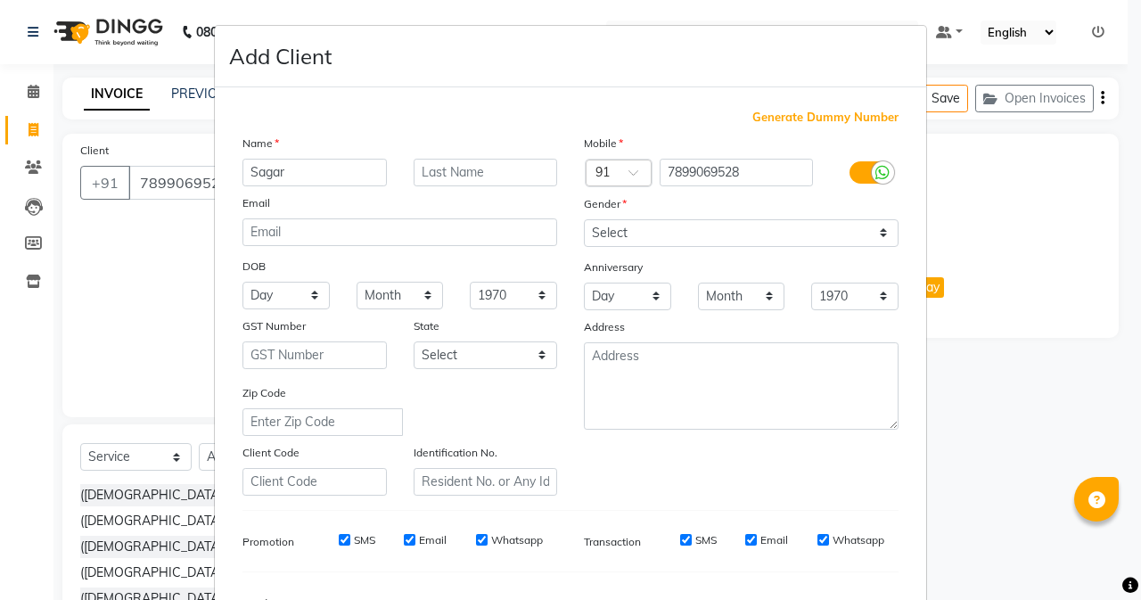
type input "Sagar"
click at [421, 171] on input "text" at bounding box center [486, 173] width 144 height 28
type input "Gowda"
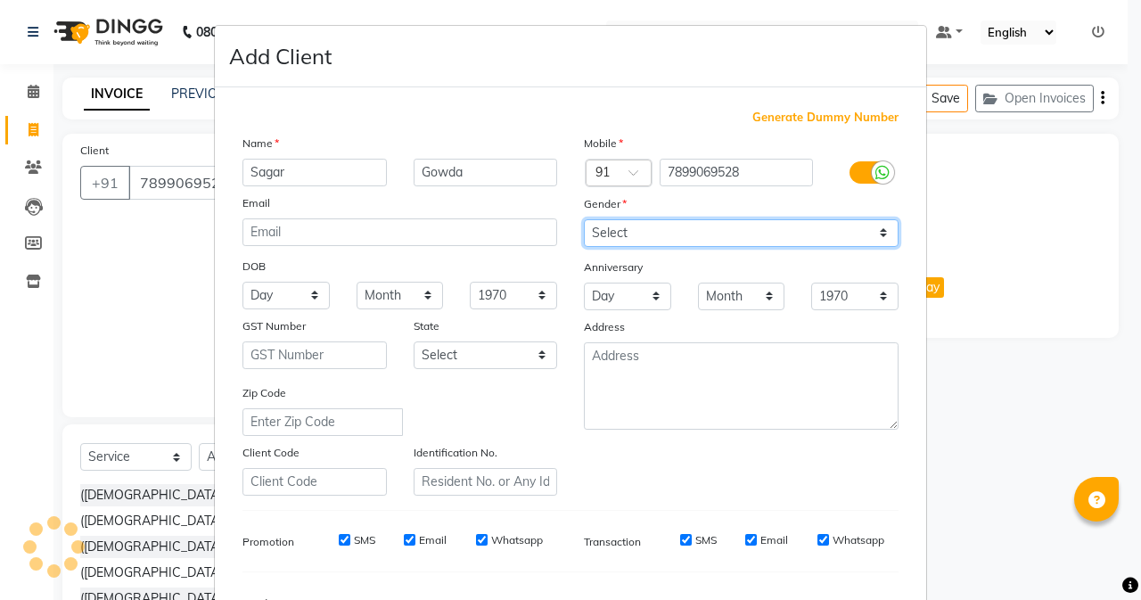
click at [617, 229] on select "Select [DEMOGRAPHIC_DATA] [DEMOGRAPHIC_DATA] Other Prefer Not To Say" at bounding box center [741, 233] width 315 height 28
select select "[DEMOGRAPHIC_DATA]"
click at [584, 219] on select "Select [DEMOGRAPHIC_DATA] [DEMOGRAPHIC_DATA] Other Prefer Not To Say" at bounding box center [741, 233] width 315 height 28
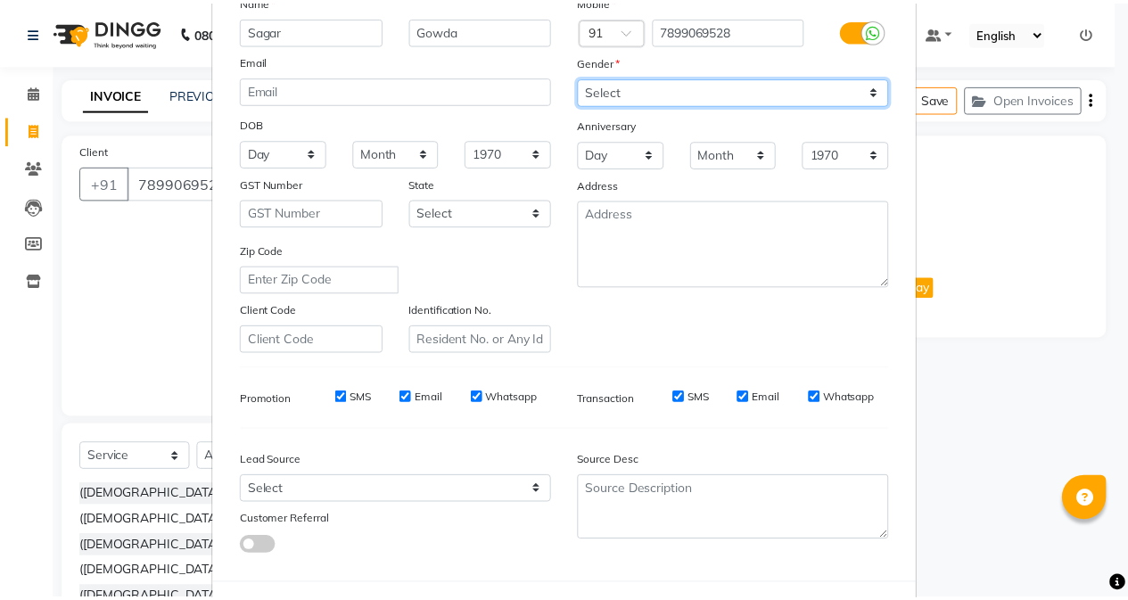
scroll to position [223, 0]
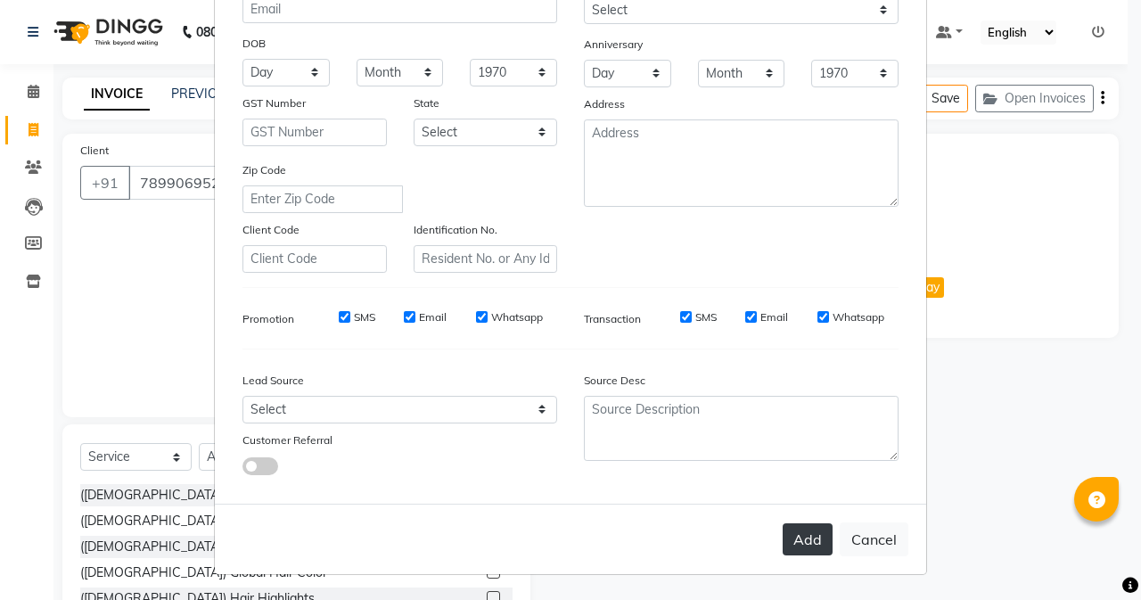
click at [798, 548] on button "Add" at bounding box center [808, 539] width 50 height 32
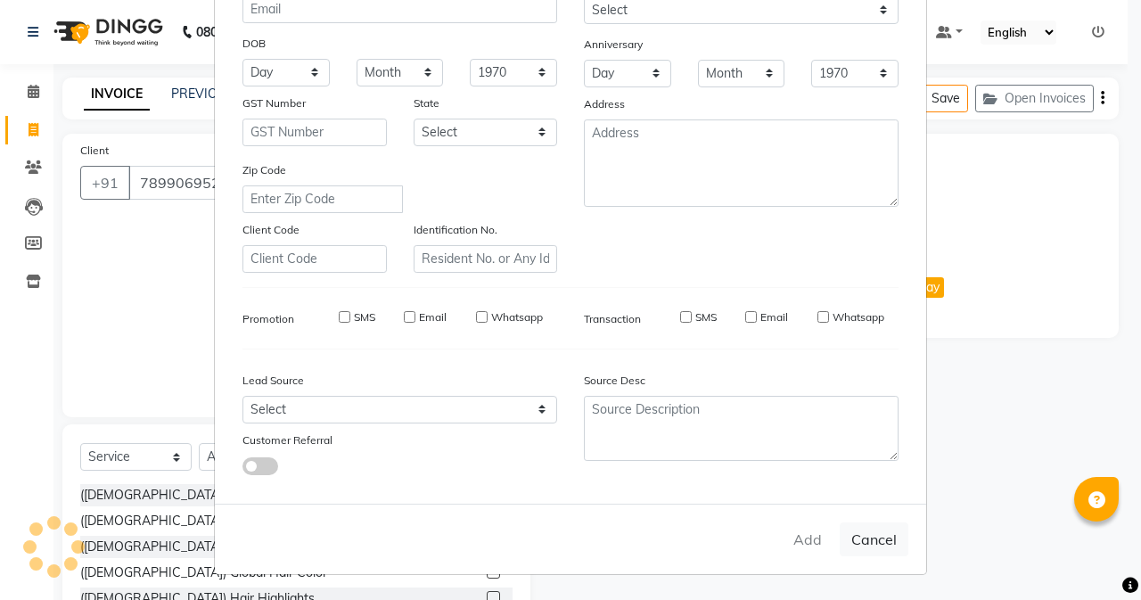
select select
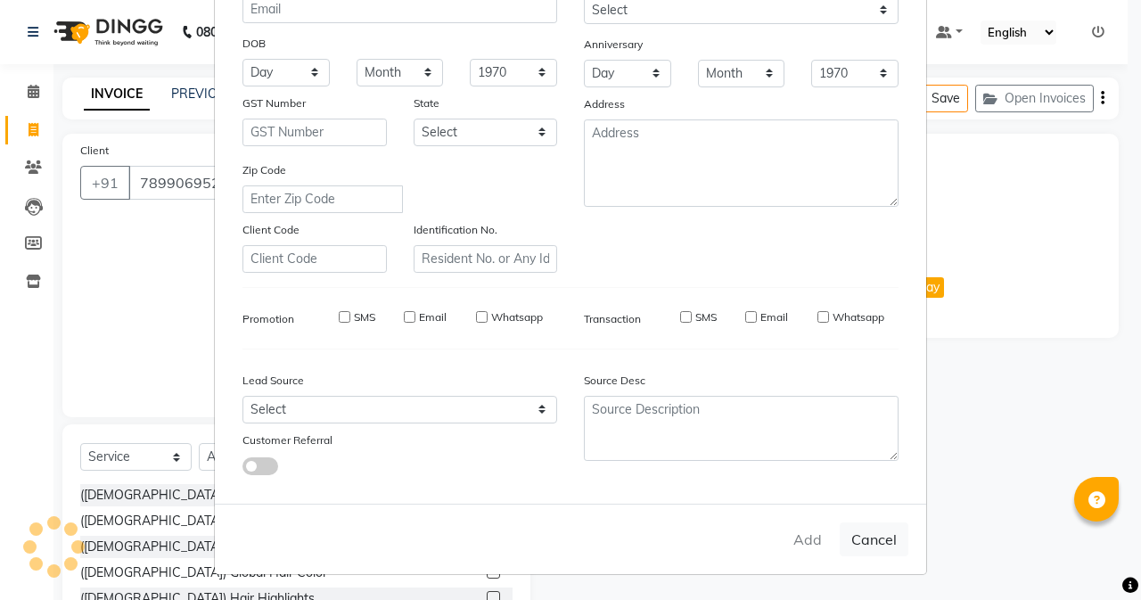
select select
checkbox input "false"
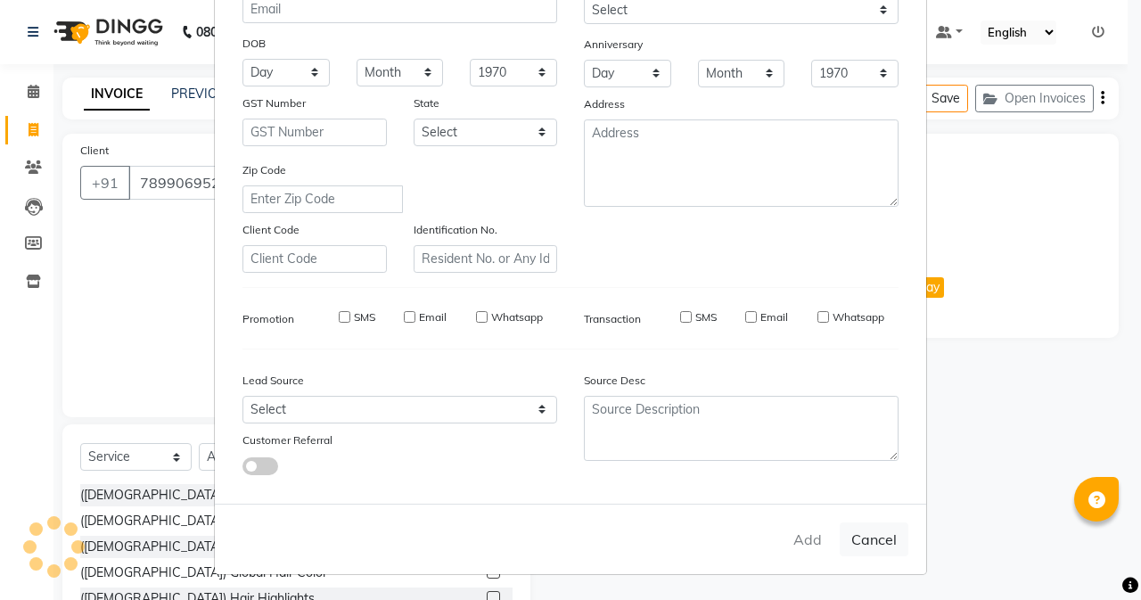
checkbox input "false"
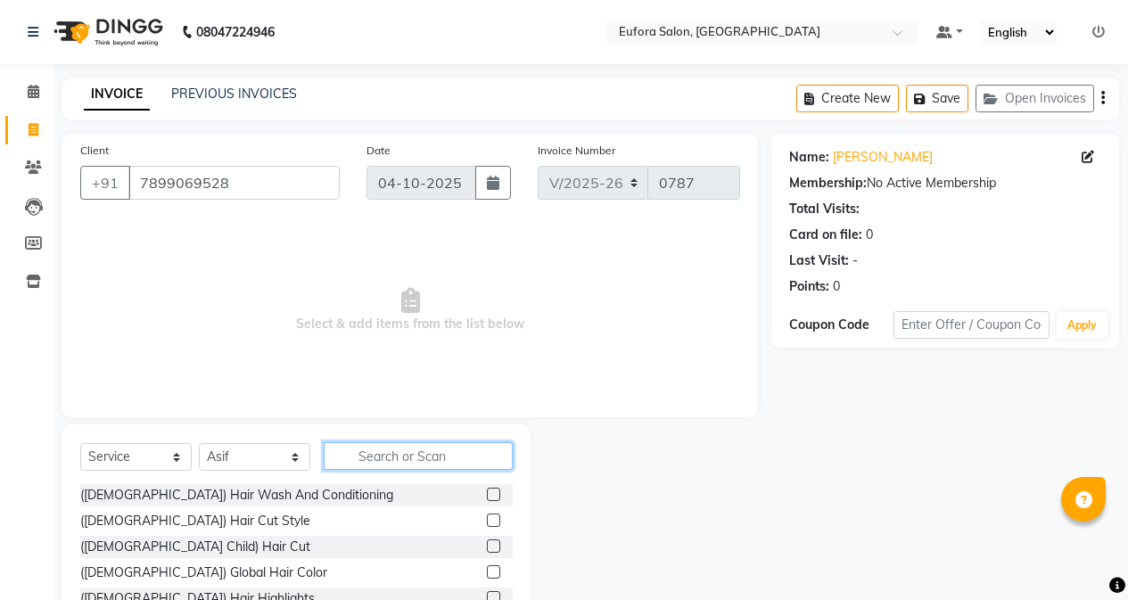
click at [365, 456] on input "text" at bounding box center [418, 456] width 189 height 28
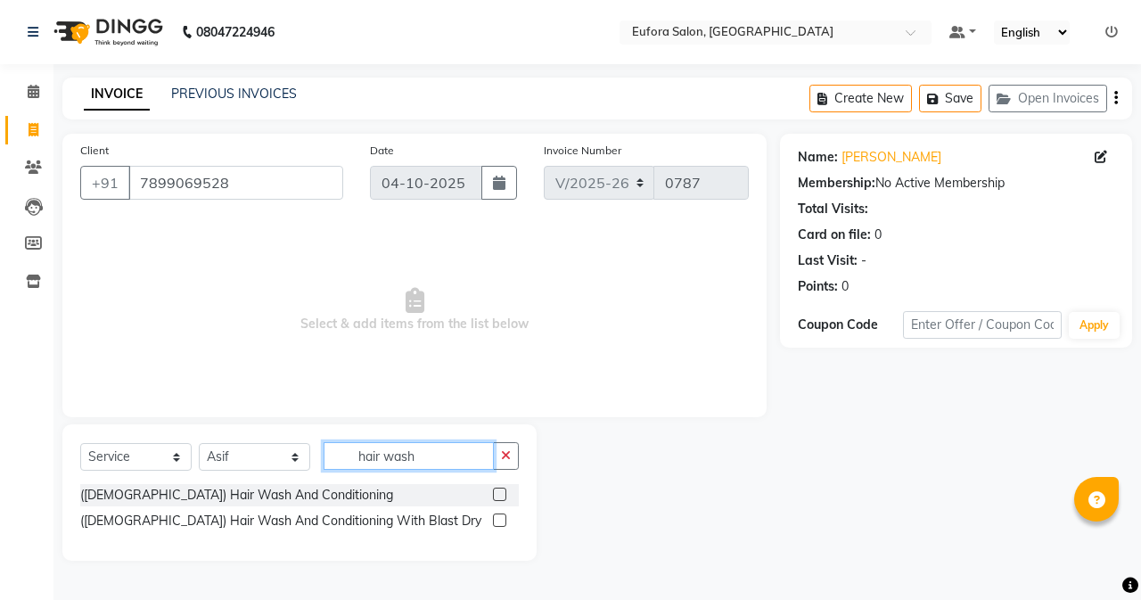
type input "hair wash"
click at [500, 525] on label at bounding box center [499, 520] width 13 height 13
click at [500, 525] on input "checkbox" at bounding box center [499, 521] width 12 height 12
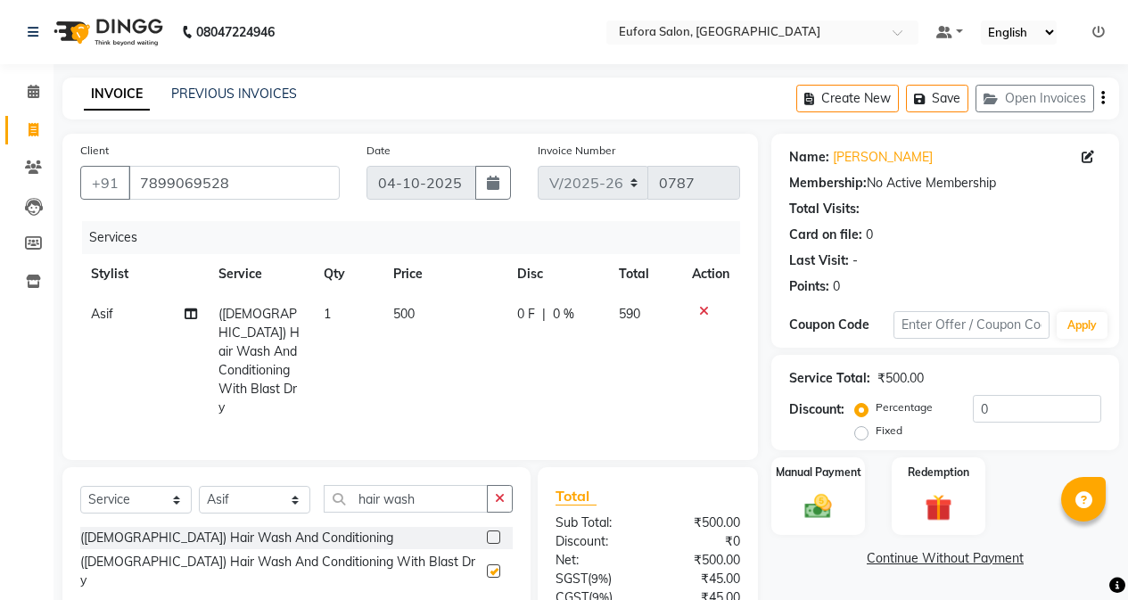
checkbox input "false"
click at [920, 91] on button "Save" at bounding box center [937, 99] width 62 height 28
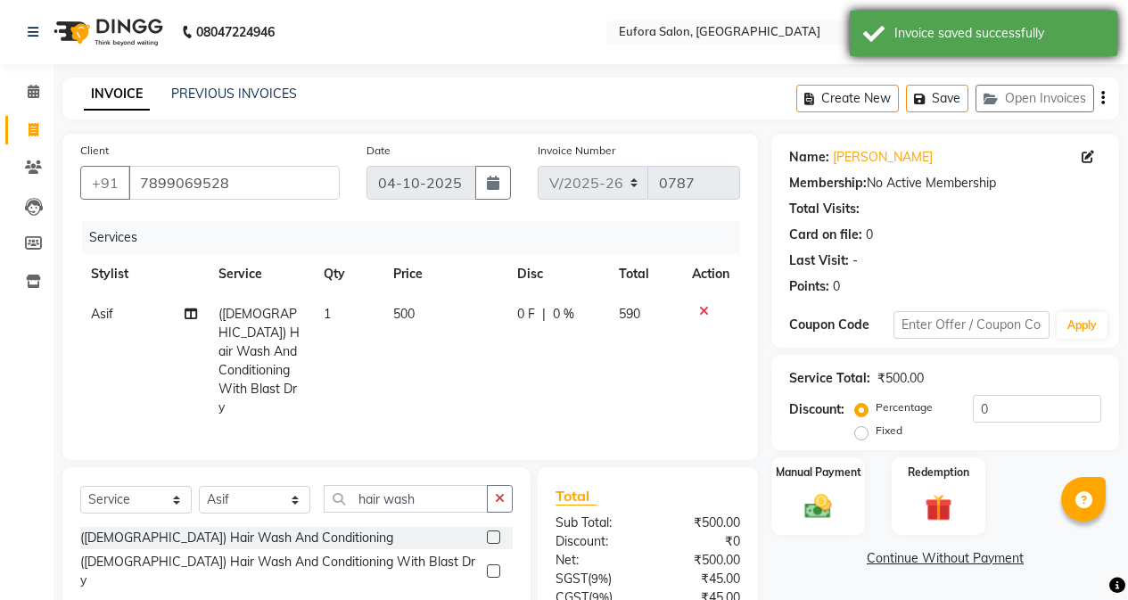
click at [917, 45] on div "Invoice saved successfully" at bounding box center [983, 33] width 267 height 45
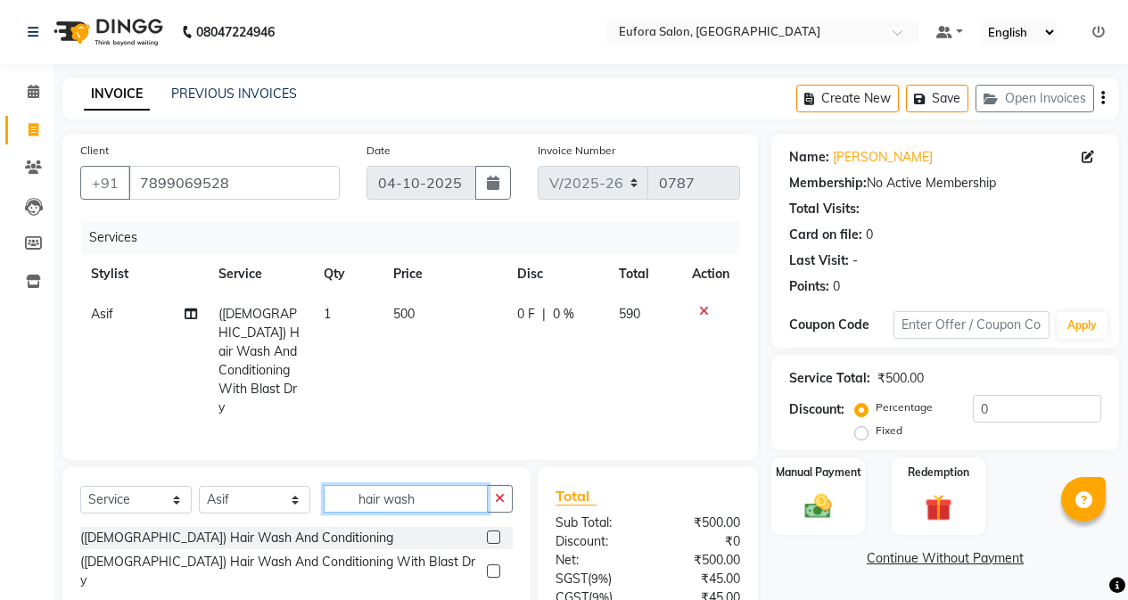
drag, startPoint x: 450, startPoint y: 482, endPoint x: 334, endPoint y: 475, distance: 116.1
click at [334, 485] on input "hair wash" at bounding box center [406, 499] width 164 height 28
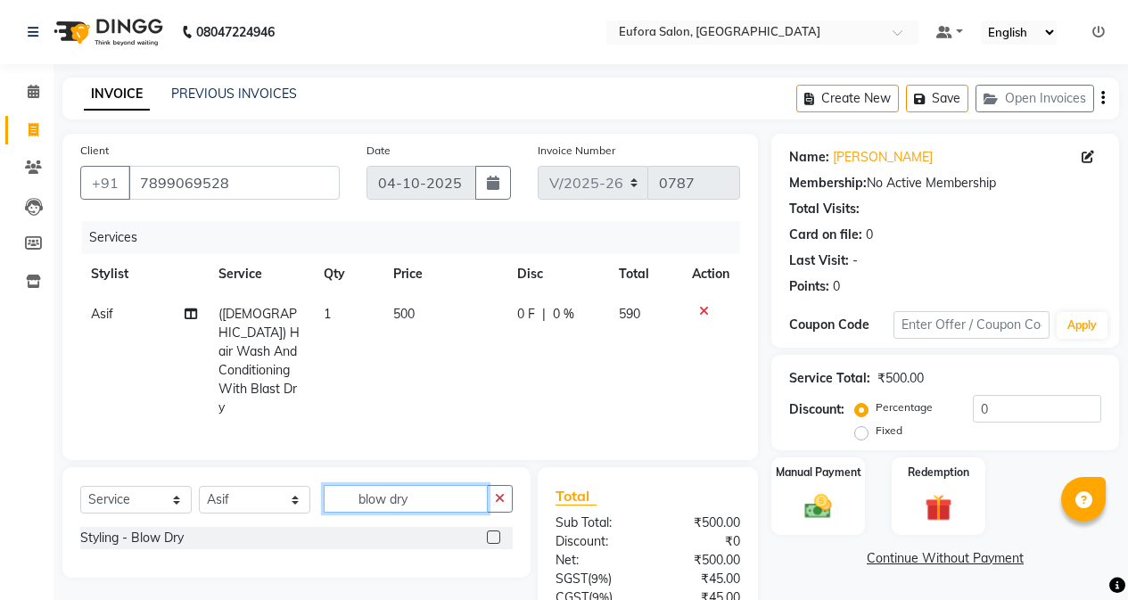
type input "blow dry"
click at [490, 530] on label at bounding box center [493, 536] width 13 height 13
click at [490, 532] on input "checkbox" at bounding box center [493, 538] width 12 height 12
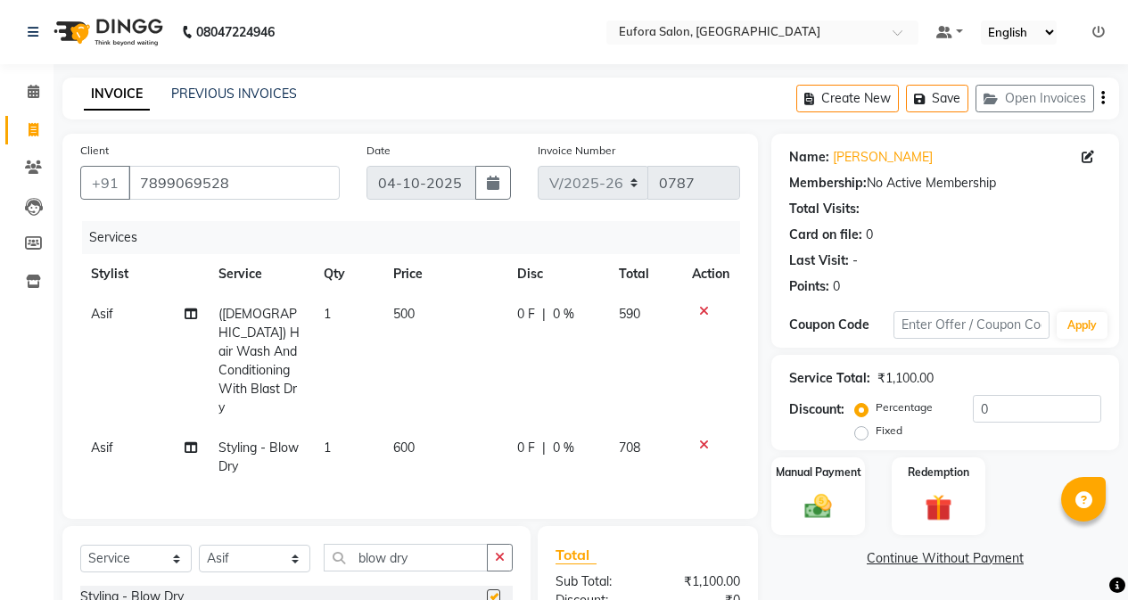
checkbox input "false"
click at [932, 86] on button "Save" at bounding box center [937, 99] width 62 height 28
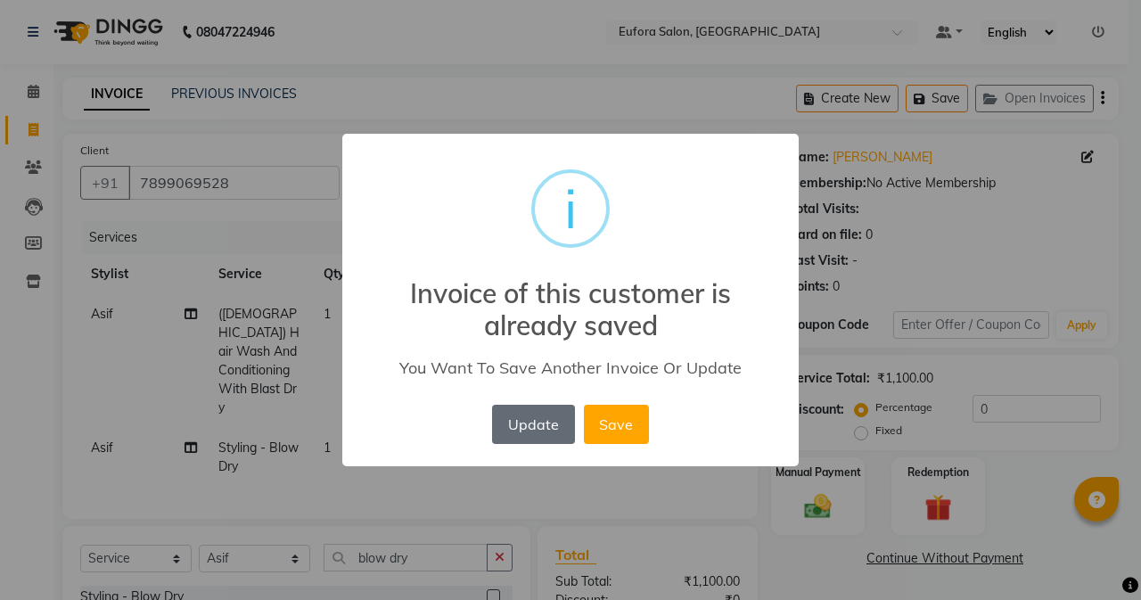
click at [531, 425] on button "Update" at bounding box center [533, 424] width 82 height 39
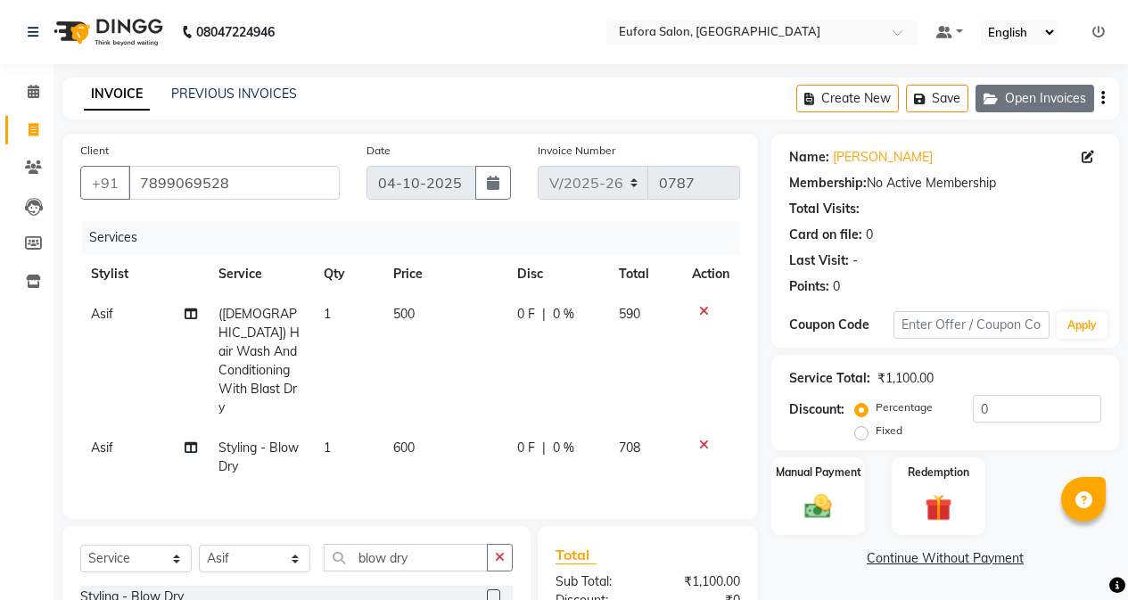
click at [1021, 108] on button "Open Invoices" at bounding box center [1034, 99] width 119 height 28
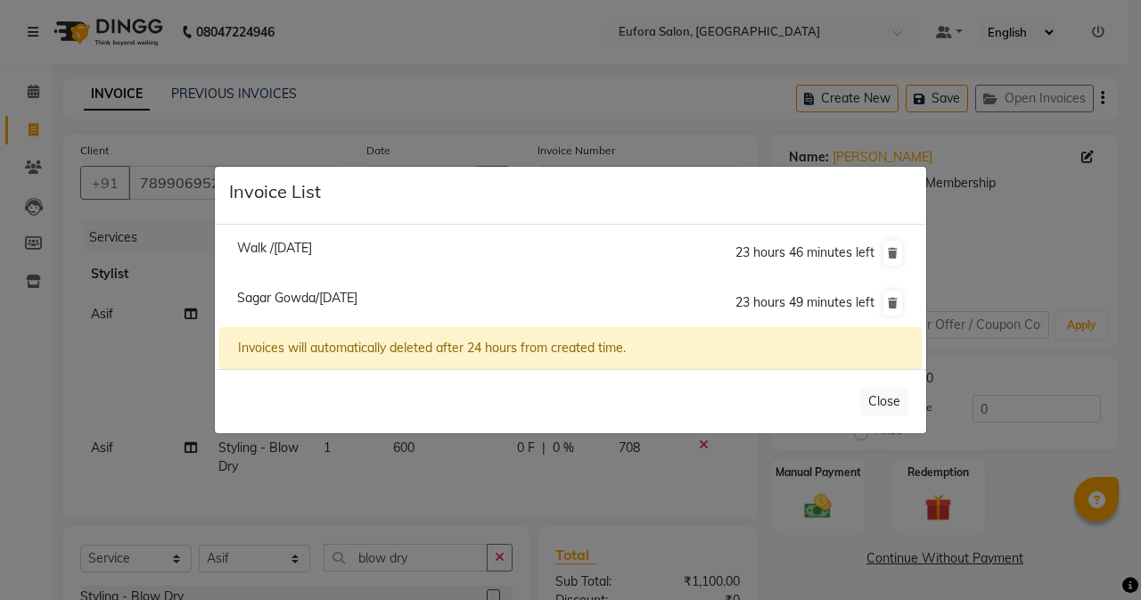
click at [281, 256] on span "Walk /[DATE]" at bounding box center [274, 248] width 75 height 16
type input "1293400000019"
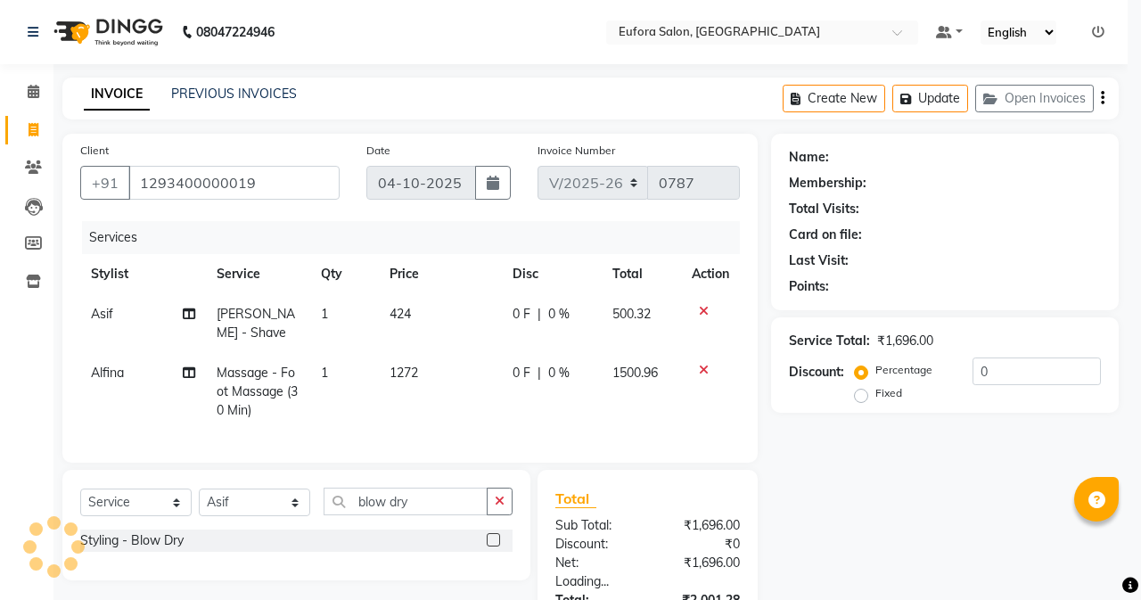
click at [281, 256] on ul "Walk /[DATE] 23 hours 46 minutes left Sagar Gowda/[DATE] 23 hours 49 minutes le…" at bounding box center [570, 233] width 703 height 99
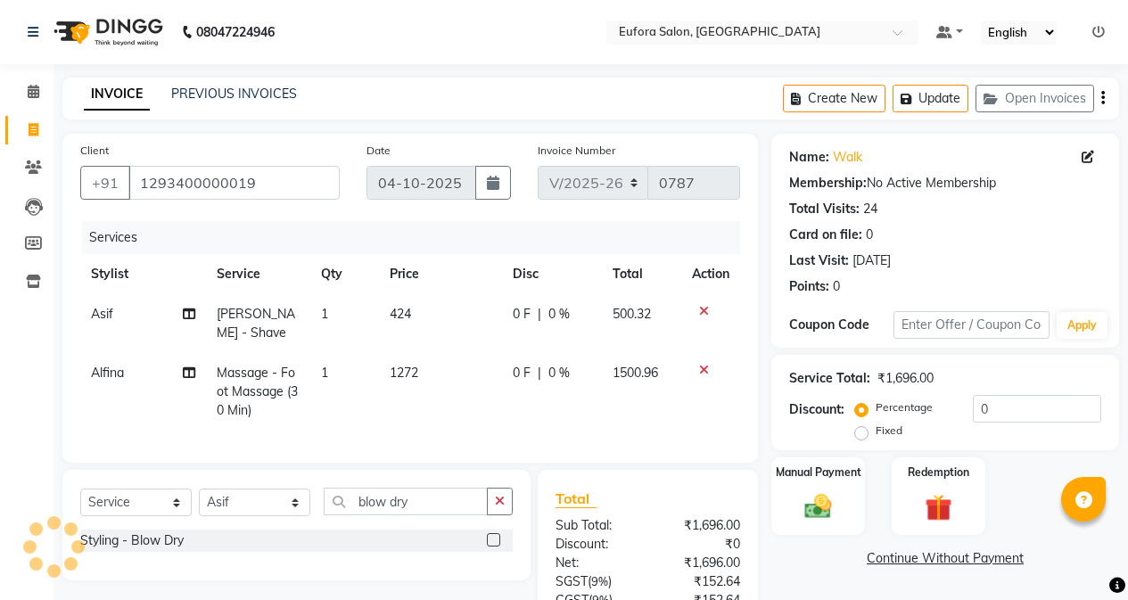
select select
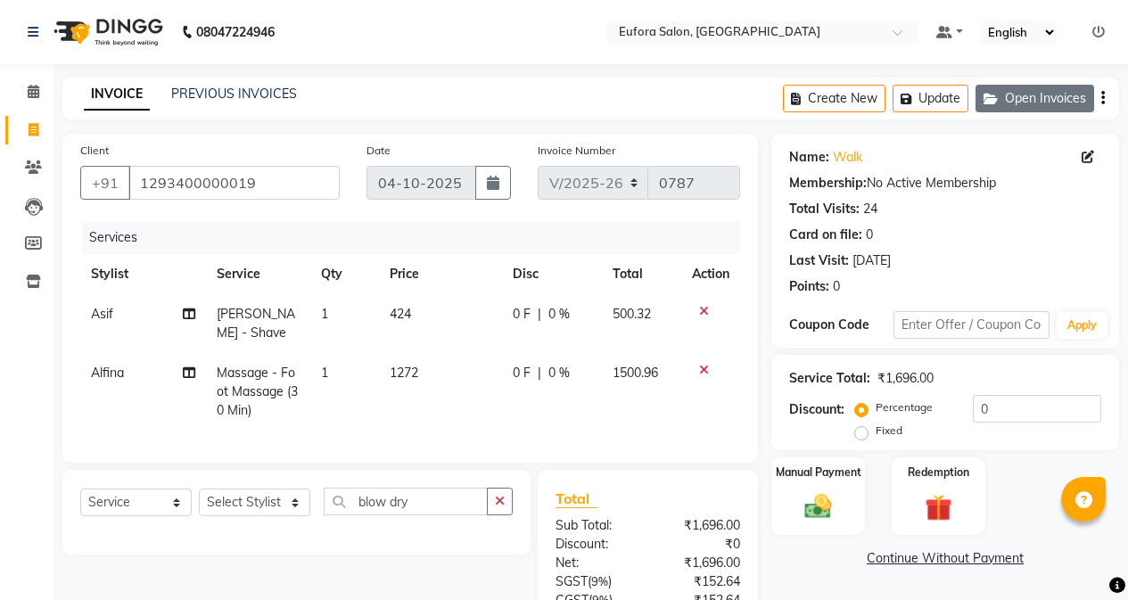
click at [1009, 93] on button "Open Invoices" at bounding box center [1034, 99] width 119 height 28
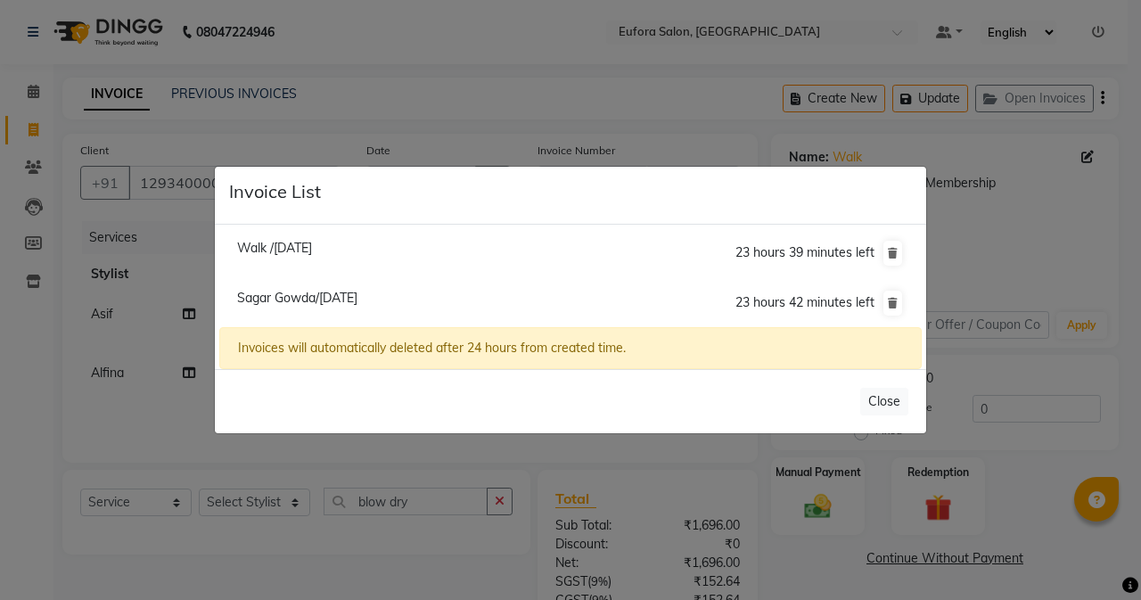
click at [312, 247] on span "Walk /[DATE]" at bounding box center [274, 248] width 75 height 16
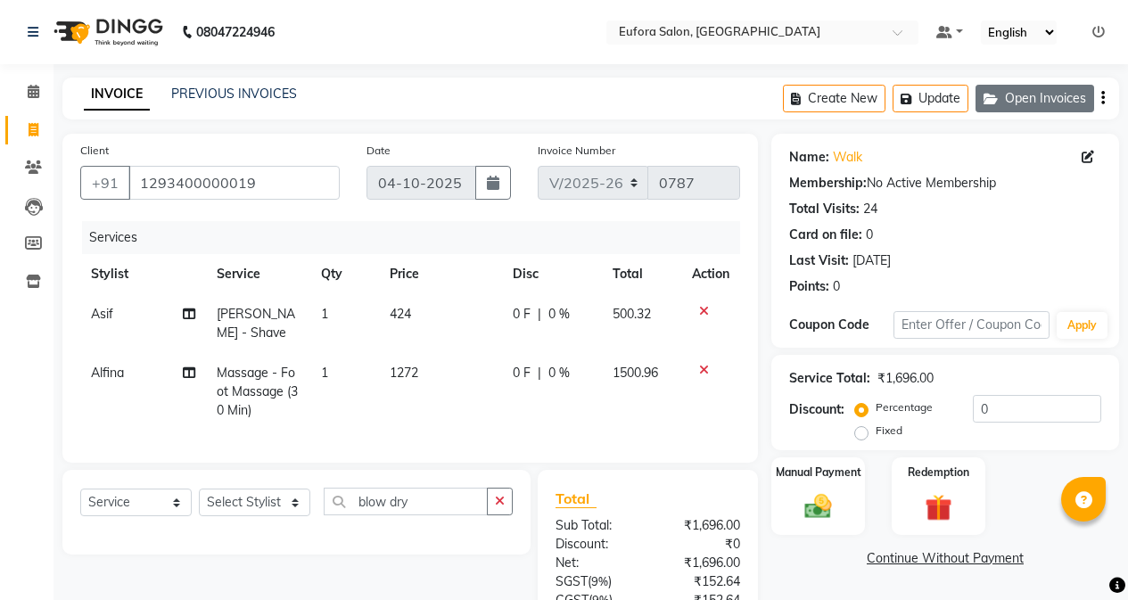
click at [1047, 94] on button "Open Invoices" at bounding box center [1034, 99] width 119 height 28
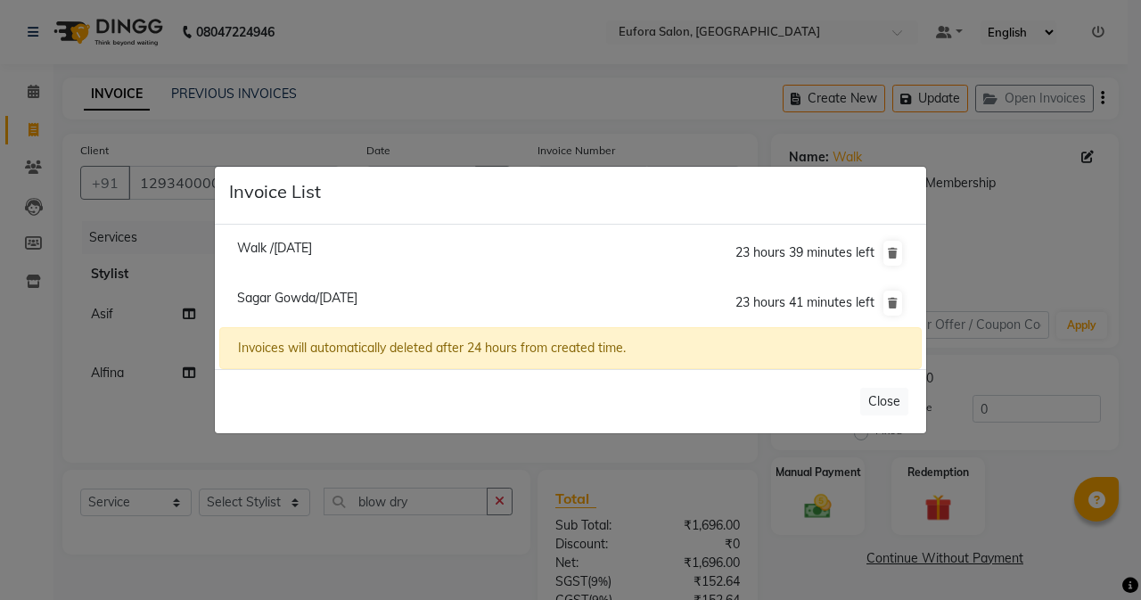
click at [310, 302] on span "Sagar Gowda/[DATE]" at bounding box center [297, 298] width 120 height 16
type input "7899069528"
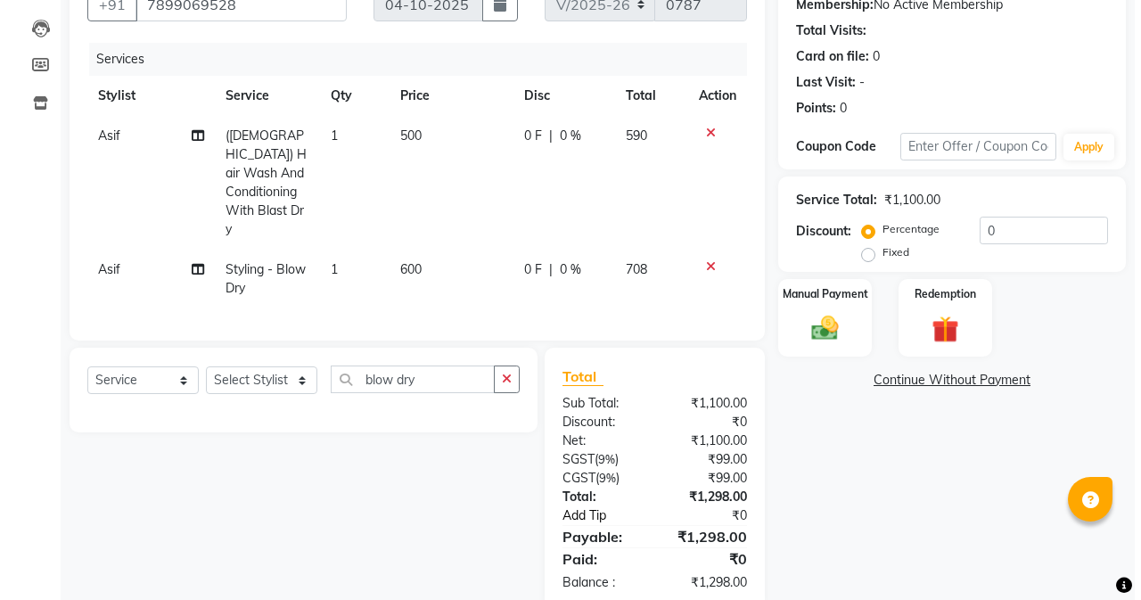
scroll to position [191, 0]
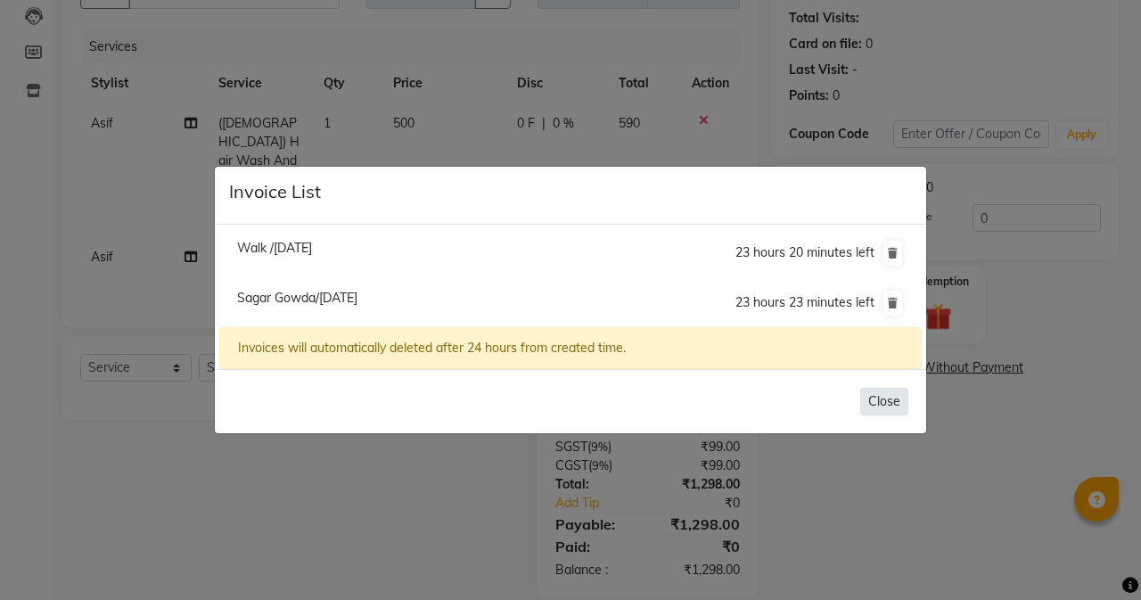
click at [869, 396] on button "Close" at bounding box center [884, 402] width 48 height 28
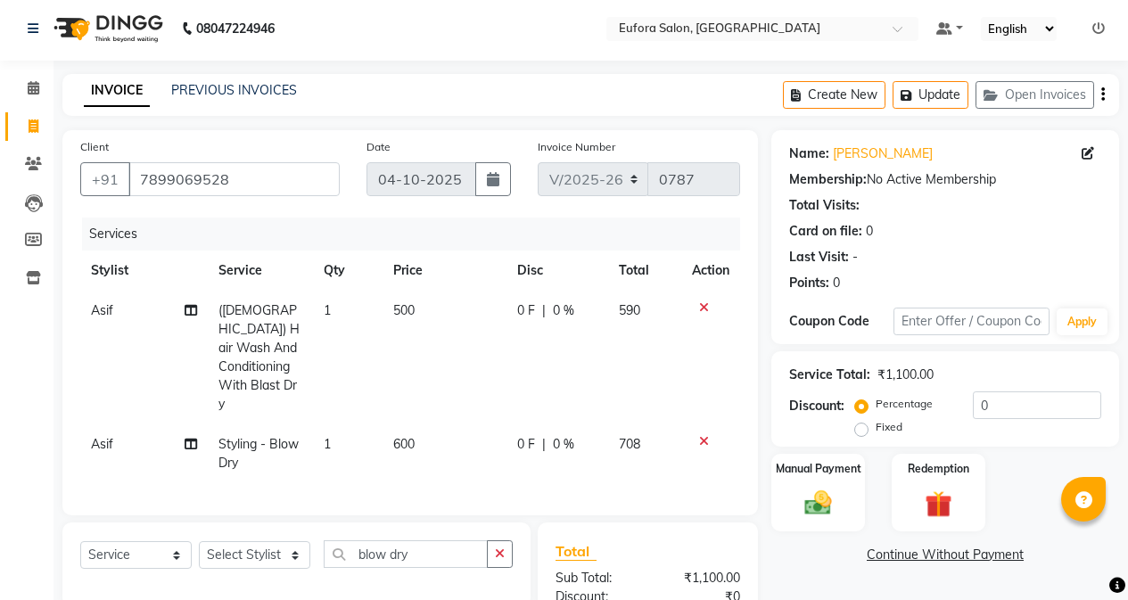
scroll to position [0, 0]
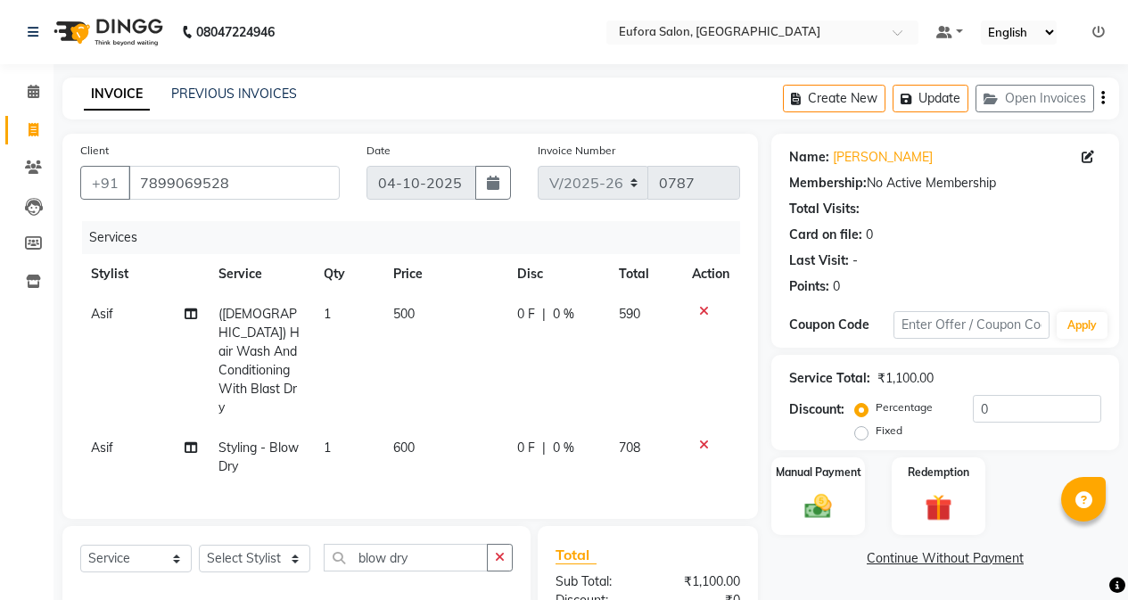
click at [975, 85] on button "Open Invoices" at bounding box center [1034, 99] width 119 height 28
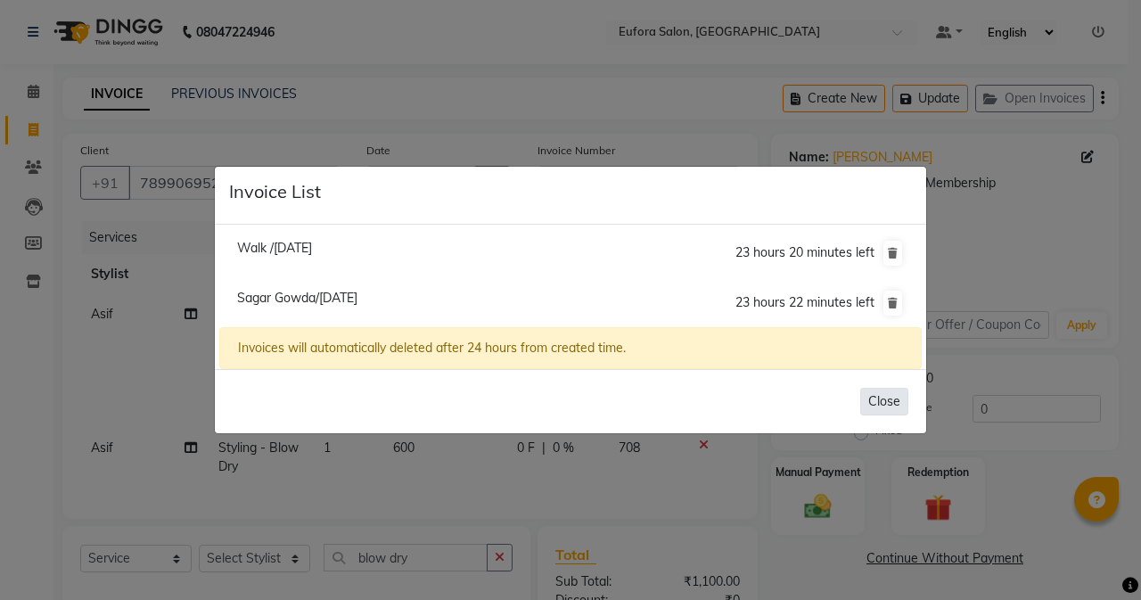
click at [878, 402] on button "Close" at bounding box center [884, 402] width 48 height 28
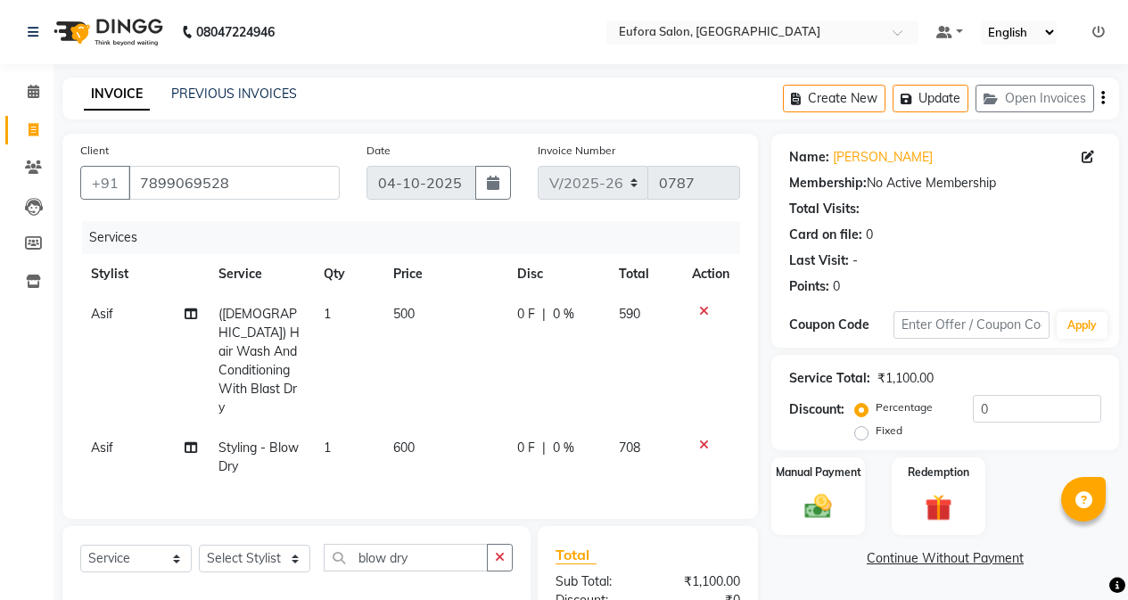
scroll to position [191, 0]
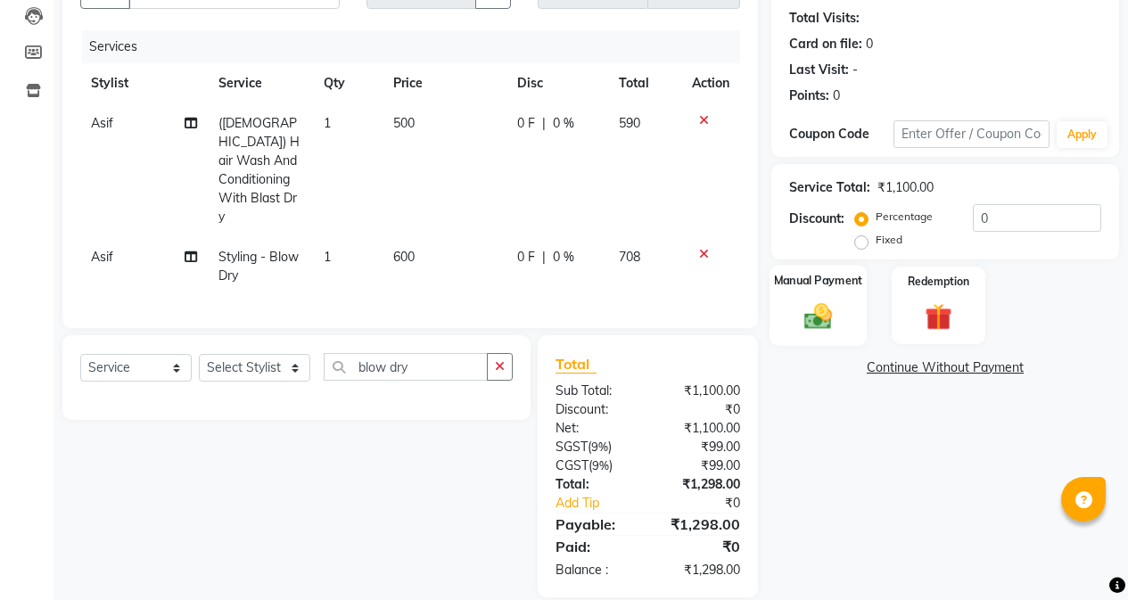
click at [827, 294] on div "Manual Payment" at bounding box center [817, 305] width 97 height 81
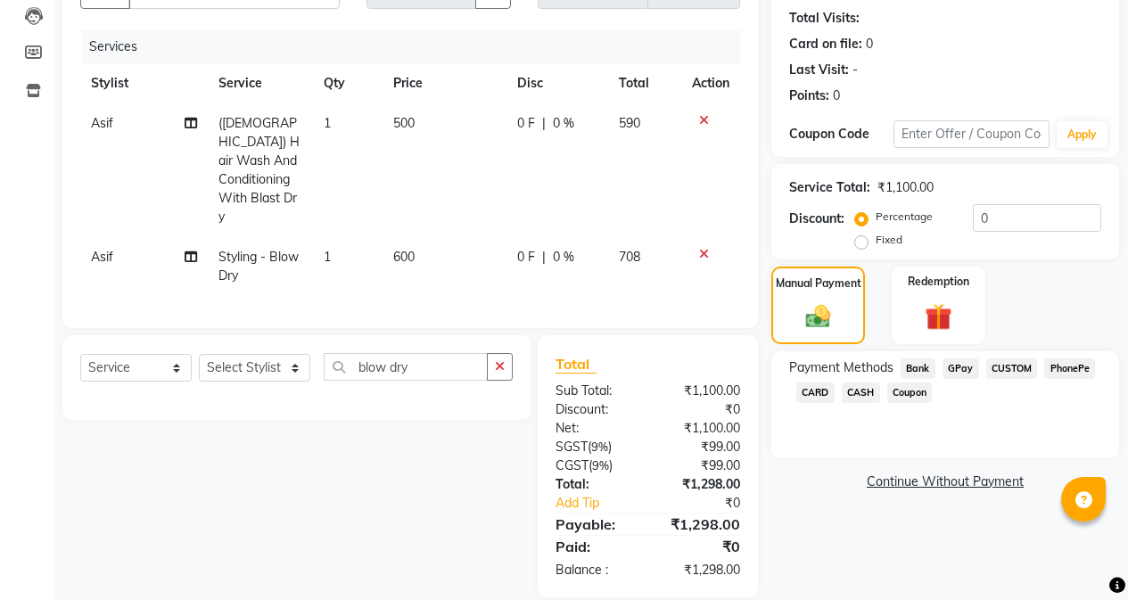
click at [960, 371] on span "GPay" at bounding box center [960, 368] width 37 height 21
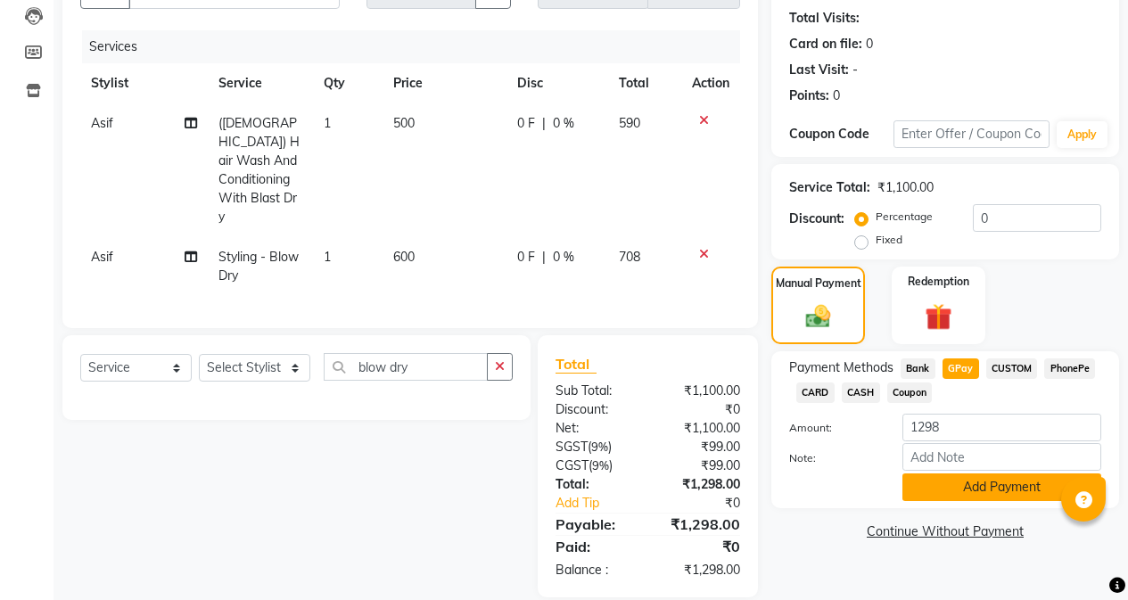
click at [965, 483] on button "Add Payment" at bounding box center [1001, 487] width 199 height 28
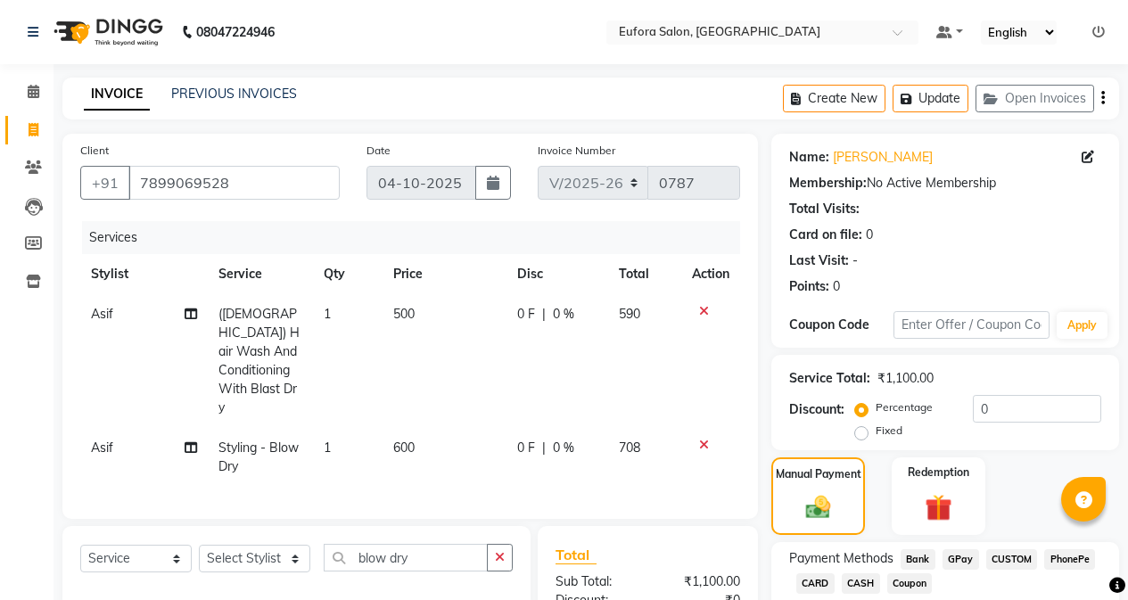
scroll to position [228, 0]
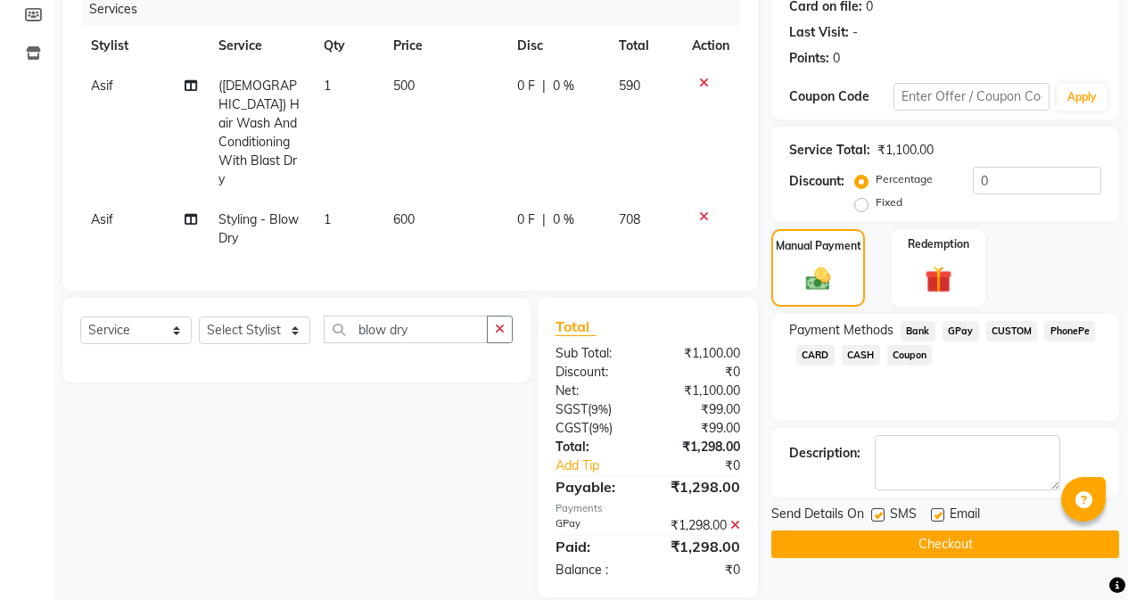
click at [917, 536] on button "Checkout" at bounding box center [945, 544] width 348 height 28
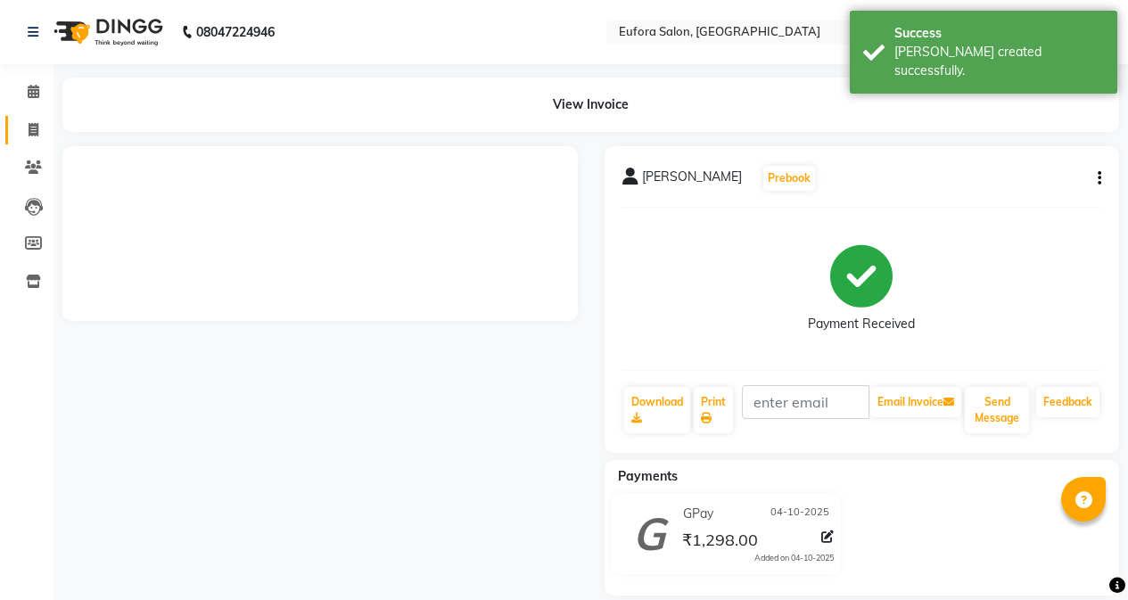
click at [26, 125] on span at bounding box center [33, 130] width 31 height 21
click at [36, 129] on icon at bounding box center [34, 129] width 10 height 13
select select "service"
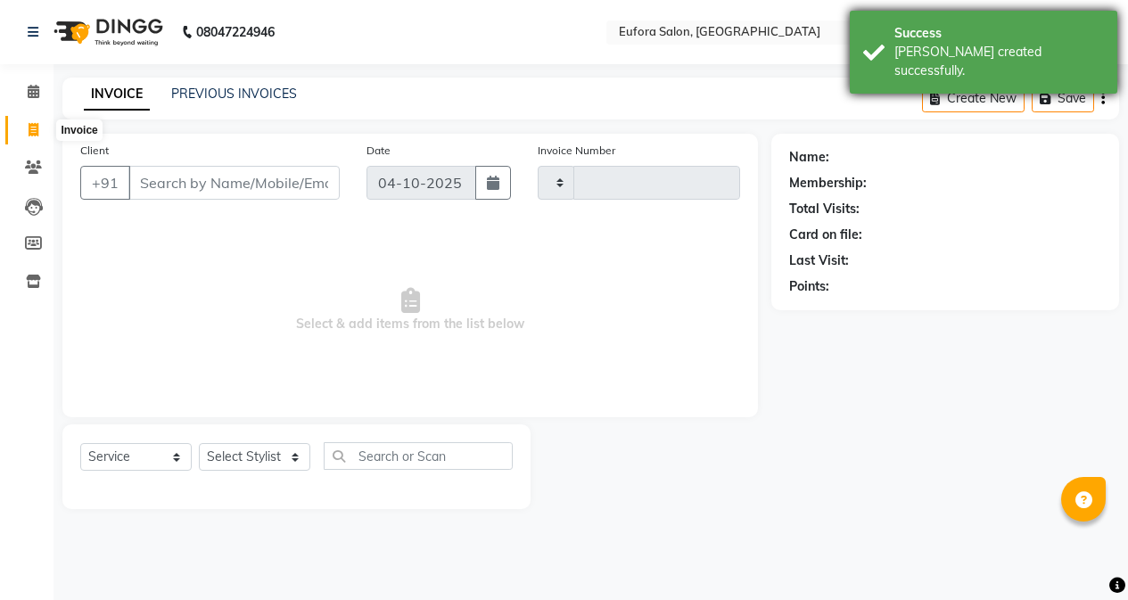
click at [1017, 42] on div "Success" at bounding box center [999, 33] width 210 height 19
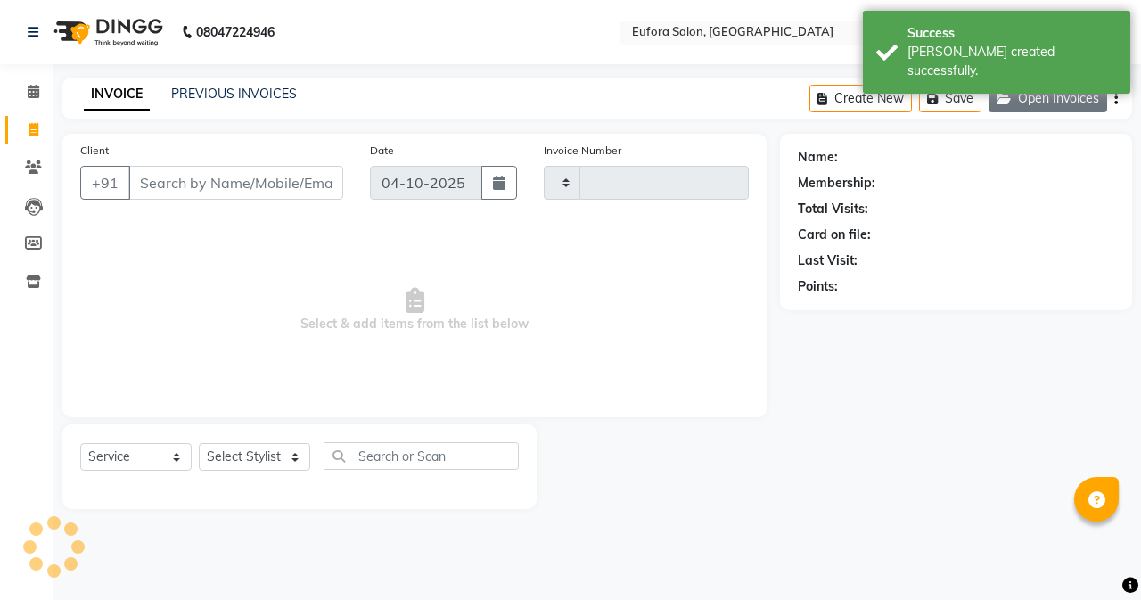
type input "0788"
click at [1074, 92] on button "Open Invoices" at bounding box center [1048, 99] width 119 height 28
select select "6684"
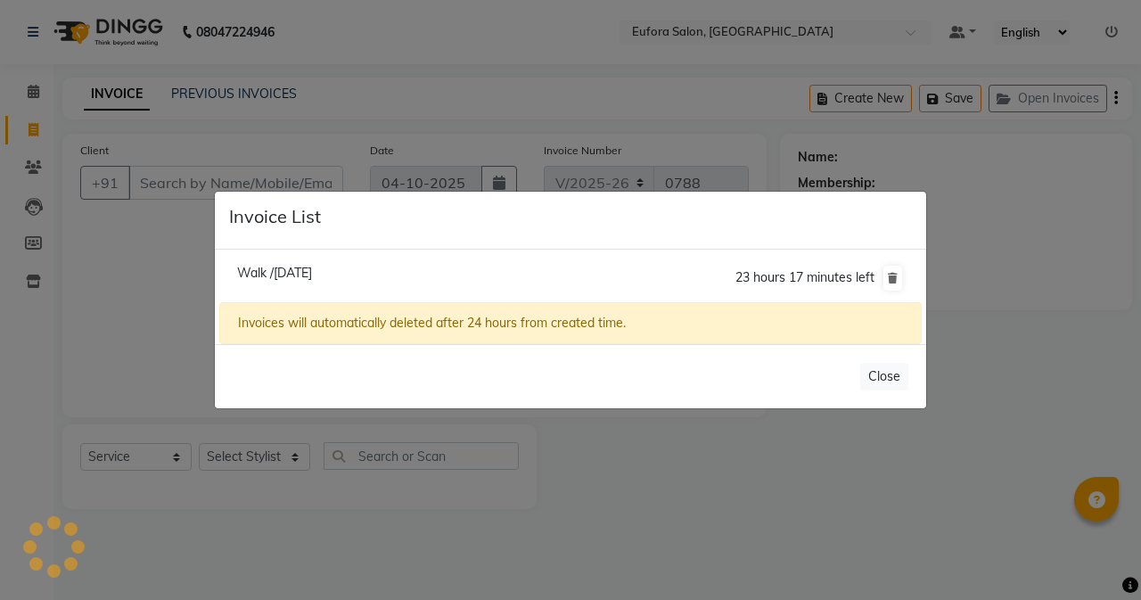
click at [259, 271] on span "Walk /[DATE]" at bounding box center [274, 273] width 75 height 16
type input "1293400000019"
click at [259, 271] on li "Walk /[DATE] 23 hours 17 minutes left" at bounding box center [570, 278] width 703 height 50
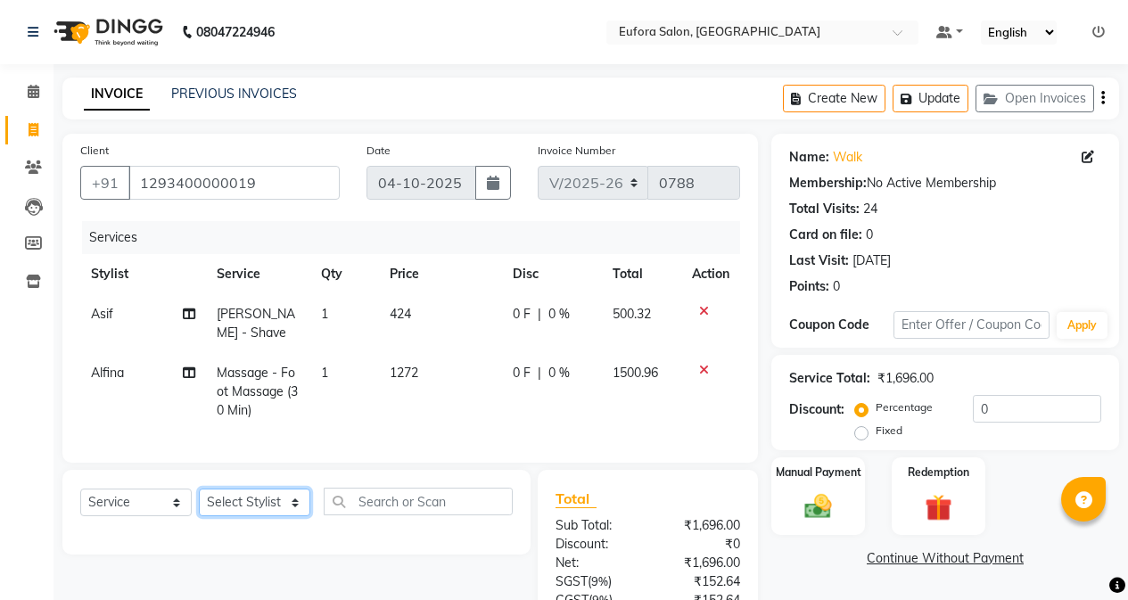
click at [240, 509] on select "Select Stylist [PERSON_NAME] [PERSON_NAME] Gigi [PERSON_NAME] Roshan [PERSON_NA…" at bounding box center [254, 503] width 111 height 28
select select "84471"
click at [199, 502] on select "Select Stylist [PERSON_NAME] [PERSON_NAME] Gigi [PERSON_NAME] Roshan [PERSON_NA…" at bounding box center [254, 503] width 111 height 28
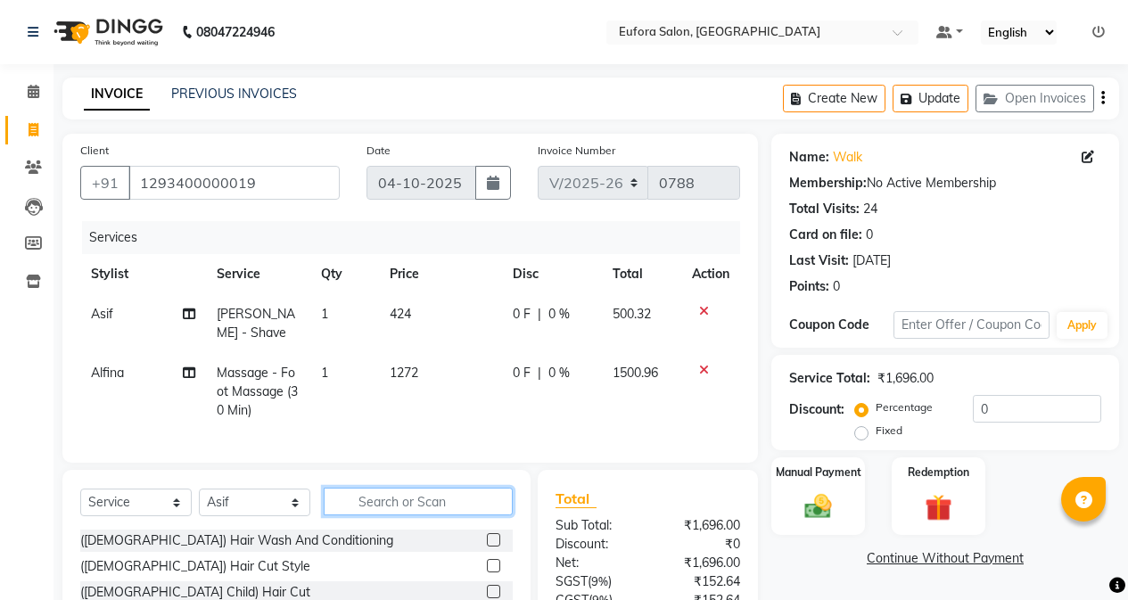
click at [374, 509] on input "text" at bounding box center [418, 502] width 189 height 28
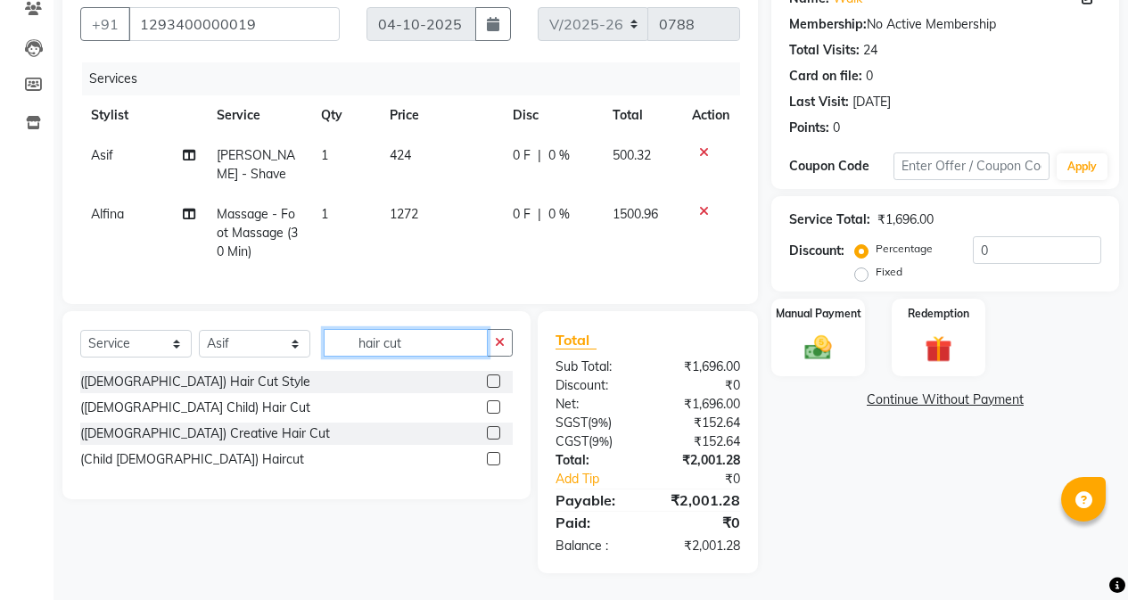
type input "hair cut"
click at [497, 434] on label at bounding box center [493, 432] width 13 height 13
click at [497, 434] on input "checkbox" at bounding box center [493, 434] width 12 height 12
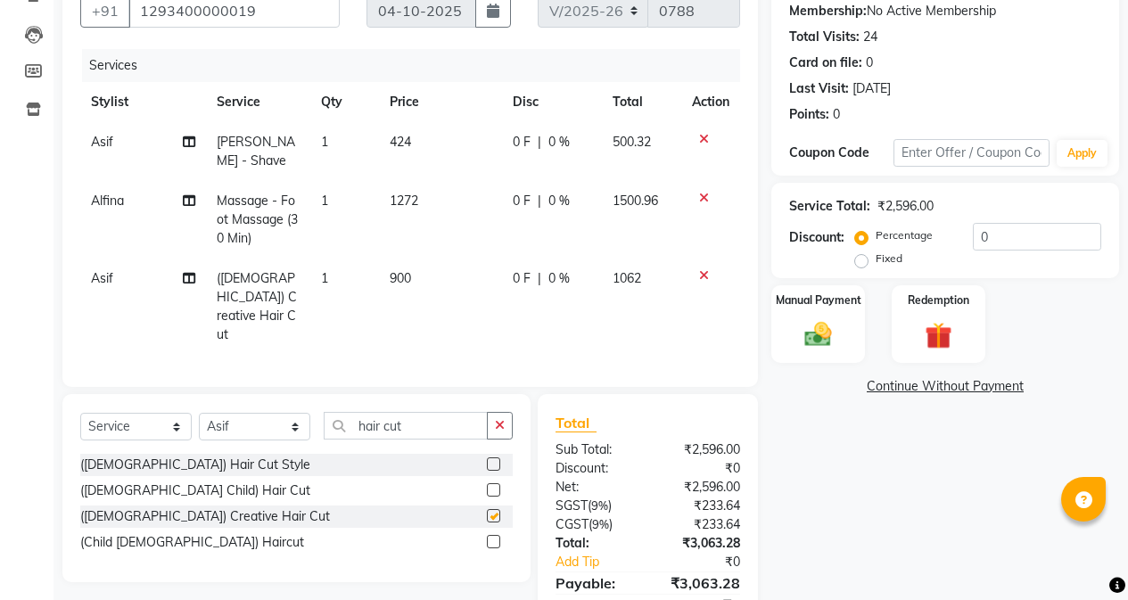
checkbox input "false"
click at [486, 300] on td "900" at bounding box center [440, 307] width 122 height 96
select select "84471"
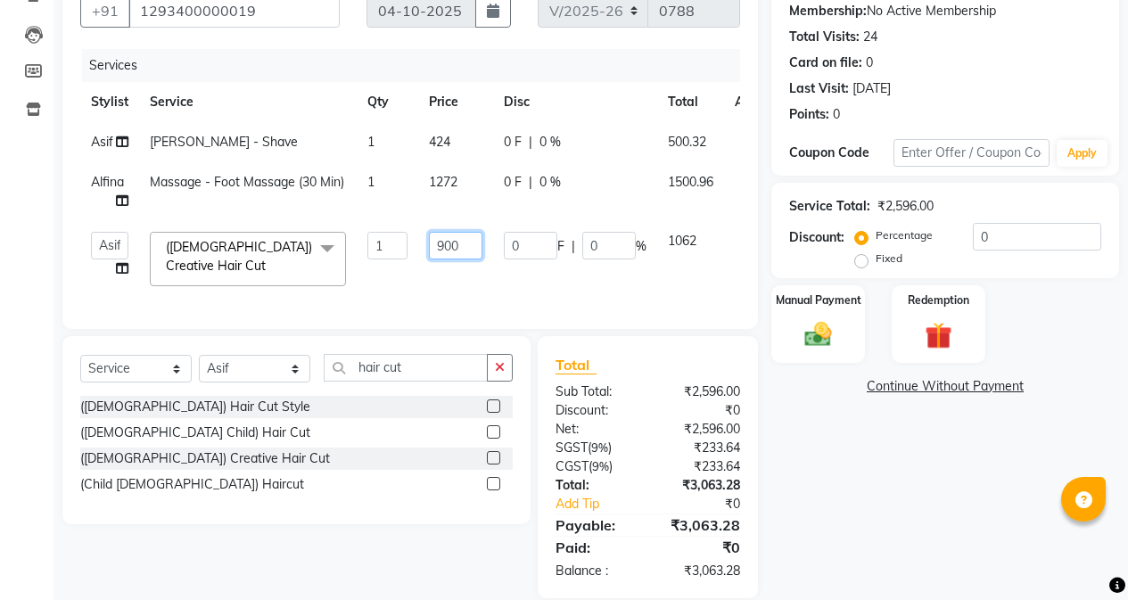
click at [471, 251] on input "900" at bounding box center [455, 246] width 53 height 28
drag, startPoint x: 471, startPoint y: 251, endPoint x: 417, endPoint y: 247, distance: 53.7
click at [418, 247] on td "900" at bounding box center [455, 259] width 75 height 76
type input "750"
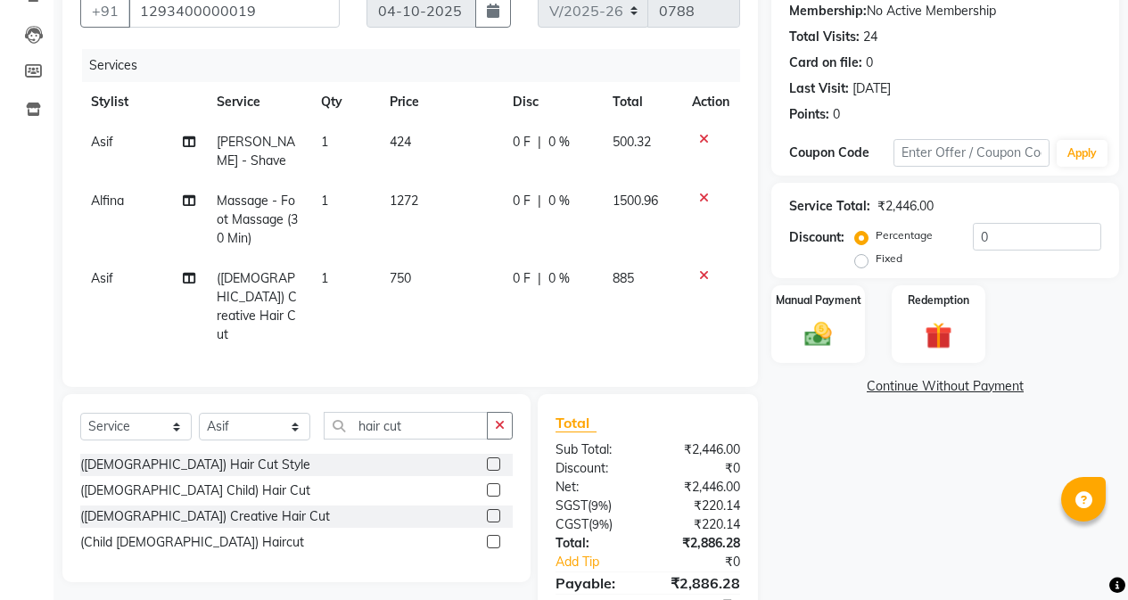
click at [452, 277] on td "750" at bounding box center [440, 307] width 122 height 96
select select "84471"
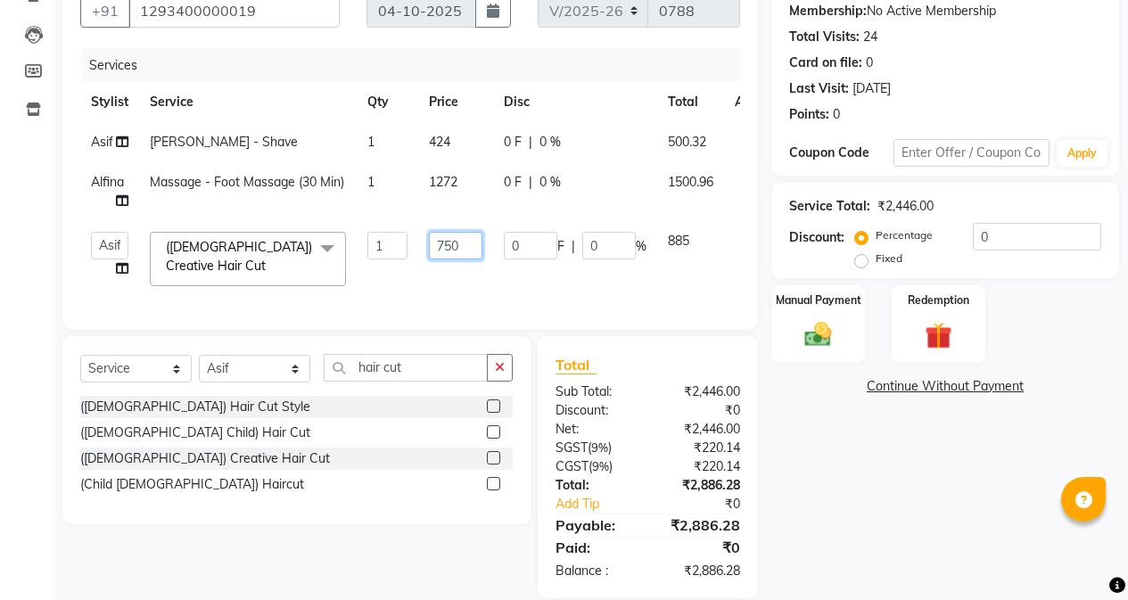
drag, startPoint x: 444, startPoint y: 248, endPoint x: 499, endPoint y: 252, distance: 55.5
click at [499, 252] on tr "[PERSON_NAME] [PERSON_NAME] Gigi [PERSON_NAME] Roshan [PERSON_NAME] ([DEMOGRAPH…" at bounding box center [431, 259] width 703 height 76
click at [478, 251] on input "750" at bounding box center [455, 246] width 53 height 28
drag, startPoint x: 478, startPoint y: 251, endPoint x: 431, endPoint y: 245, distance: 47.6
click at [431, 245] on input "750" at bounding box center [455, 246] width 53 height 28
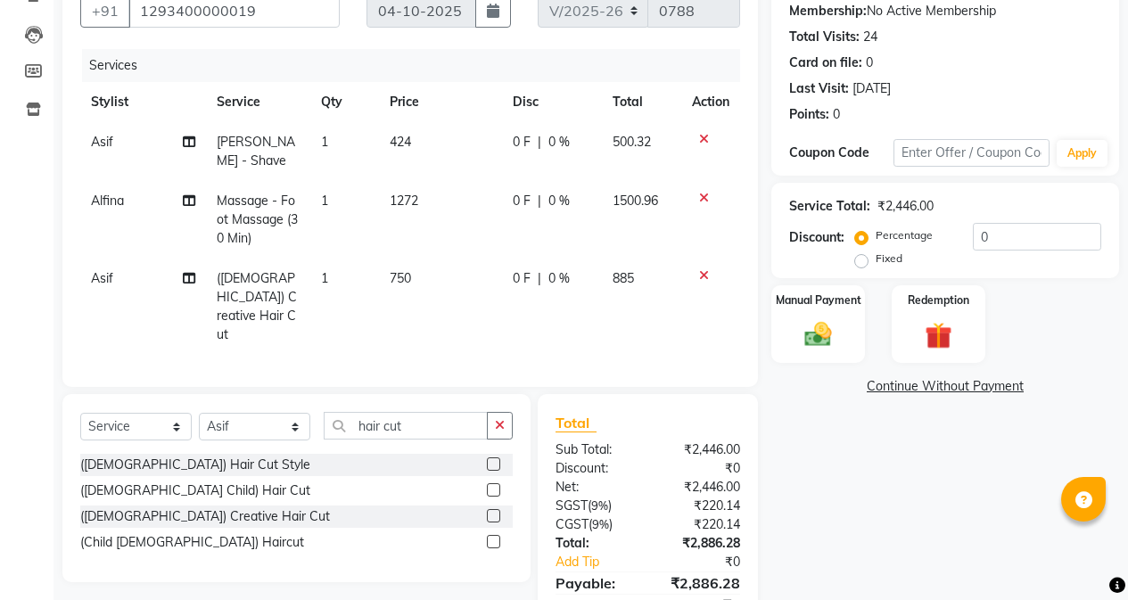
click at [457, 285] on td "750" at bounding box center [440, 307] width 122 height 96
select select "84471"
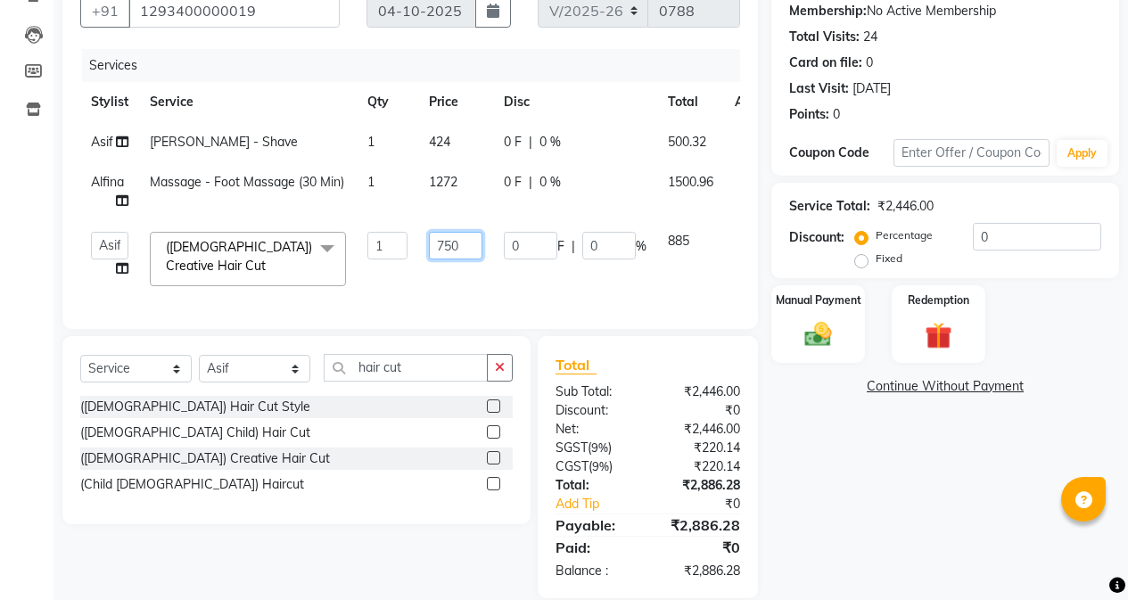
drag, startPoint x: 467, startPoint y: 243, endPoint x: 435, endPoint y: 246, distance: 32.2
click at [435, 246] on input "750" at bounding box center [455, 246] width 53 height 28
type input "800"
click at [447, 264] on td "800" at bounding box center [455, 259] width 75 height 76
select select "84471"
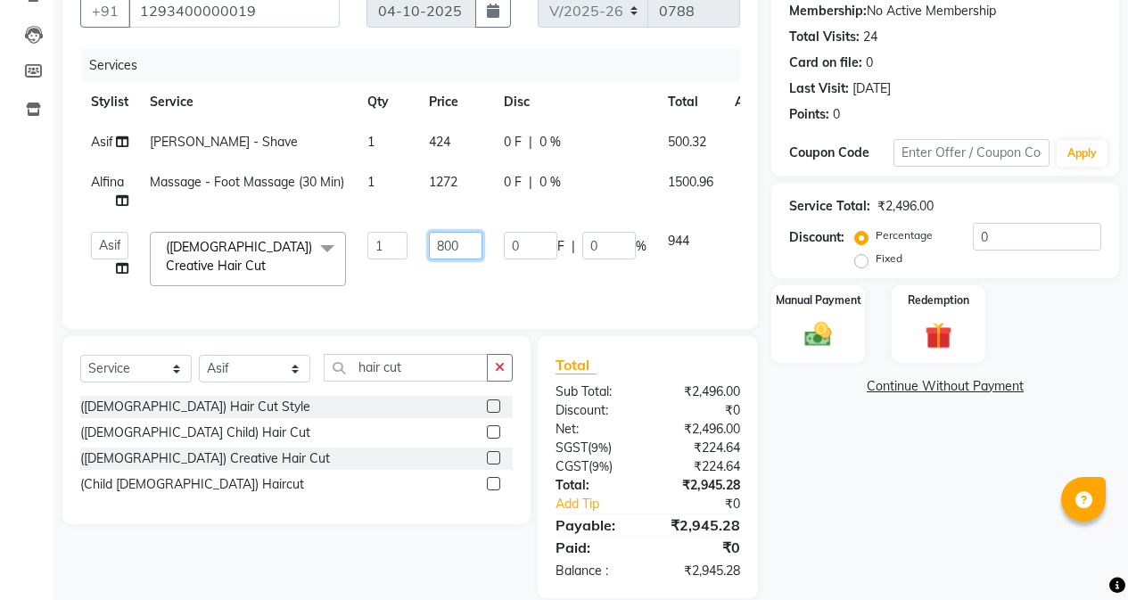
drag, startPoint x: 435, startPoint y: 248, endPoint x: 474, endPoint y: 247, distance: 39.2
click at [474, 247] on input "800" at bounding box center [455, 246] width 53 height 28
type input "756"
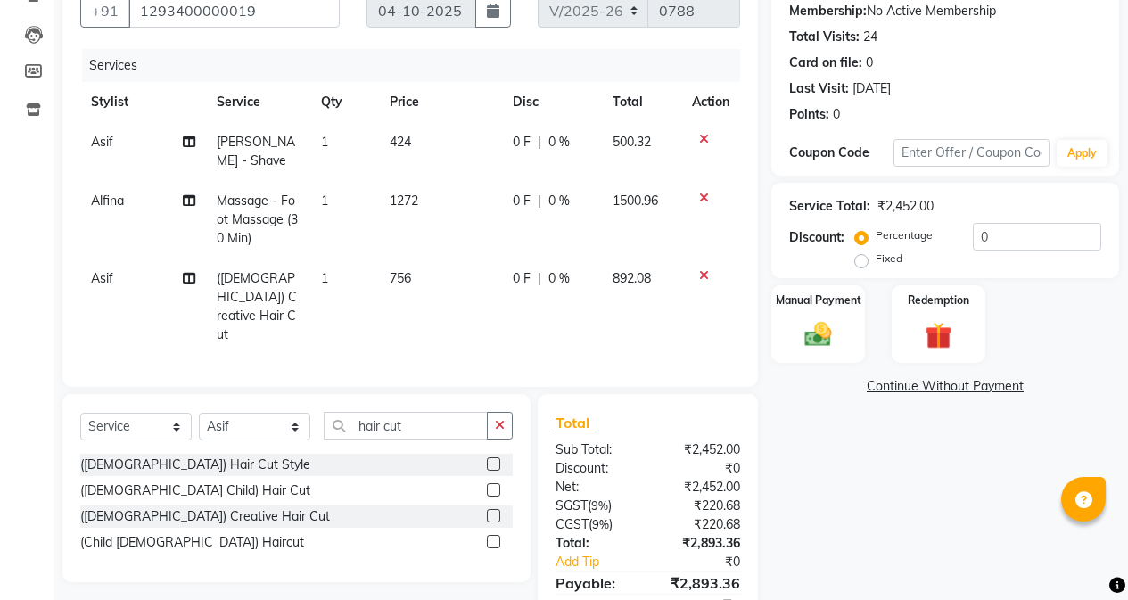
click at [479, 268] on td "756" at bounding box center [440, 307] width 122 height 96
select select "84471"
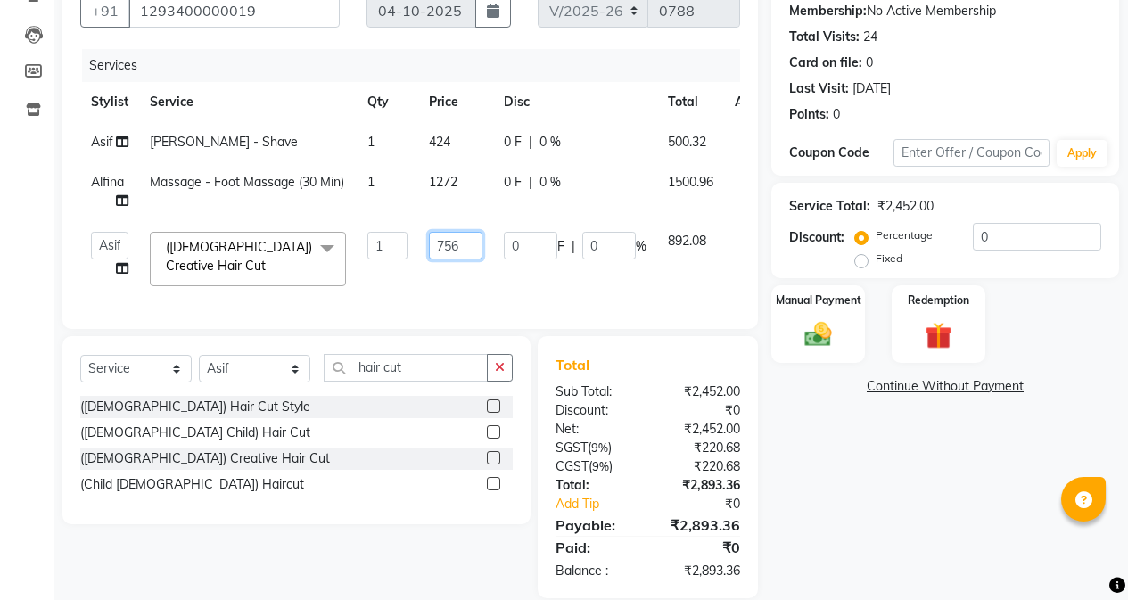
drag, startPoint x: 444, startPoint y: 249, endPoint x: 464, endPoint y: 249, distance: 19.6
click at [464, 249] on input "756" at bounding box center [455, 246] width 53 height 28
type input "760"
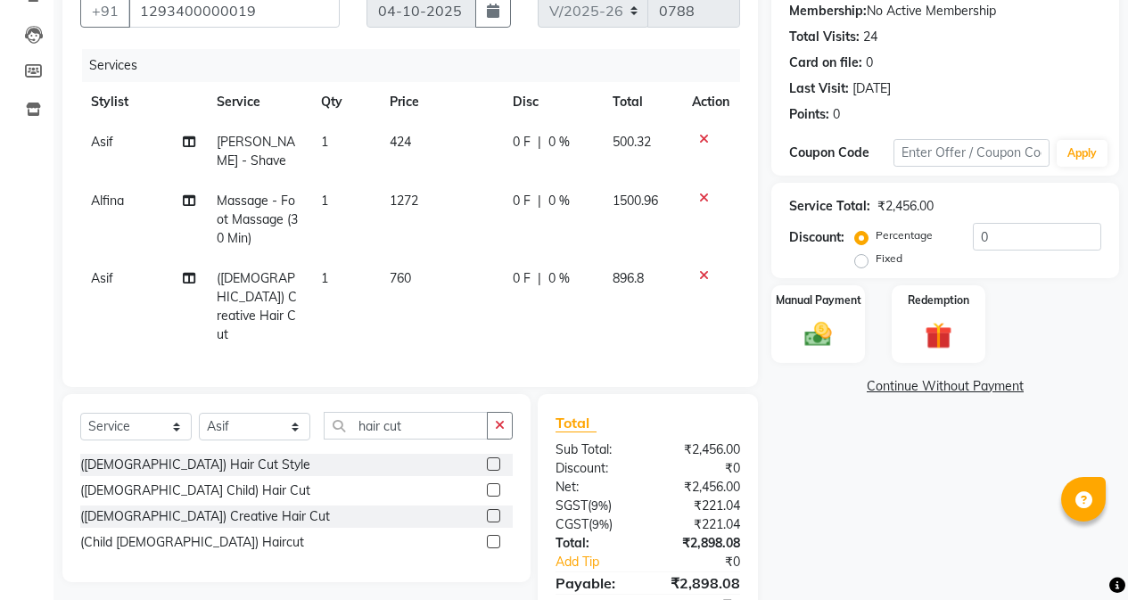
click at [480, 272] on td "760" at bounding box center [440, 307] width 122 height 96
select select "84471"
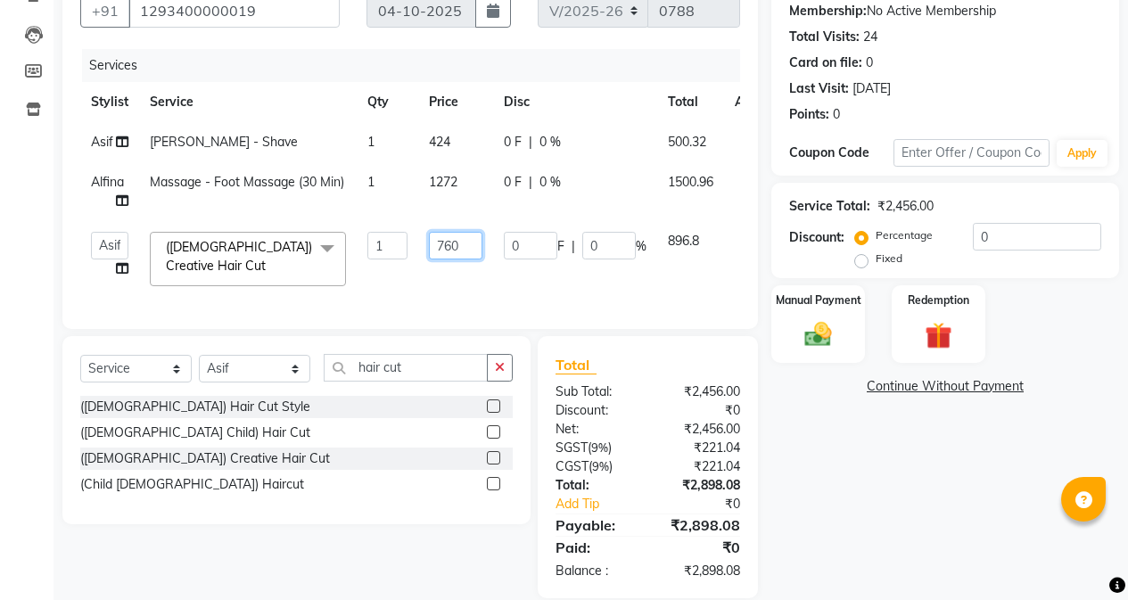
drag, startPoint x: 443, startPoint y: 253, endPoint x: 484, endPoint y: 253, distance: 41.0
click at [484, 253] on td "760" at bounding box center [455, 259] width 75 height 76
type input "764"
click at [497, 269] on tr "[PERSON_NAME] [PERSON_NAME] Gigi [PERSON_NAME] Roshan [PERSON_NAME] ([DEMOGRAPH…" at bounding box center [431, 259] width 703 height 76
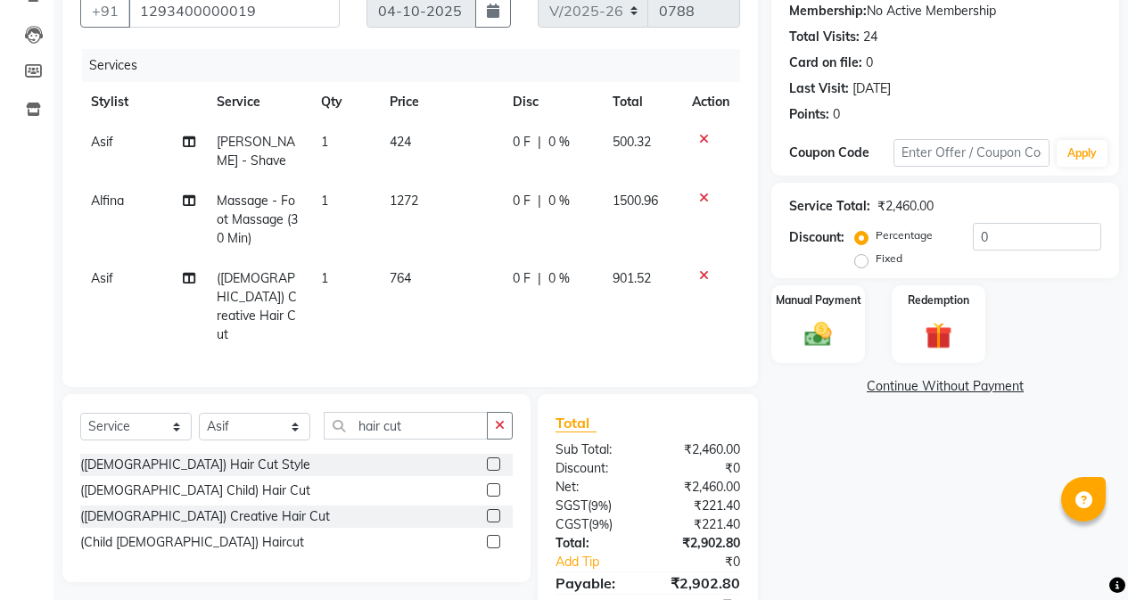
click at [466, 271] on td "764" at bounding box center [440, 307] width 122 height 96
select select "84471"
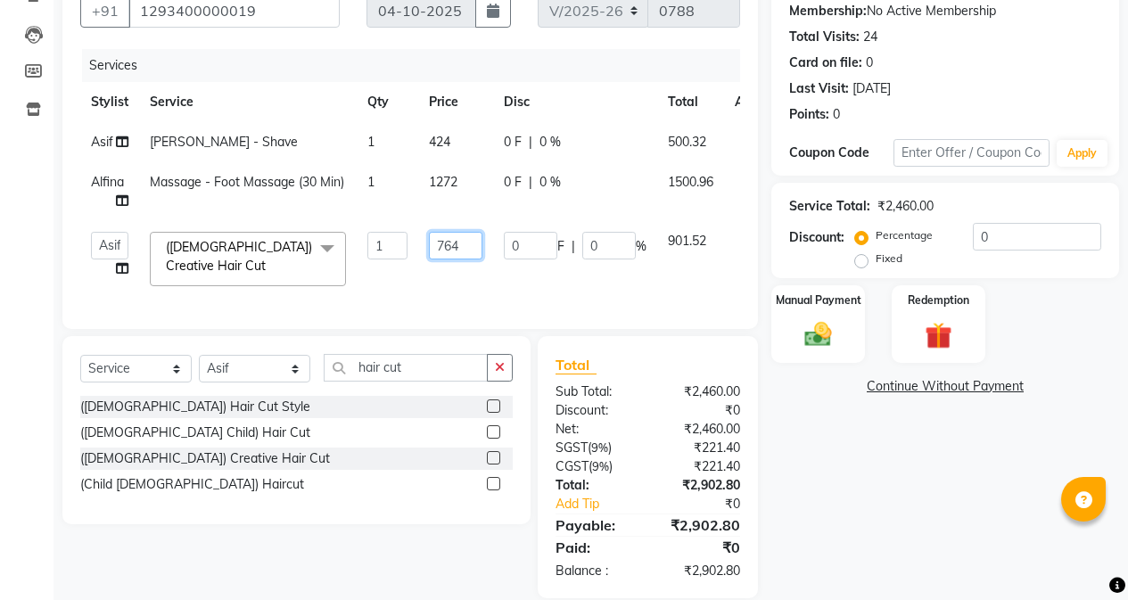
click at [465, 240] on input "764" at bounding box center [455, 246] width 53 height 28
type input "763"
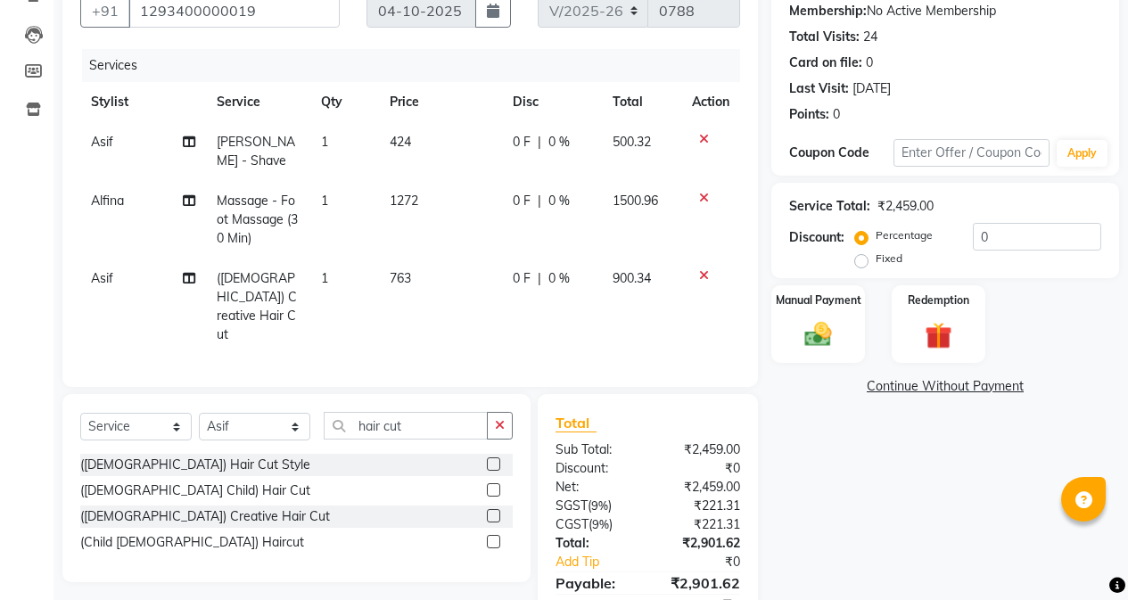
click at [530, 263] on td "0 F | 0 %" at bounding box center [552, 307] width 100 height 96
select select "84471"
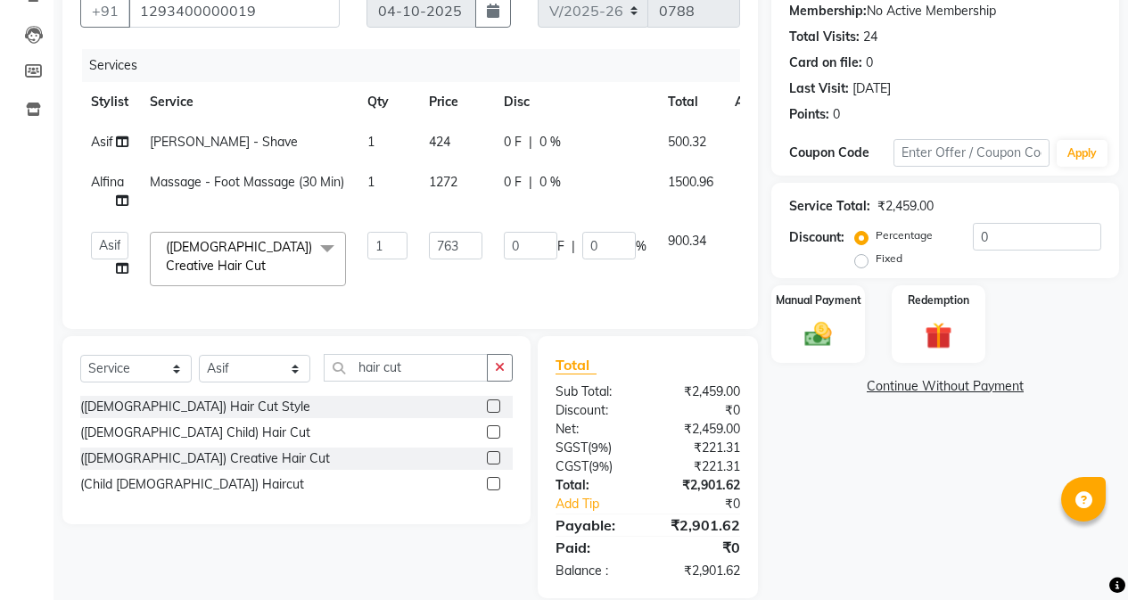
scroll to position [210, 0]
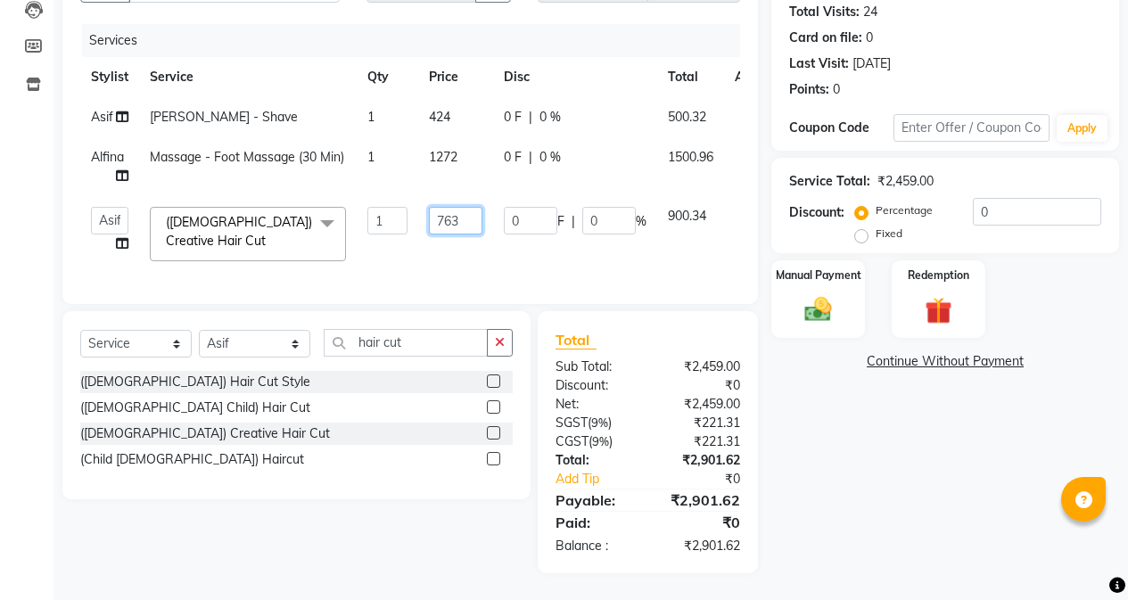
click at [460, 209] on input "763" at bounding box center [455, 221] width 53 height 28
drag, startPoint x: 471, startPoint y: 211, endPoint x: 417, endPoint y: 208, distance: 53.6
click at [418, 208] on td "763" at bounding box center [455, 234] width 75 height 76
type input "495"
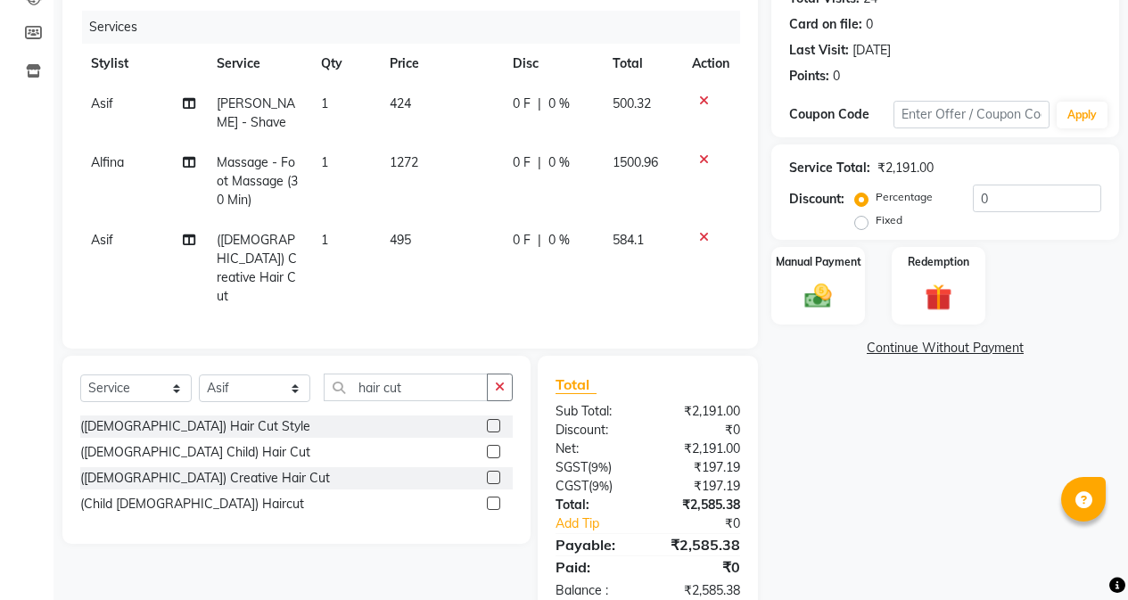
click at [447, 235] on td "495" at bounding box center [440, 268] width 122 height 96
select select "84471"
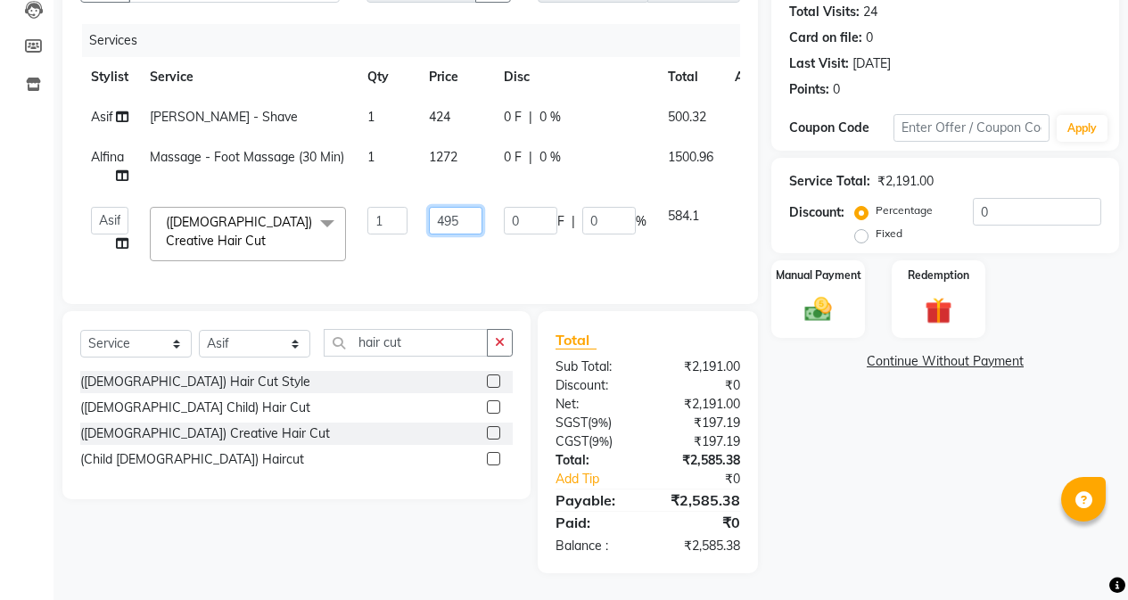
drag, startPoint x: 439, startPoint y: 210, endPoint x: 463, endPoint y: 214, distance: 24.5
click at [463, 214] on input "495" at bounding box center [455, 221] width 53 height 28
type input "500"
click at [491, 244] on td "500" at bounding box center [455, 234] width 75 height 76
select select "84471"
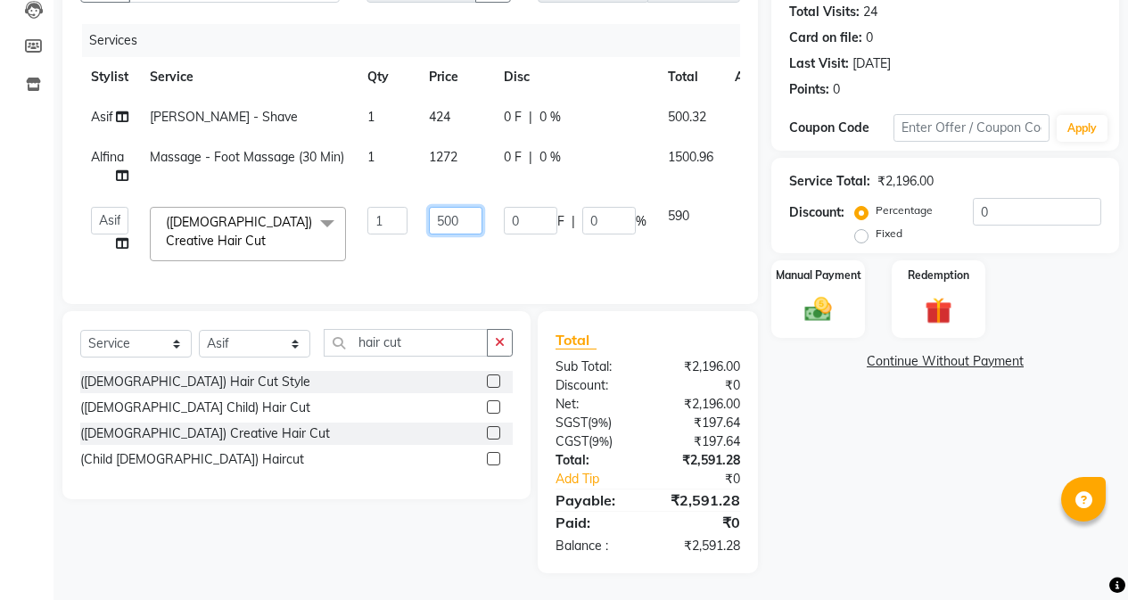
drag, startPoint x: 445, startPoint y: 209, endPoint x: 474, endPoint y: 209, distance: 29.4
click at [474, 209] on input "500" at bounding box center [455, 221] width 53 height 28
type input "510"
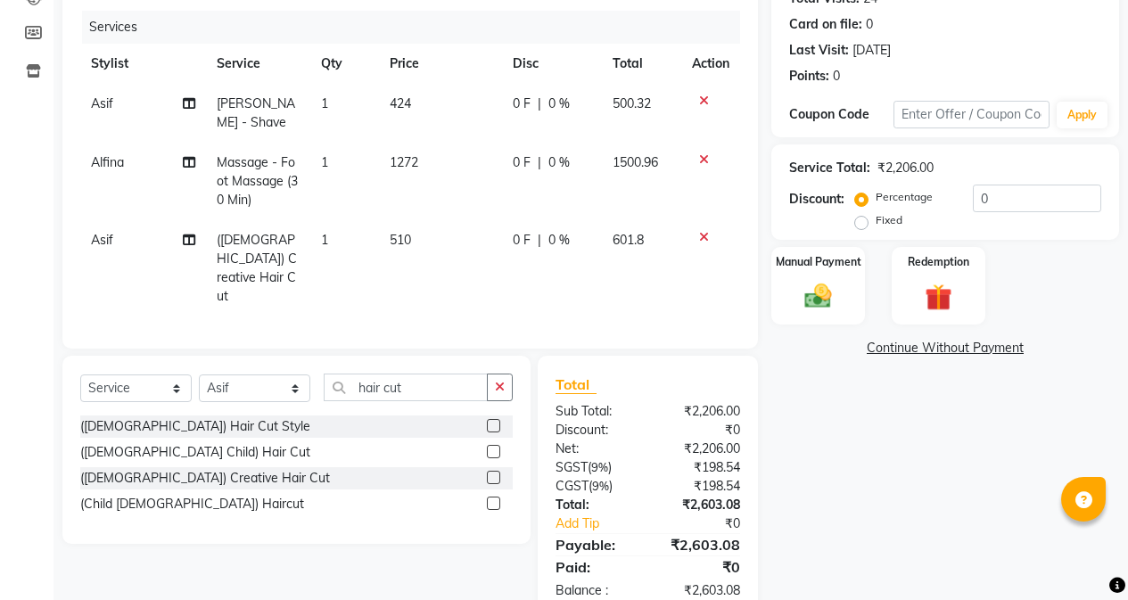
click at [477, 239] on td "510" at bounding box center [440, 268] width 122 height 96
select select "84471"
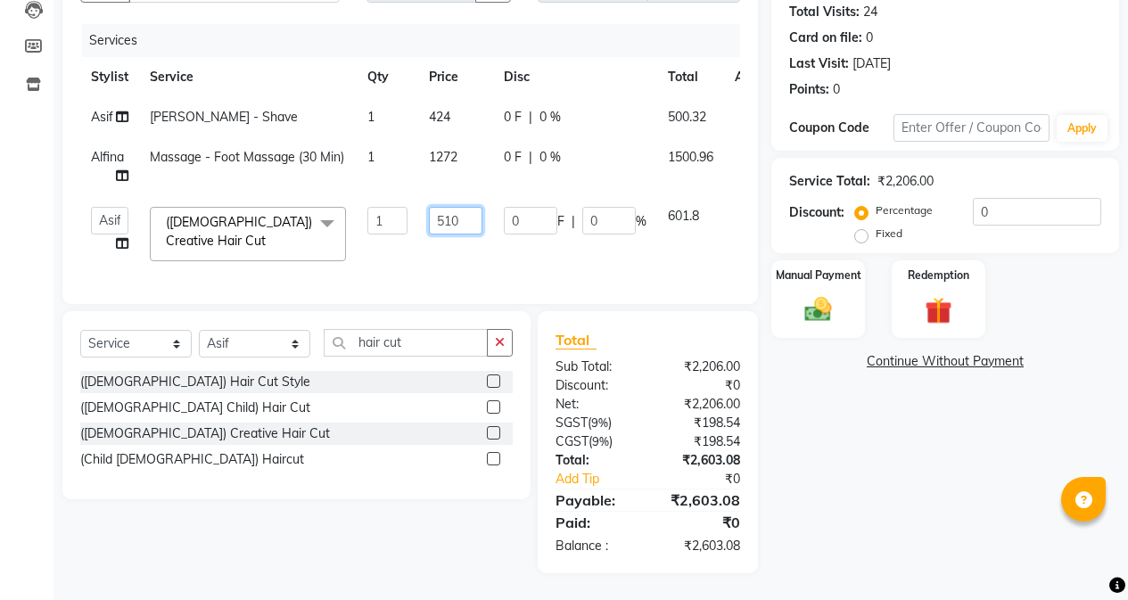
drag, startPoint x: 443, startPoint y: 209, endPoint x: 489, endPoint y: 210, distance: 46.4
click at [489, 210] on td "510" at bounding box center [455, 234] width 75 height 76
type input "509"
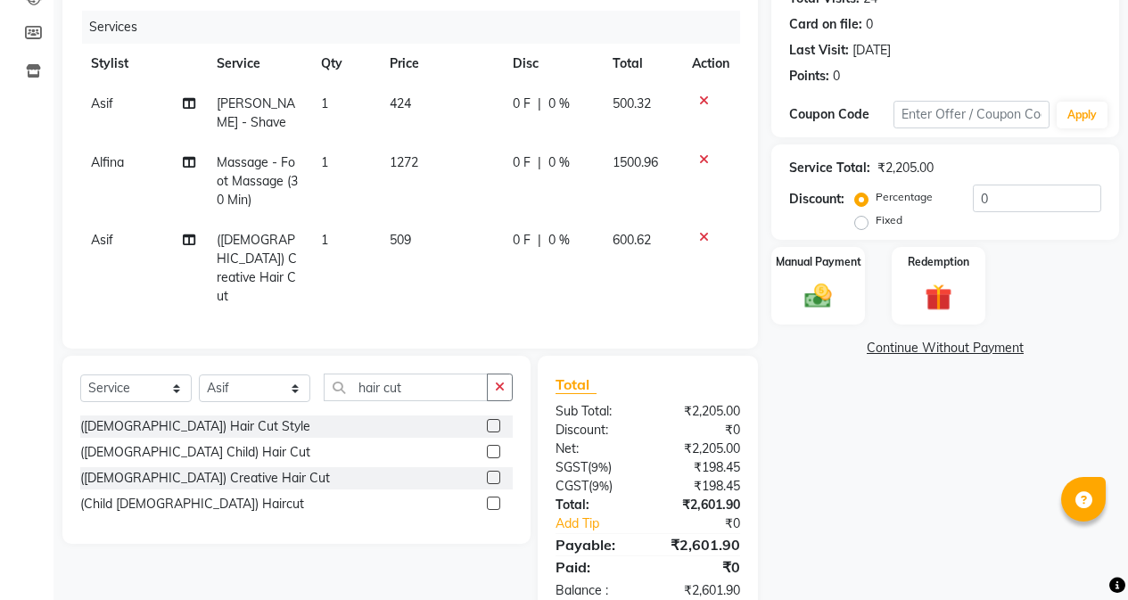
click at [497, 225] on tr "Asif ([DEMOGRAPHIC_DATA]) Creative Hair Cut 1 509 0 F | 0 % 600.62" at bounding box center [410, 268] width 660 height 96
click at [812, 290] on img at bounding box center [817, 296] width 45 height 32
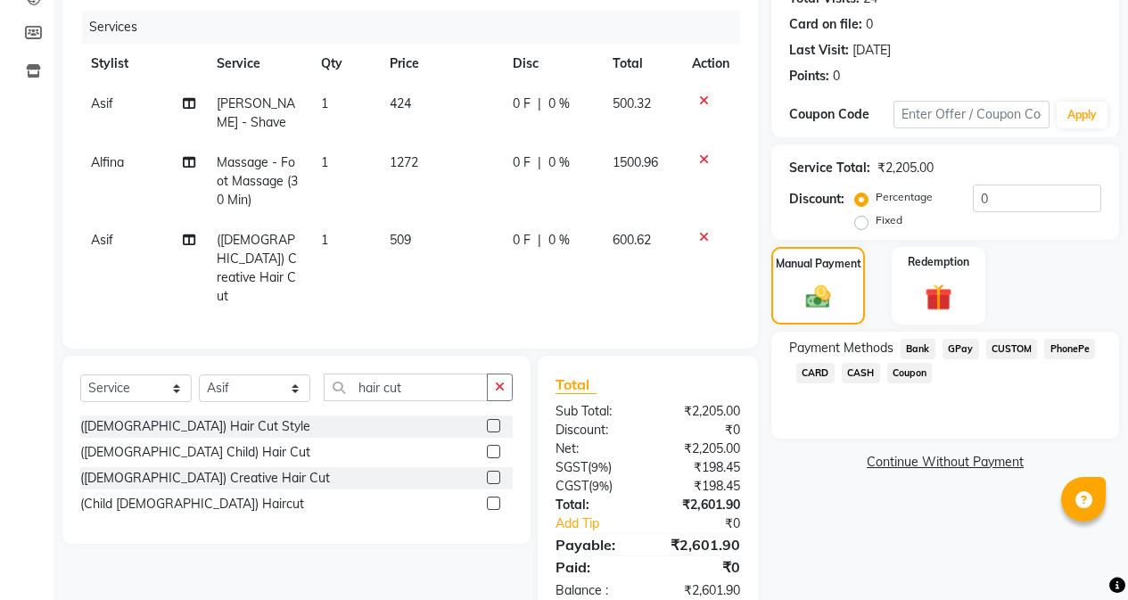
click at [816, 376] on span "CARD" at bounding box center [815, 373] width 38 height 21
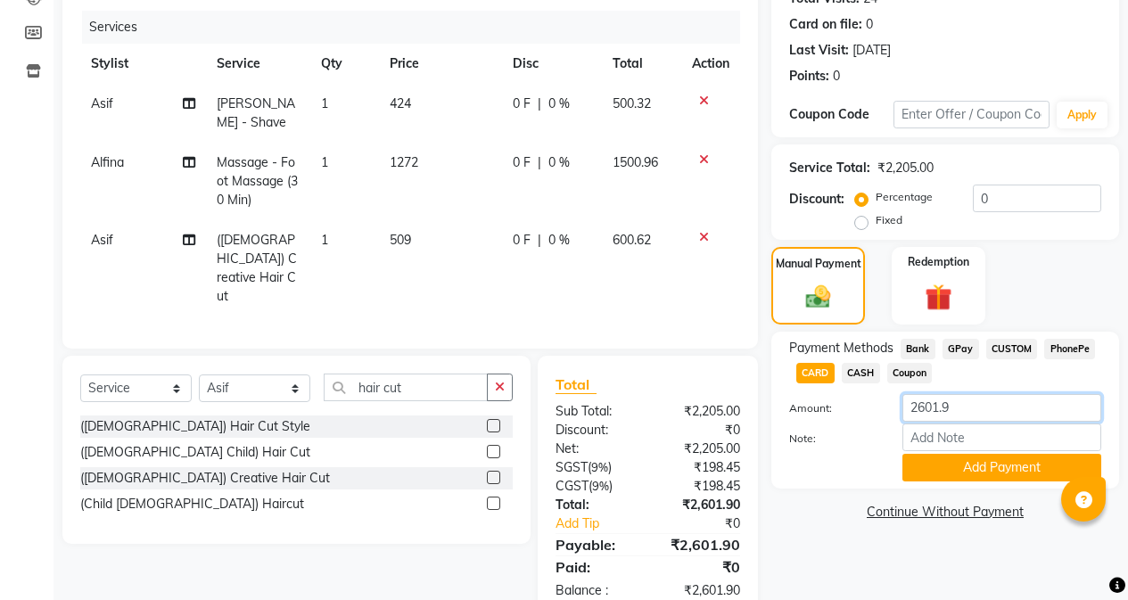
drag, startPoint x: 964, startPoint y: 416, endPoint x: 891, endPoint y: 416, distance: 73.1
click at [891, 416] on div "2601.9" at bounding box center [1002, 408] width 226 height 28
type input "1500"
click at [881, 416] on label "Amount:" at bounding box center [832, 408] width 113 height 16
click at [949, 466] on button "Add Payment" at bounding box center [1001, 468] width 199 height 28
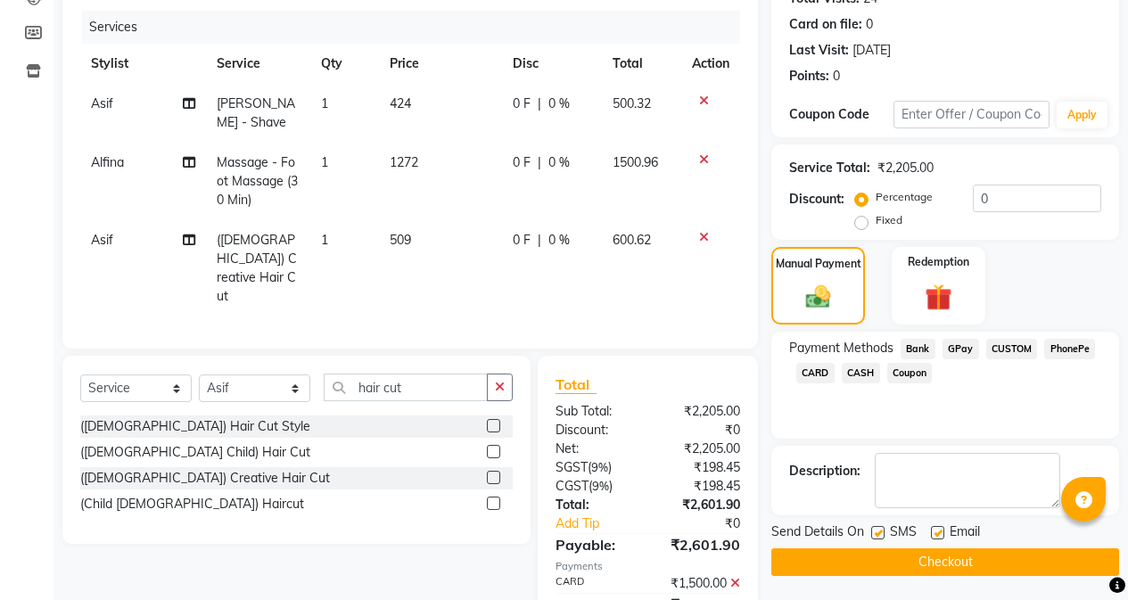
click at [851, 369] on span "CASH" at bounding box center [861, 373] width 38 height 21
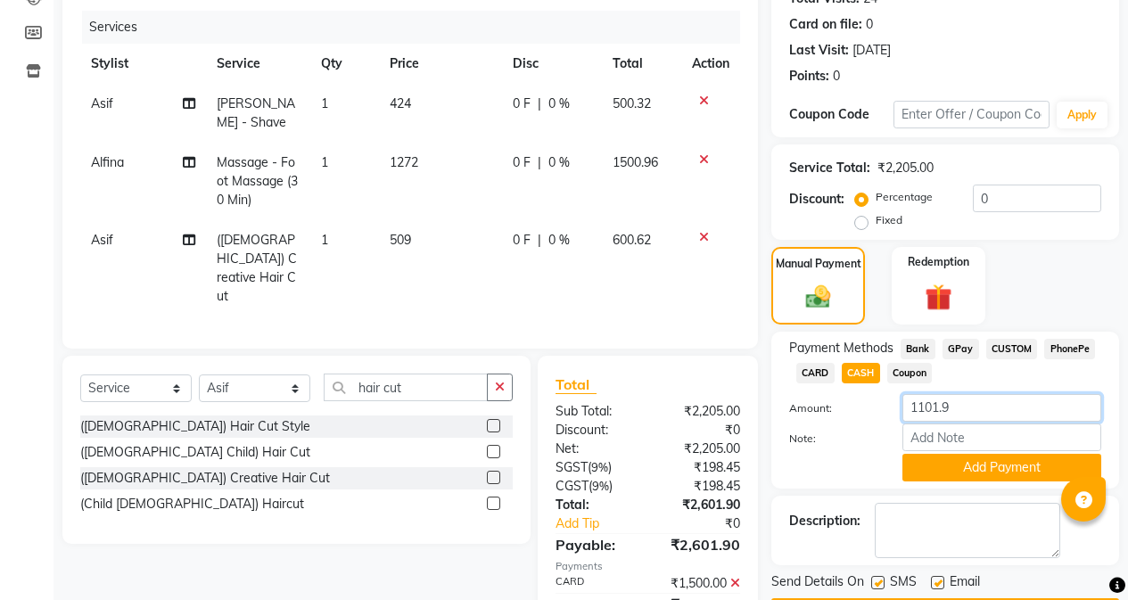
drag, startPoint x: 993, startPoint y: 406, endPoint x: 879, endPoint y: 415, distance: 114.5
click at [879, 415] on div "Amount: 1101.9" at bounding box center [945, 409] width 339 height 30
type input "1100"
click at [940, 461] on button "Add Payment" at bounding box center [1001, 468] width 199 height 28
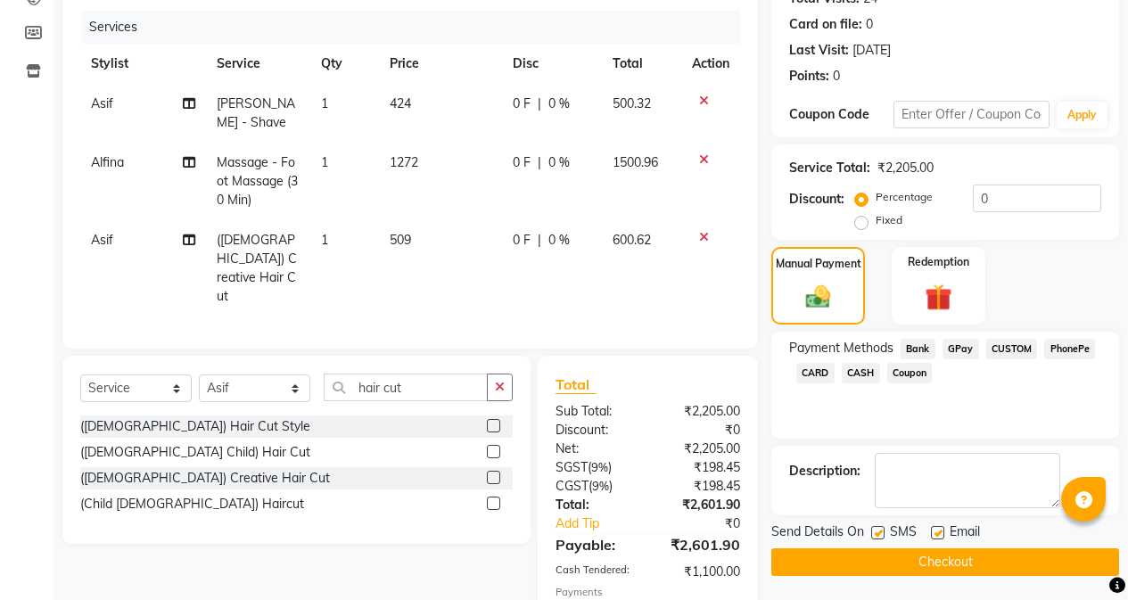
scroll to position [313, 0]
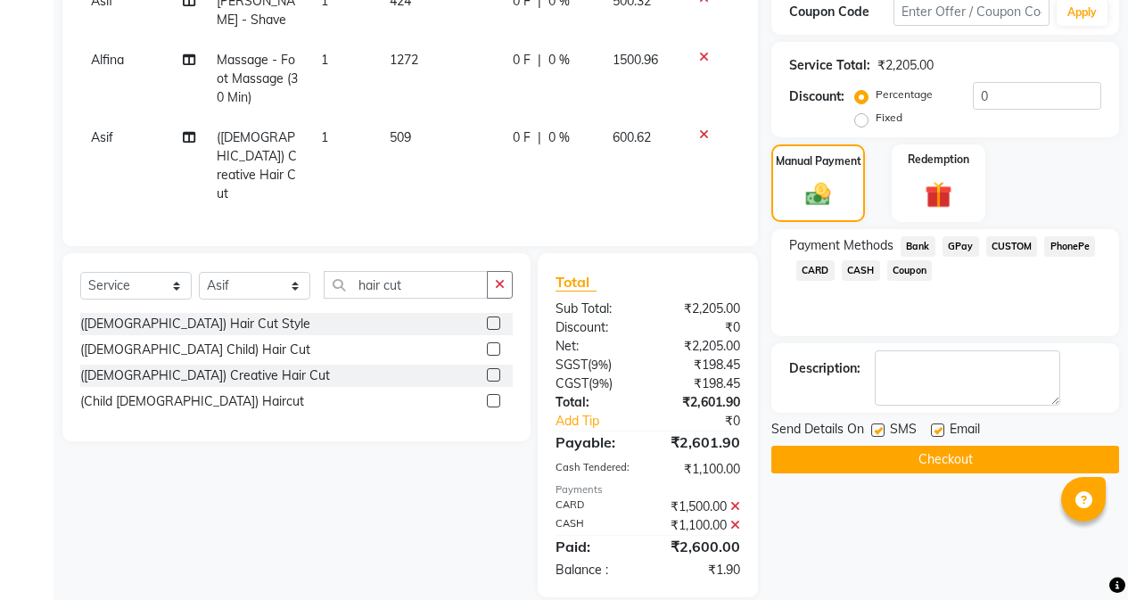
click at [876, 432] on label at bounding box center [877, 429] width 13 height 13
click at [876, 432] on input "checkbox" at bounding box center [877, 431] width 12 height 12
checkbox input "false"
click at [932, 430] on label at bounding box center [937, 429] width 13 height 13
click at [932, 430] on input "checkbox" at bounding box center [937, 431] width 12 height 12
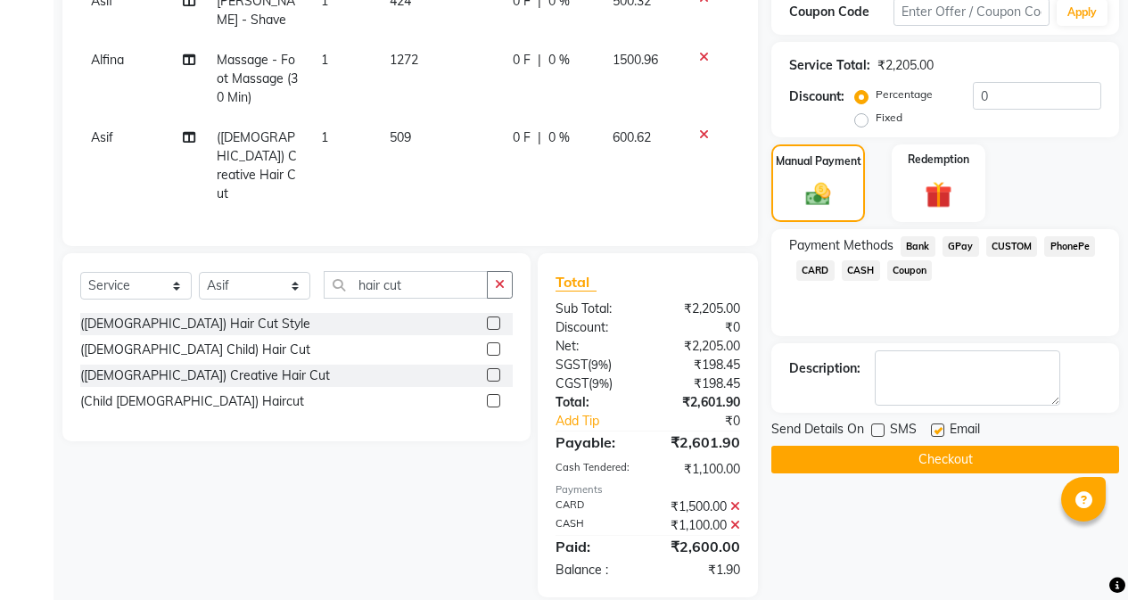
checkbox input "false"
click at [889, 456] on button "Checkout" at bounding box center [945, 460] width 348 height 28
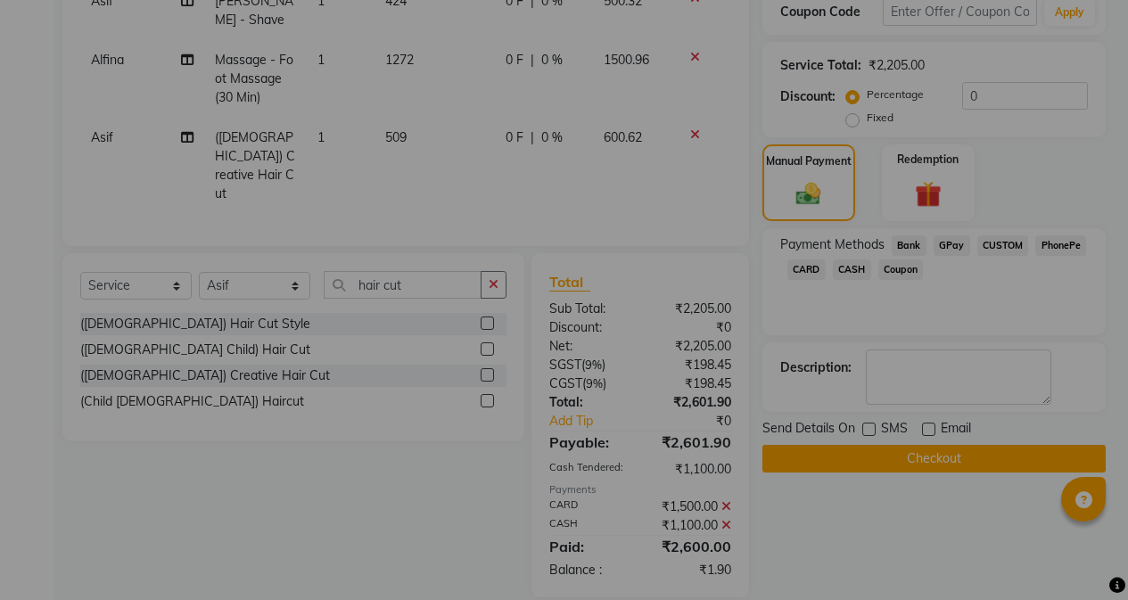
scroll to position [294, 0]
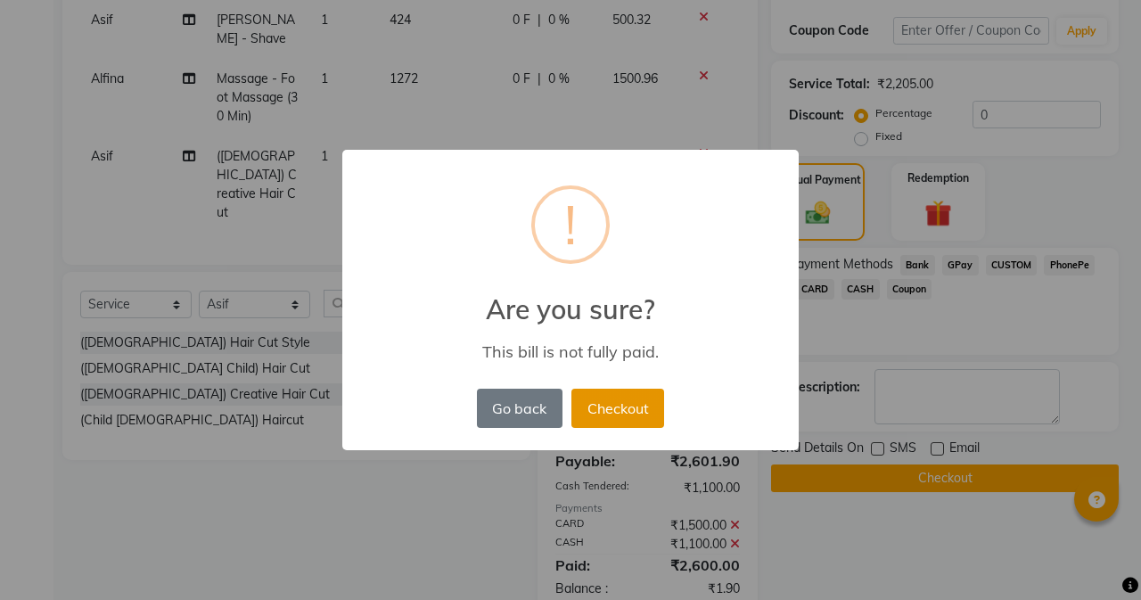
click at [635, 398] on button "Checkout" at bounding box center [617, 408] width 93 height 39
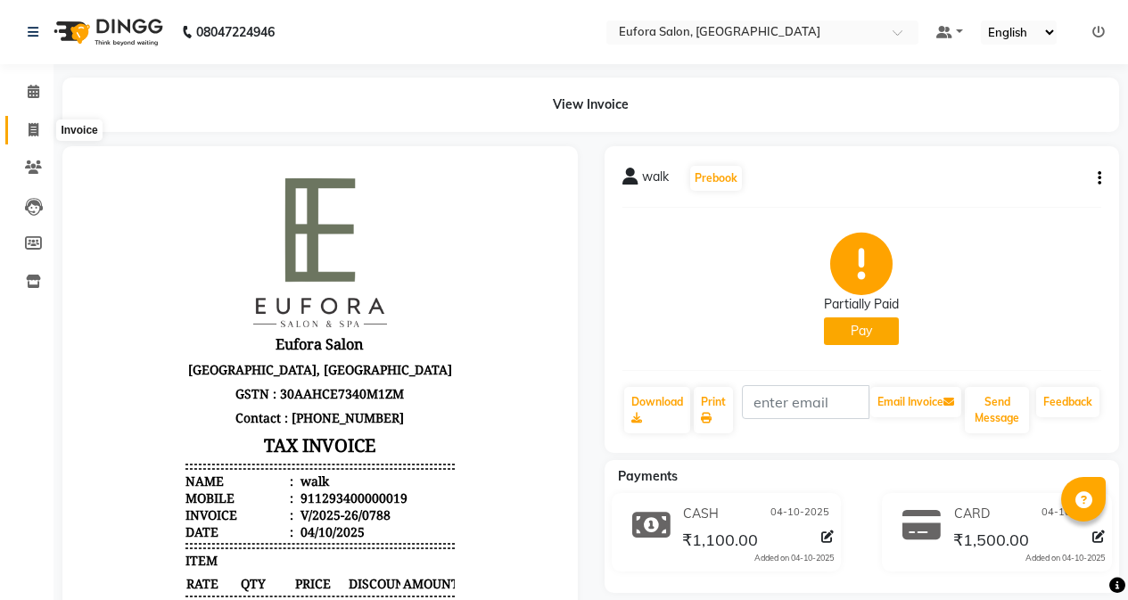
click at [29, 133] on icon at bounding box center [34, 129] width 10 height 13
select select "service"
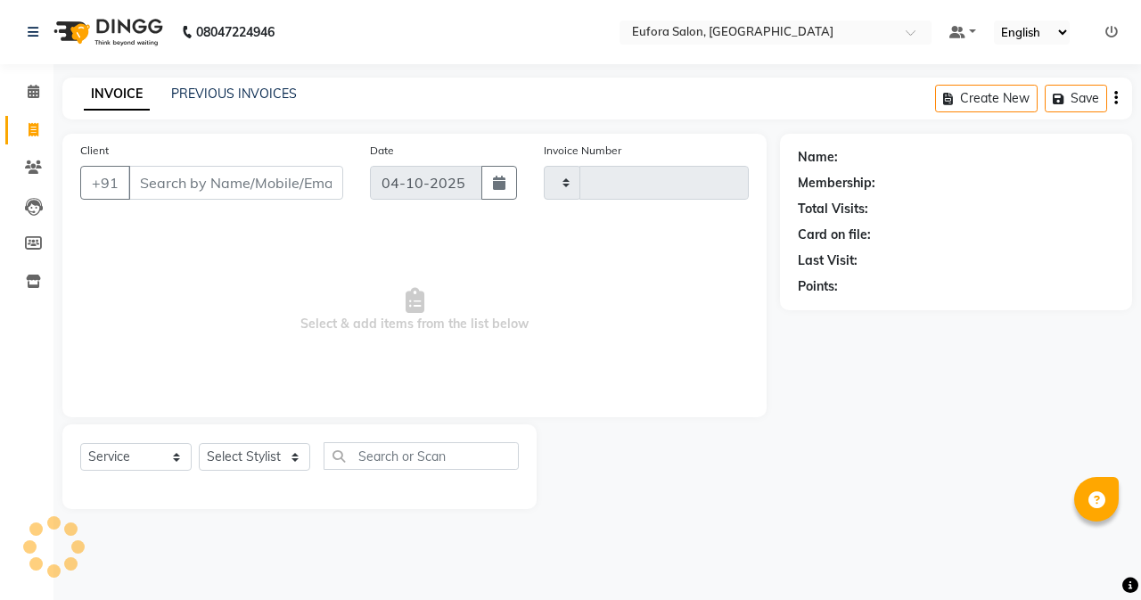
type input "0789"
select select "6684"
